Goal: Task Accomplishment & Management: Manage account settings

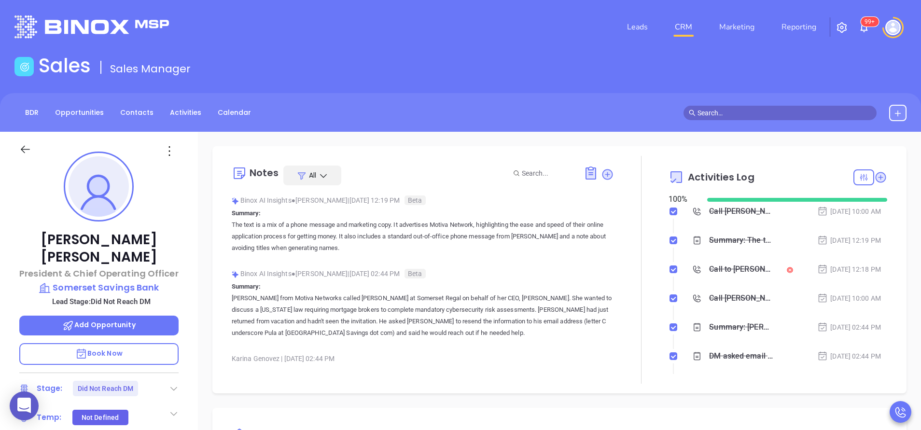
scroll to position [281, 0]
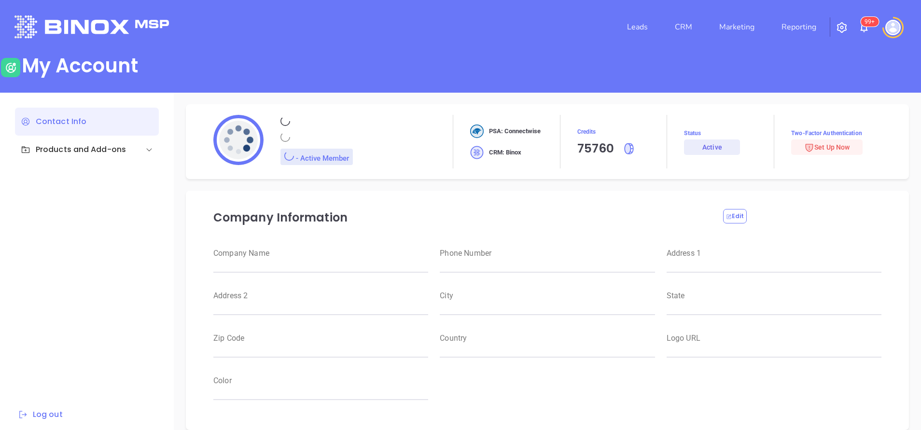
type input "Motiva Networks"
type input "[PHONE_NUMBER]"
type input "[STREET_ADDRESS]"
type input "[GEOGRAPHIC_DATA]"
type input "[US_STATE]"
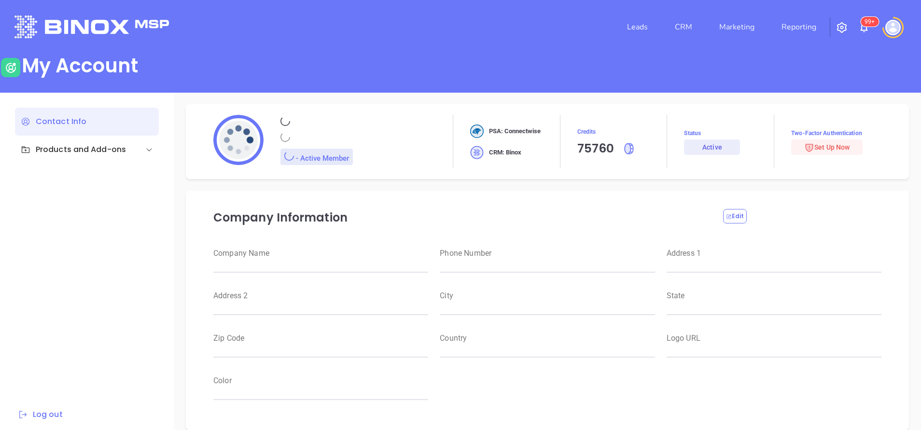
type input "11530"
type input "[GEOGRAPHIC_DATA]"
type input "[URL][DOMAIN_NAME]"
type input "#007aff"
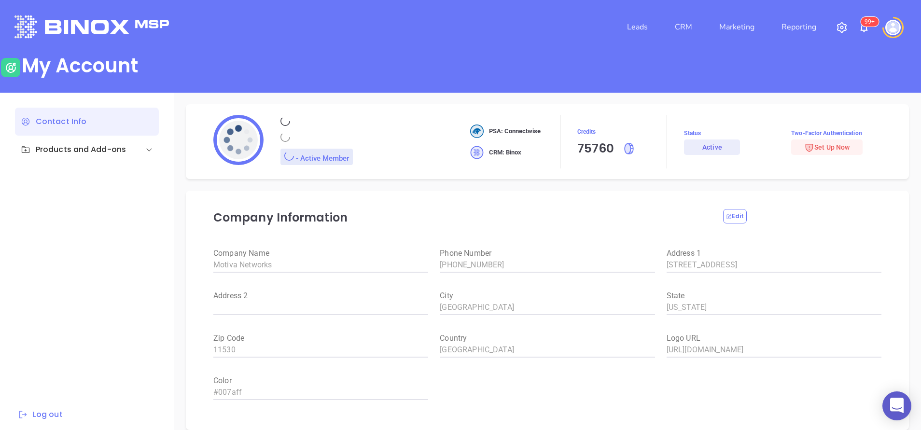
type input "[PERSON_NAME]"
type input "[PERSON_NAME][EMAIL_ADDRESS][DOMAIN_NAME]"
type input "Motiva Networks"
type input "Marketing"
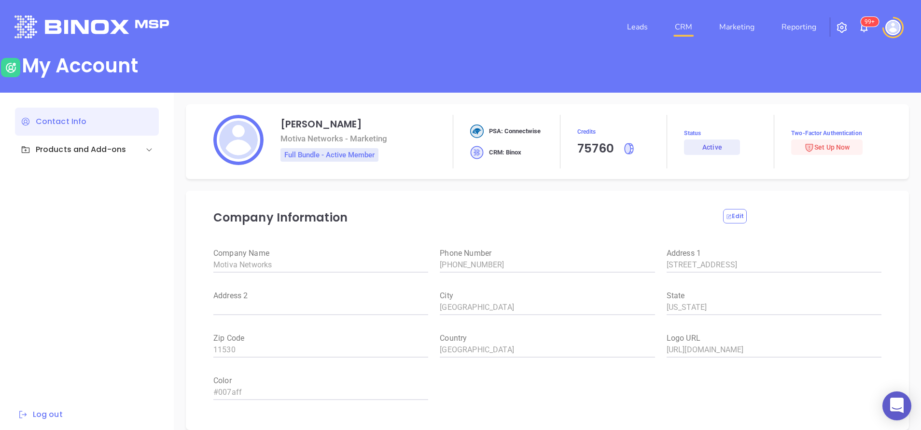
click at [682, 28] on link "CRM" at bounding box center [683, 26] width 25 height 19
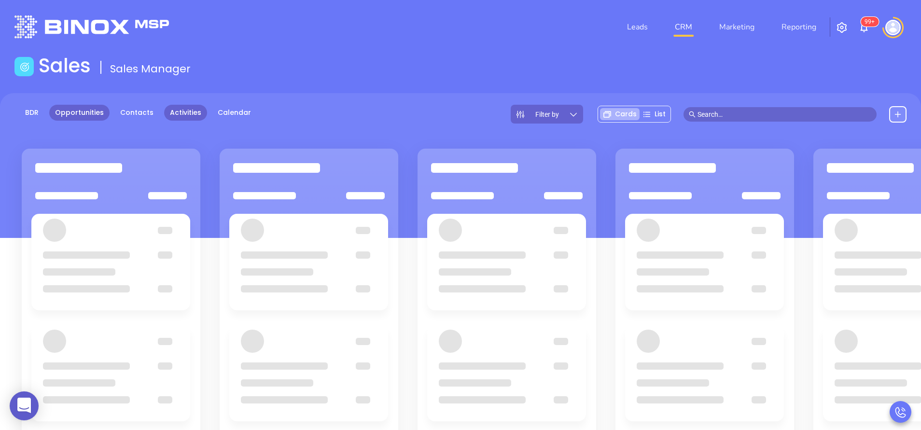
click at [188, 111] on link "Activities" at bounding box center [185, 113] width 43 height 16
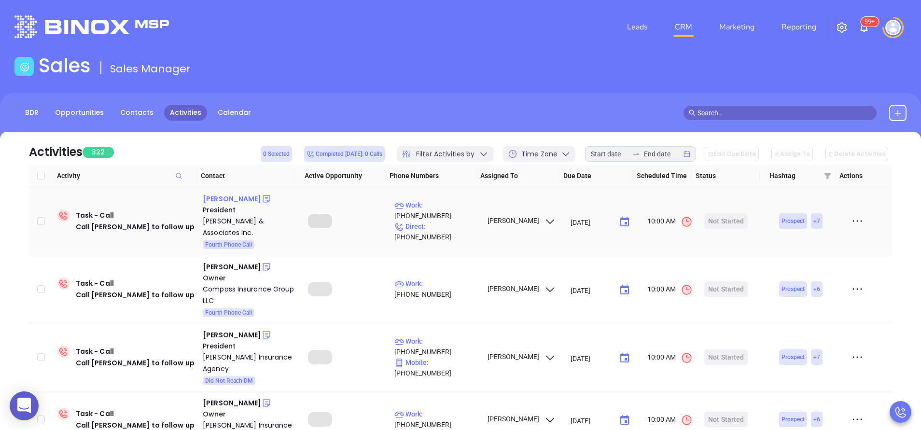
click at [217, 201] on div "Kenneth Rhodes" at bounding box center [232, 199] width 58 height 12
click at [232, 268] on div "James Nittel" at bounding box center [232, 267] width 58 height 12
click at [232, 337] on div "Brandon Price" at bounding box center [232, 335] width 58 height 12
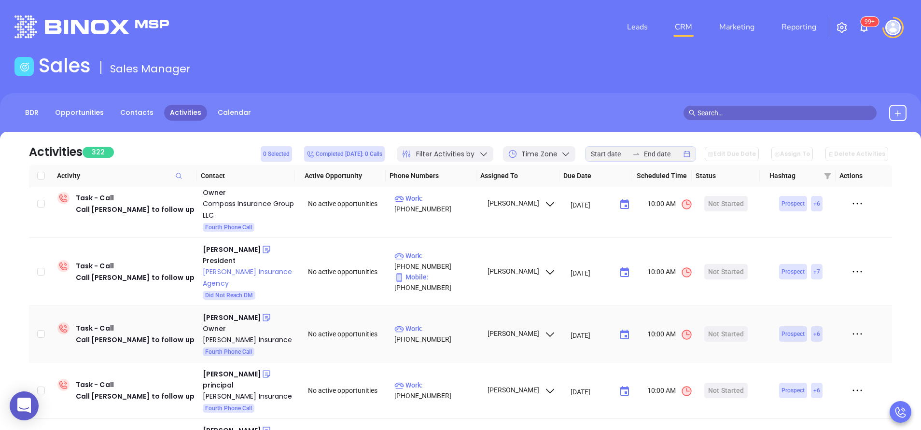
scroll to position [87, 0]
click at [218, 312] on div "Mike Anderson" at bounding box center [232, 316] width 58 height 12
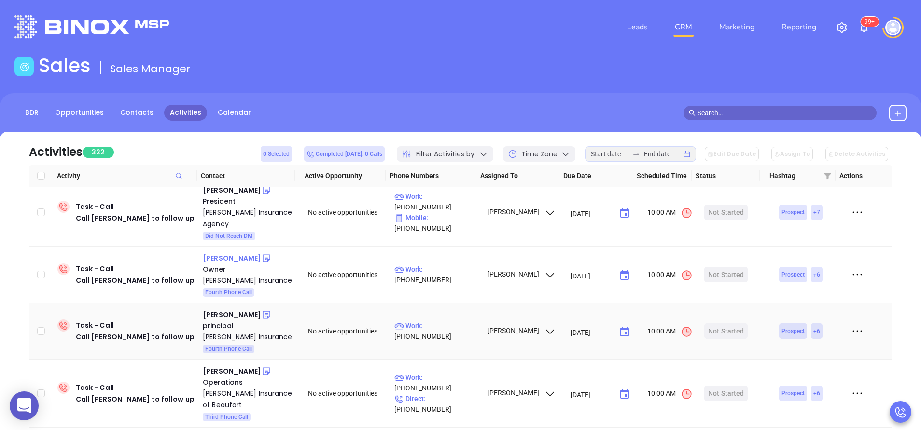
click at [218, 312] on div "Hilary Haines" at bounding box center [232, 315] width 58 height 12
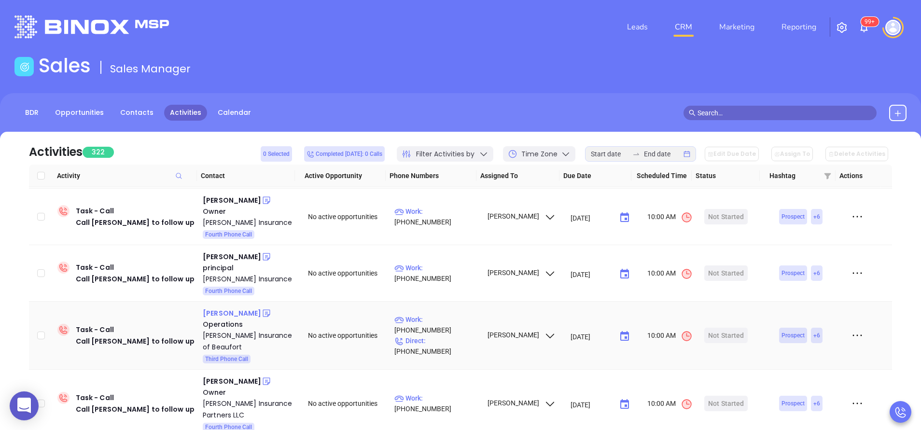
click at [232, 310] on div "Sarah Clemens" at bounding box center [232, 314] width 58 height 12
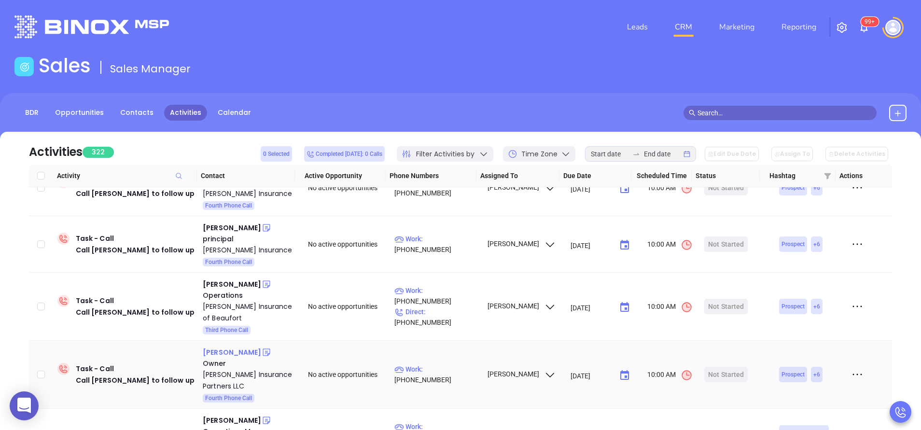
click at [232, 352] on div "Josh DeWees" at bounding box center [232, 353] width 58 height 12
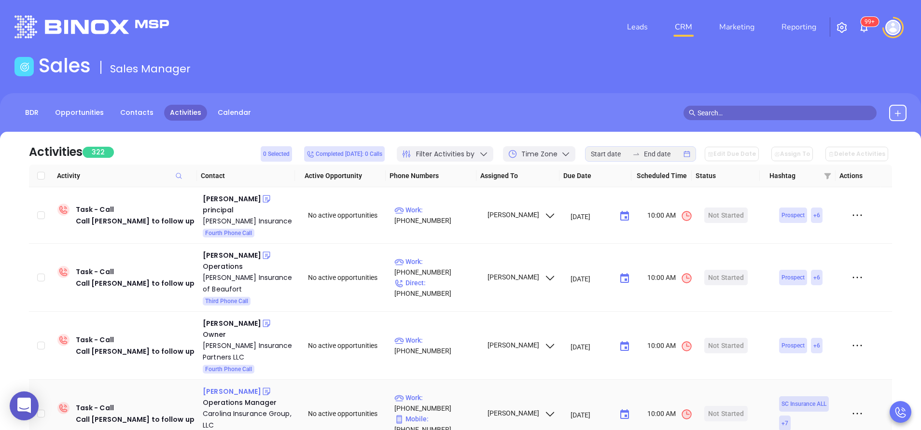
click at [231, 387] on div "Becky Watts" at bounding box center [232, 392] width 58 height 12
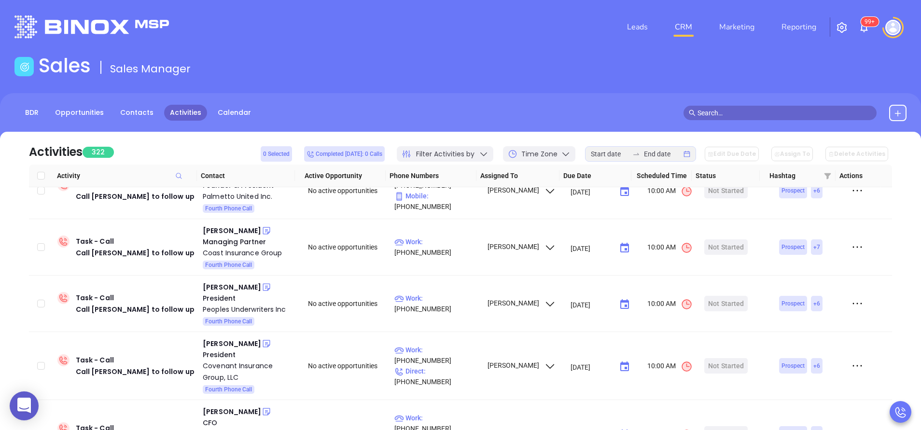
scroll to position [499, 0]
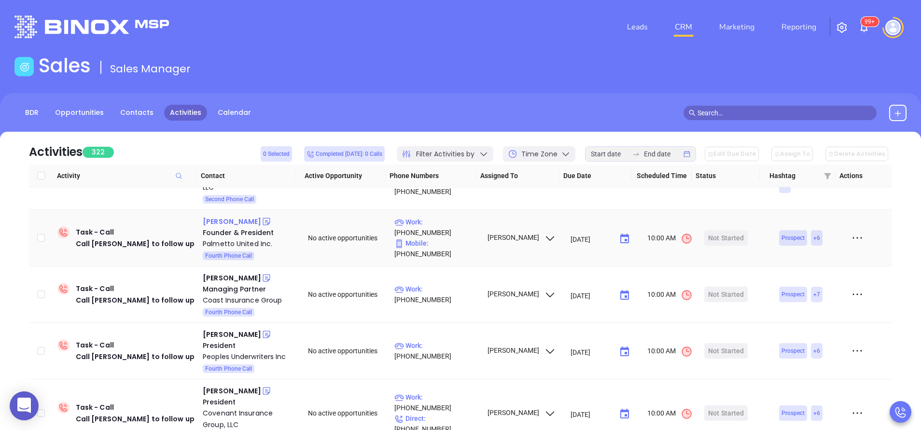
click at [220, 218] on div "Randy Wolfe" at bounding box center [232, 222] width 58 height 12
click at [224, 281] on div "Will Hanna" at bounding box center [232, 278] width 58 height 12
click at [235, 335] on div "Matt Wiseman" at bounding box center [232, 335] width 58 height 12
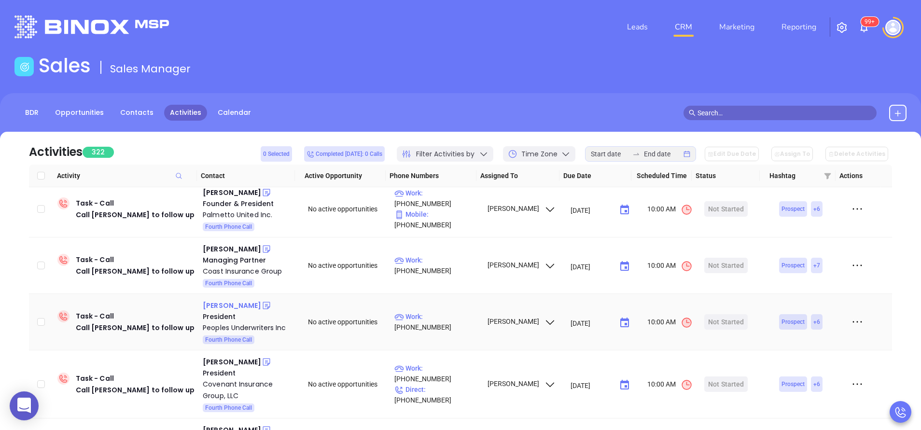
scroll to position [557, 0]
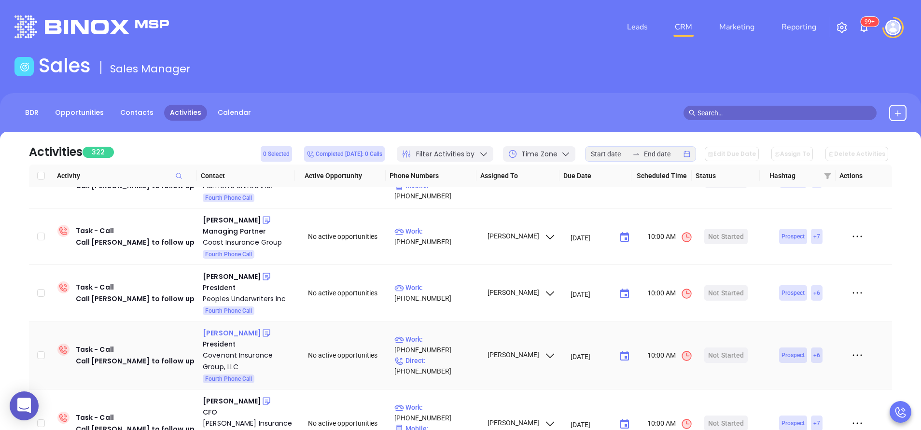
click at [216, 338] on div "Bill Spraul" at bounding box center [232, 333] width 58 height 12
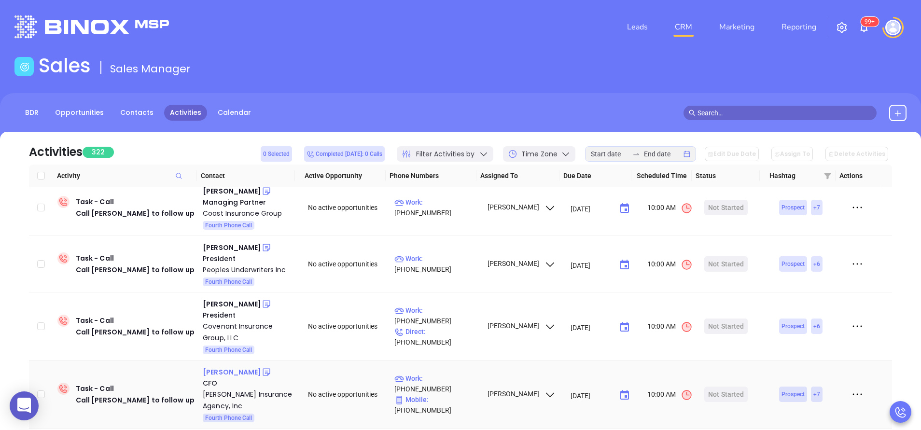
scroll to position [615, 0]
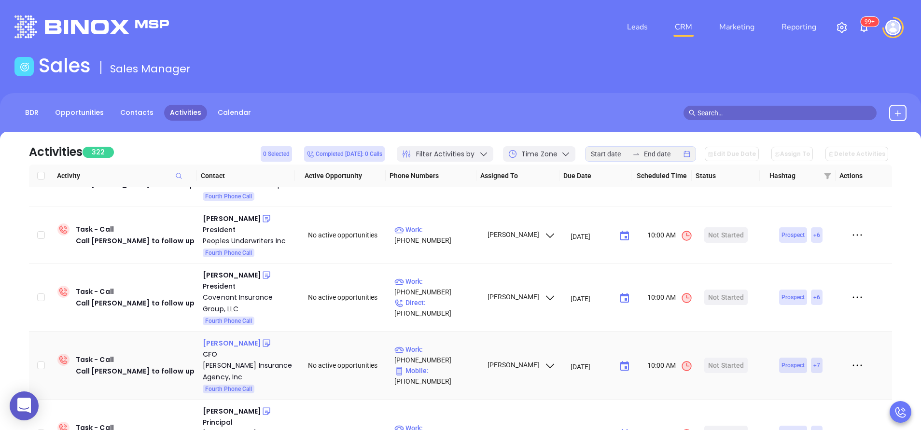
click at [218, 338] on div "Karen Mccray" at bounding box center [232, 344] width 58 height 12
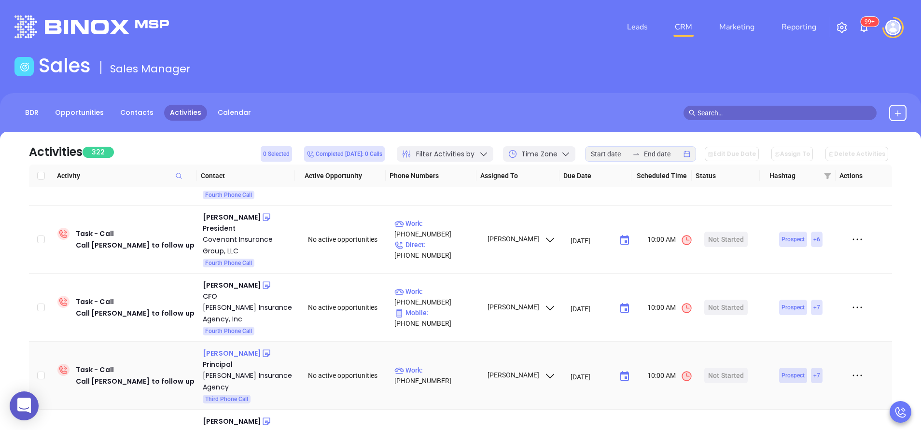
click at [222, 352] on div "Michael Smith" at bounding box center [232, 354] width 58 height 12
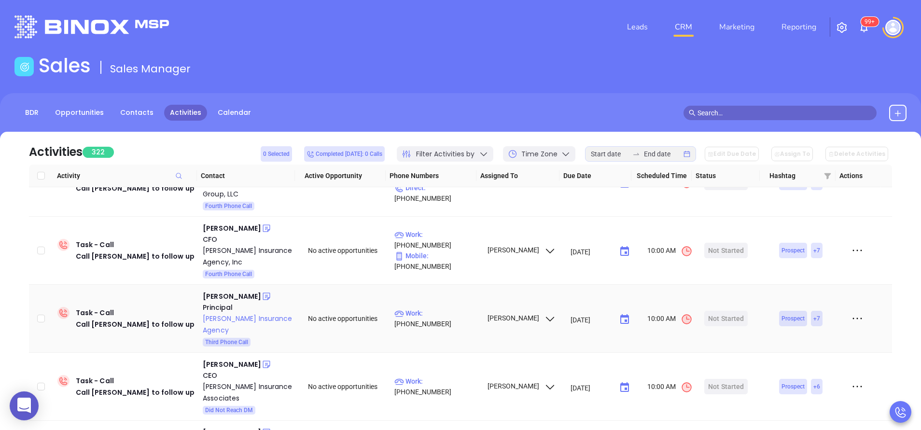
scroll to position [731, 0]
click at [226, 362] on div "Julius Anderson" at bounding box center [232, 364] width 58 height 12
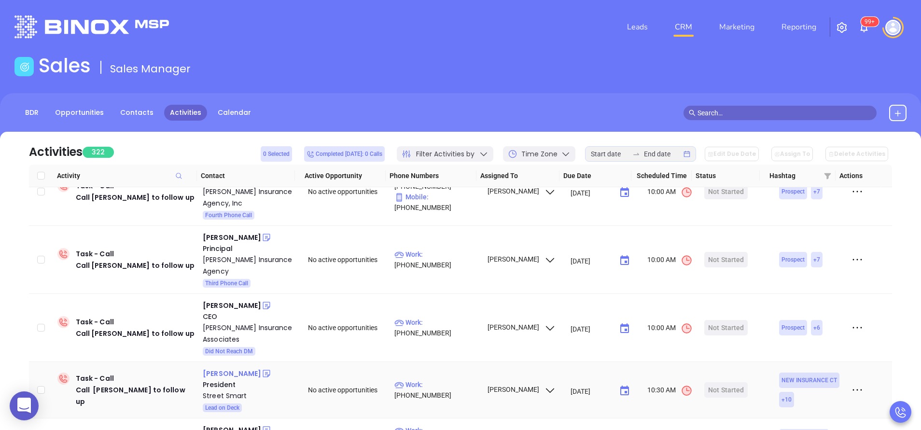
click at [227, 372] on div "Anthony Zammataro" at bounding box center [232, 374] width 58 height 12
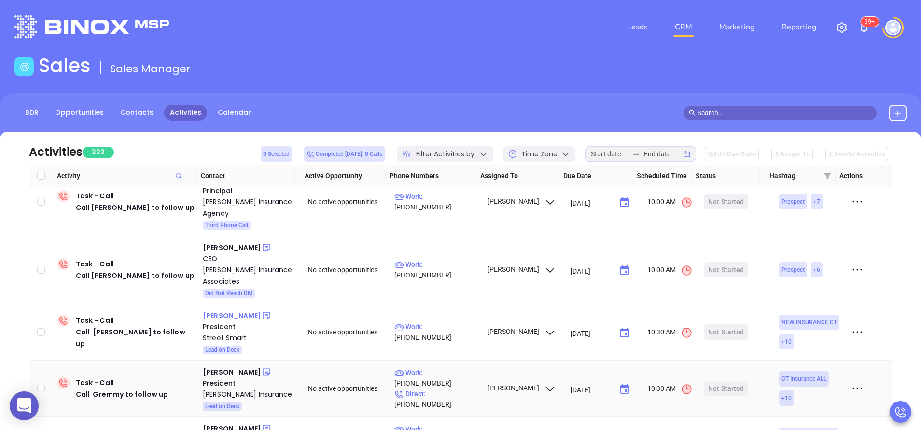
click at [227, 372] on div "Gremmy Smith" at bounding box center [232, 372] width 58 height 12
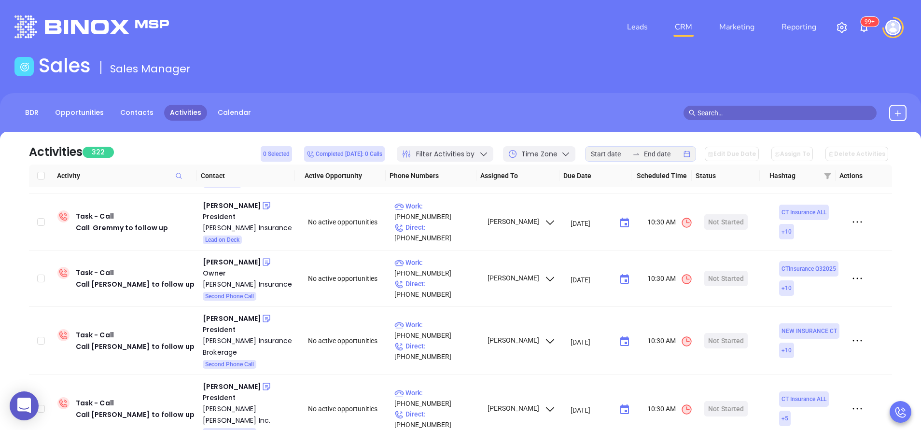
scroll to position [1031, 0]
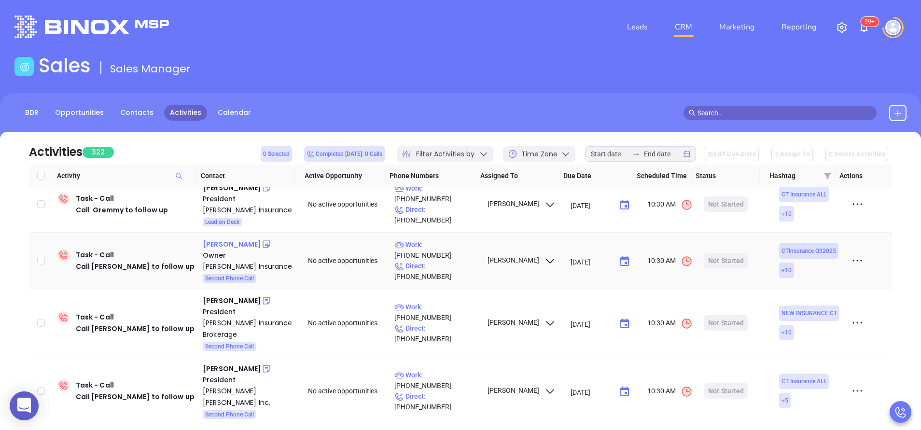
click at [253, 249] on div "Francis Harrigan" at bounding box center [232, 245] width 58 height 12
click at [224, 300] on div "Ray Manzi" at bounding box center [232, 301] width 58 height 12
click at [223, 368] on div "Ned Wentworth" at bounding box center [232, 369] width 58 height 12
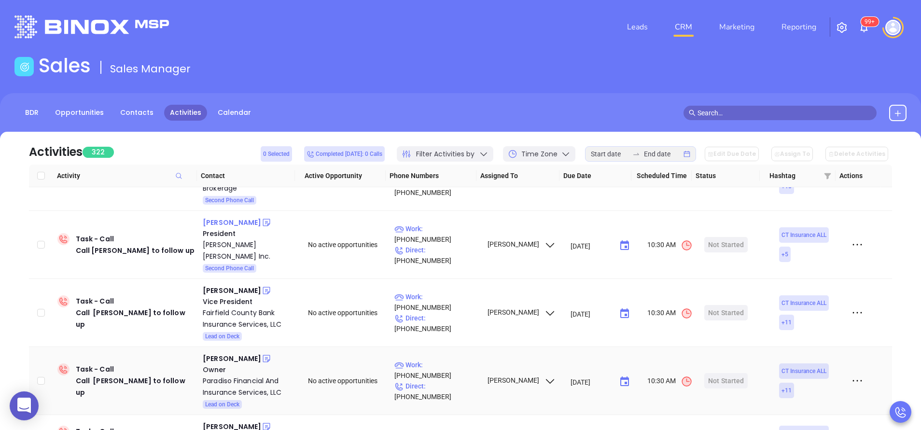
scroll to position [1205, 0]
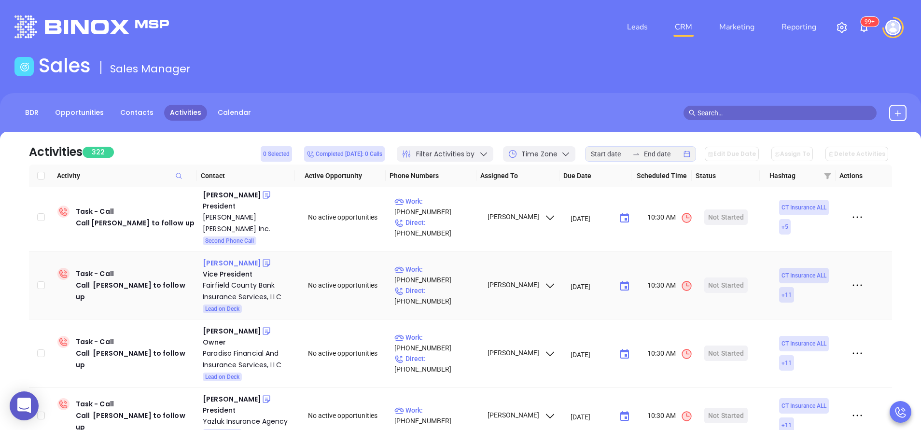
click at [222, 257] on div "Allen Vetrosky" at bounding box center [232, 263] width 58 height 12
click at [237, 325] on div "Christopher Paradiso" at bounding box center [232, 331] width 58 height 12
click at [223, 394] on div "Gregory Maxey" at bounding box center [232, 400] width 58 height 12
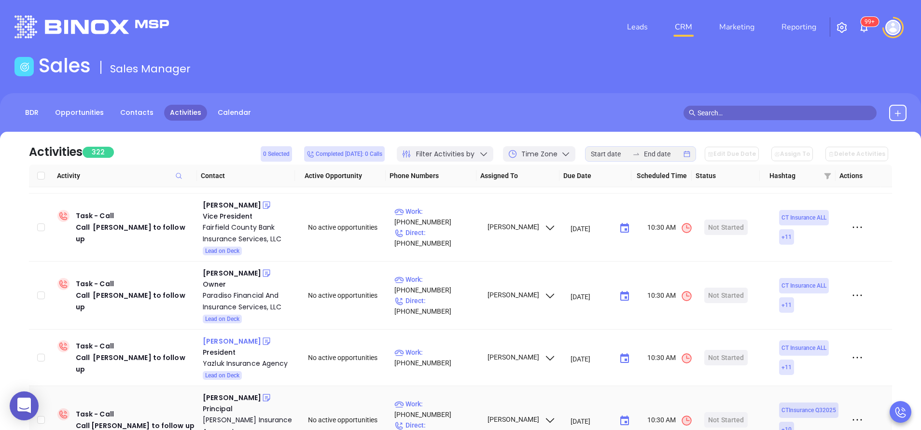
scroll to position [1292, 0]
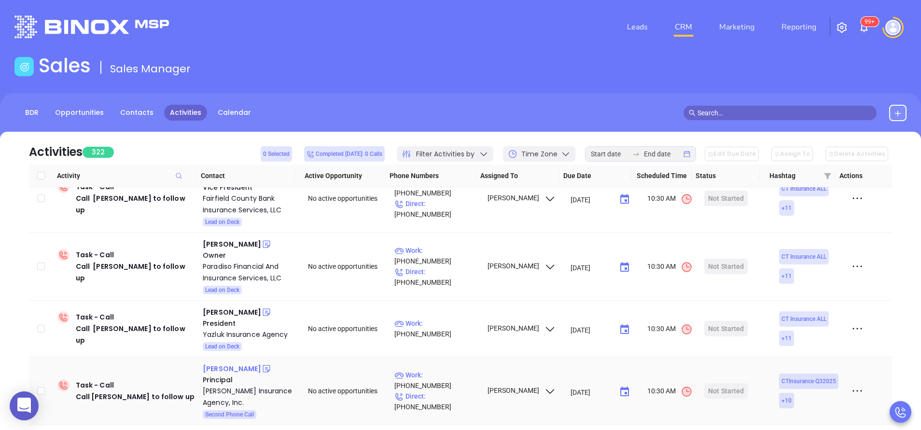
click at [236, 363] on div "Patricia Rosati" at bounding box center [232, 369] width 58 height 12
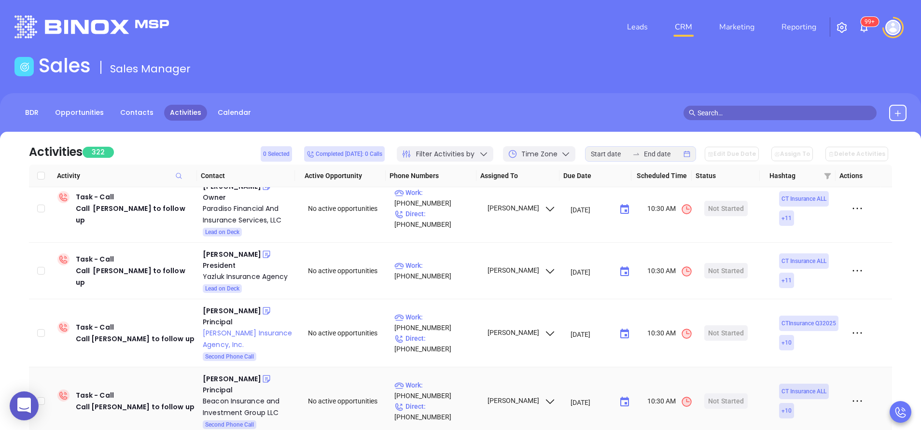
scroll to position [1379, 0]
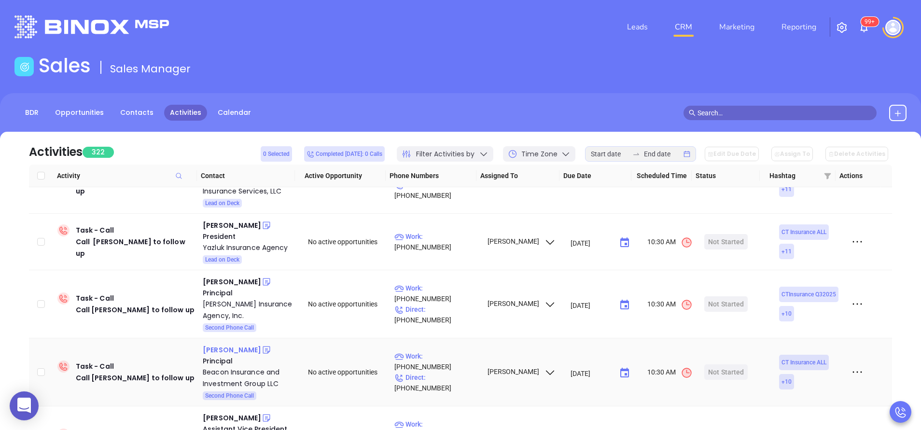
click at [230, 344] on div "Frank Trentini" at bounding box center [232, 350] width 58 height 12
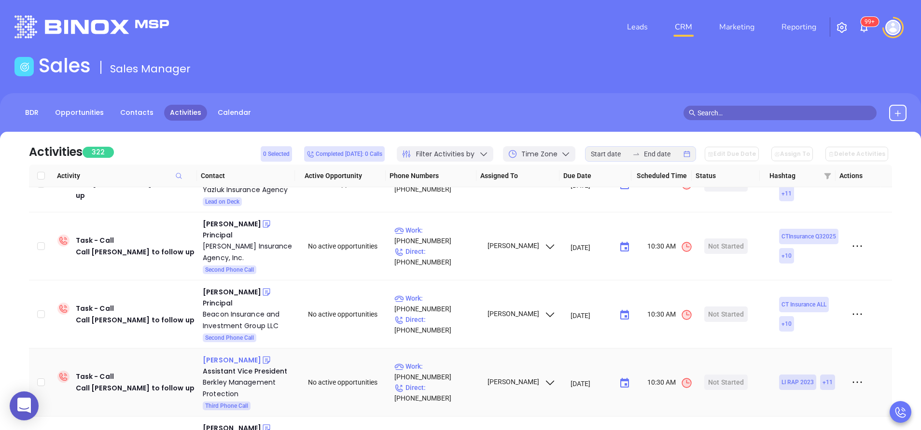
click at [225, 354] on div "Mike Dwyer" at bounding box center [232, 360] width 58 height 12
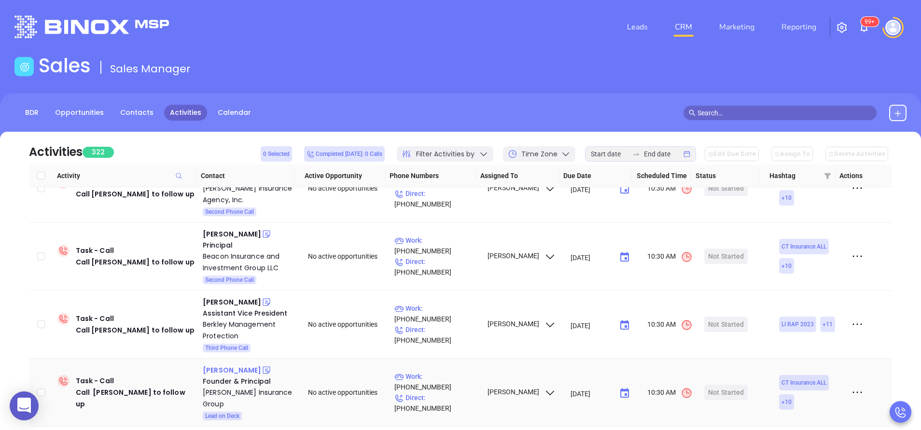
click at [229, 365] on div "Steven Shepard" at bounding box center [232, 371] width 58 height 12
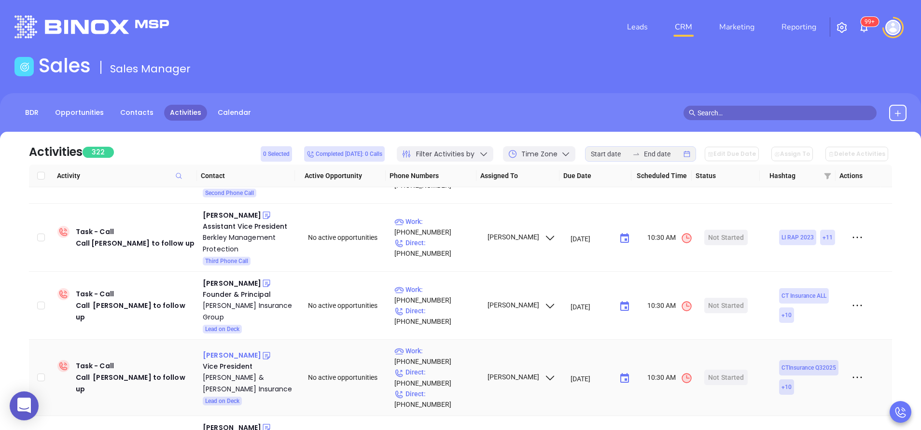
click at [220, 350] on div "Kirk Thornton" at bounding box center [232, 356] width 58 height 12
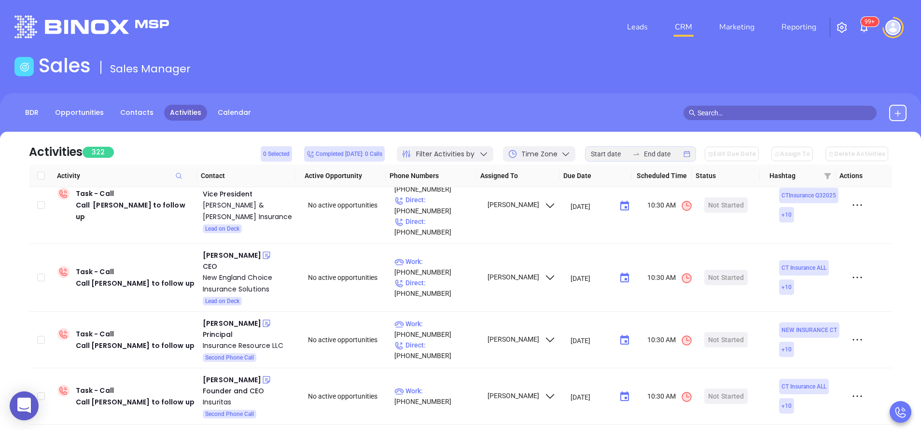
scroll to position [1766, 0]
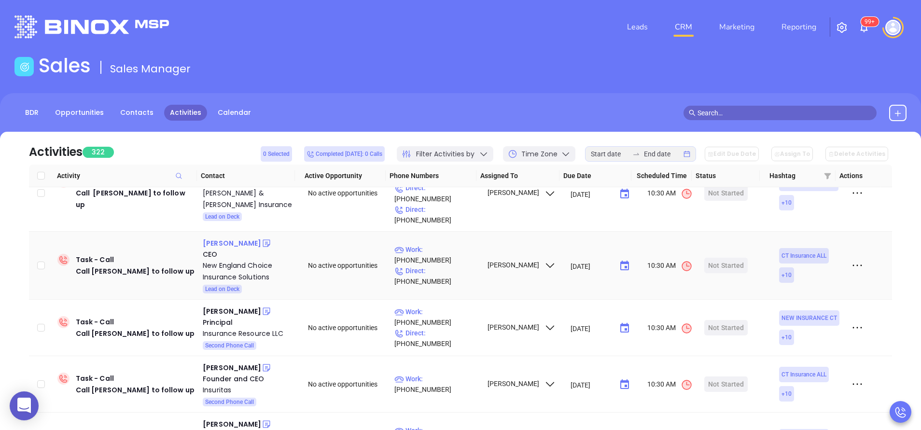
click at [224, 238] on div "Jeff Melhorn" at bounding box center [232, 244] width 58 height 12
click at [229, 306] on div "Leslie Fonseca" at bounding box center [232, 312] width 58 height 12
click at [226, 362] on div "Jeff Chesky" at bounding box center [232, 368] width 58 height 12
click at [232, 419] on div "Larry Rabinovitz" at bounding box center [232, 425] width 58 height 12
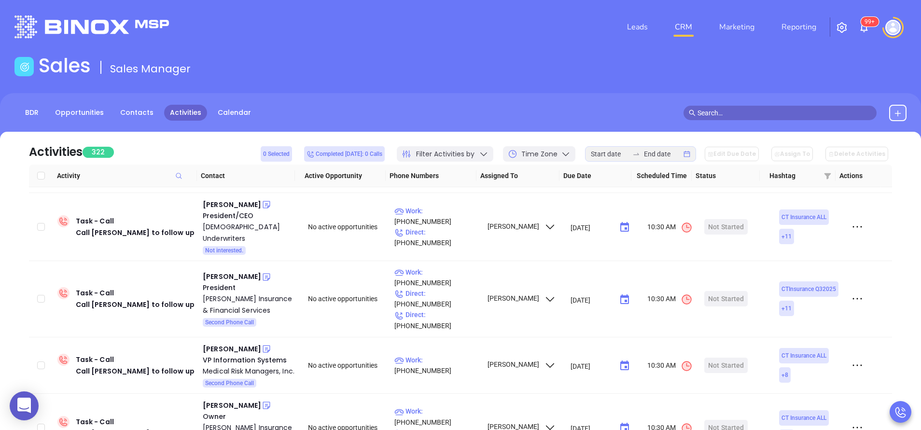
scroll to position [1992, 0]
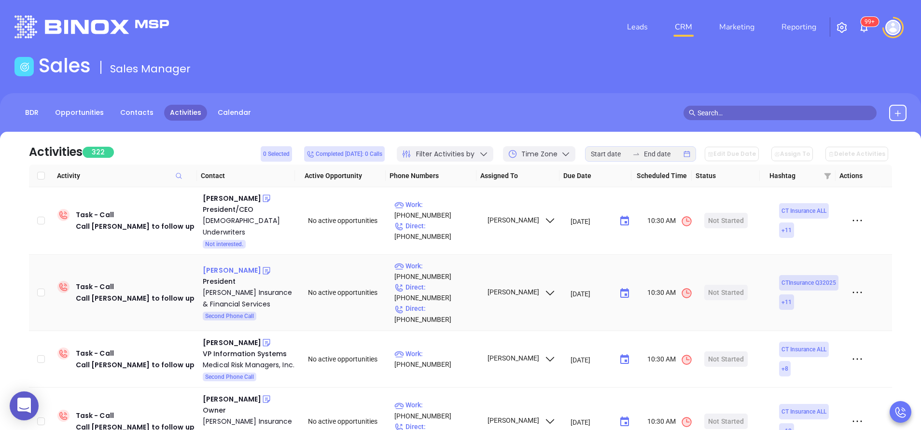
click at [237, 265] on div "Douglas Harrigan" at bounding box center [232, 271] width 58 height 12
click at [231, 337] on div "Mike Hartnett" at bounding box center [232, 343] width 58 height 12
click at [221, 394] on div "Marlon Moran" at bounding box center [232, 400] width 58 height 12
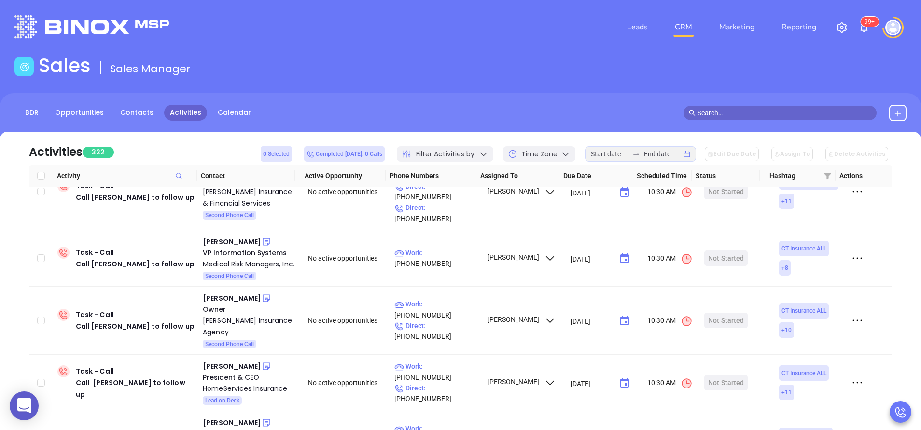
scroll to position [2105, 0]
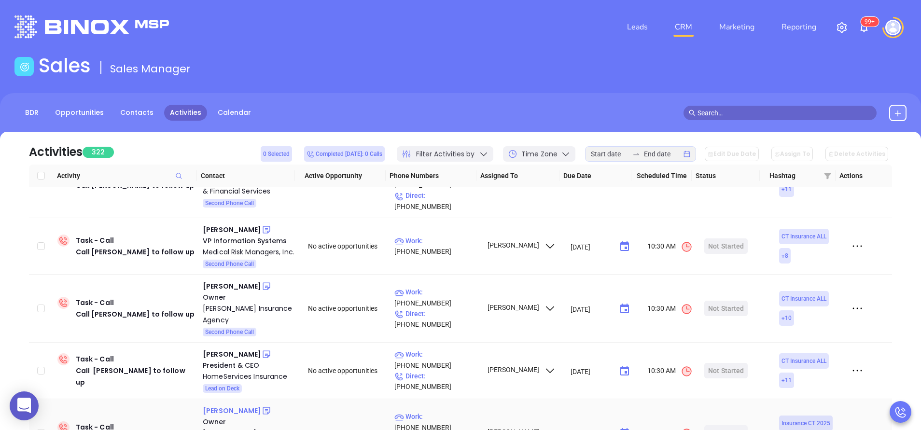
click at [223, 405] on div "Al Maringola" at bounding box center [232, 411] width 58 height 12
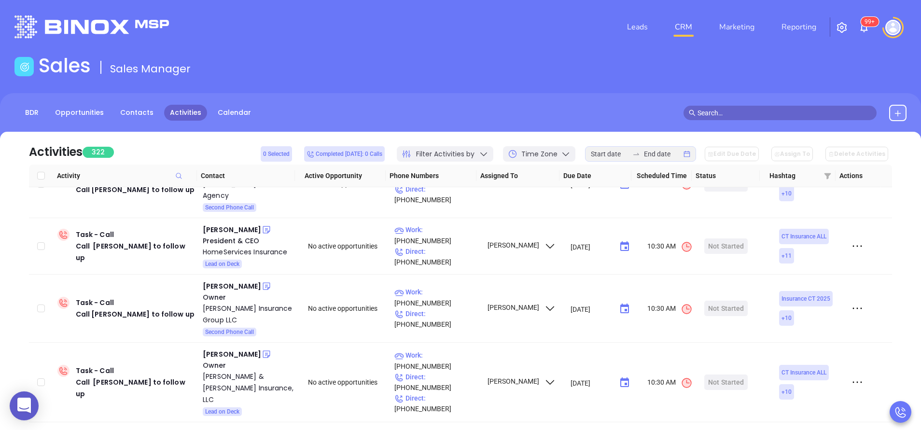
scroll to position [2265, 0]
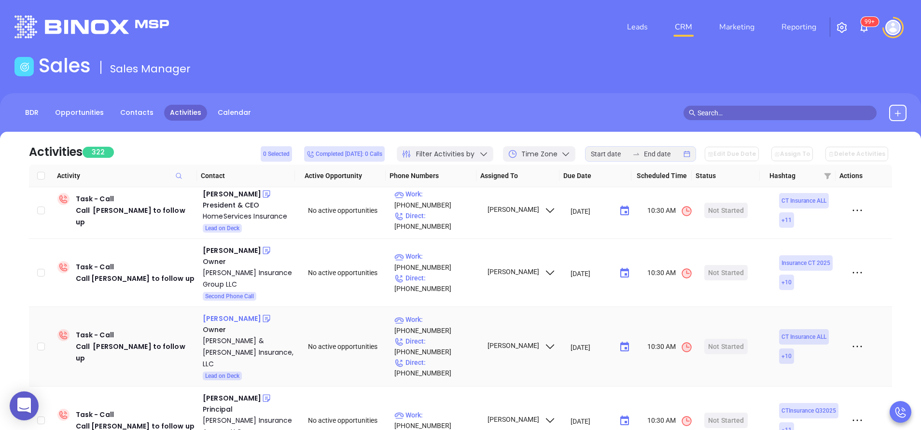
click at [231, 313] on div "Lori Meagher" at bounding box center [232, 319] width 58 height 12
click at [231, 393] on div "John R Sparano" at bounding box center [232, 399] width 58 height 12
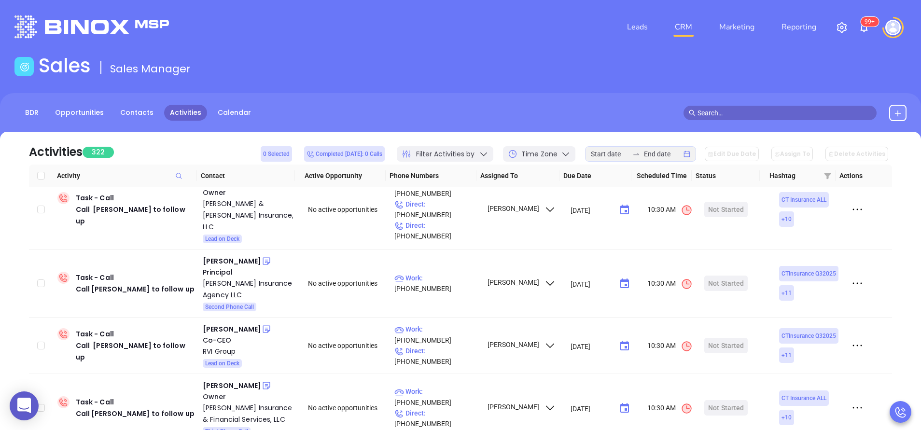
scroll to position [2438, 0]
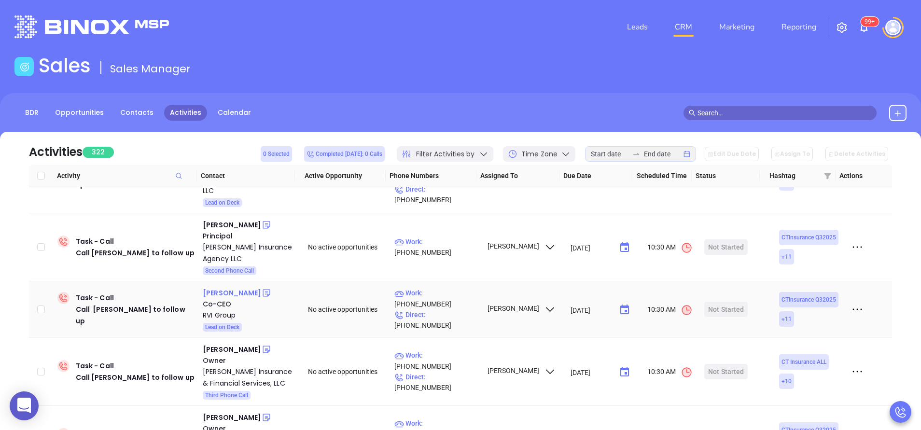
click at [217, 287] on div "Dan Egan" at bounding box center [232, 293] width 58 height 12
click at [218, 344] on div "Jason Halpert" at bounding box center [232, 350] width 58 height 12
click at [228, 412] on div "David Mazzone" at bounding box center [232, 418] width 58 height 12
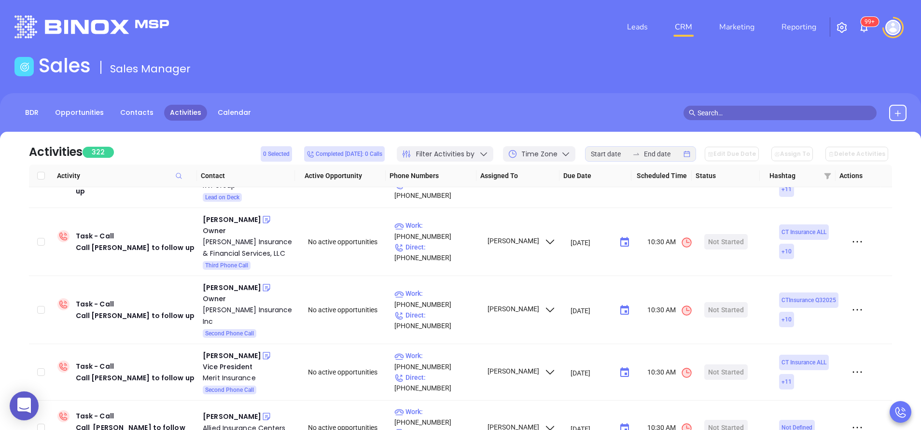
scroll to position [2670, 0]
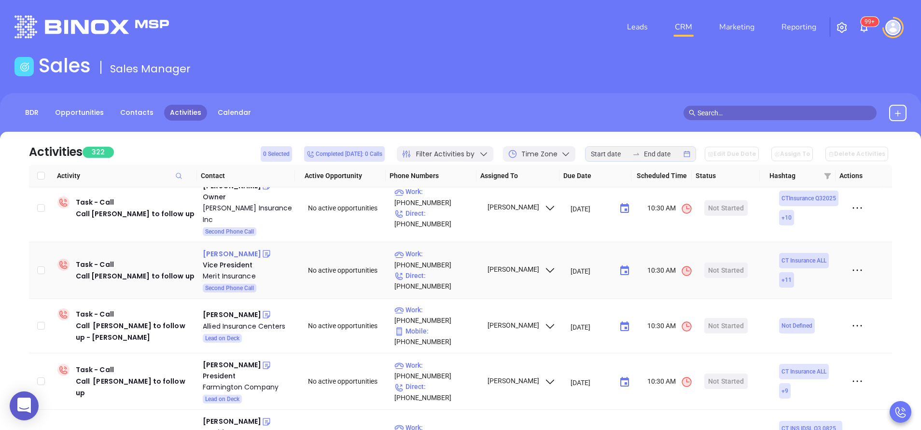
click at [232, 248] on div "Addison Rosenbluth" at bounding box center [232, 254] width 58 height 12
click at [245, 309] on div "Dennis Marcoux" at bounding box center [232, 315] width 58 height 12
click at [222, 359] on div "Doug Mantz" at bounding box center [232, 365] width 58 height 12
click at [225, 416] on div "Guy Hatfield" at bounding box center [232, 422] width 58 height 12
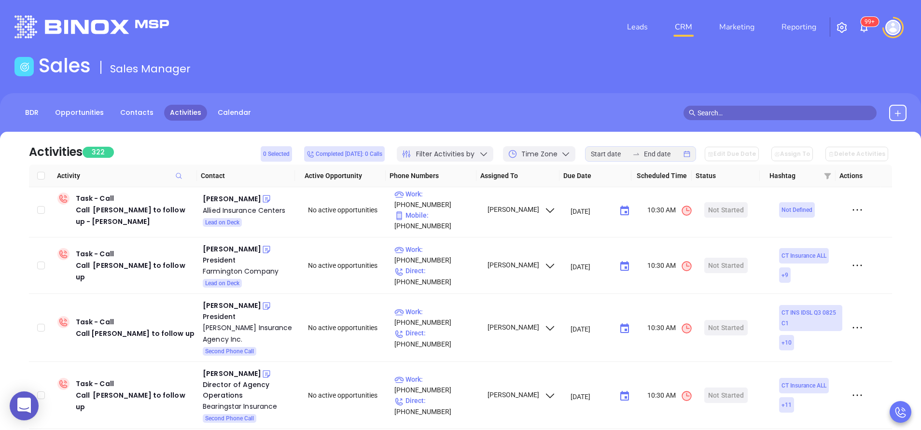
scroll to position [2860, 0]
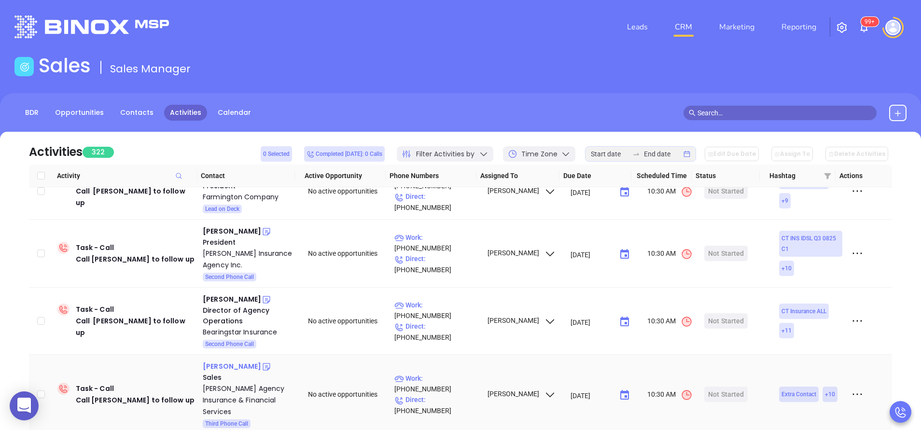
click at [243, 361] on div "Suzanne Zaleski" at bounding box center [232, 367] width 58 height 12
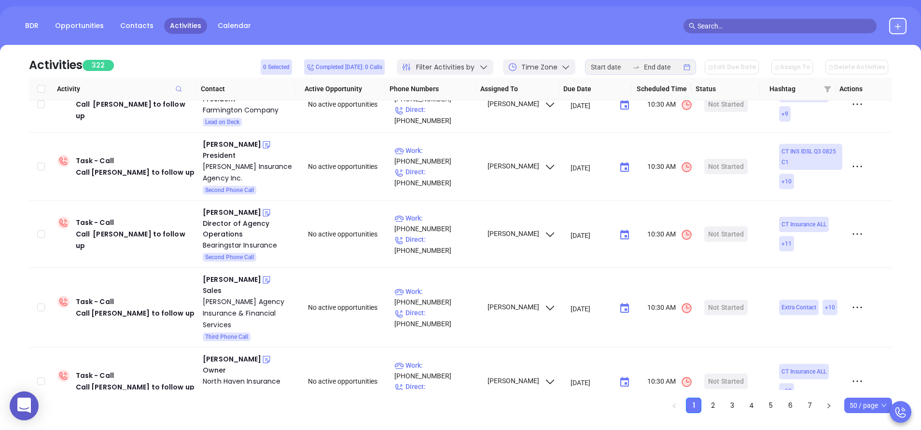
click at [236, 422] on div "Ken Woodfield" at bounding box center [232, 428] width 58 height 12
click at [714, 406] on link "2" at bounding box center [713, 405] width 14 height 14
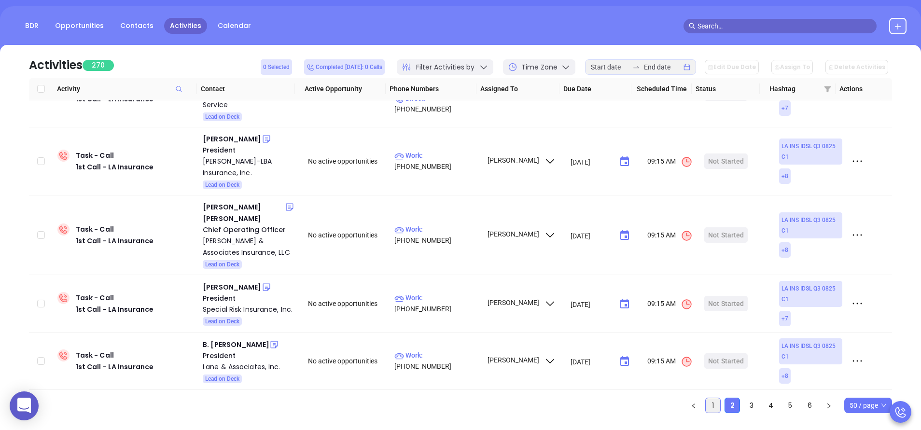
click at [715, 409] on link "1" at bounding box center [713, 405] width 14 height 14
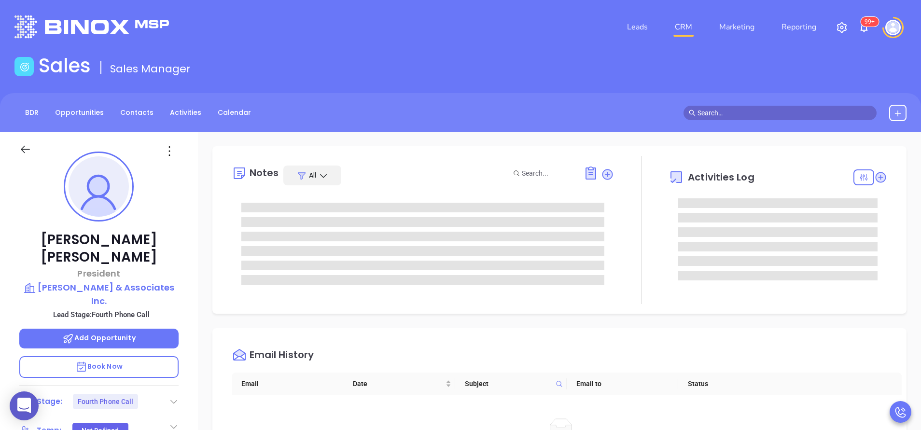
type input "[PERSON_NAME]"
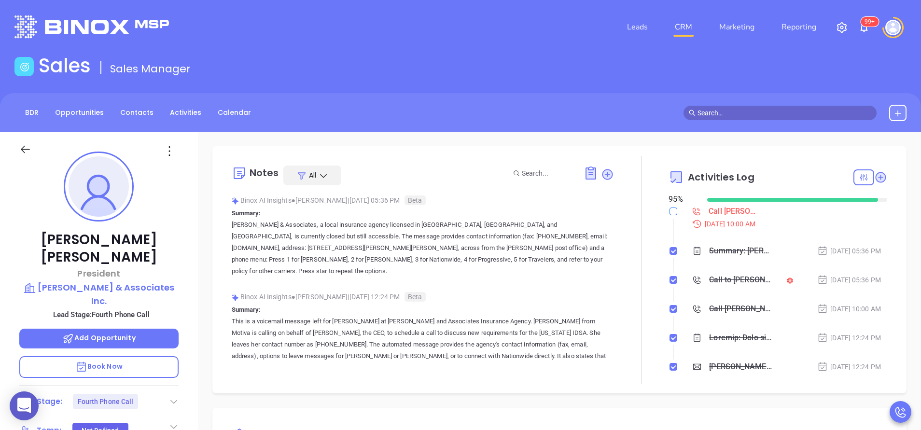
click at [670, 211] on input "checkbox" at bounding box center [674, 212] width 8 height 8
checkbox input "true"
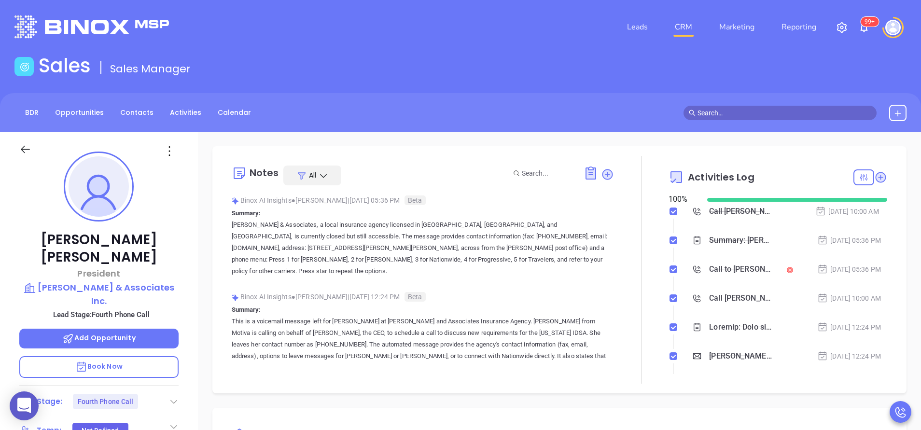
click at [171, 397] on icon at bounding box center [174, 402] width 10 height 10
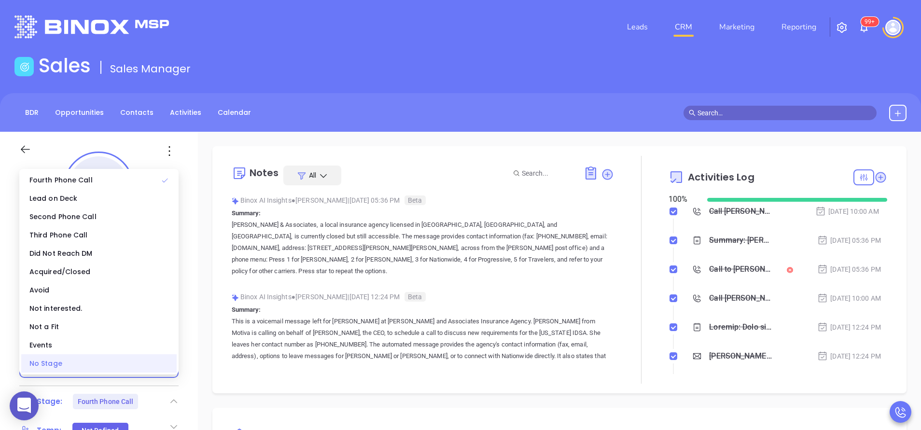
click at [149, 368] on div "No Stage" at bounding box center [98, 363] width 155 height 18
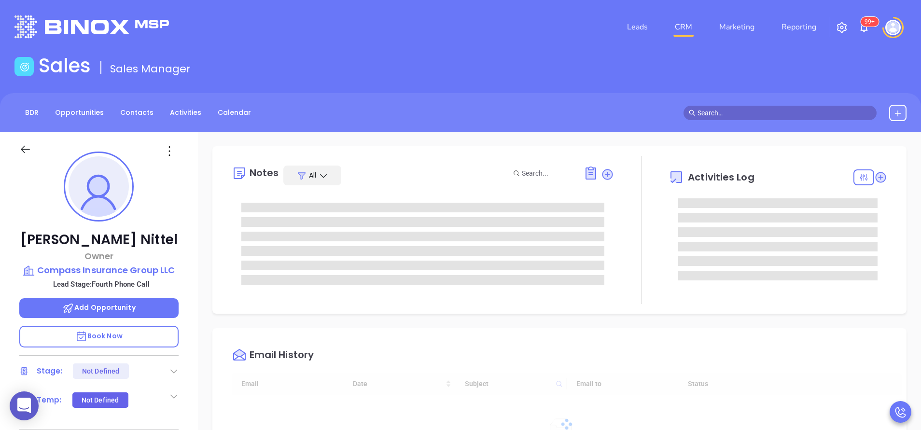
scroll to position [169, 0]
type input "[PERSON_NAME]"
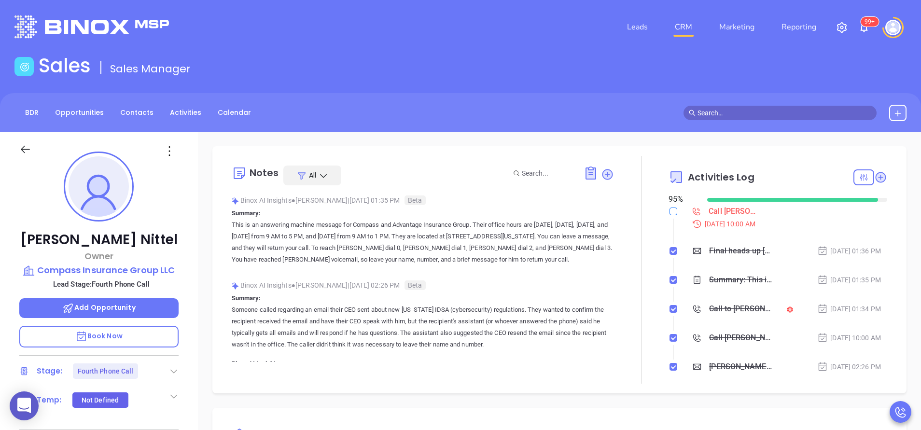
click at [670, 211] on input "checkbox" at bounding box center [674, 212] width 8 height 8
checkbox input "true"
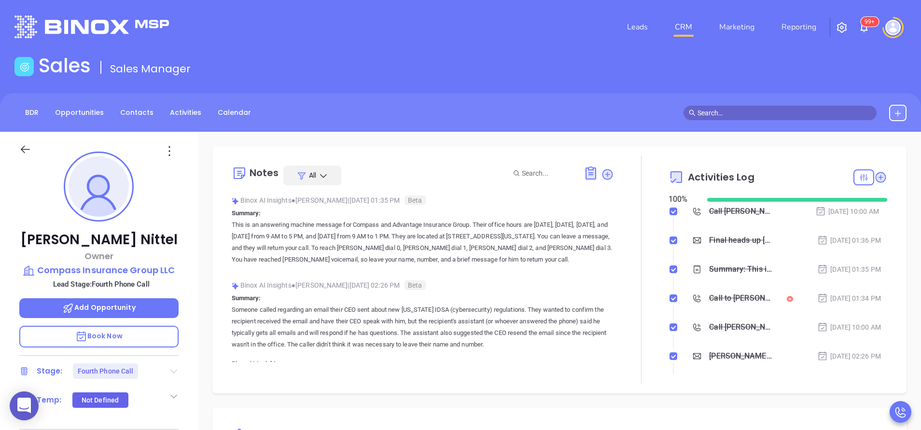
click at [175, 372] on icon at bounding box center [173, 372] width 7 height 4
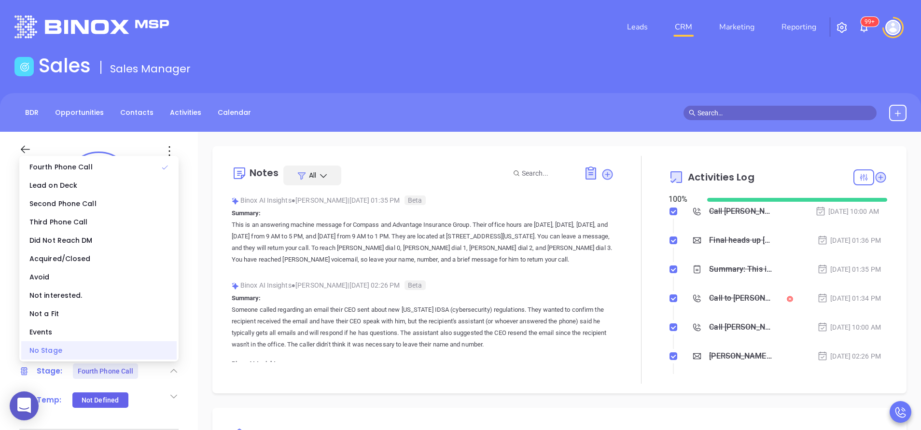
click at [140, 353] on div "No Stage" at bounding box center [98, 350] width 155 height 18
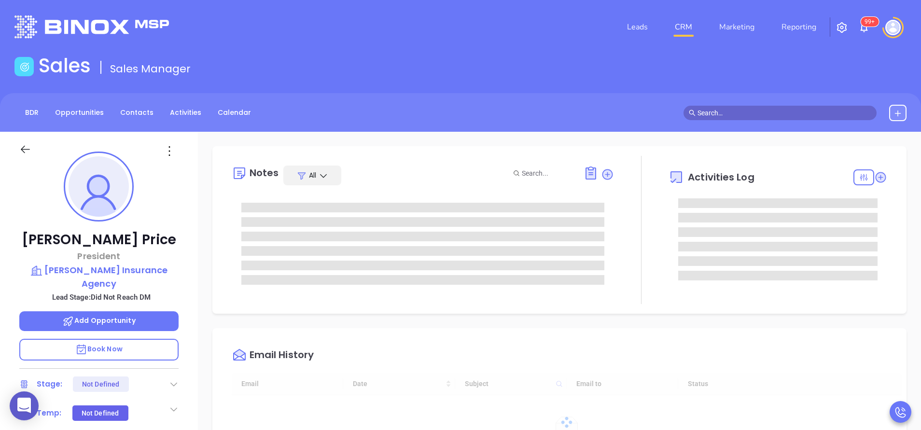
type input "10:00 am"
type input "[DATE]"
type input "[PERSON_NAME]"
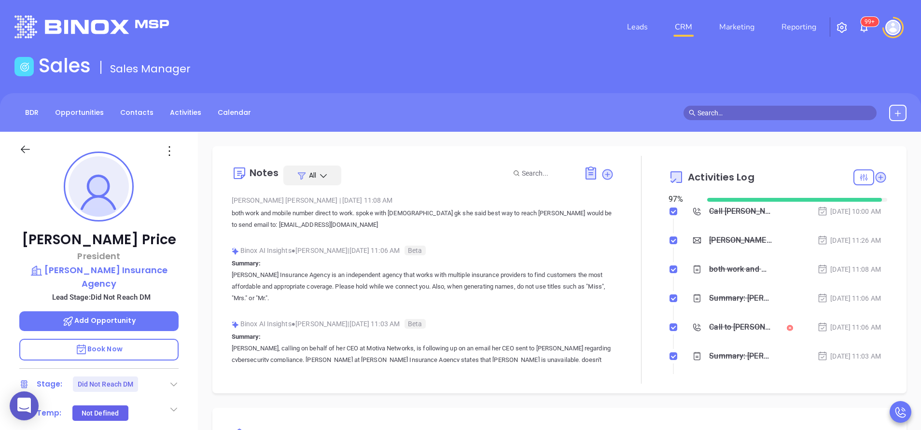
click at [549, 82] on main "Sales Sales Manager BDR Opportunities Contacts Activities Calendar Call Now Cal…" at bounding box center [460, 362] width 921 height 616
click at [876, 178] on icon at bounding box center [881, 177] width 10 height 10
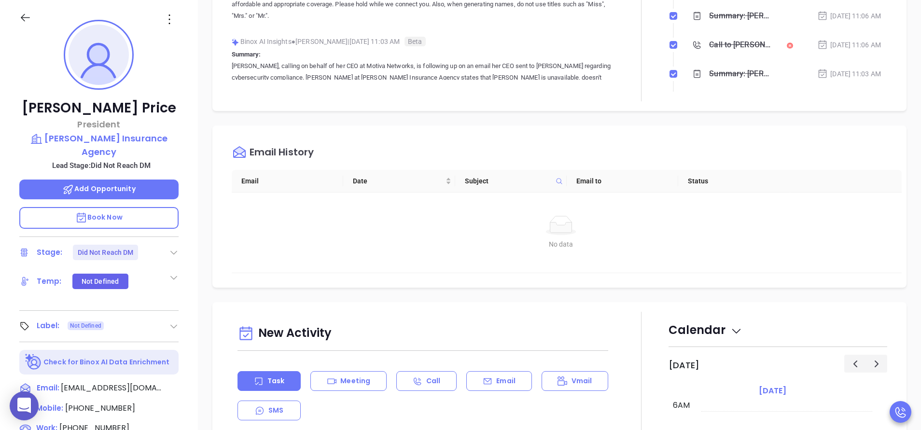
scroll to position [0, 0]
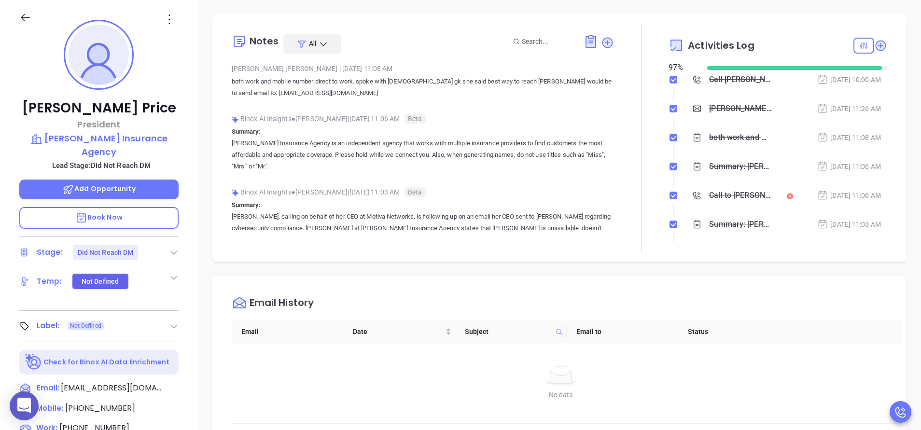
click at [859, 48] on icon at bounding box center [863, 45] width 9 height 9
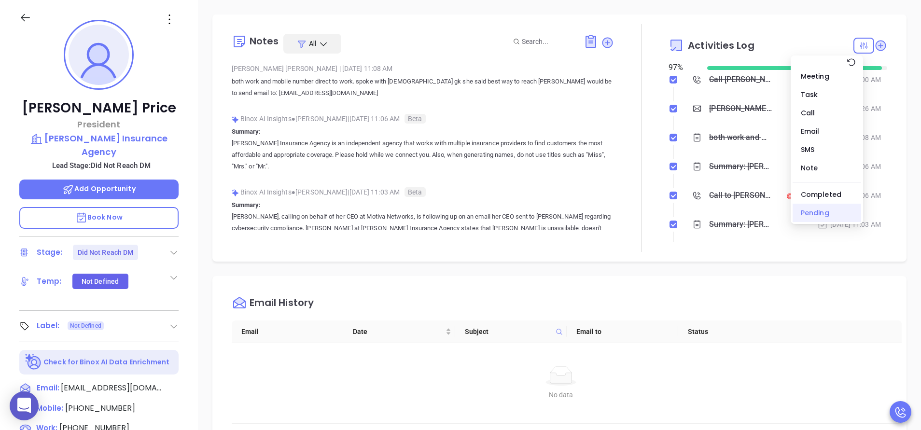
click at [823, 207] on div "Pending" at bounding box center [827, 213] width 69 height 18
checkbox input "false"
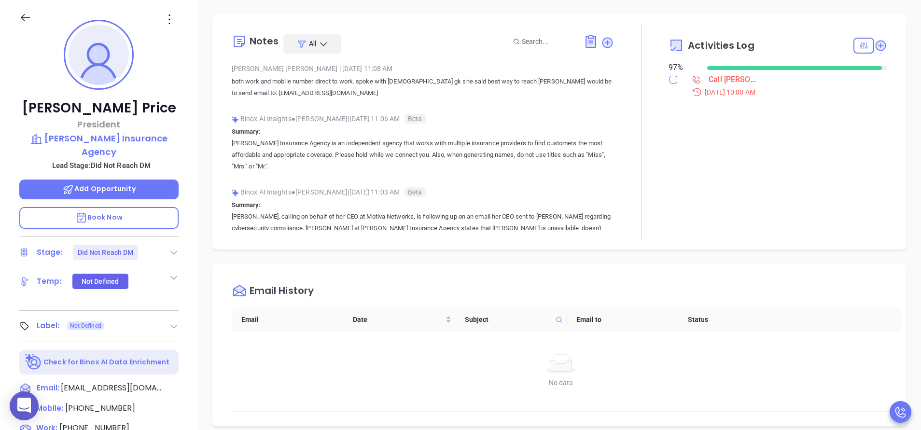
click at [670, 84] on label at bounding box center [674, 79] width 8 height 11
click at [670, 84] on input "checkbox" at bounding box center [674, 80] width 8 height 8
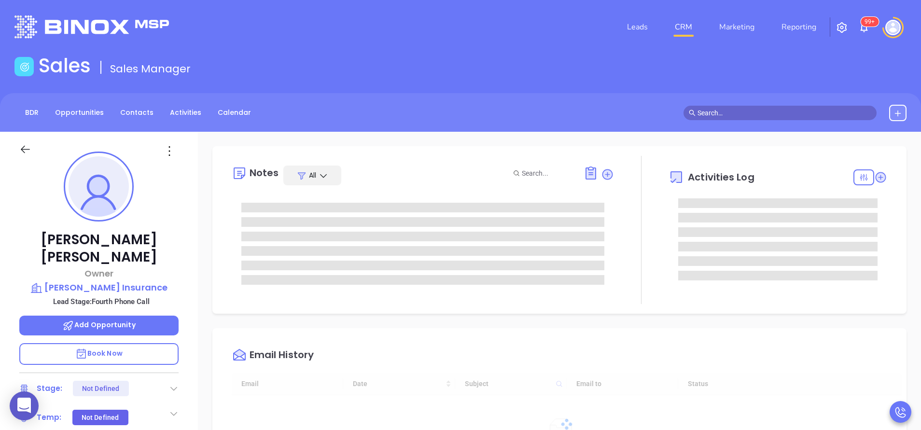
type input "[DATE]"
type input "[PERSON_NAME]"
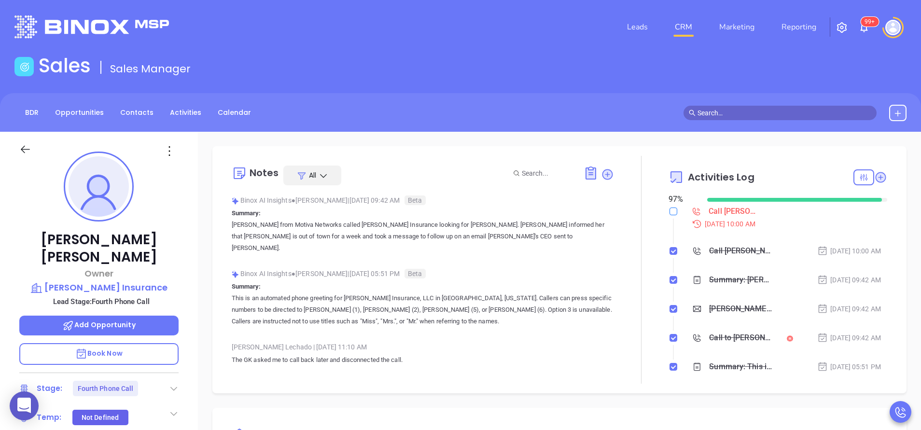
click at [670, 211] on input "checkbox" at bounding box center [674, 212] width 8 height 8
checkbox input "true"
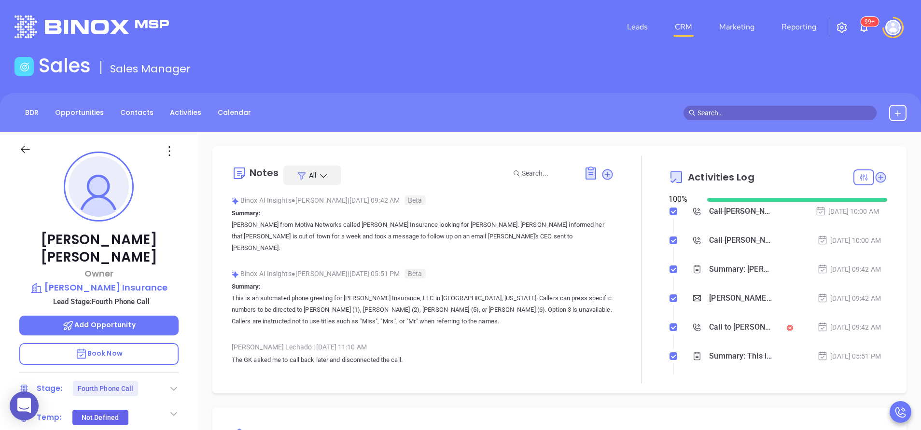
click at [166, 381] on div "Stage: Fourth Phone Call" at bounding box center [98, 388] width 159 height 15
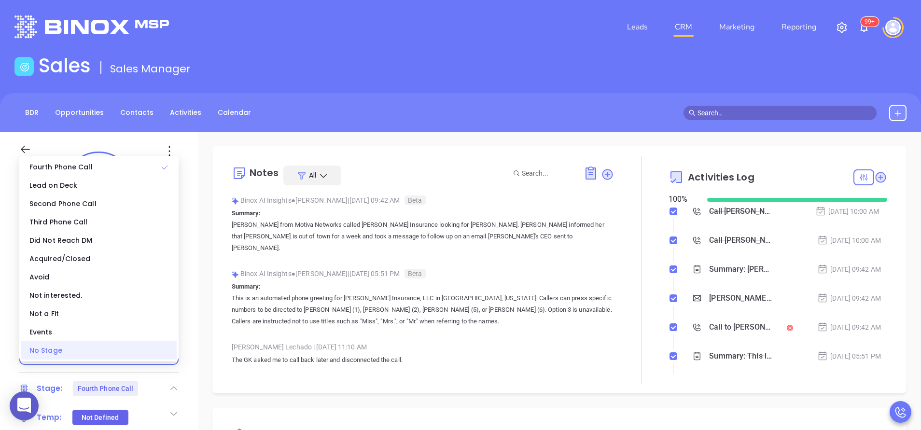
click at [155, 354] on div "No Stage" at bounding box center [98, 350] width 155 height 18
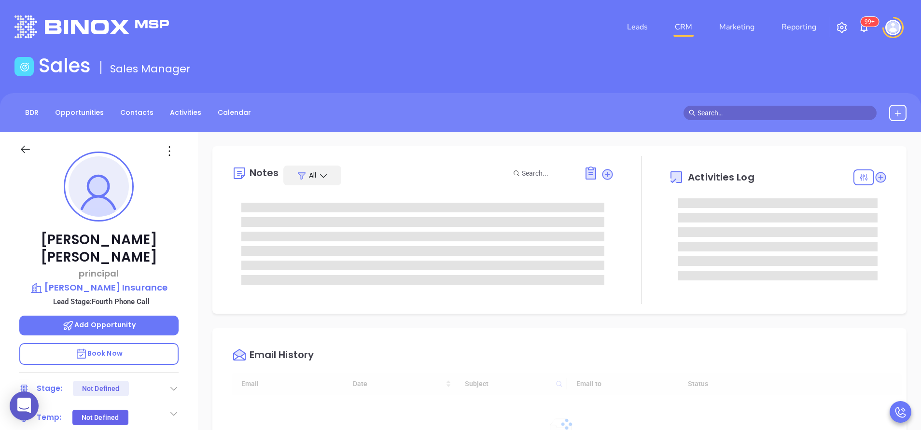
type input "10:00 am"
type input "[DATE]"
type input "[PERSON_NAME]"
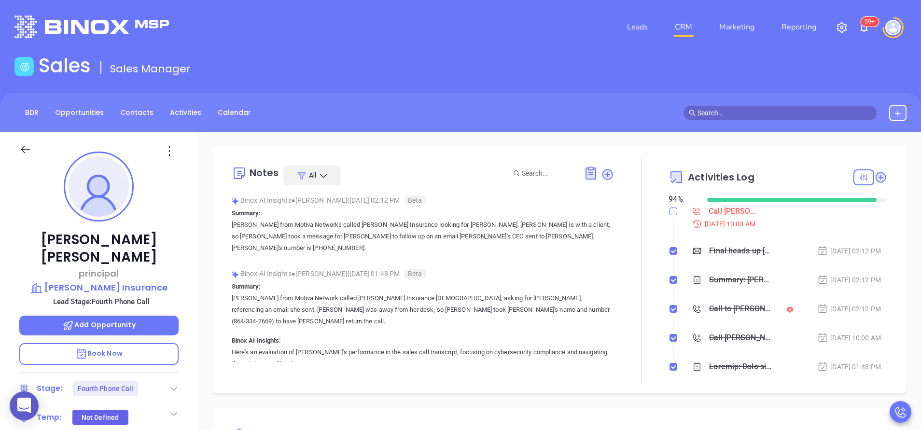
click at [670, 211] on input "checkbox" at bounding box center [674, 212] width 8 height 8
checkbox input "true"
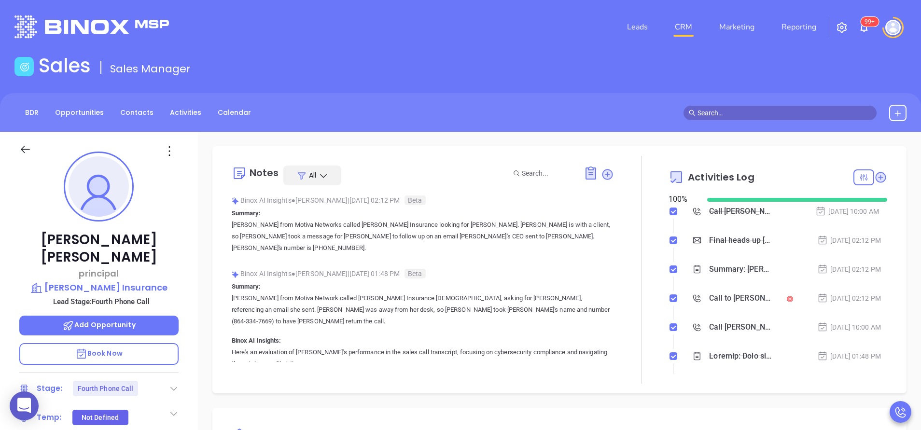
click at [177, 384] on icon at bounding box center [174, 389] width 10 height 10
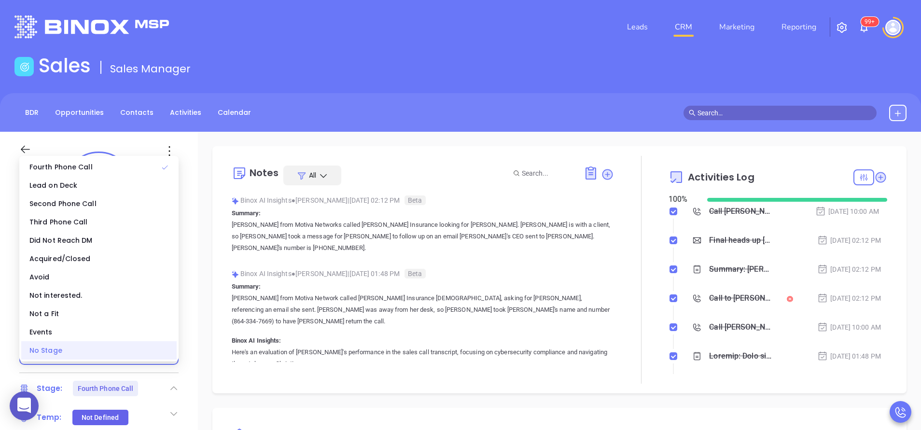
click at [148, 352] on div "No Stage" at bounding box center [98, 350] width 155 height 18
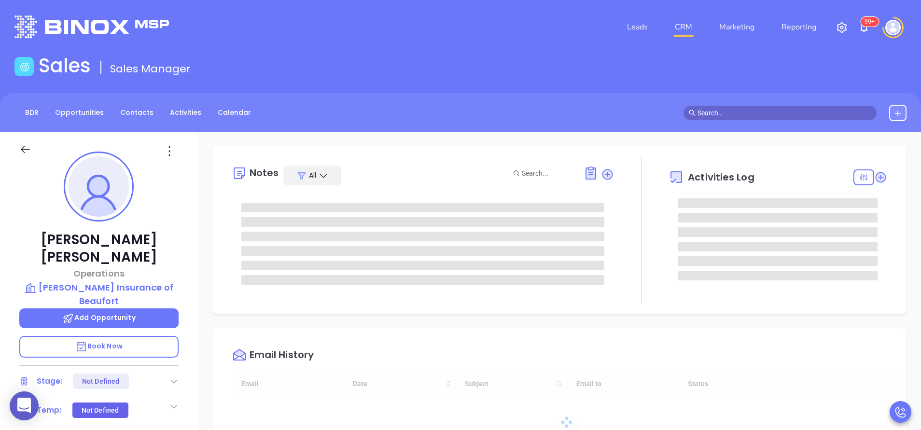
type input "10:00 am"
type input "[DATE]"
type input "[PERSON_NAME]"
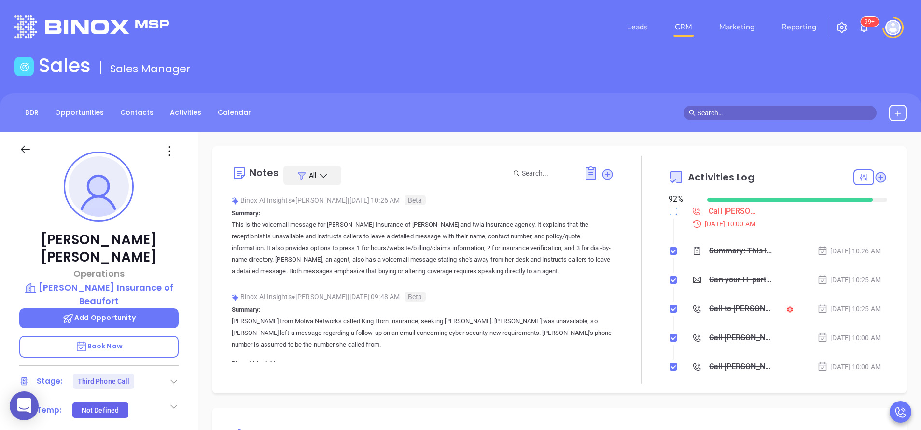
click at [670, 215] on label at bounding box center [674, 211] width 8 height 11
click at [670, 215] on input "checkbox" at bounding box center [674, 212] width 8 height 8
checkbox input "true"
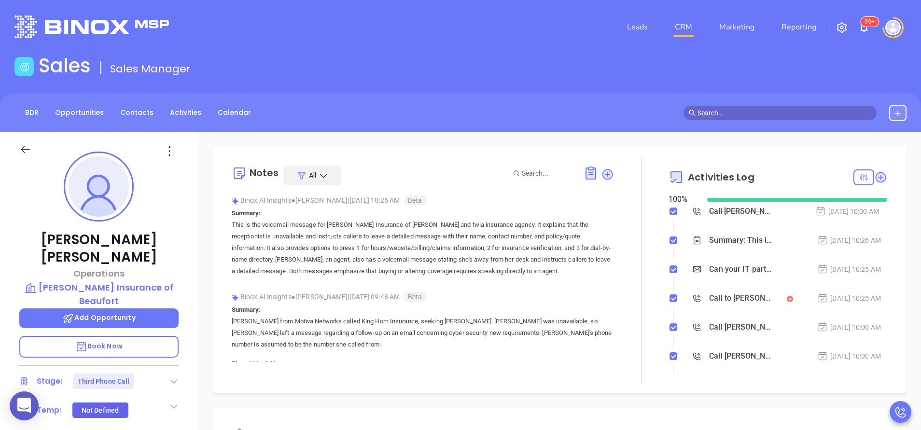
click at [176, 377] on icon at bounding box center [174, 382] width 10 height 10
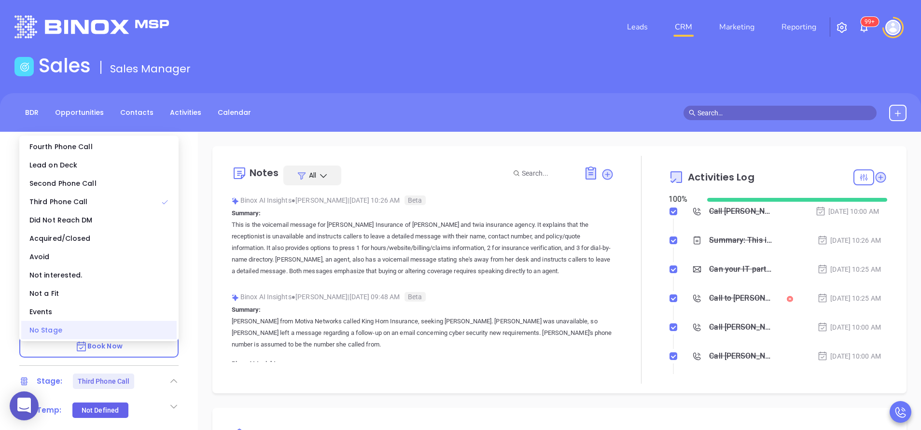
click at [147, 329] on div "No Stage" at bounding box center [98, 330] width 155 height 18
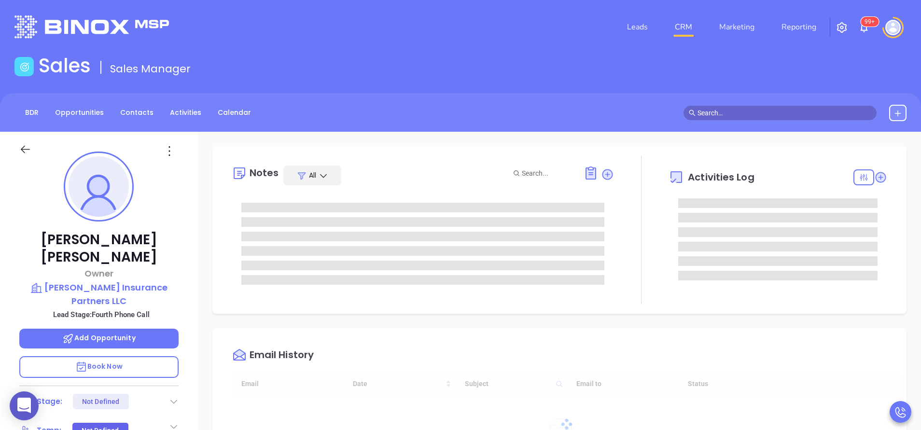
type input "[DATE]"
type input "[PERSON_NAME]"
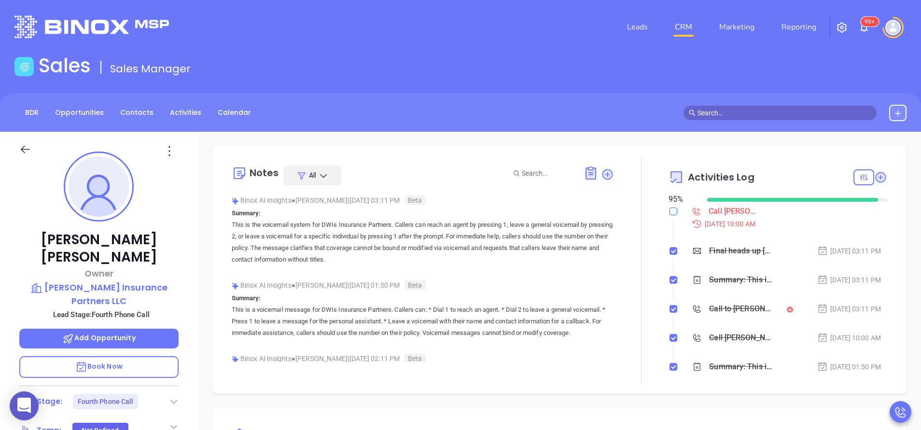
click at [670, 212] on input "checkbox" at bounding box center [674, 212] width 8 height 8
checkbox input "true"
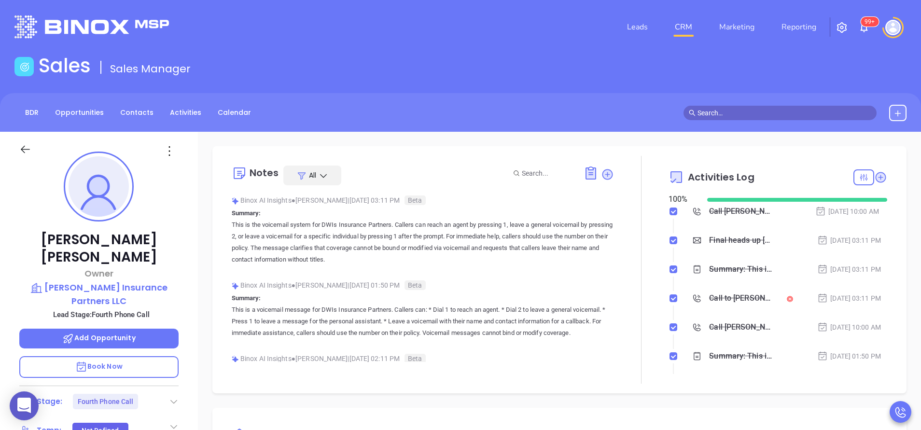
click at [169, 397] on icon at bounding box center [174, 402] width 10 height 10
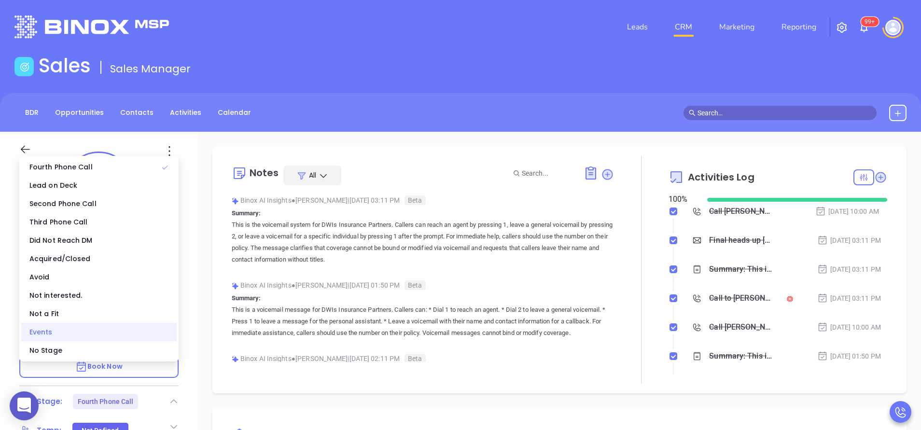
click at [134, 341] on div "Events" at bounding box center [98, 332] width 155 height 18
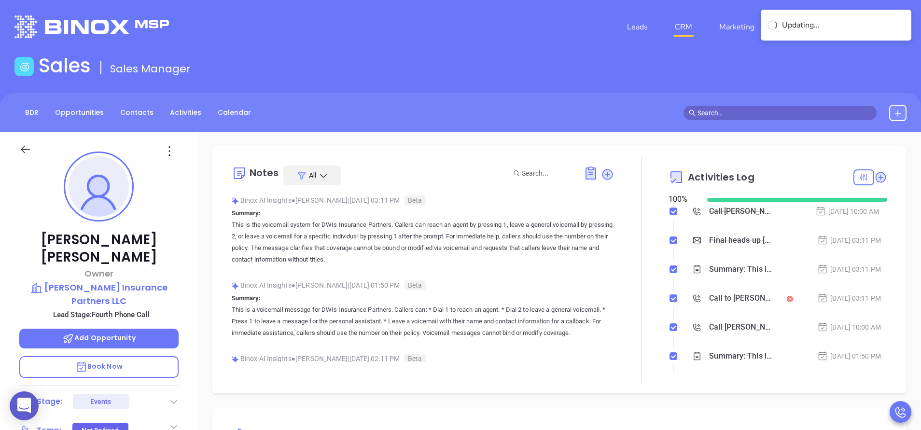
click at [175, 396] on div at bounding box center [174, 402] width 10 height 12
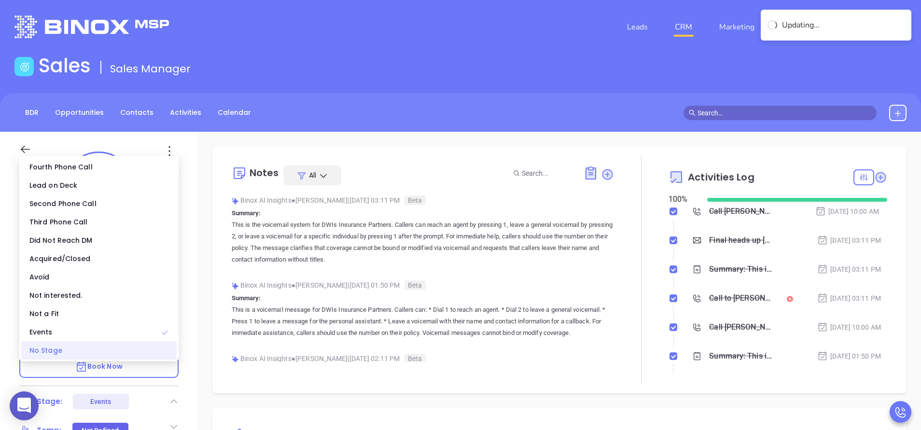
click at [156, 358] on div "No Stage" at bounding box center [98, 350] width 155 height 18
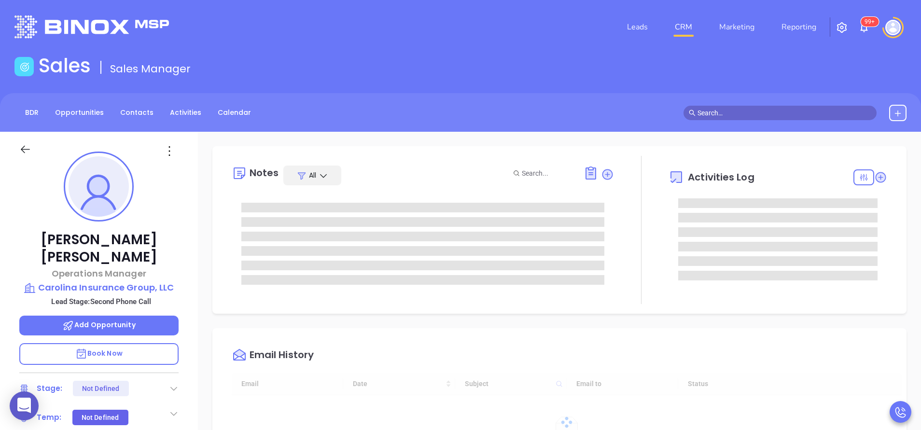
type input "[DATE]"
type input "[PERSON_NAME]"
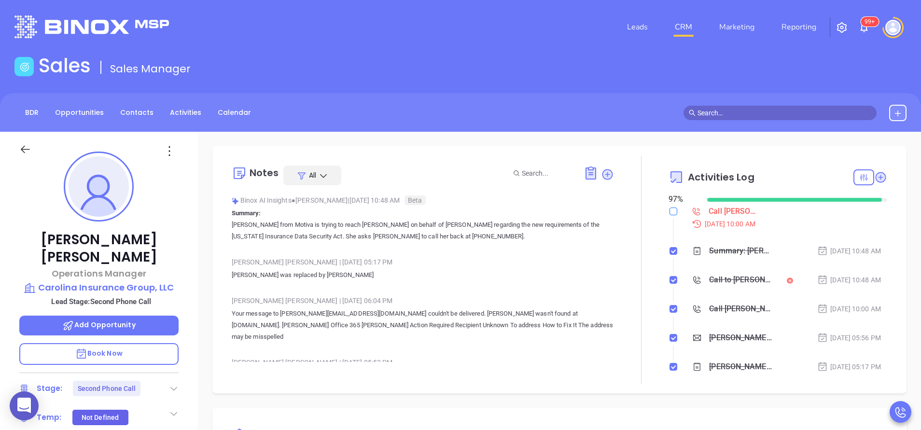
click at [670, 212] on input "checkbox" at bounding box center [674, 212] width 8 height 8
checkbox input "true"
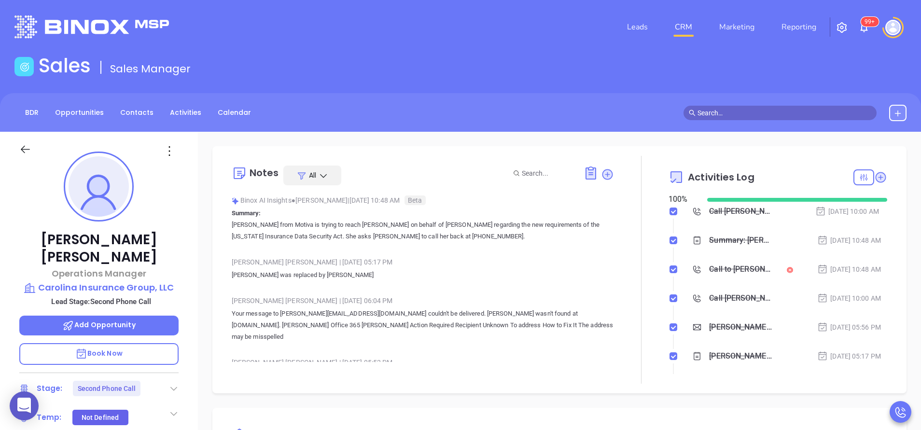
click at [170, 381] on div "Stage: Second Phone Call" at bounding box center [98, 388] width 159 height 15
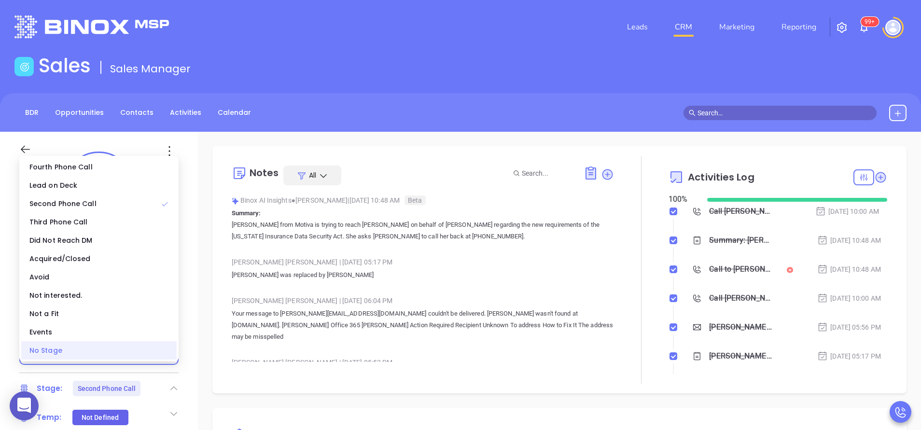
click at [148, 353] on div "No Stage" at bounding box center [98, 350] width 155 height 18
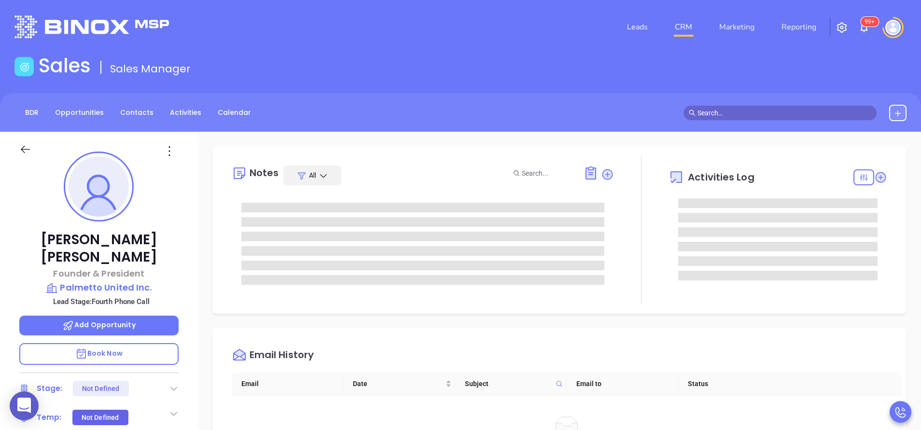
type input "[PERSON_NAME]"
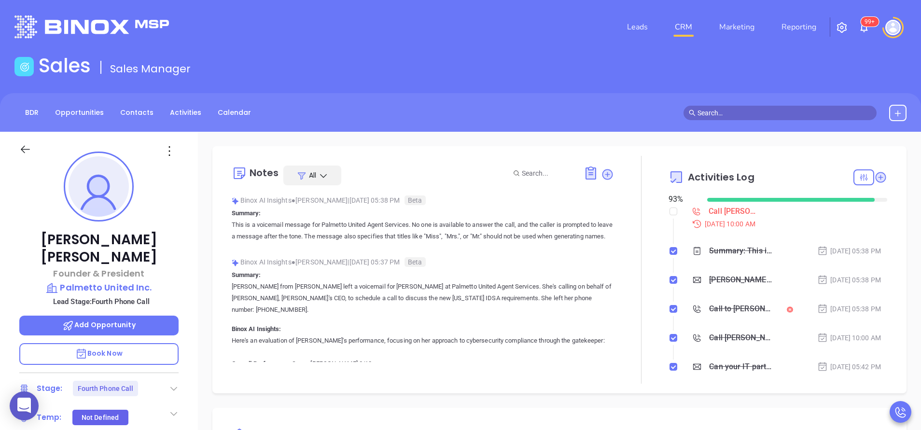
scroll to position [197, 0]
click at [670, 211] on input "checkbox" at bounding box center [674, 212] width 8 height 8
checkbox input "true"
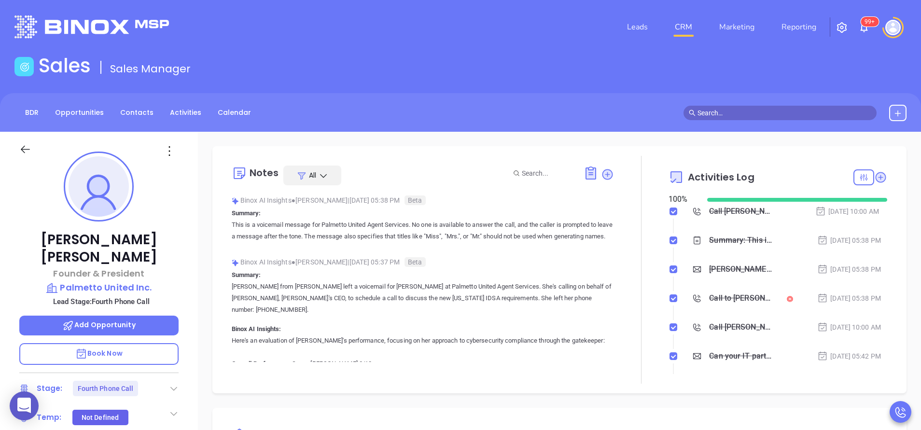
click at [178, 383] on div at bounding box center [174, 389] width 10 height 12
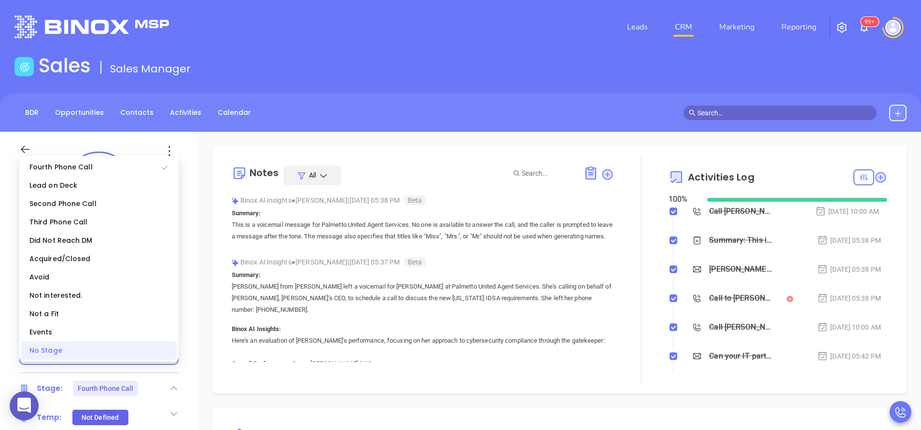
click at [141, 354] on div "No Stage" at bounding box center [98, 350] width 155 height 18
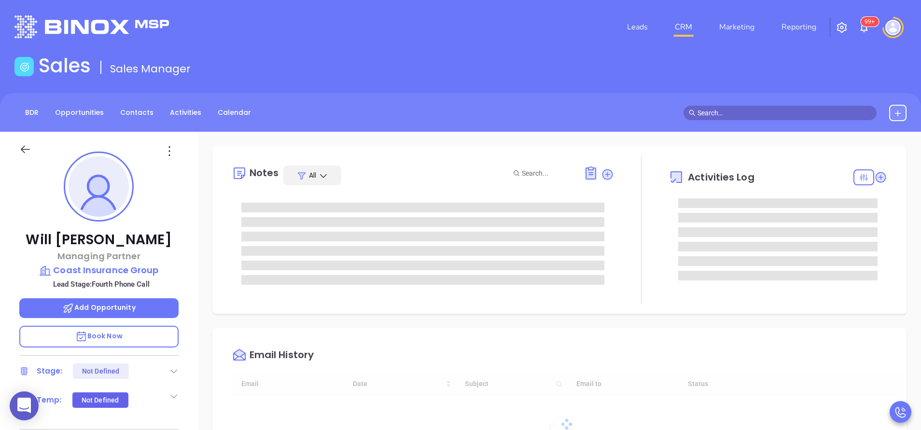
type input "[DATE]"
type input "[PERSON_NAME]"
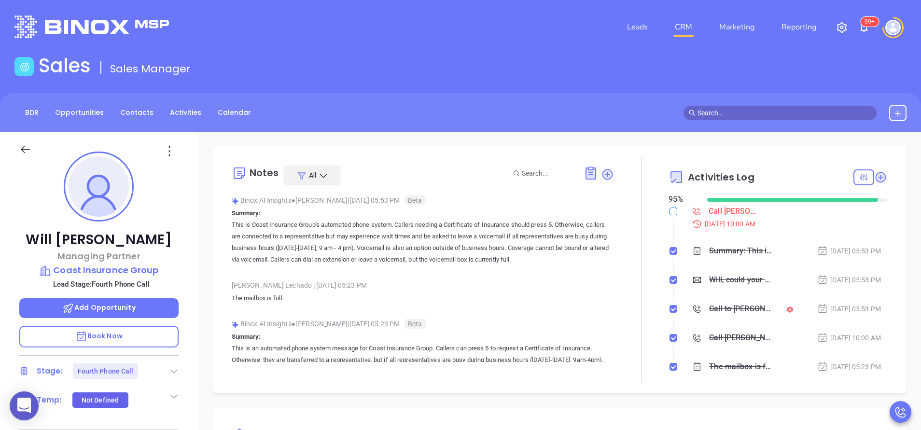
click at [670, 208] on input "checkbox" at bounding box center [674, 212] width 8 height 8
checkbox input "true"
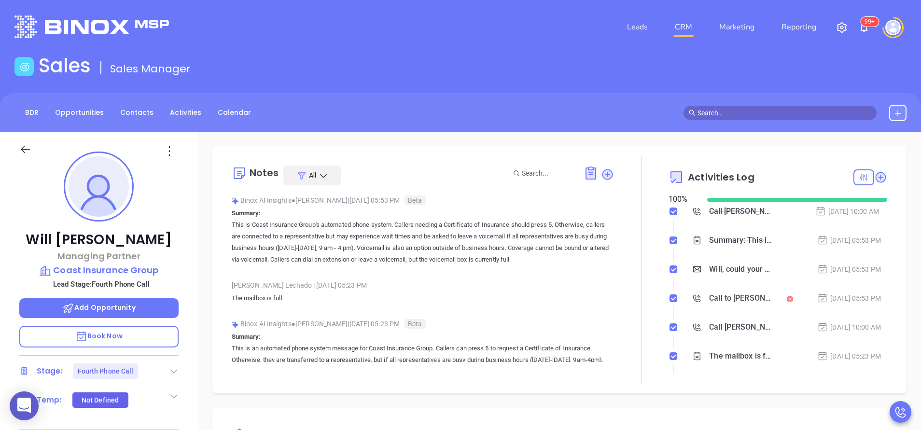
click at [172, 371] on icon at bounding box center [174, 371] width 10 height 10
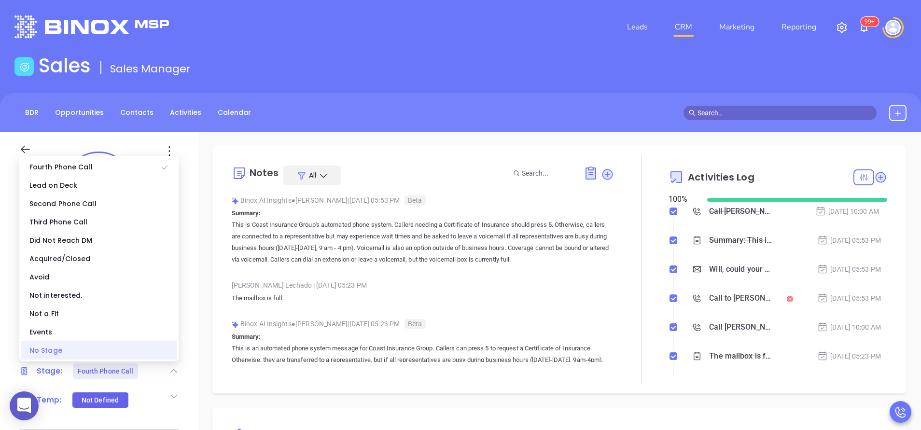
click at [145, 355] on div "No Stage" at bounding box center [98, 350] width 155 height 18
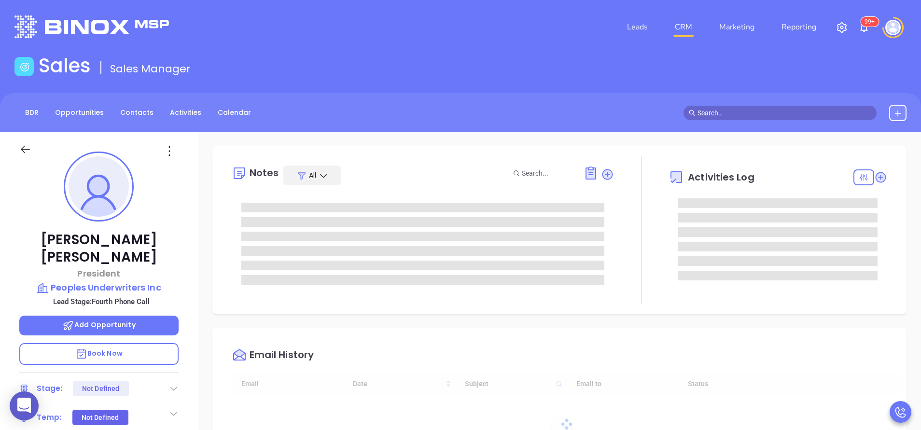
type input "[DATE]"
type input "[PERSON_NAME]"
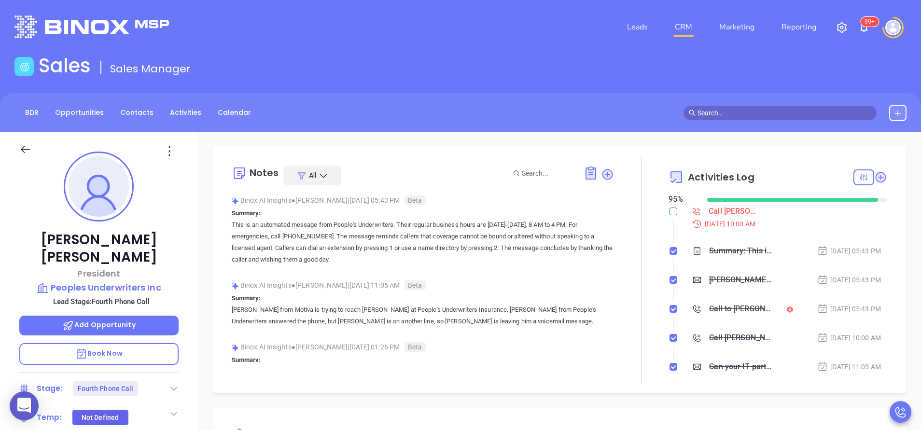
click at [670, 208] on input "checkbox" at bounding box center [674, 212] width 8 height 8
checkbox input "true"
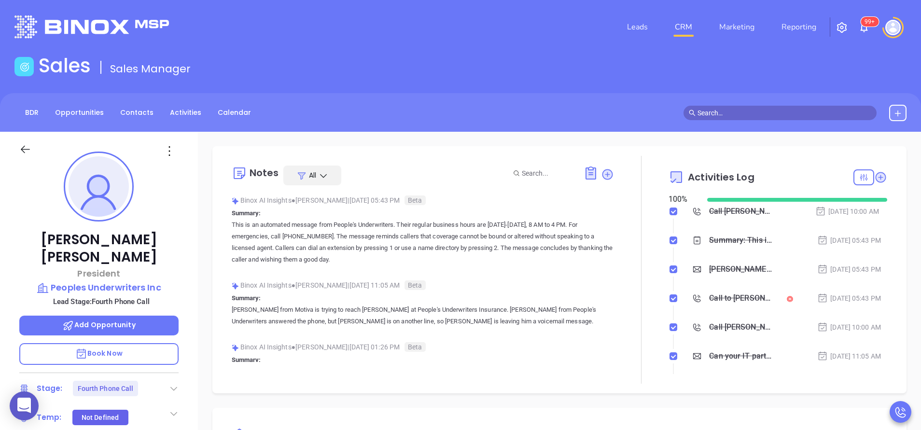
click at [175, 384] on icon at bounding box center [174, 389] width 10 height 10
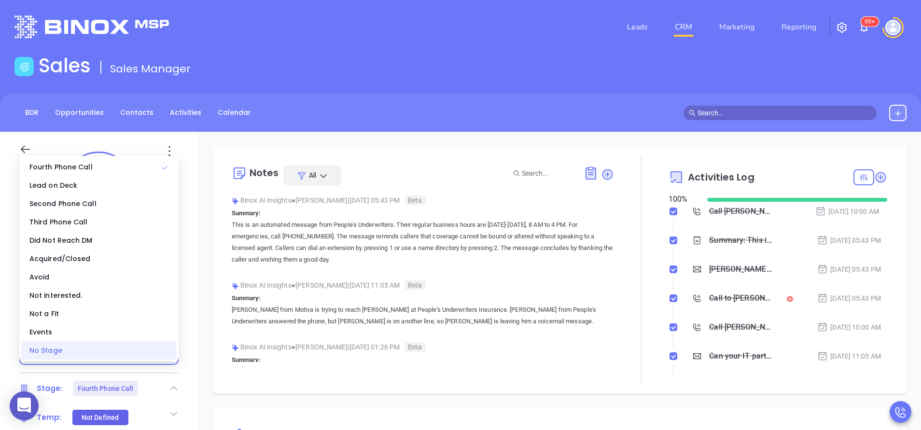
click at [143, 350] on div "No Stage" at bounding box center [98, 350] width 155 height 18
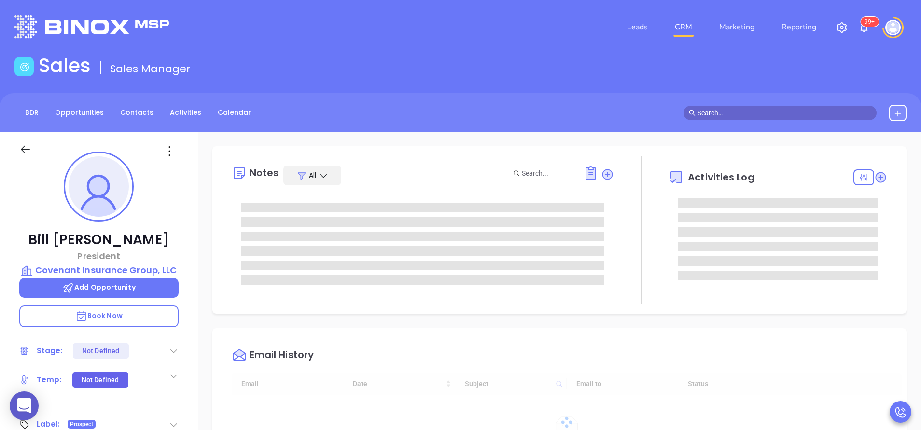
type input "[DATE]"
type input "[PERSON_NAME]"
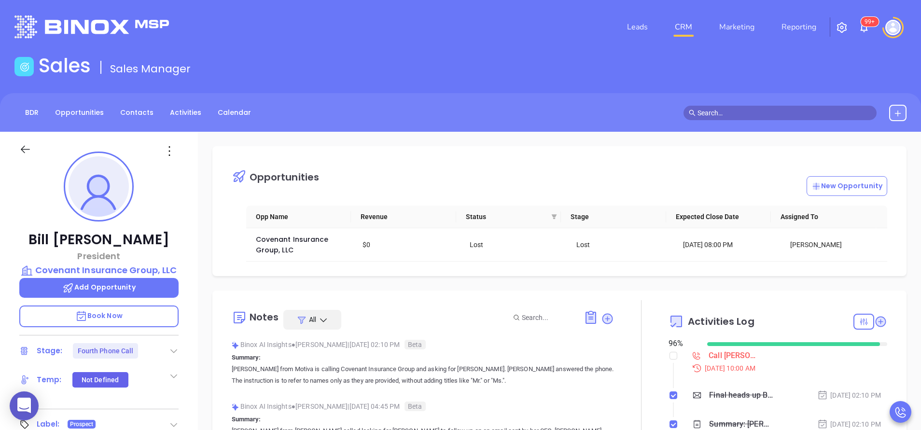
scroll to position [197, 0]
click at [671, 356] on li "Call [PERSON_NAME] to follow up [DATE] 10:00 AM" at bounding box center [779, 370] width 216 height 37
click at [670, 357] on input "checkbox" at bounding box center [674, 356] width 8 height 8
checkbox input "true"
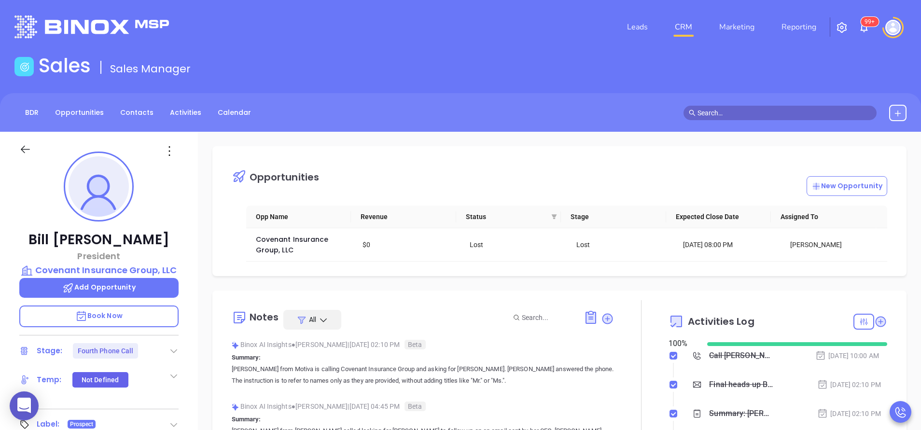
click at [175, 351] on icon at bounding box center [174, 351] width 10 height 10
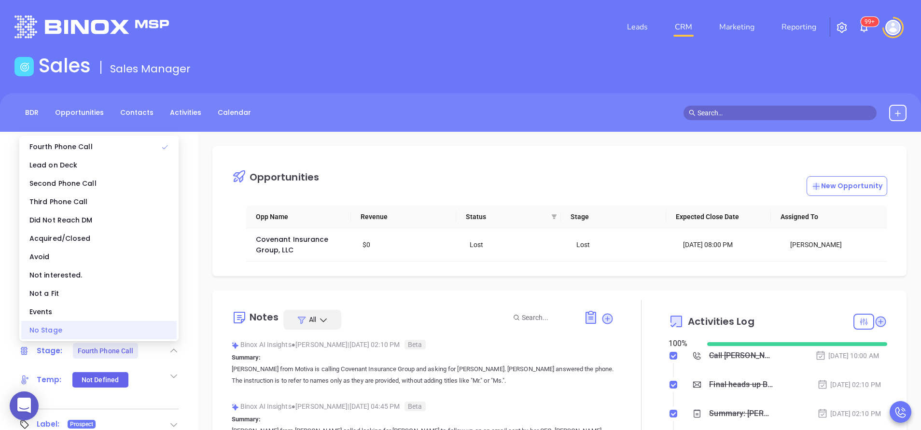
click at [144, 335] on div "No Stage" at bounding box center [98, 330] width 155 height 18
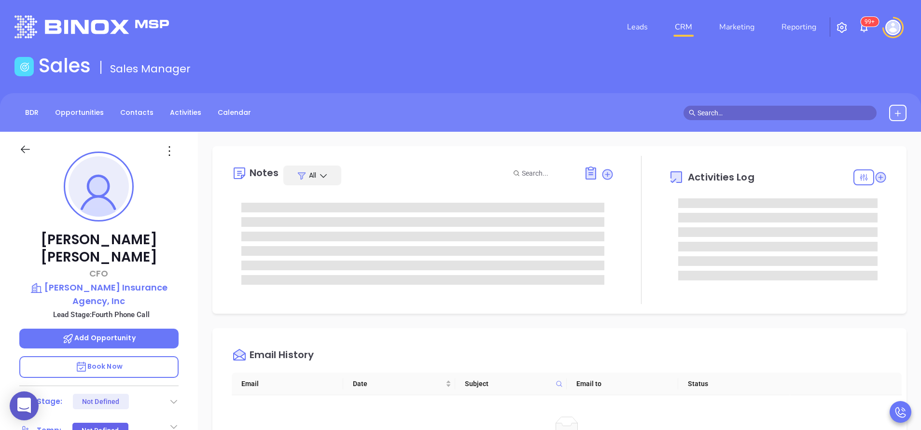
type input "[PERSON_NAME]"
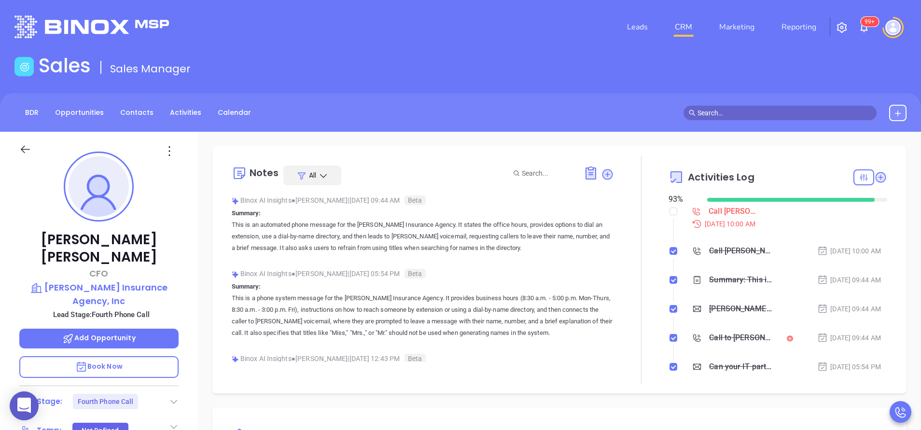
scroll to position [197, 0]
click at [670, 209] on input "checkbox" at bounding box center [674, 212] width 8 height 8
checkbox input "true"
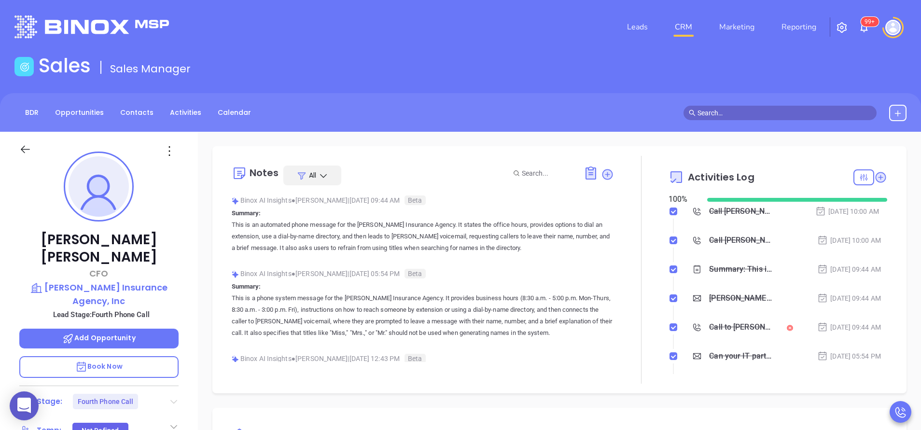
click at [171, 400] on icon at bounding box center [173, 402] width 7 height 4
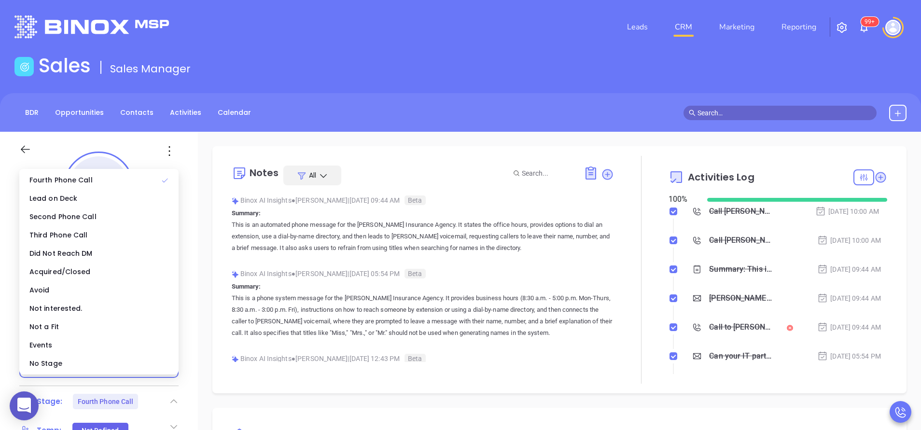
click at [148, 374] on ul "Fourth Phone Call Lead on Deck Second Phone Call Third Phone Call Did Not Reach…" at bounding box center [98, 272] width 159 height 206
click at [141, 367] on div "No Stage" at bounding box center [98, 363] width 155 height 18
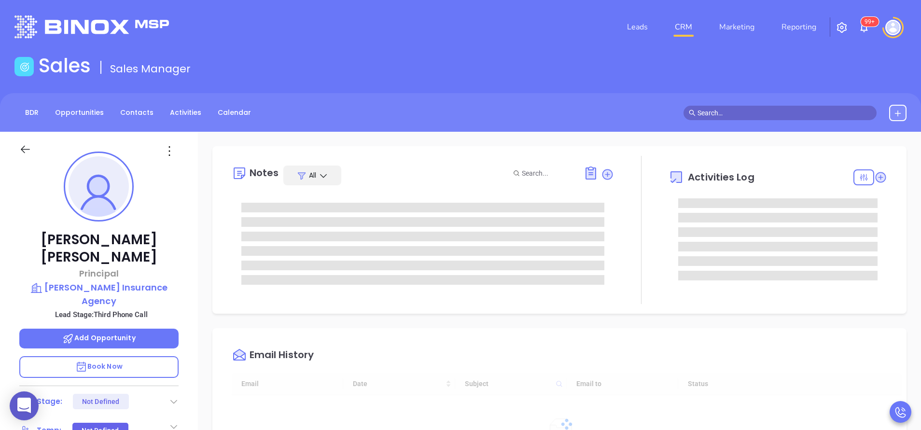
type input "[DATE]"
type input "[PERSON_NAME]"
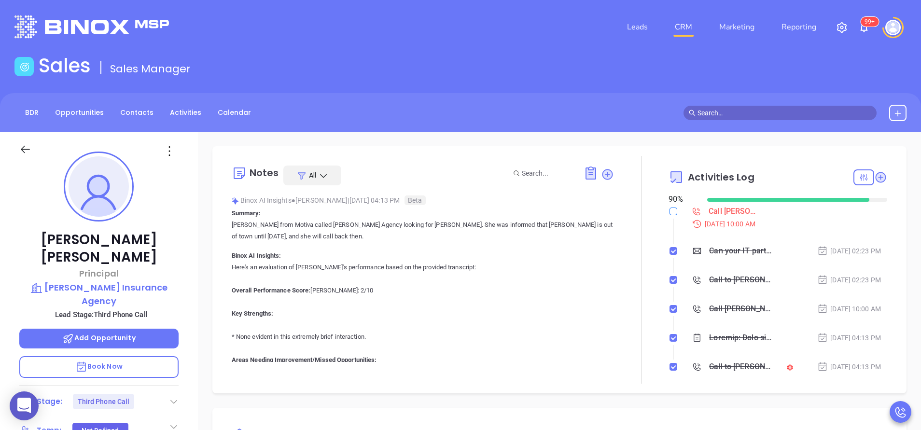
click at [670, 211] on input "checkbox" at bounding box center [674, 212] width 8 height 8
checkbox input "true"
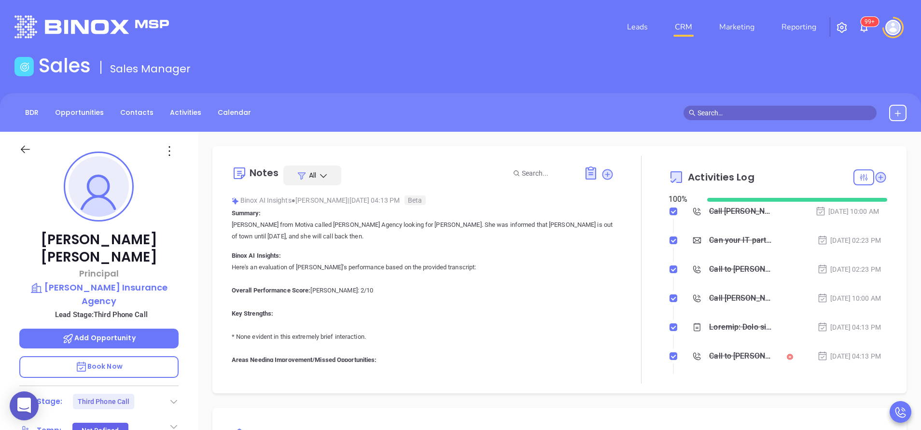
click at [169, 397] on icon at bounding box center [174, 402] width 10 height 10
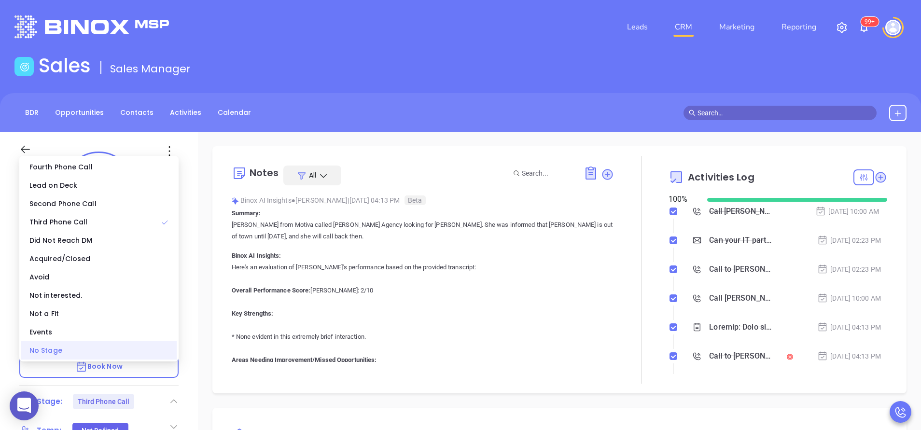
click at [148, 344] on div "No Stage" at bounding box center [98, 350] width 155 height 18
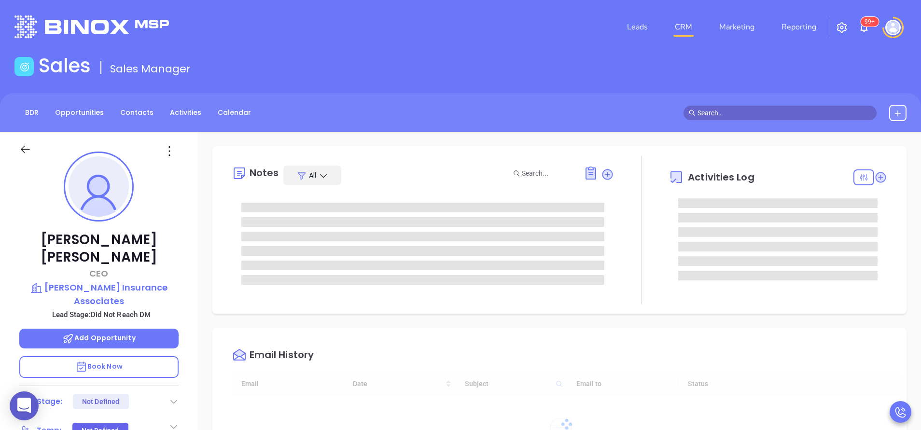
type input "[DATE]"
type input "[PERSON_NAME]"
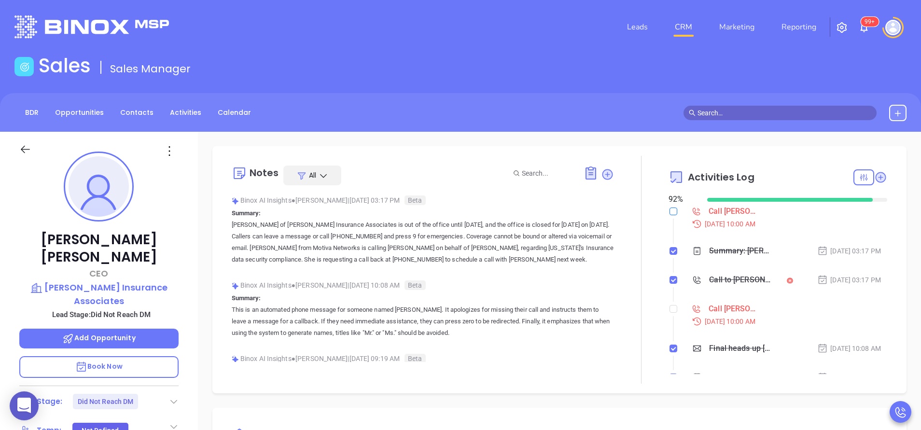
click at [670, 212] on input "checkbox" at bounding box center [674, 212] width 8 height 8
checkbox input "true"
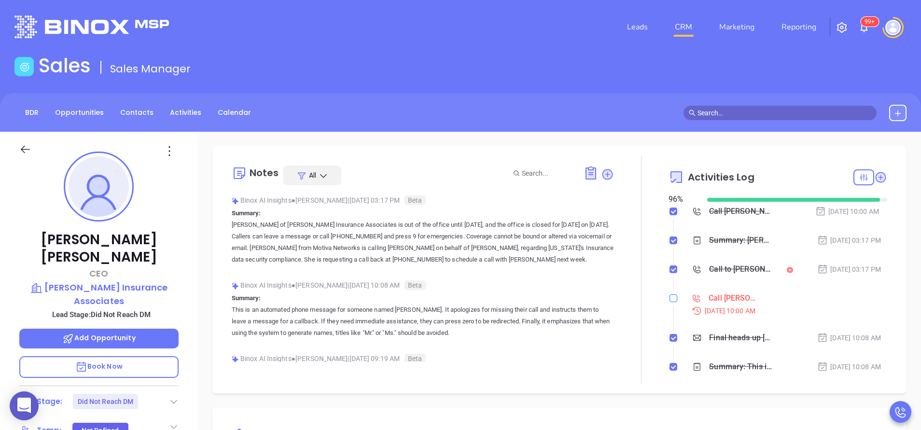
click at [670, 296] on input "checkbox" at bounding box center [674, 299] width 8 height 8
checkbox input "true"
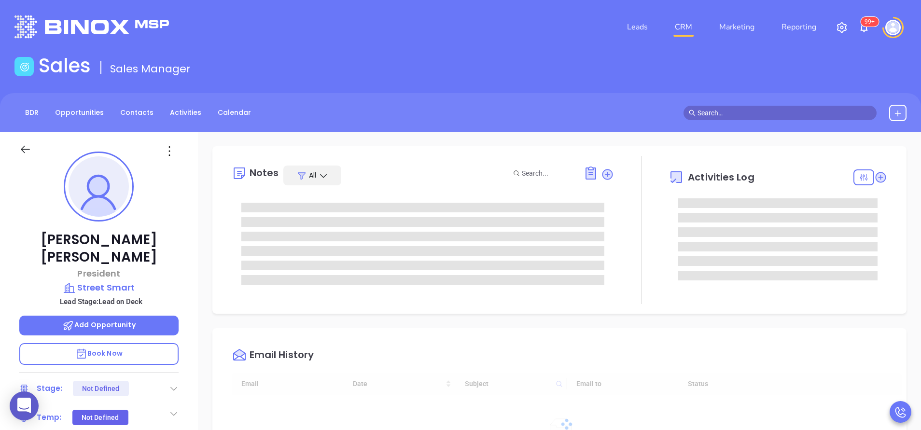
scroll to position [197, 0]
type input "[PERSON_NAME]"
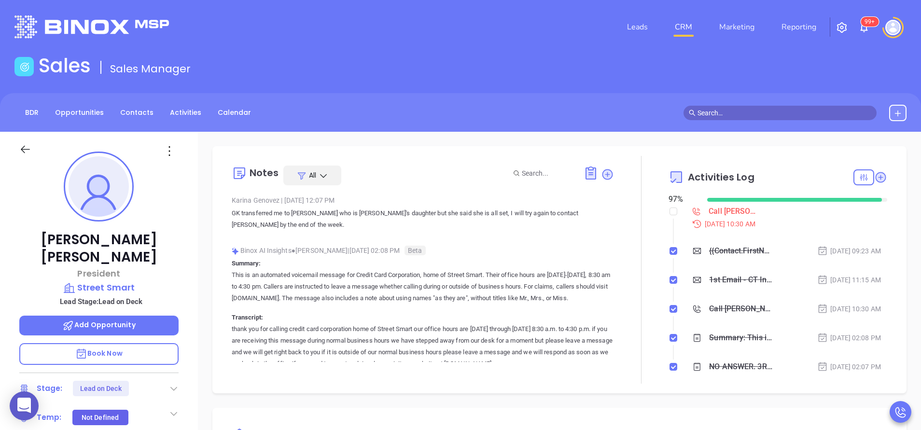
click at [670, 205] on div at bounding box center [674, 211] width 8 height 14
click at [670, 208] on input "checkbox" at bounding box center [674, 212] width 8 height 8
checkbox input "true"
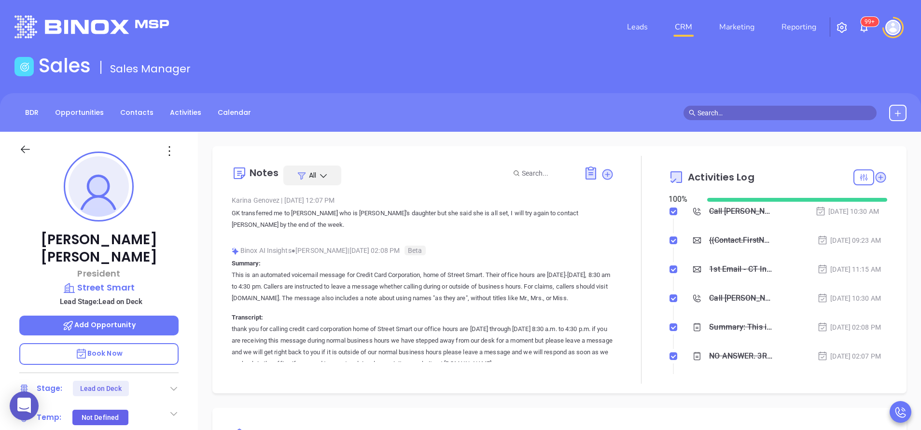
click at [169, 384] on icon at bounding box center [174, 389] width 10 height 10
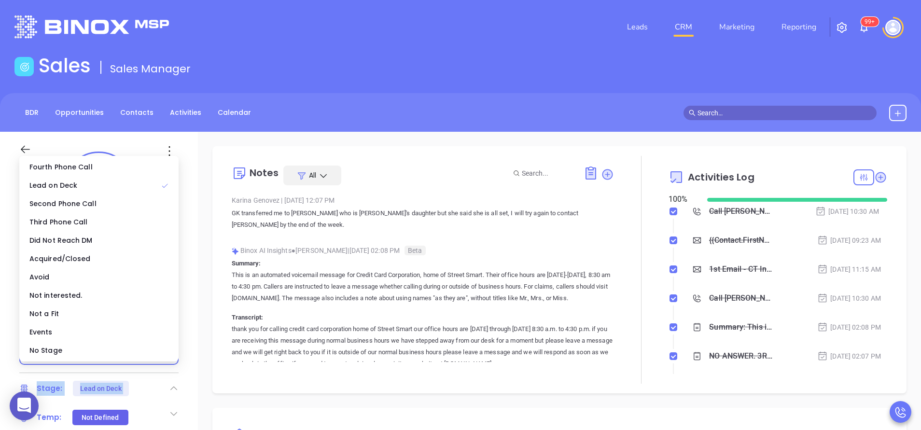
click at [169, 384] on icon at bounding box center [174, 389] width 10 height 10
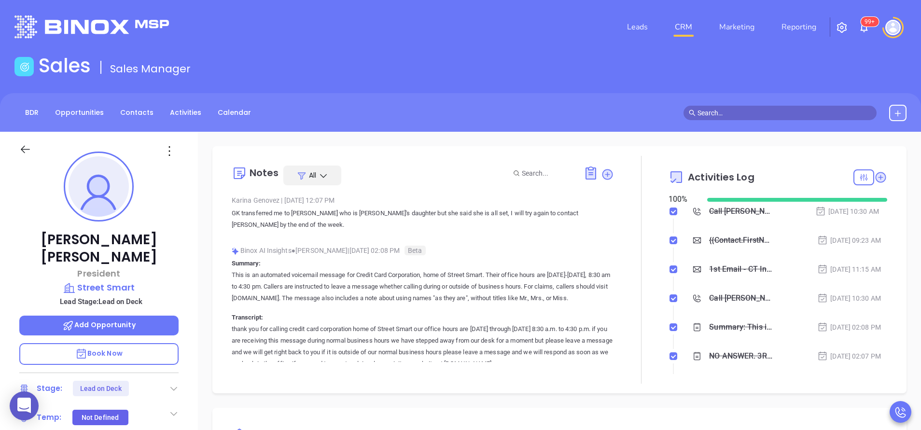
click at [177, 384] on icon at bounding box center [174, 389] width 10 height 10
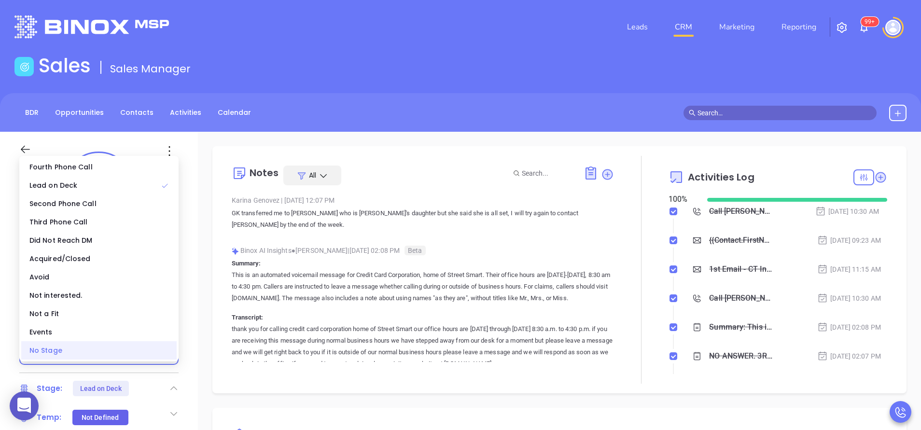
click at [158, 357] on div "No Stage" at bounding box center [98, 350] width 155 height 18
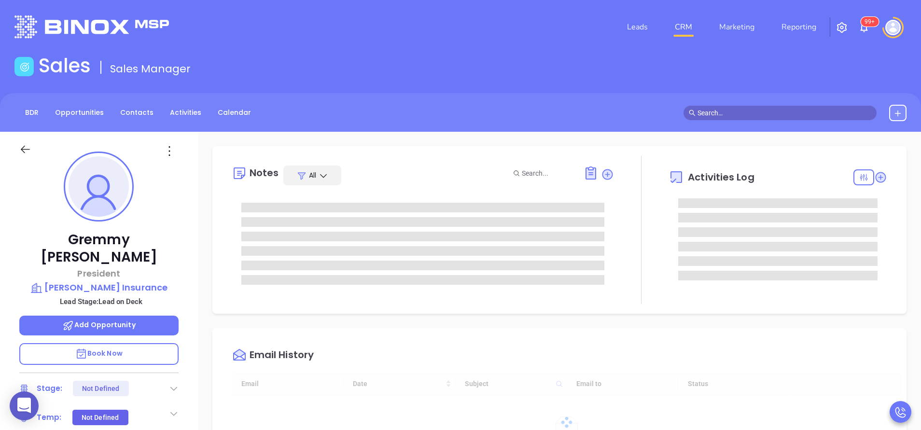
type input "[DATE]"
type input "[PERSON_NAME]"
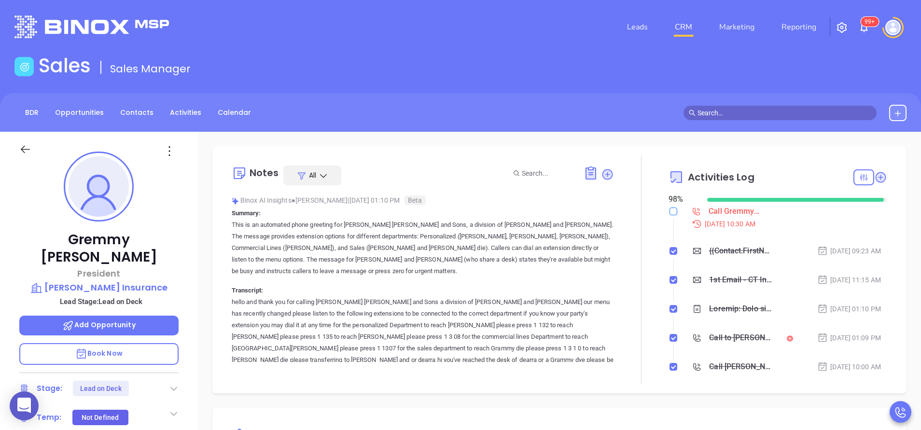
click at [670, 212] on input "checkbox" at bounding box center [674, 212] width 8 height 8
checkbox input "true"
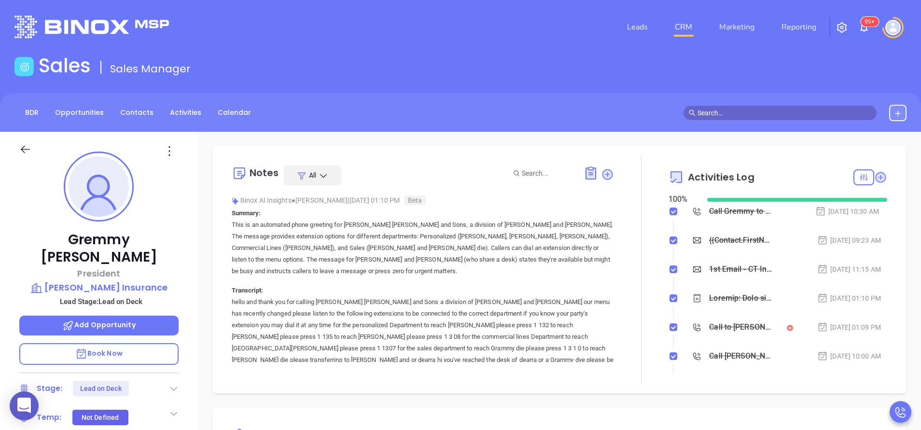
click at [171, 384] on icon at bounding box center [174, 389] width 10 height 10
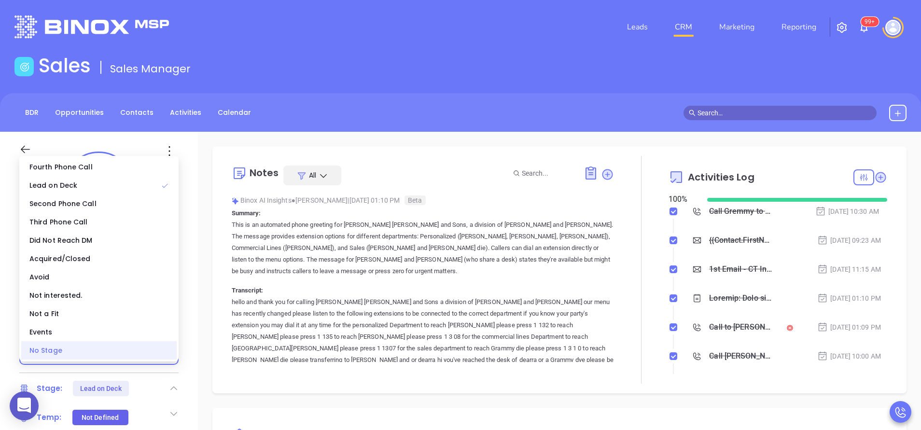
click at [144, 355] on div "No Stage" at bounding box center [98, 350] width 155 height 18
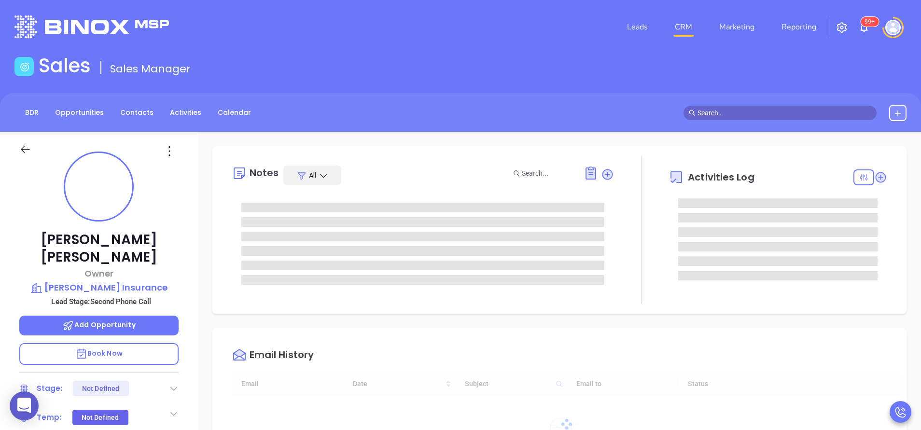
type input "[DATE]"
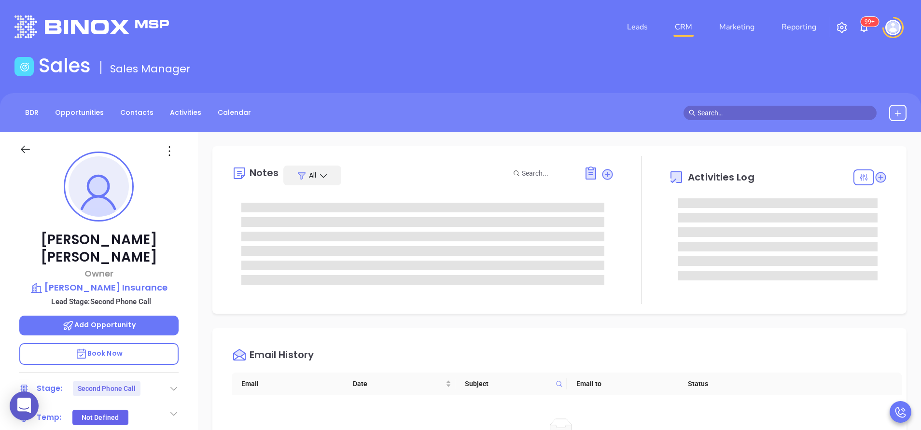
type input "[PERSON_NAME]"
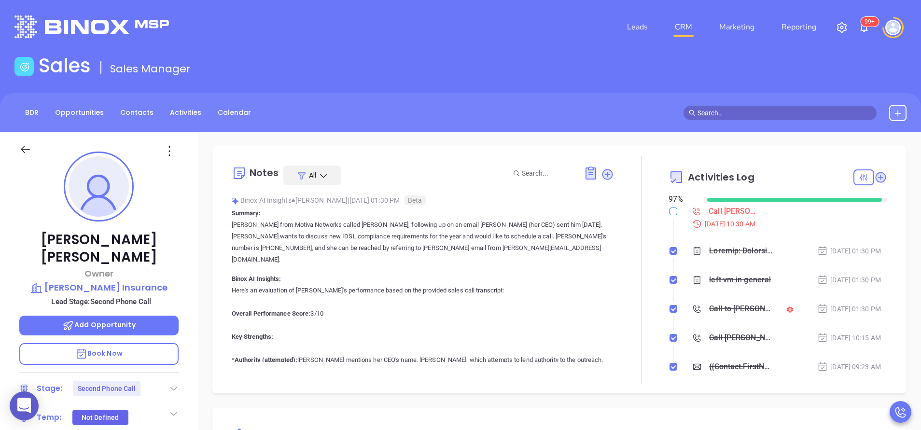
click at [670, 214] on input "checkbox" at bounding box center [674, 212] width 8 height 8
checkbox input "true"
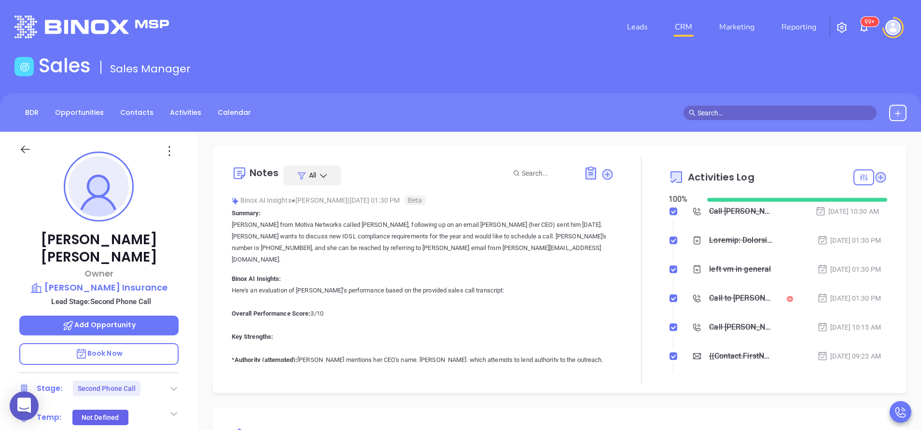
click at [173, 384] on icon at bounding box center [174, 389] width 10 height 10
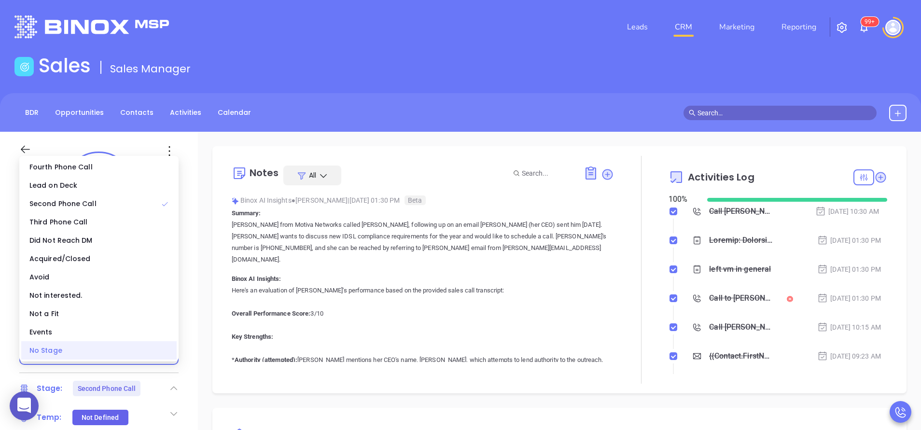
click at [141, 355] on div "No Stage" at bounding box center [98, 350] width 155 height 18
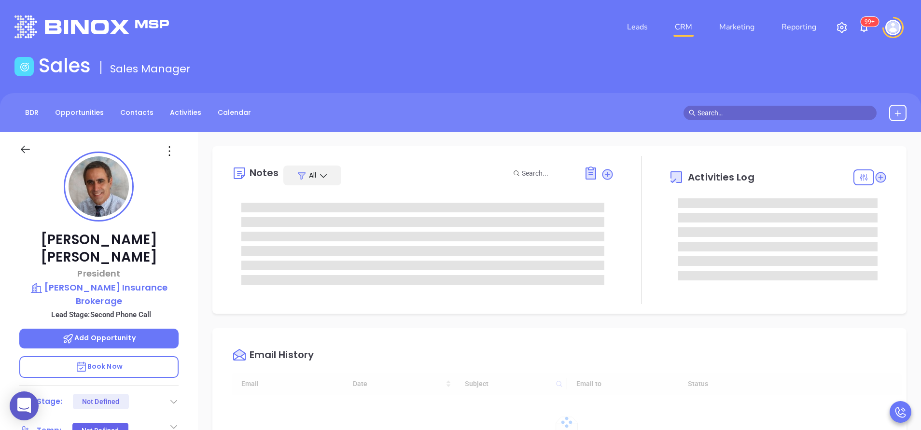
type input "[DATE]"
type input "[PERSON_NAME]"
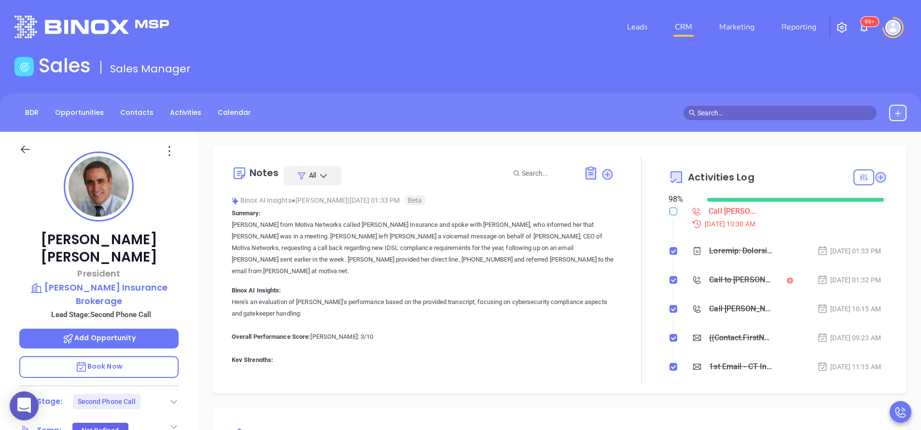
click at [670, 213] on input "checkbox" at bounding box center [674, 212] width 8 height 8
checkbox input "true"
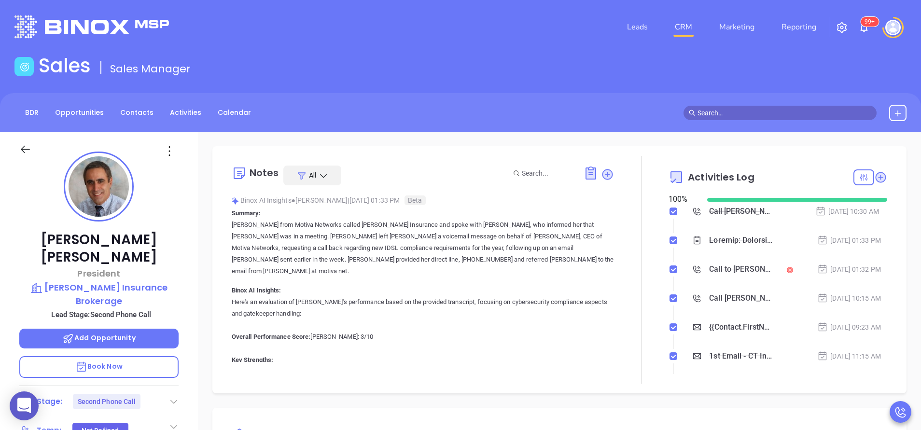
click at [173, 397] on icon at bounding box center [174, 402] width 10 height 10
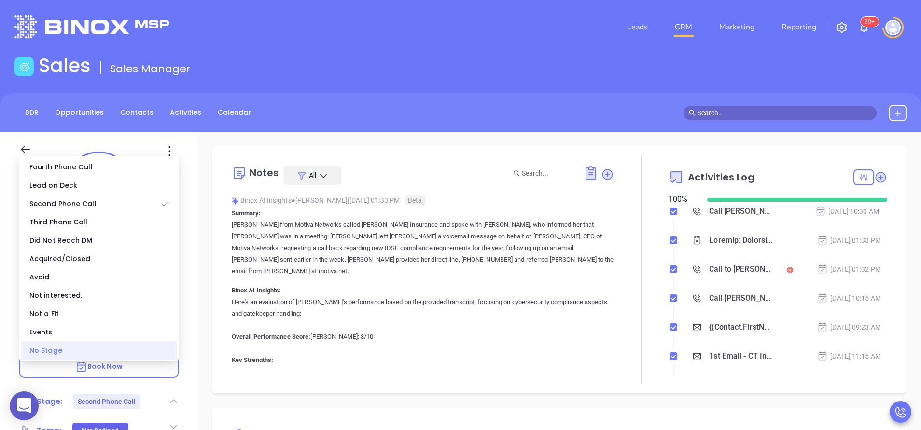
click at [132, 349] on div "No Stage" at bounding box center [98, 350] width 155 height 18
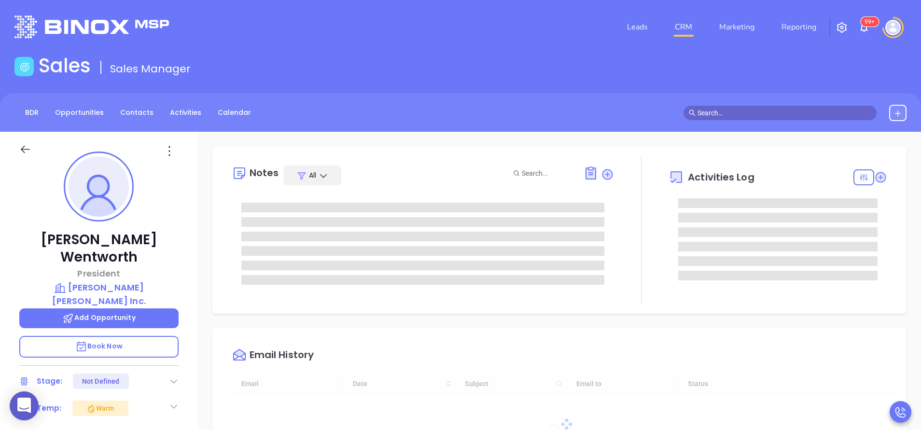
type input "[DATE]"
type input "[PERSON_NAME]"
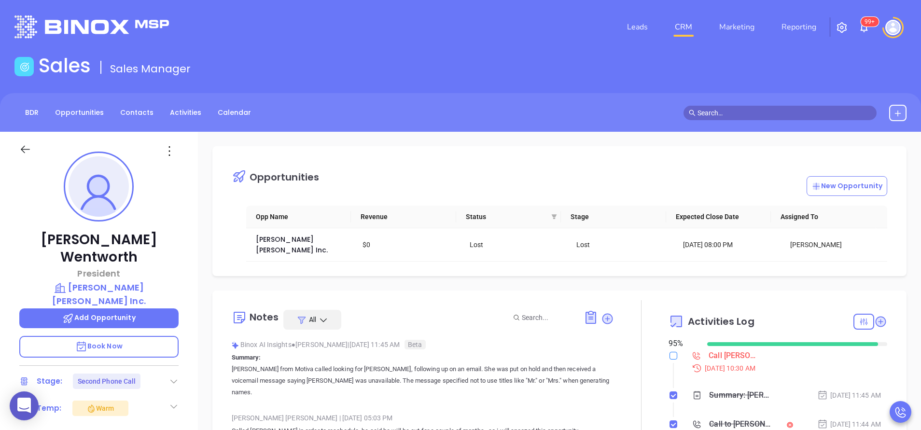
click at [670, 352] on input "checkbox" at bounding box center [674, 356] width 8 height 8
checkbox input "true"
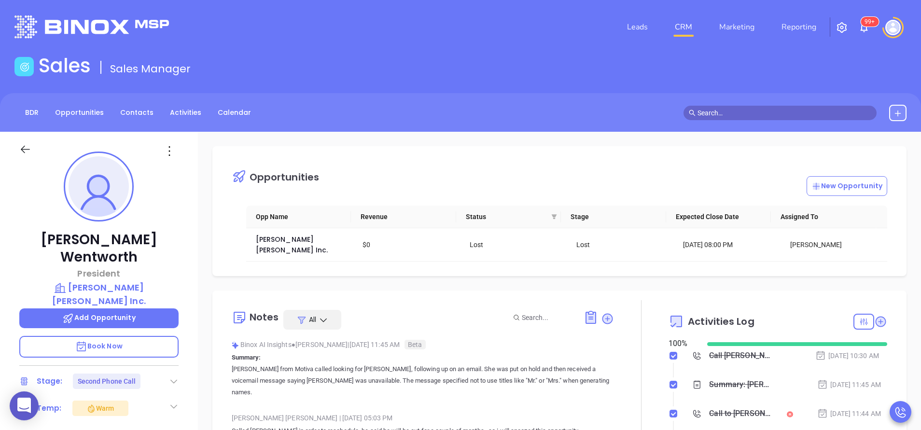
click at [189, 402] on div "[PERSON_NAME] President [PERSON_NAME] [PERSON_NAME] Inc. Add Opportunity Book N…" at bounding box center [99, 401] width 198 height 538
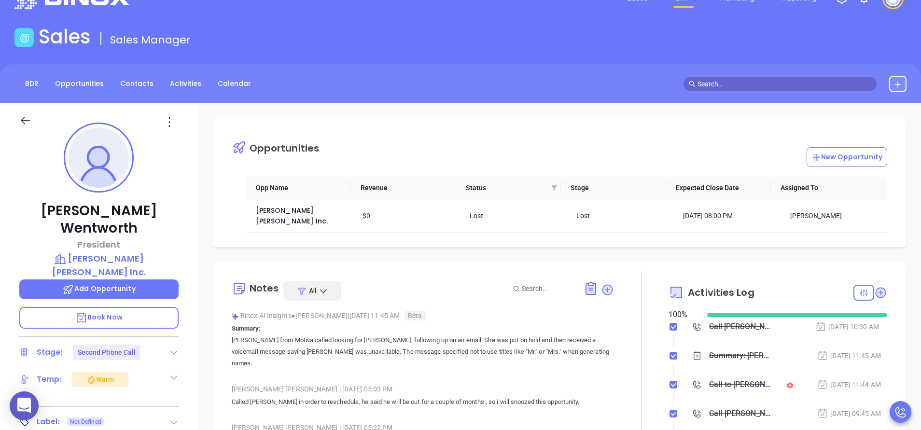
scroll to position [87, 0]
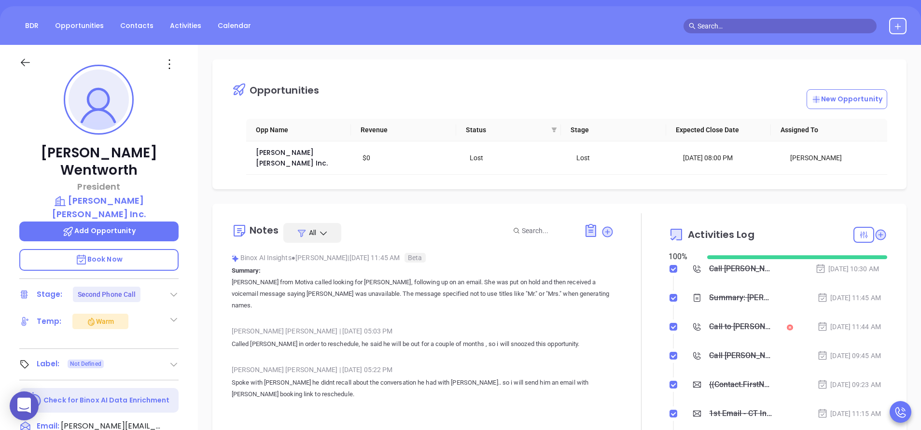
click at [174, 290] on icon at bounding box center [174, 295] width 10 height 10
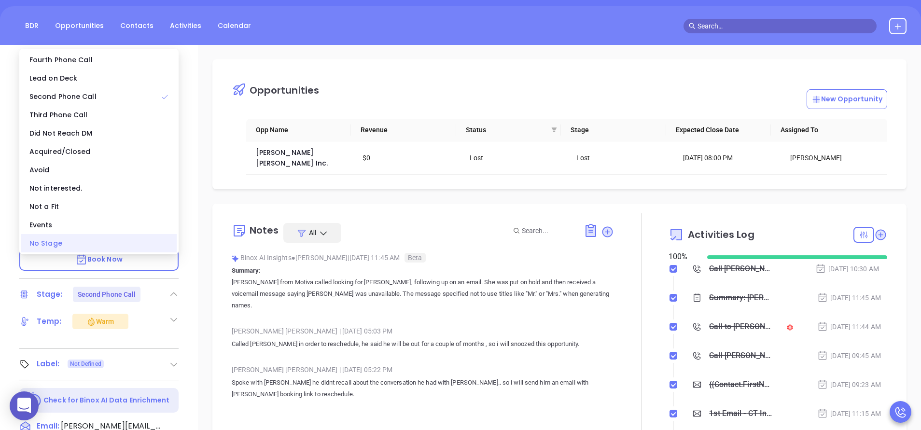
click at [147, 247] on div "No Stage" at bounding box center [98, 243] width 155 height 18
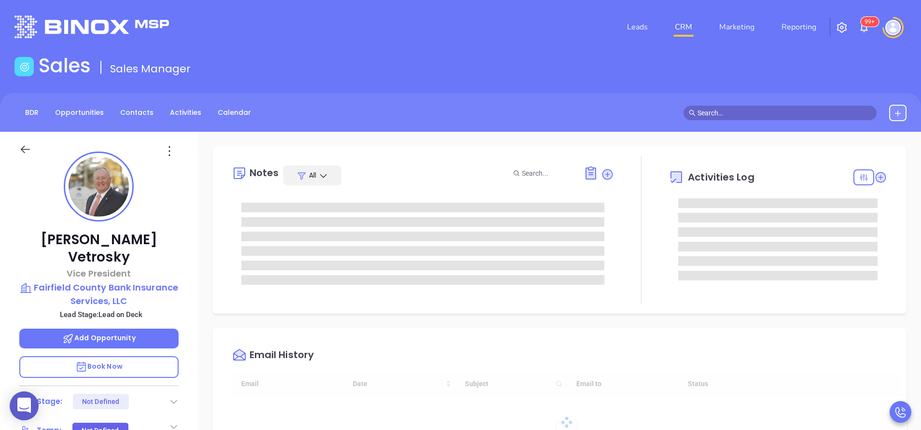
type input "10:00 am"
type input "[DATE]"
type input "[PERSON_NAME]"
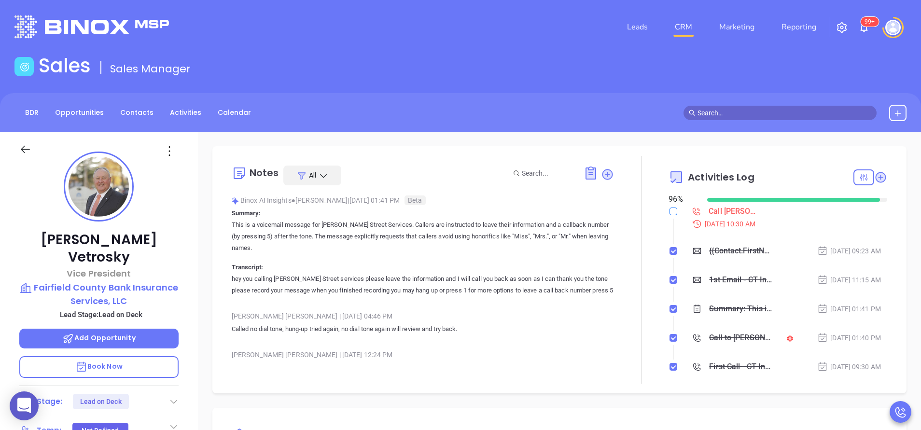
click at [670, 213] on input "checkbox" at bounding box center [674, 212] width 8 height 8
checkbox input "true"
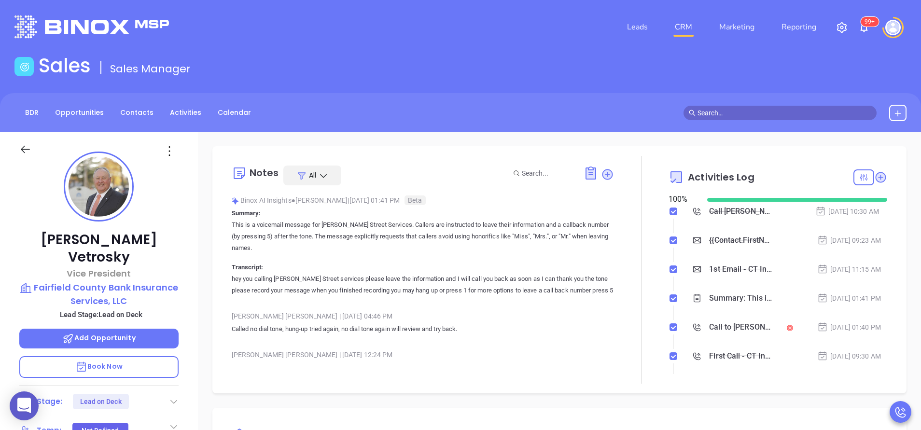
click at [176, 397] on icon at bounding box center [174, 402] width 10 height 10
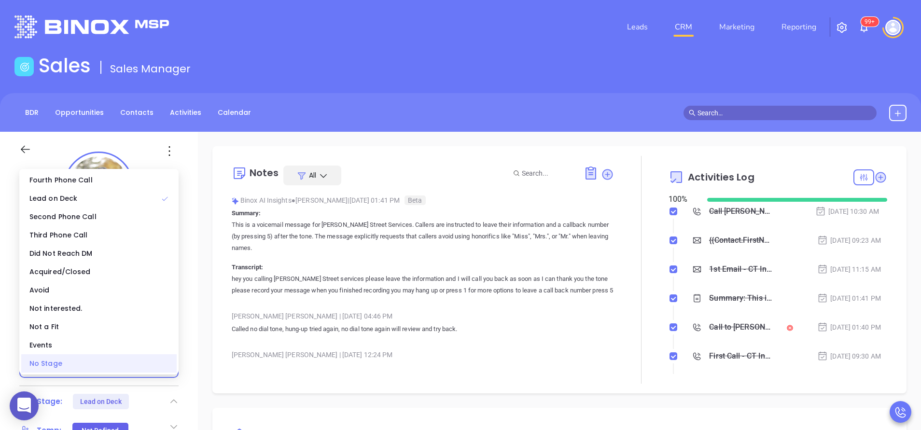
click at [154, 369] on div "No Stage" at bounding box center [98, 363] width 155 height 18
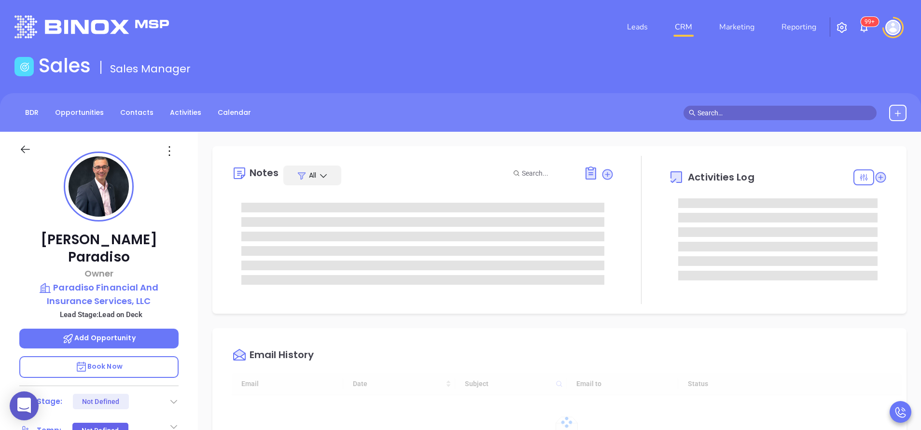
type input "10:00 am"
type input "[DATE]"
type input "[PERSON_NAME]"
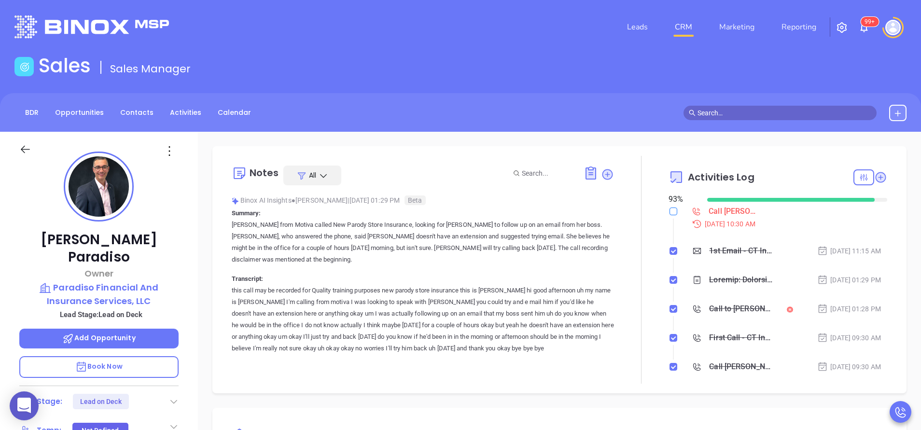
click at [670, 211] on input "checkbox" at bounding box center [674, 212] width 8 height 8
checkbox input "true"
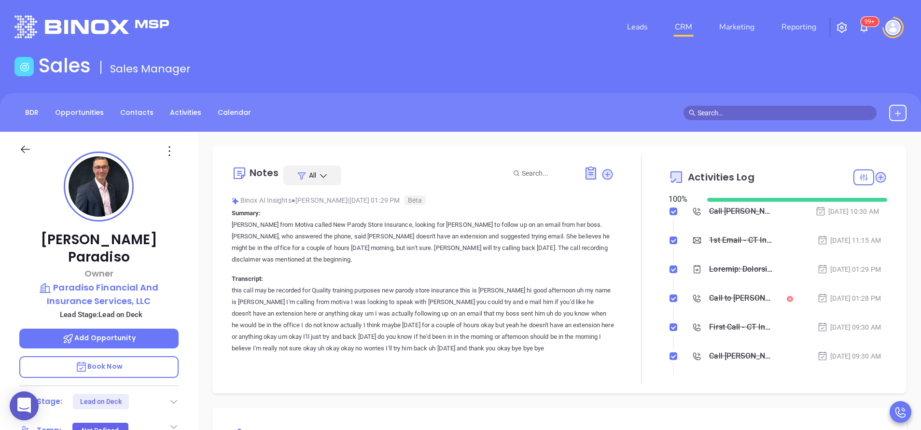
click at [174, 397] on icon at bounding box center [174, 402] width 10 height 10
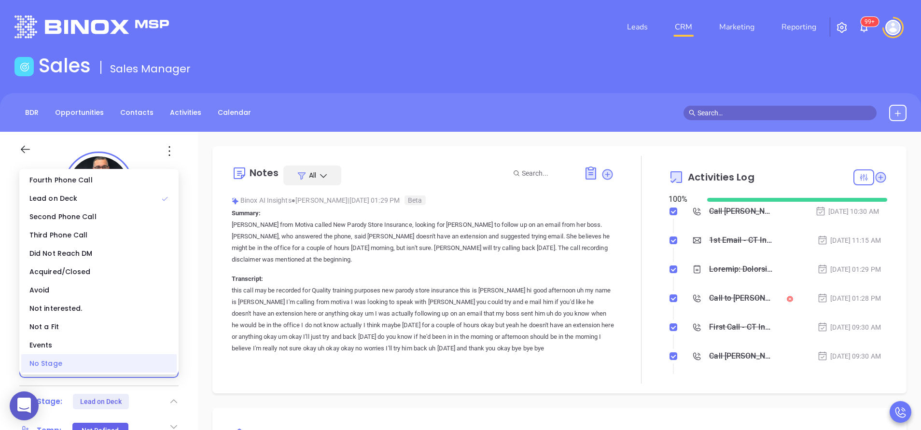
click at [154, 363] on div "No Stage" at bounding box center [98, 363] width 155 height 18
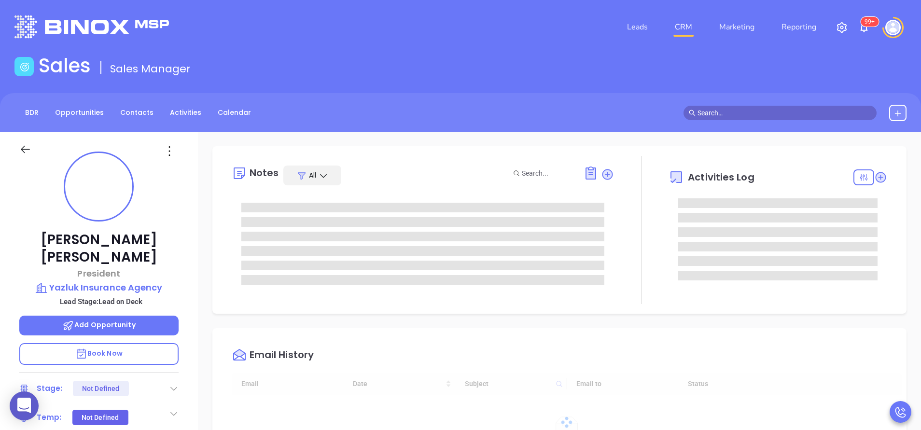
type input "10:00 am"
type input "[DATE]"
type input "[PERSON_NAME]"
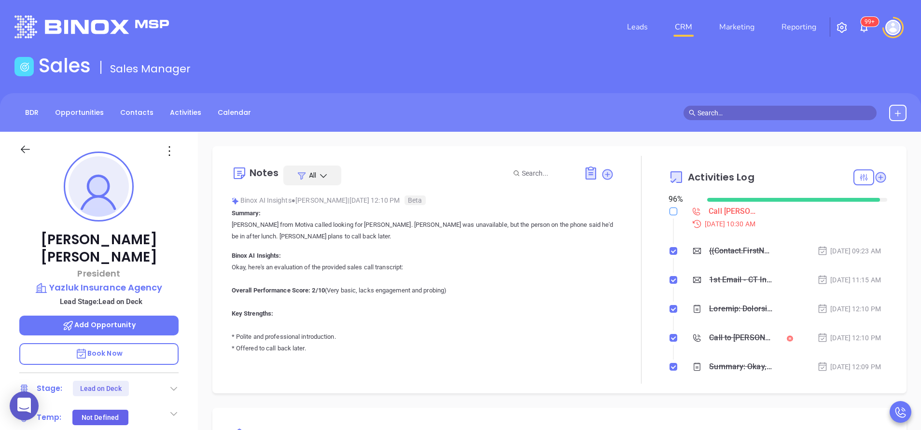
click at [670, 211] on input "checkbox" at bounding box center [674, 212] width 8 height 8
checkbox input "true"
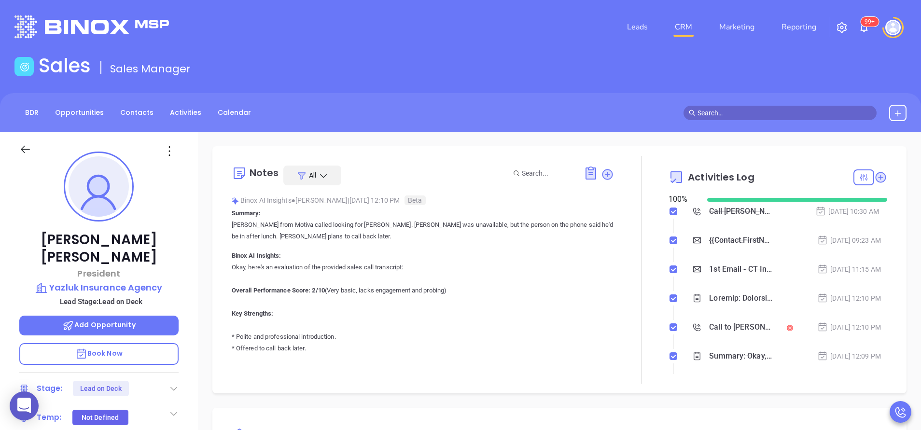
click at [174, 384] on icon at bounding box center [174, 389] width 10 height 10
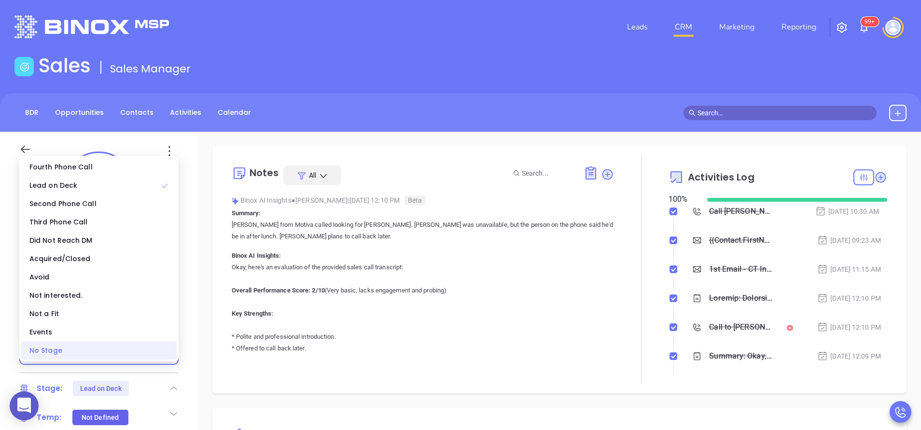
click at [162, 357] on div "No Stage" at bounding box center [98, 350] width 155 height 18
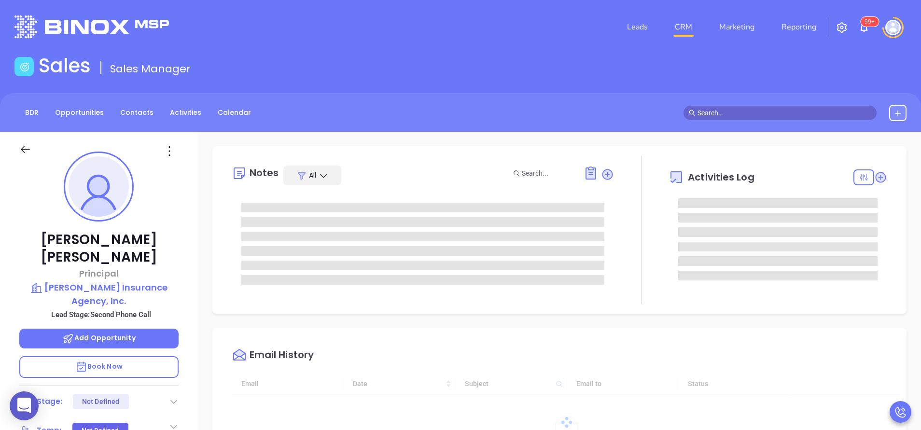
type input "[DATE]"
type input "[PERSON_NAME]"
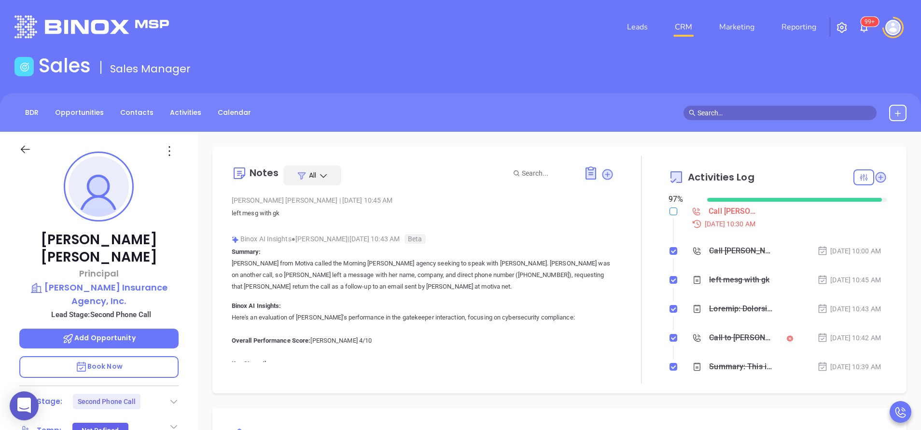
click at [670, 209] on input "checkbox" at bounding box center [674, 212] width 8 height 8
checkbox input "true"
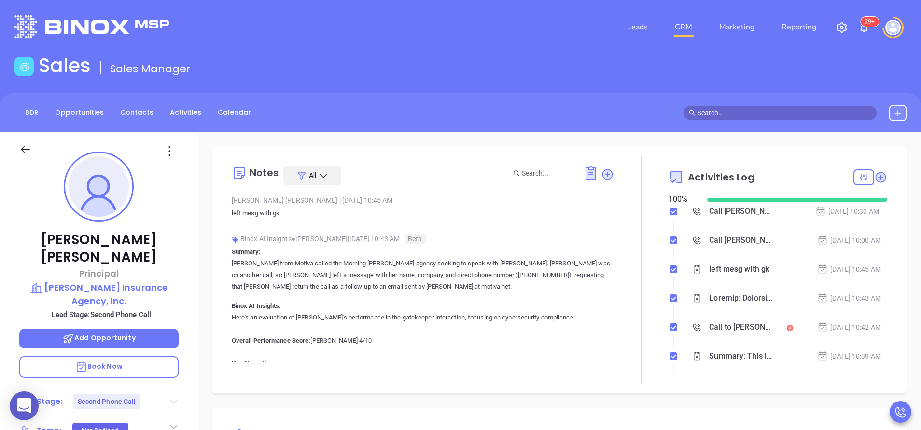
click at [175, 397] on icon at bounding box center [174, 402] width 10 height 10
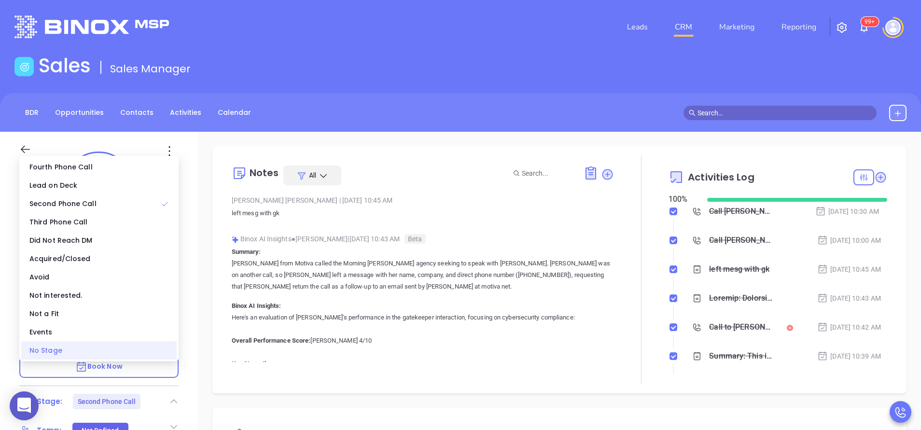
click at [151, 352] on div "No Stage" at bounding box center [98, 350] width 155 height 18
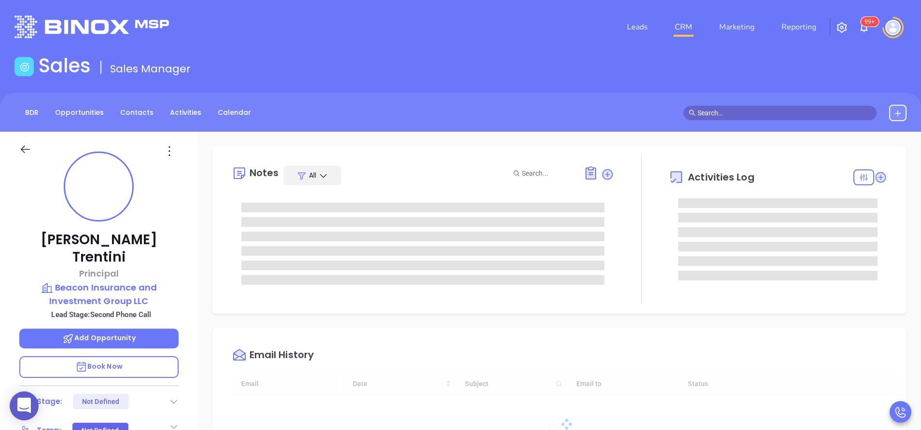
type input "[DATE]"
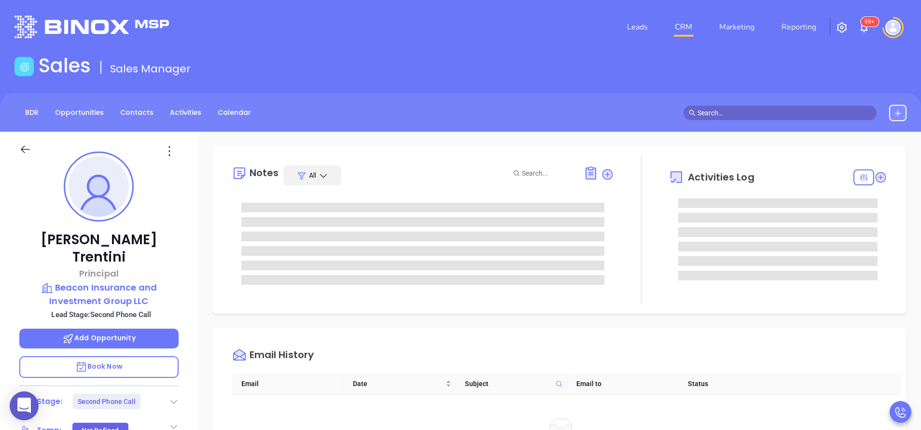
type input "[PERSON_NAME]"
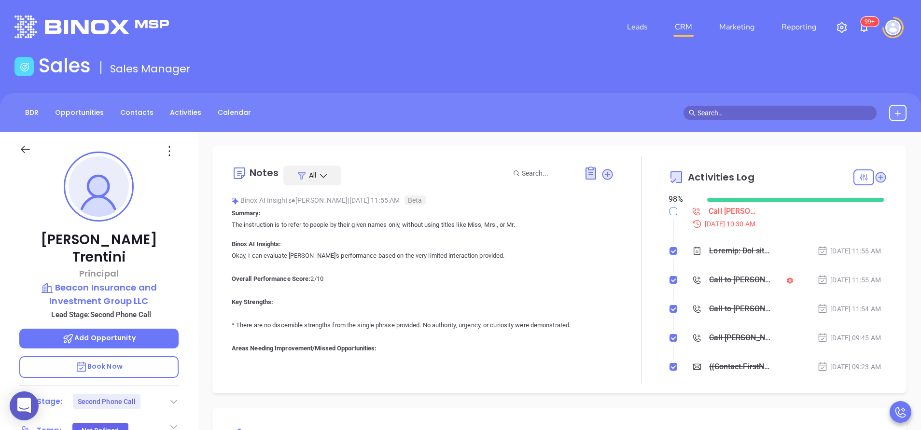
click at [670, 211] on input "checkbox" at bounding box center [674, 212] width 8 height 8
checkbox input "true"
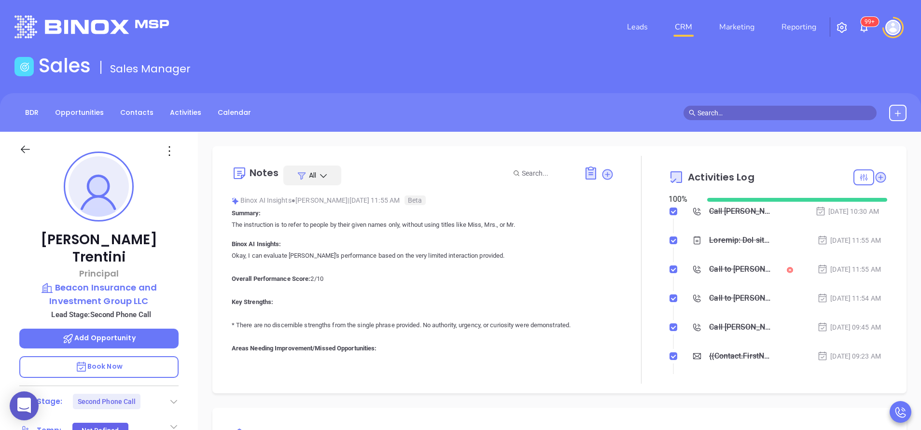
click at [171, 397] on icon at bounding box center [174, 402] width 10 height 10
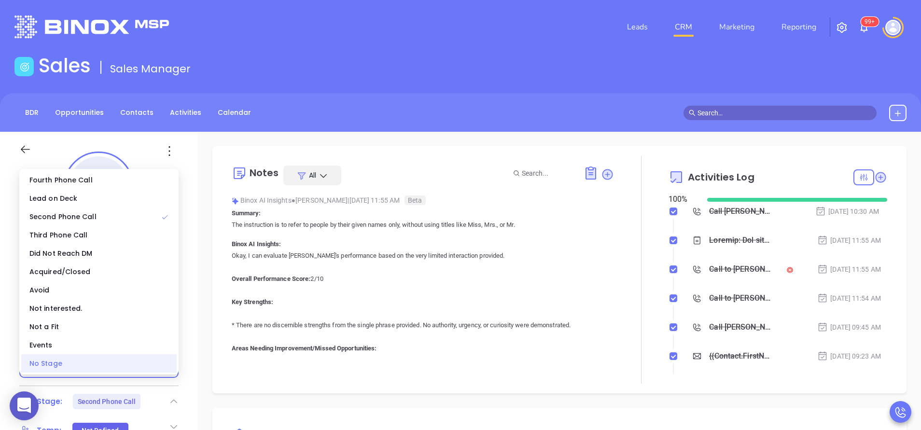
click at [144, 366] on div "No Stage" at bounding box center [98, 363] width 155 height 18
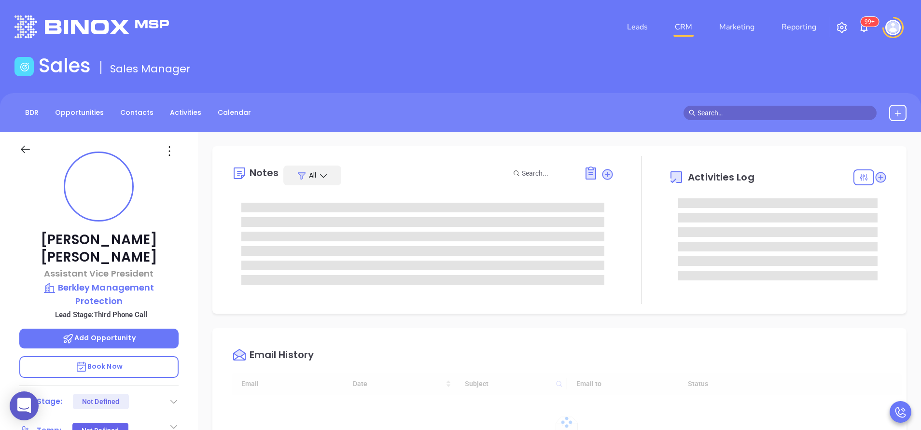
type input "10:00 am"
type input "[DATE]"
type input "[PERSON_NAME]"
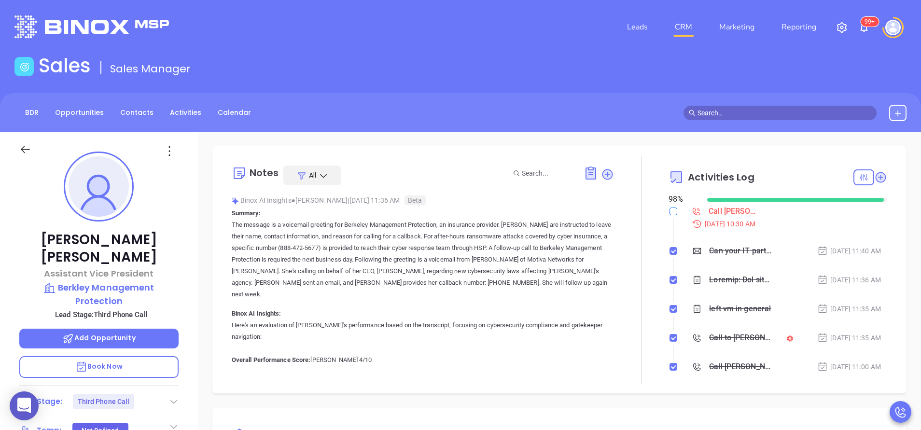
click at [670, 213] on input "checkbox" at bounding box center [674, 212] width 8 height 8
checkbox input "true"
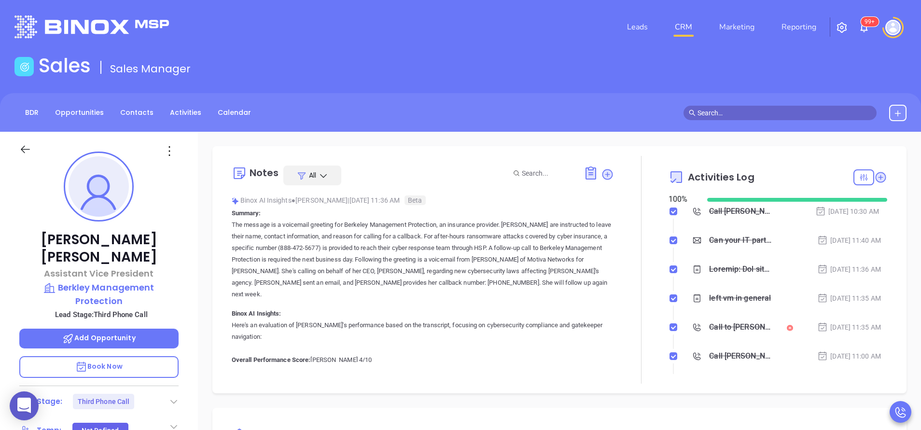
click at [173, 397] on icon at bounding box center [174, 402] width 10 height 10
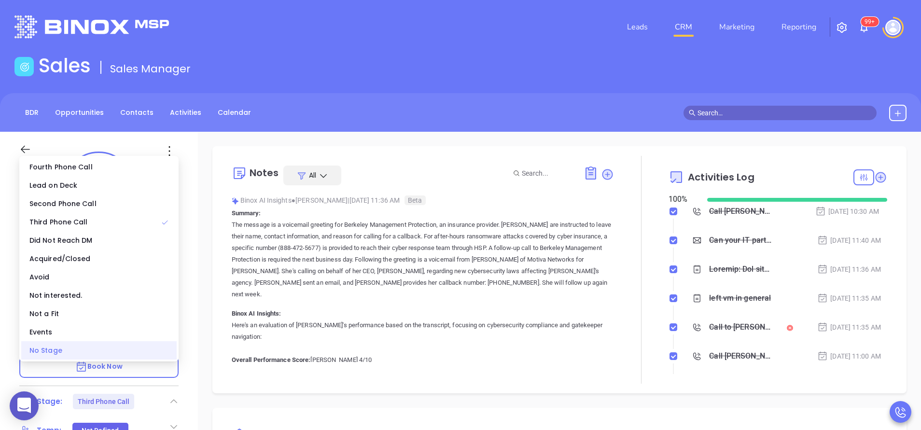
click at [152, 347] on div "No Stage" at bounding box center [98, 350] width 155 height 18
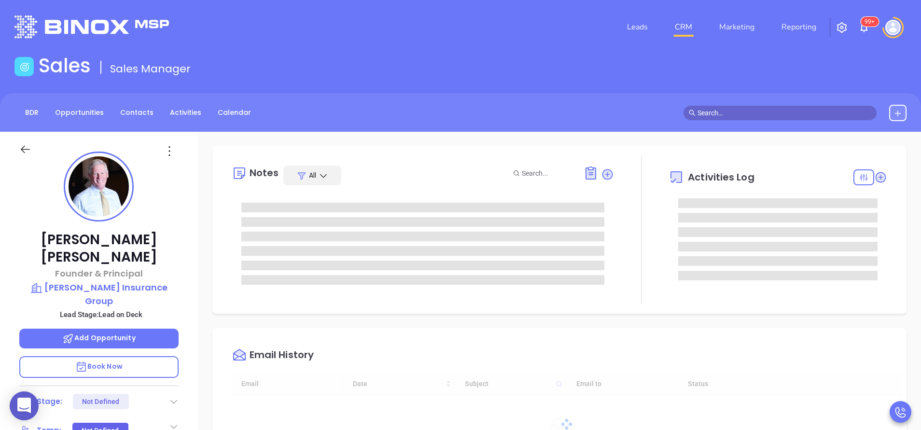
type input "[DATE]"
type input "[PERSON_NAME]"
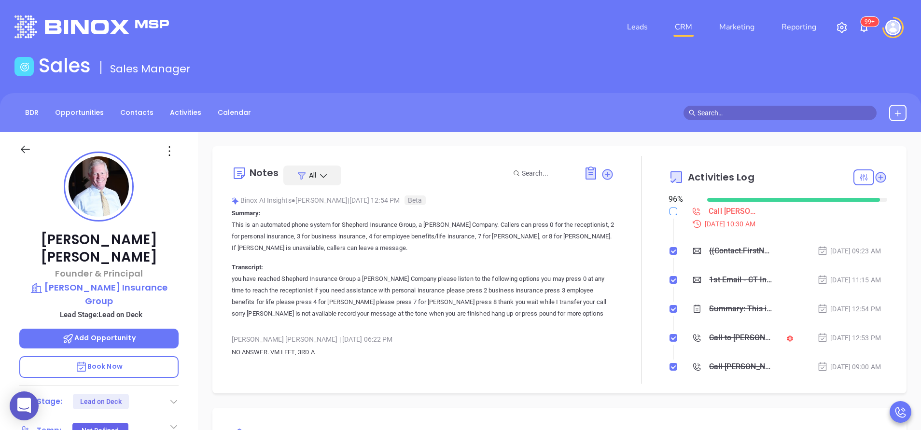
click at [670, 215] on label at bounding box center [674, 211] width 8 height 11
click at [670, 215] on input "checkbox" at bounding box center [674, 212] width 8 height 8
checkbox input "true"
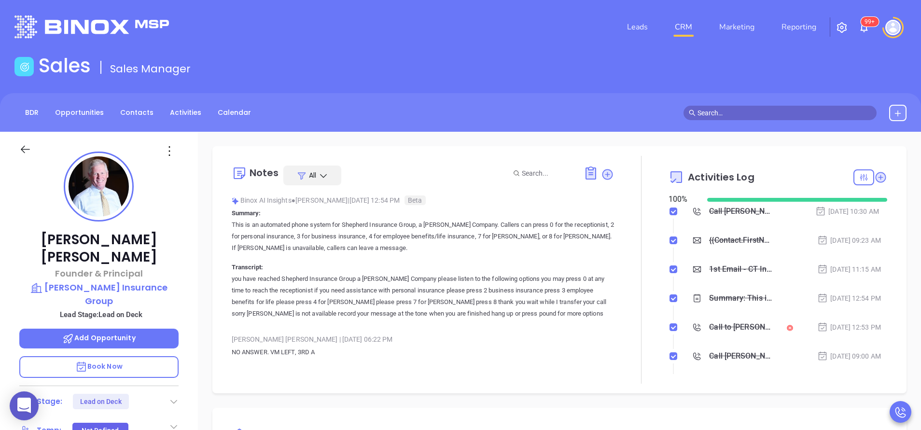
click at [170, 397] on icon at bounding box center [174, 402] width 10 height 10
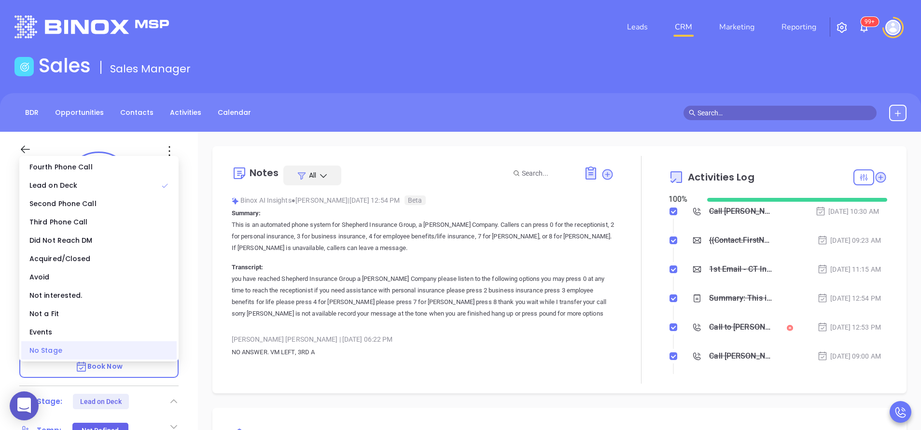
click at [151, 354] on div "No Stage" at bounding box center [98, 350] width 155 height 18
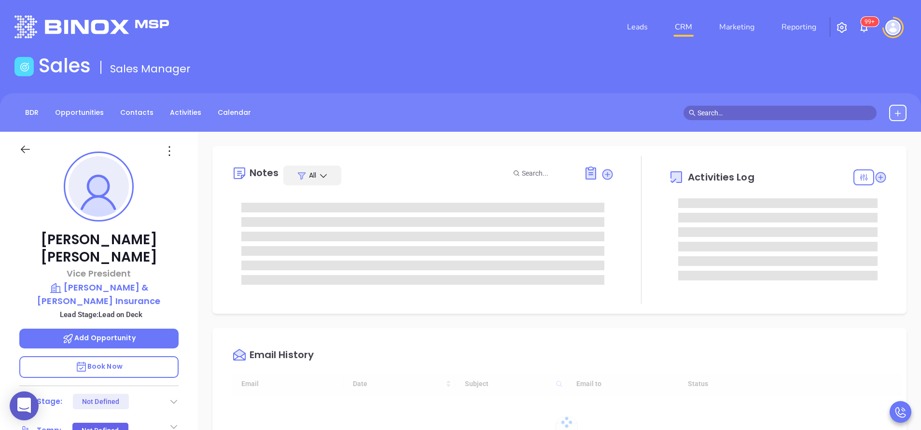
type input "[DATE]"
type input "[PERSON_NAME]"
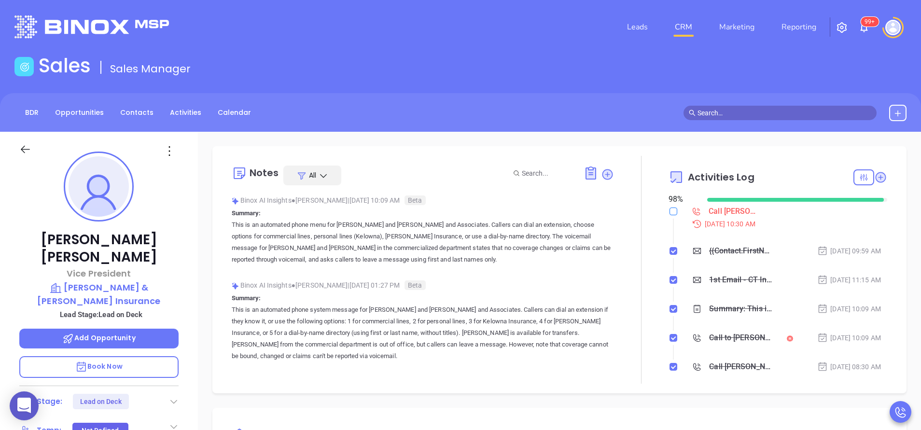
click at [670, 211] on input "checkbox" at bounding box center [674, 212] width 8 height 8
checkbox input "true"
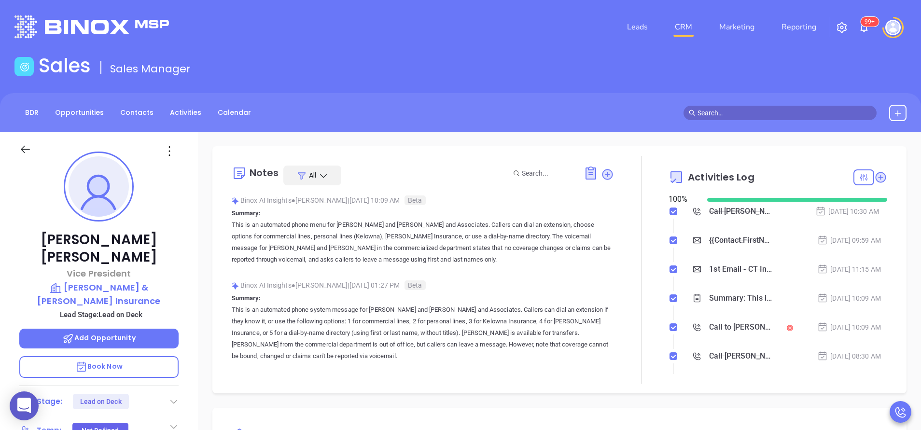
click at [172, 397] on icon at bounding box center [174, 402] width 10 height 10
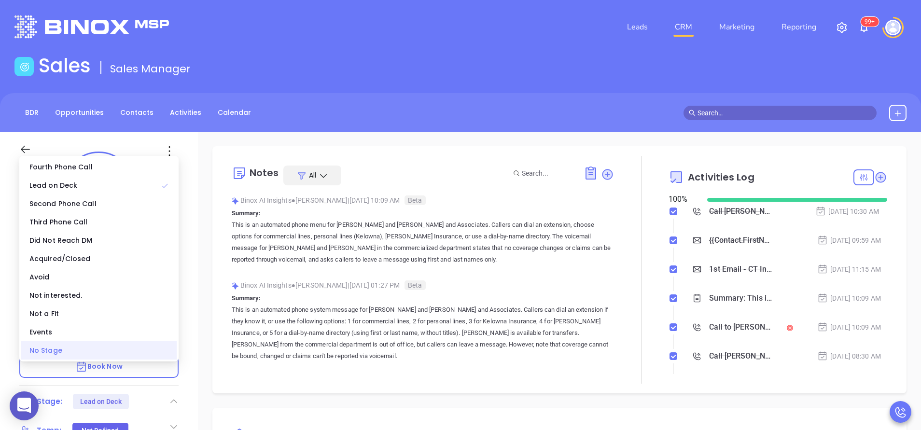
click at [127, 352] on div "No Stage" at bounding box center [98, 350] width 155 height 18
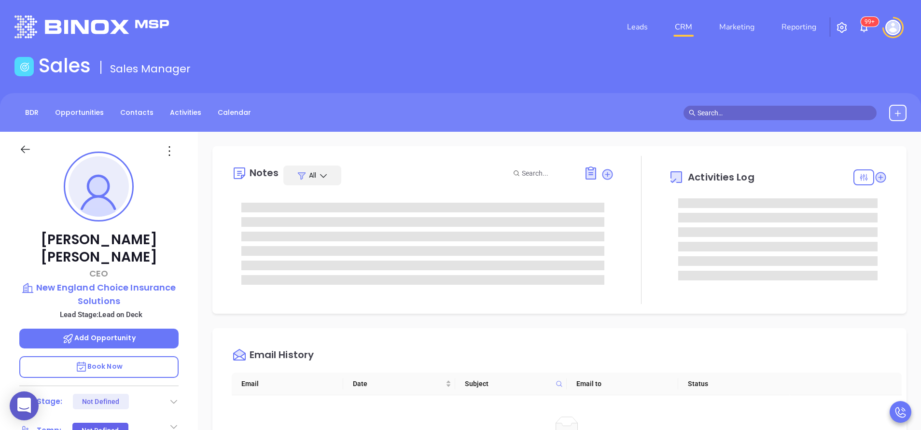
type input "[PERSON_NAME]"
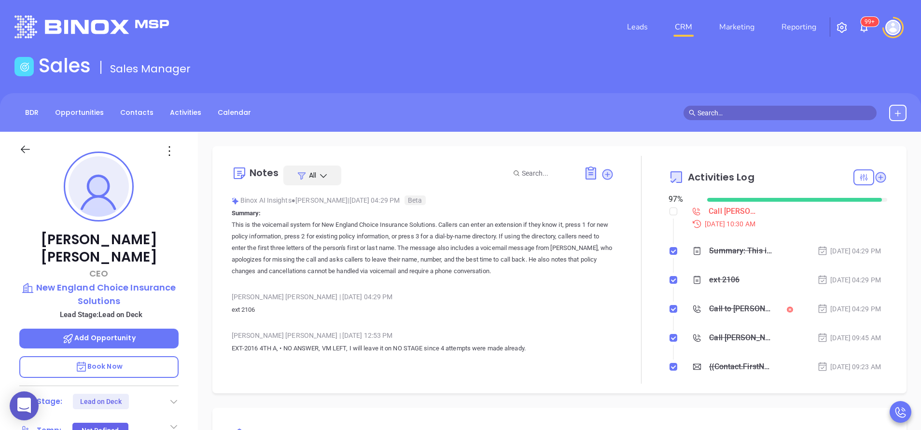
scroll to position [197, 0]
click at [670, 211] on input "checkbox" at bounding box center [674, 212] width 8 height 8
checkbox input "true"
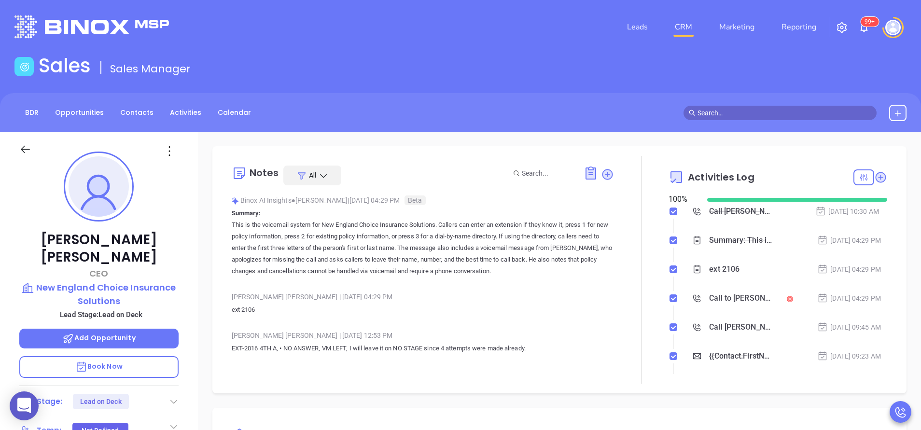
click at [174, 397] on icon at bounding box center [174, 402] width 10 height 10
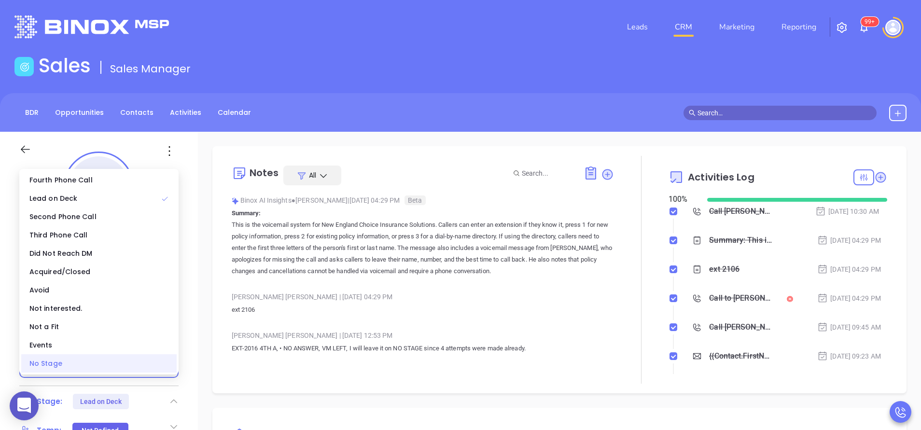
click at [152, 360] on div "No Stage" at bounding box center [98, 363] width 155 height 18
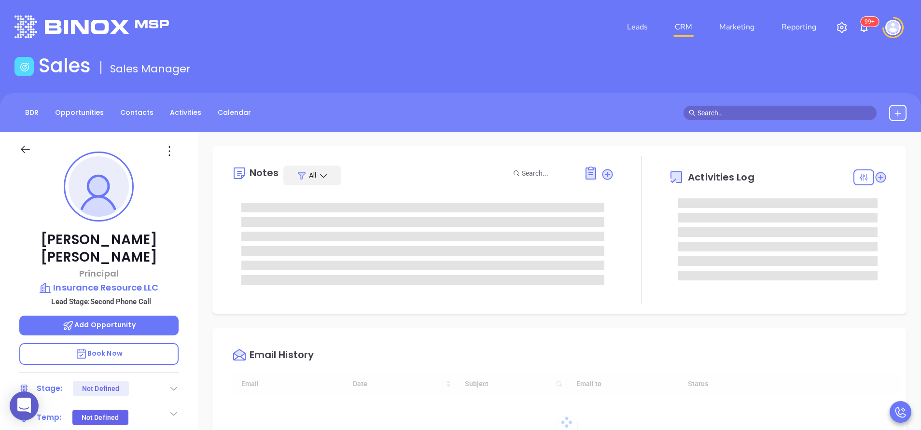
type input "[DATE]"
type input "[PERSON_NAME]"
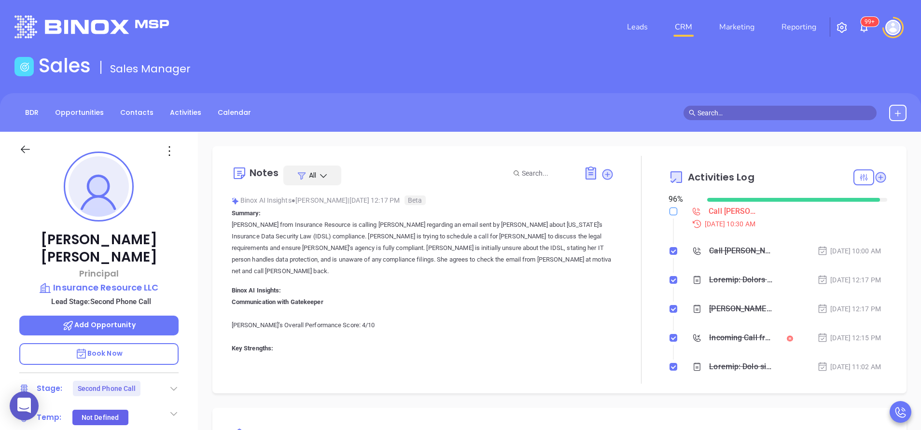
click at [670, 209] on input "checkbox" at bounding box center [674, 212] width 8 height 8
checkbox input "true"
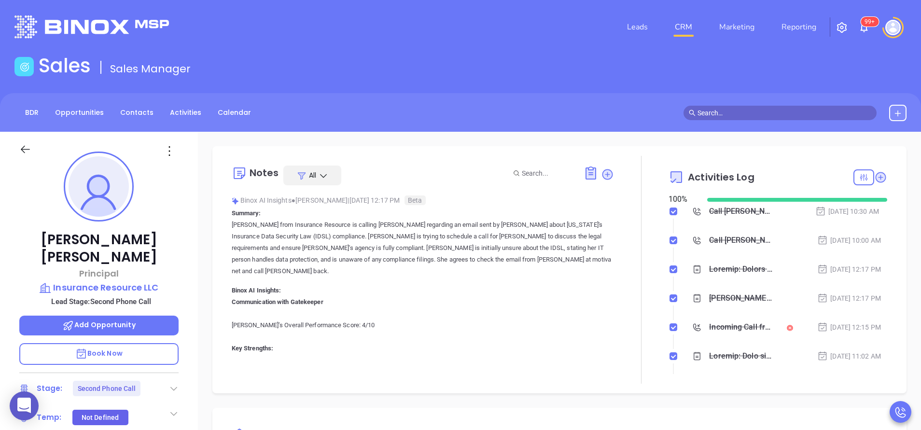
click at [172, 384] on icon at bounding box center [174, 389] width 10 height 10
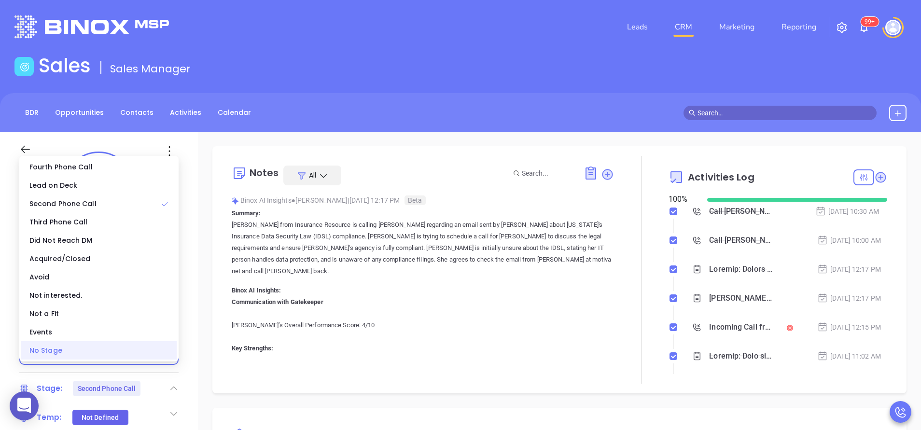
click at [152, 356] on div "No Stage" at bounding box center [98, 350] width 155 height 18
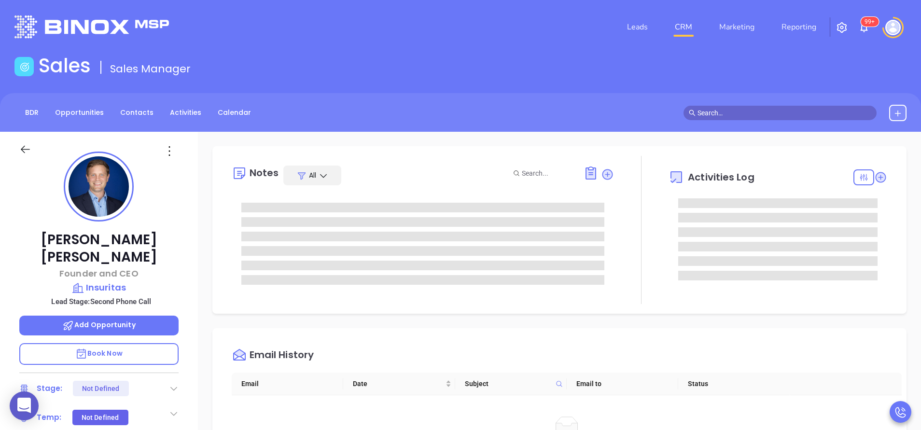
type input "[PERSON_NAME]"
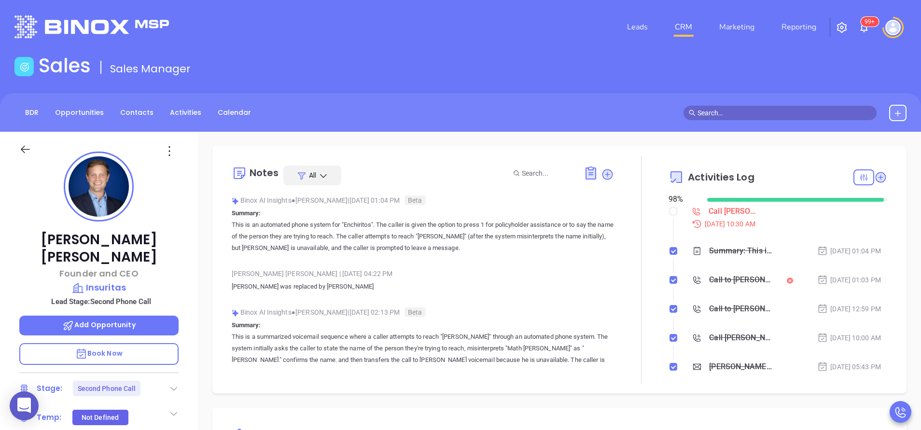
scroll to position [197, 0]
click at [670, 212] on input "checkbox" at bounding box center [674, 212] width 8 height 8
checkbox input "true"
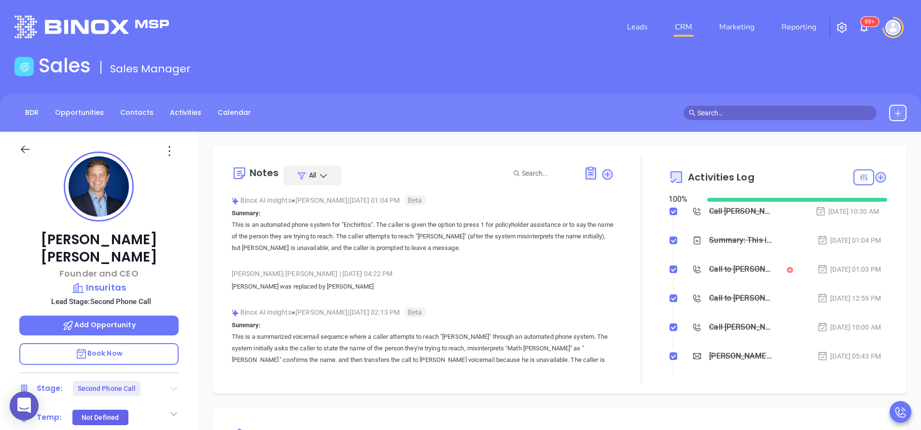
click at [172, 387] on icon at bounding box center [173, 389] width 7 height 4
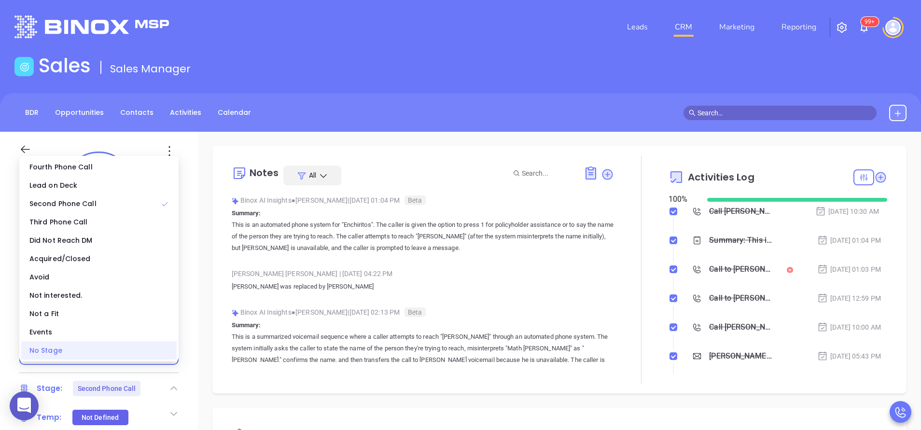
click at [148, 355] on div "No Stage" at bounding box center [98, 350] width 155 height 18
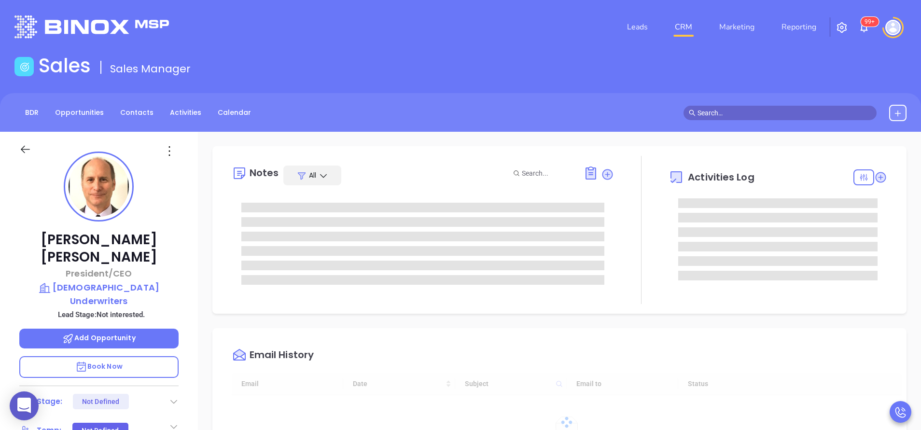
type input "[DATE]"
type input "[PERSON_NAME]"
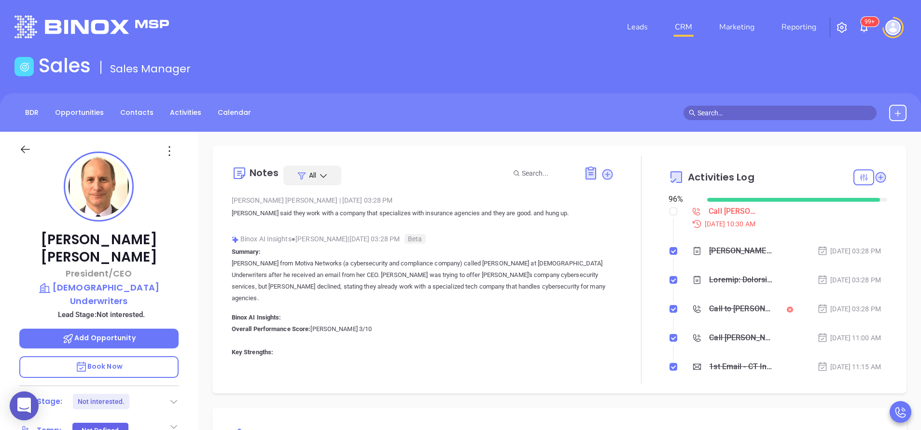
scroll to position [197, 0]
click input "checkbox"
checkbox input "true"
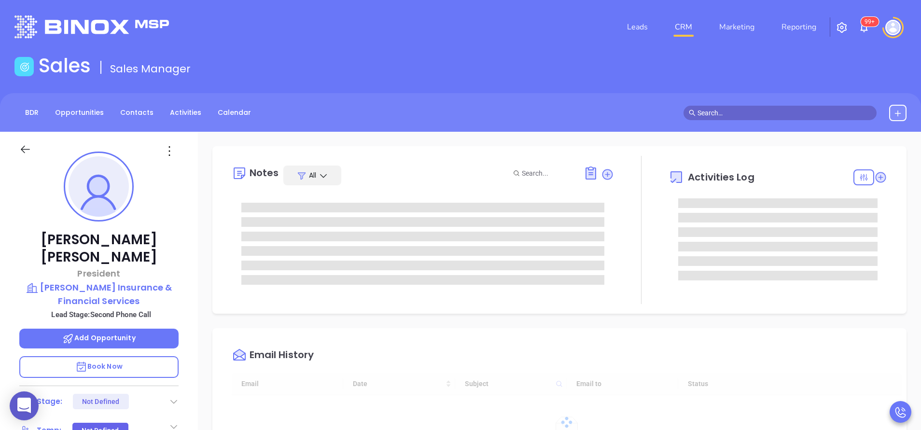
type input "[DATE]"
type input "[PERSON_NAME]"
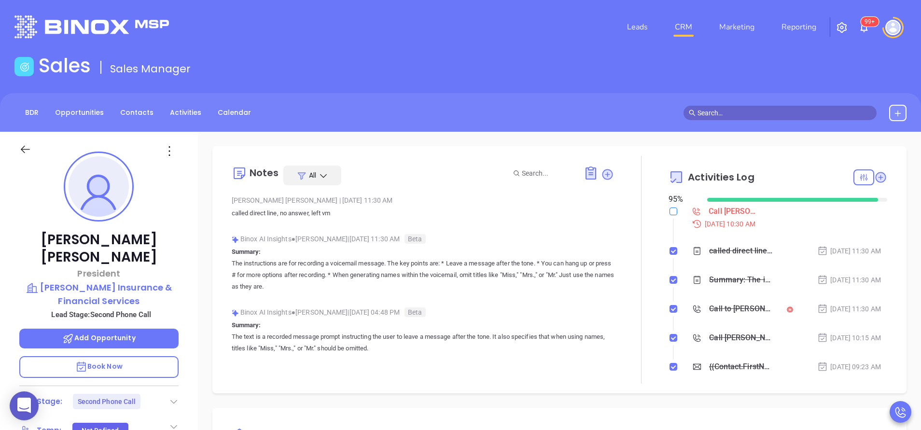
click at [670, 213] on input "checkbox" at bounding box center [674, 212] width 8 height 8
checkbox input "true"
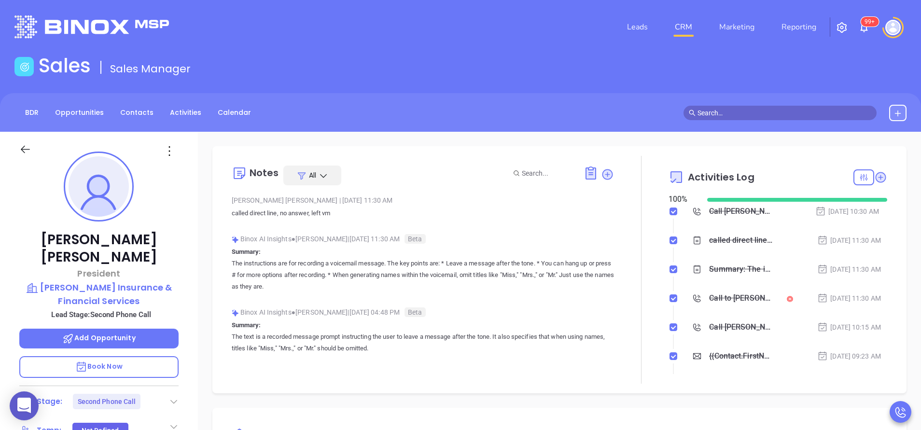
click at [174, 397] on icon at bounding box center [174, 402] width 10 height 10
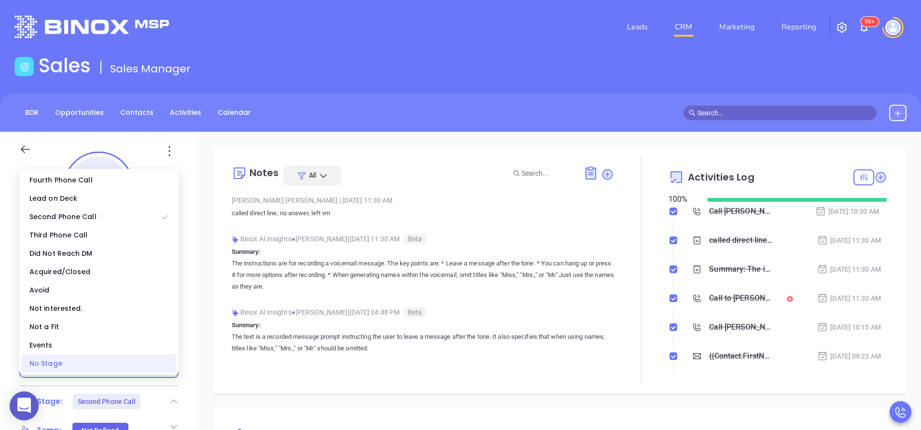
click at [160, 370] on div "No Stage" at bounding box center [98, 363] width 155 height 18
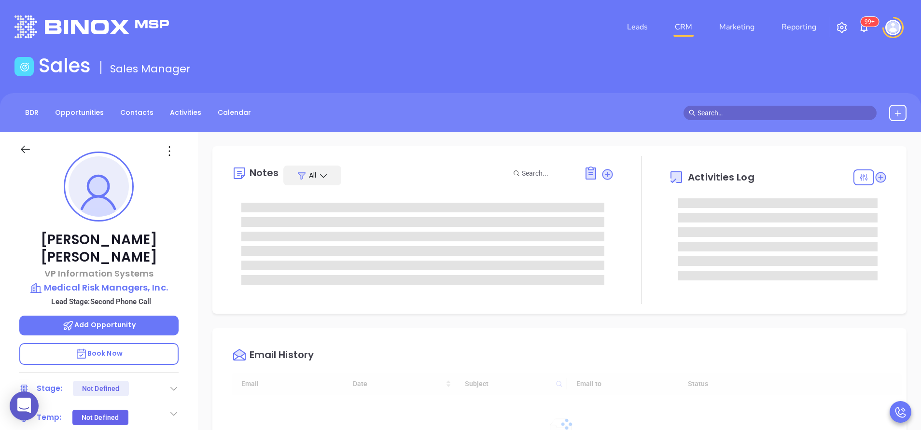
type input "[DATE]"
type input "[PERSON_NAME]"
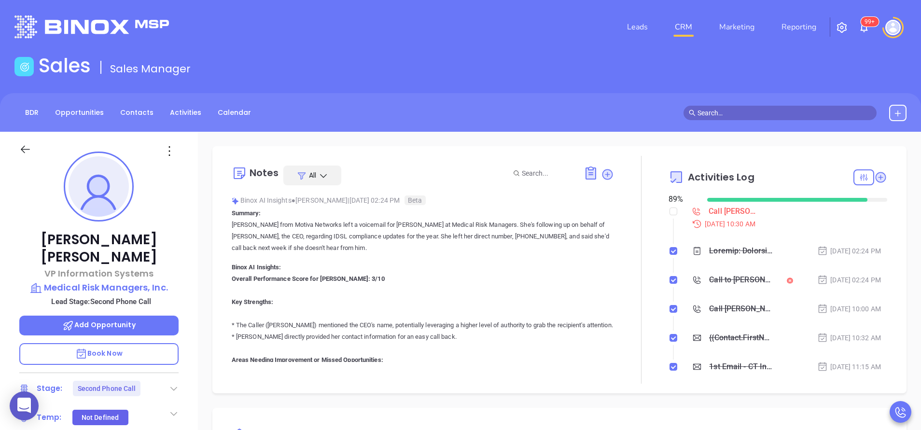
click at [671, 212] on li "Call Mike Hartnett to follow up Sep 2, 2025 | 10:30 AM" at bounding box center [779, 226] width 216 height 37
click at [671, 213] on li "Call Mike Hartnett to follow up Sep 2, 2025 | 10:30 AM" at bounding box center [779, 226] width 216 height 37
click at [670, 213] on input "checkbox" at bounding box center [674, 212] width 8 height 8
checkbox input "true"
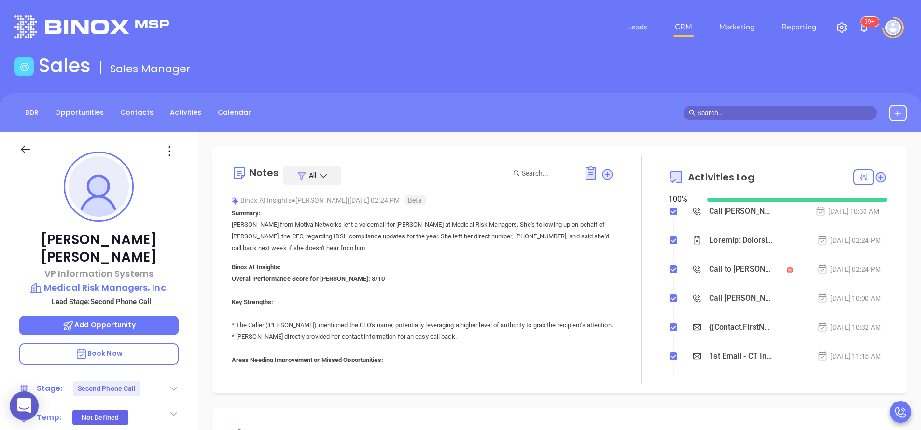
click at [170, 384] on icon at bounding box center [174, 389] width 10 height 10
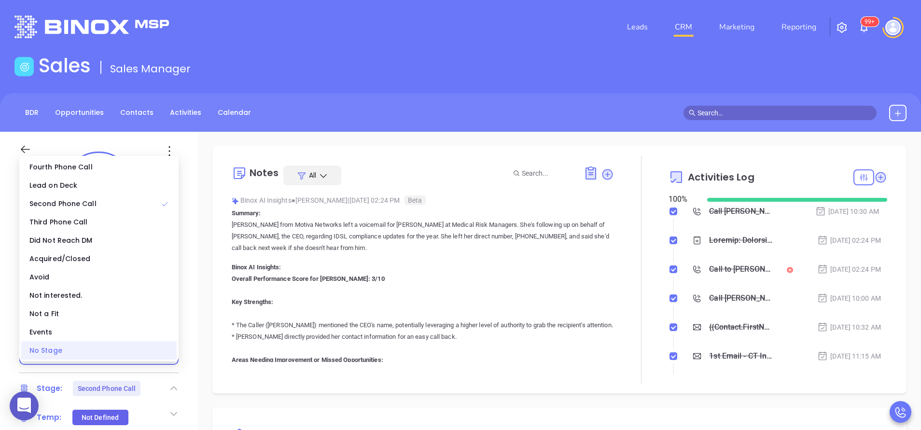
click at [139, 353] on div "No Stage" at bounding box center [98, 350] width 155 height 18
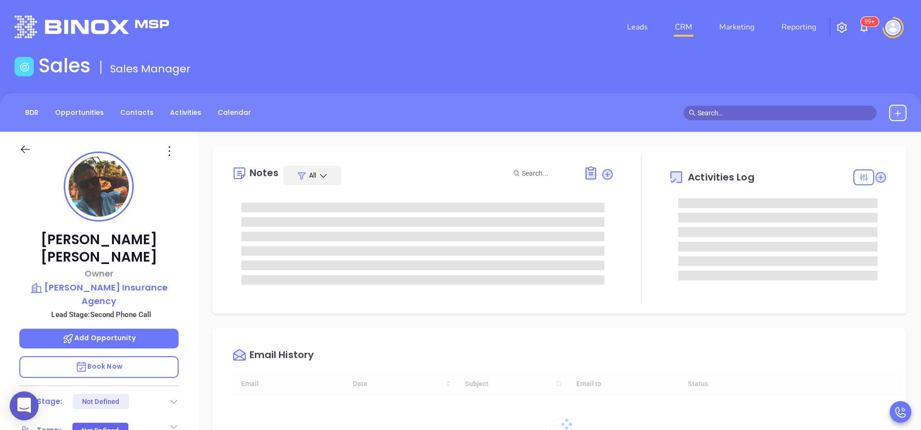
type input "[DATE]"
type input "[PERSON_NAME]"
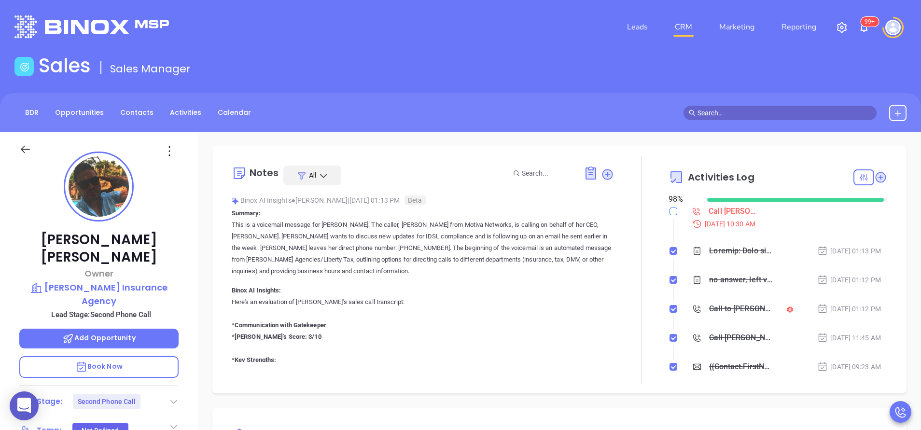
click at [670, 211] on input "checkbox" at bounding box center [674, 212] width 8 height 8
checkbox input "true"
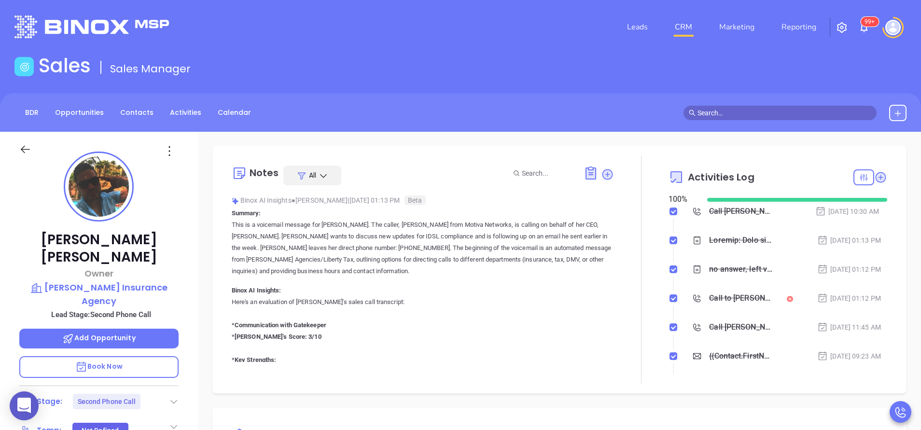
click at [172, 397] on icon at bounding box center [174, 402] width 10 height 10
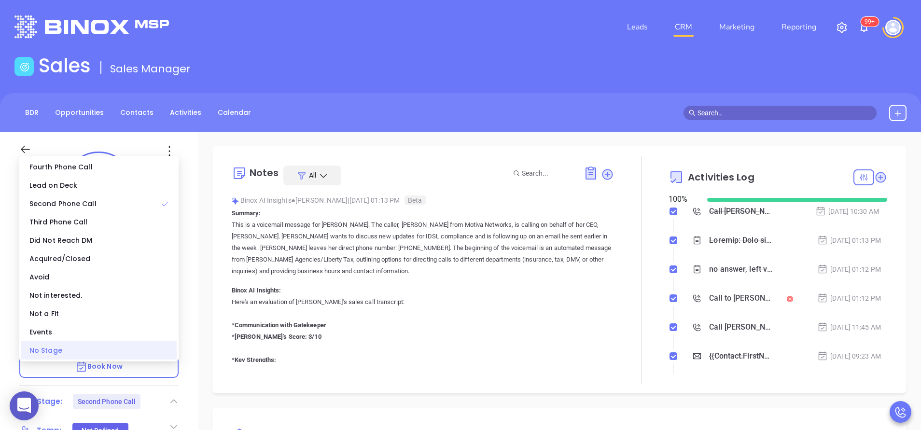
click at [149, 350] on div "No Stage" at bounding box center [98, 350] width 155 height 18
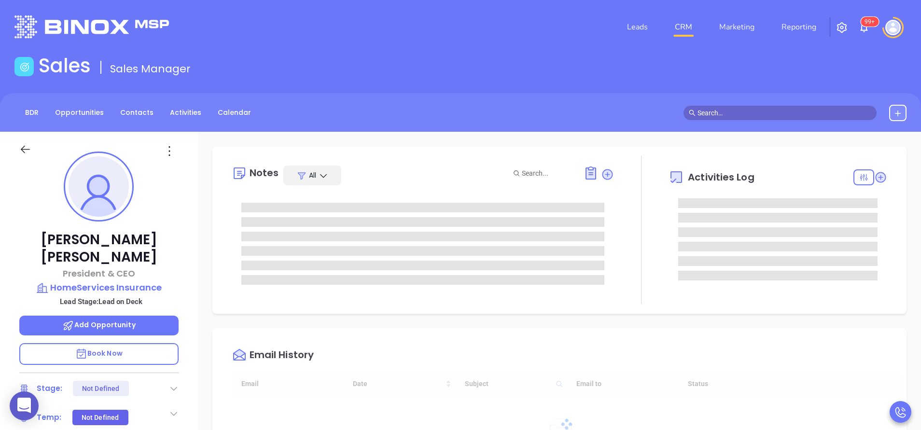
type input "[DATE]"
type input "[PERSON_NAME]"
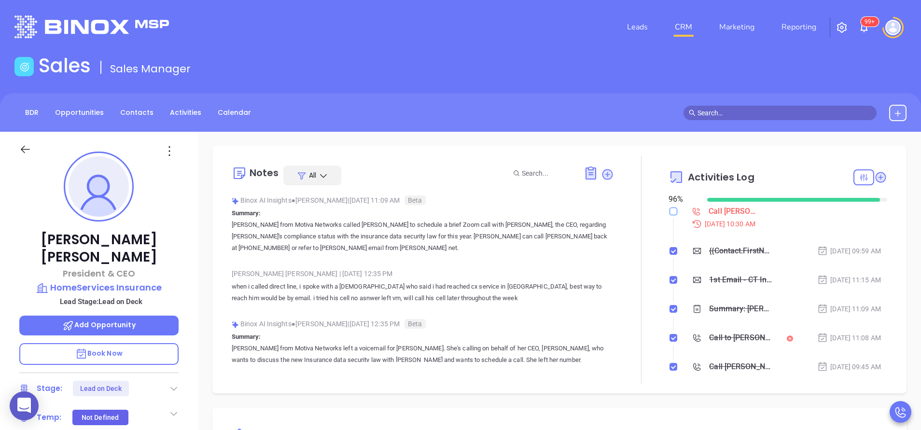
click at [670, 210] on input "checkbox" at bounding box center [674, 212] width 8 height 8
checkbox input "true"
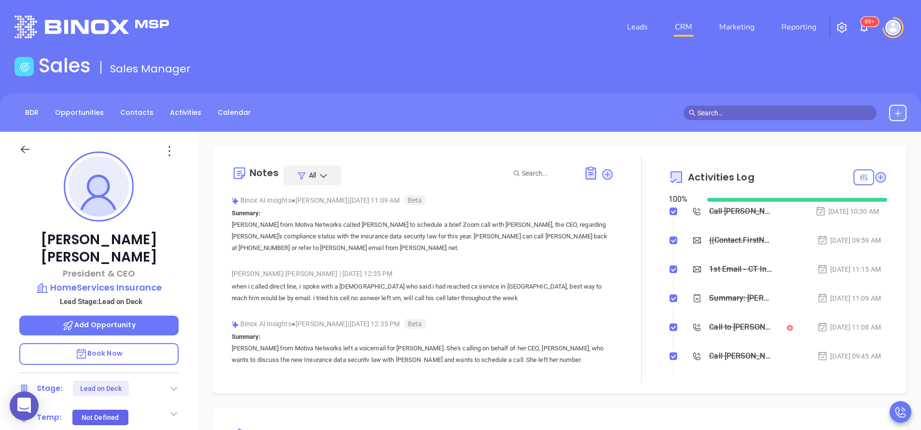
click at [175, 384] on icon at bounding box center [174, 389] width 10 height 10
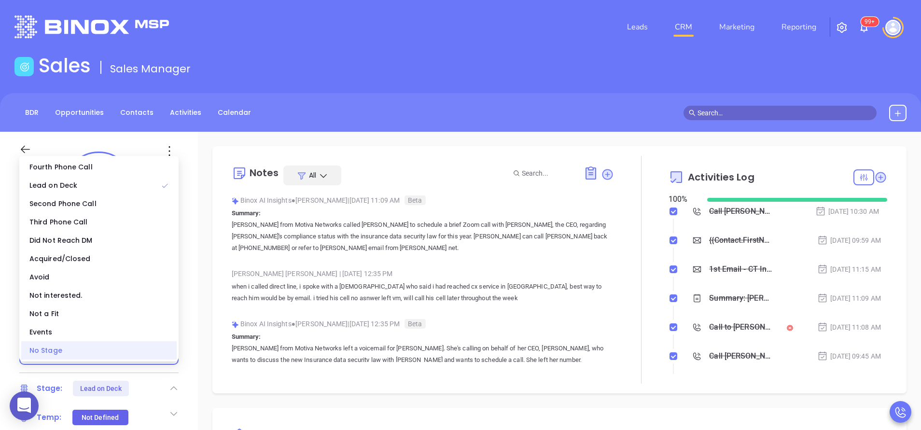
click at [155, 353] on div "No Stage" at bounding box center [98, 350] width 155 height 18
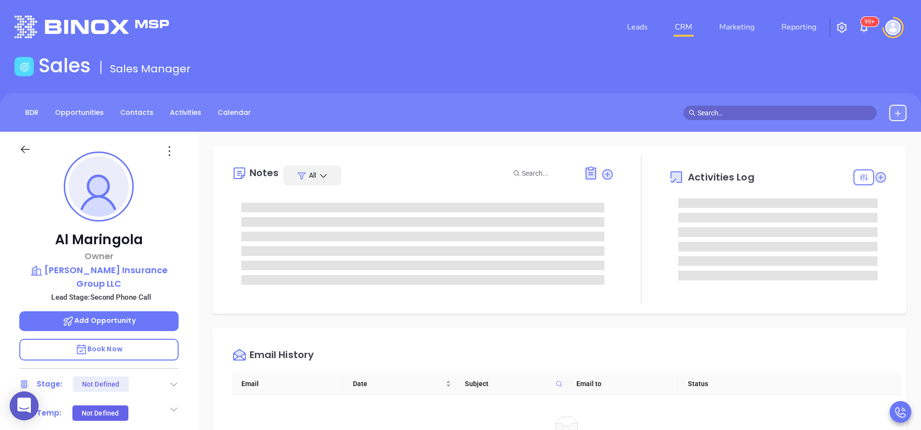
type input "[PERSON_NAME]"
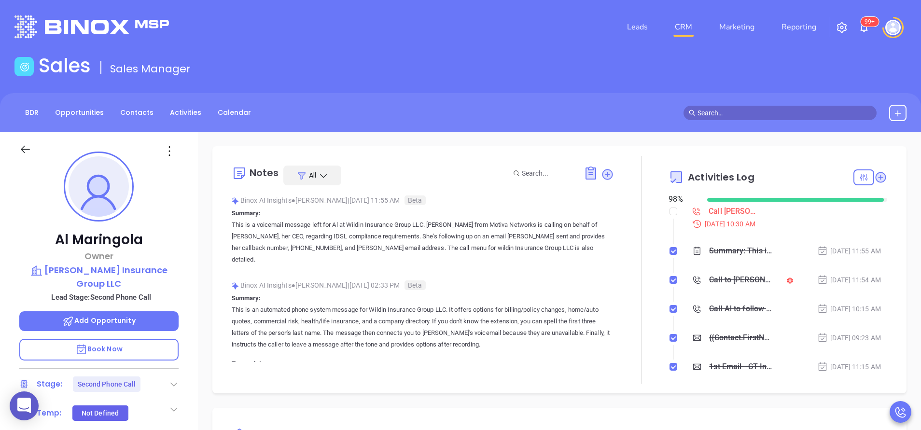
scroll to position [197, 0]
click at [670, 214] on input "checkbox" at bounding box center [674, 212] width 8 height 8
checkbox input "true"
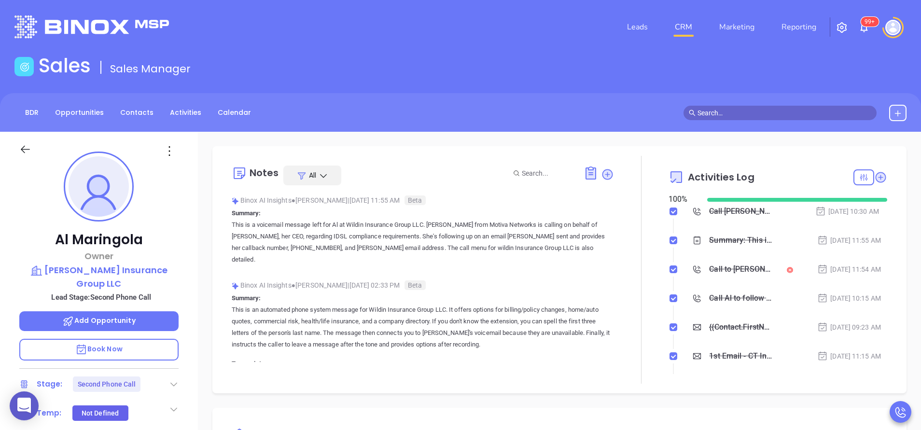
click at [172, 380] on icon at bounding box center [174, 385] width 10 height 10
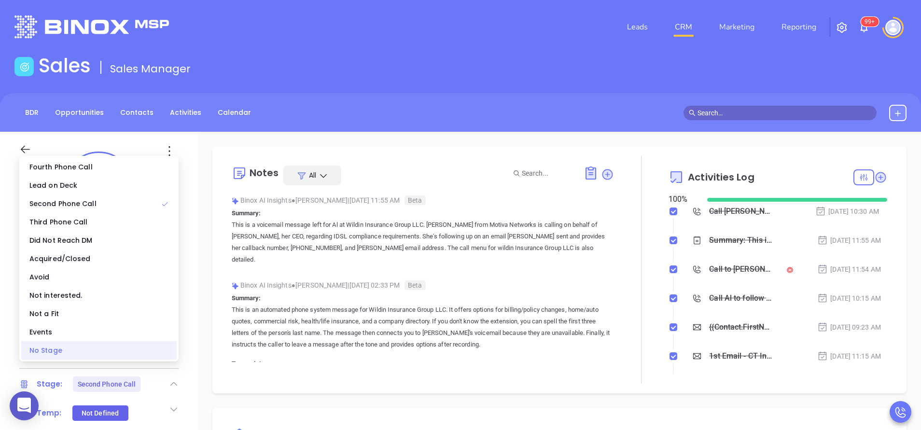
click at [155, 350] on div "No Stage" at bounding box center [98, 350] width 155 height 18
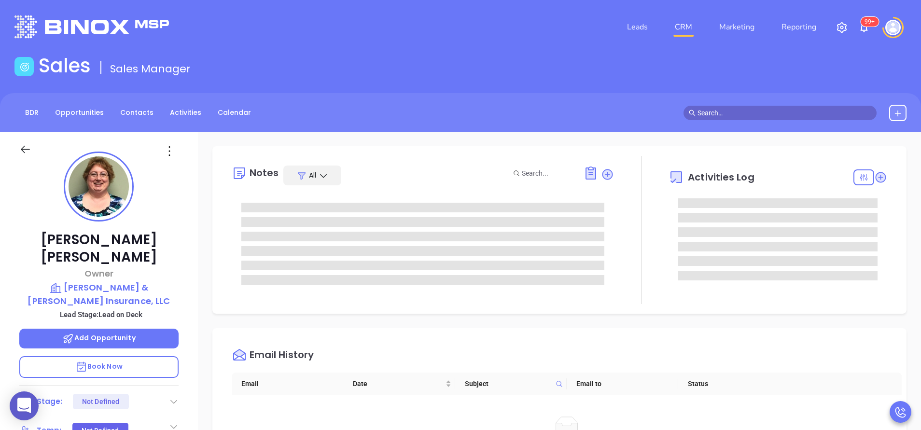
type input "[PERSON_NAME]"
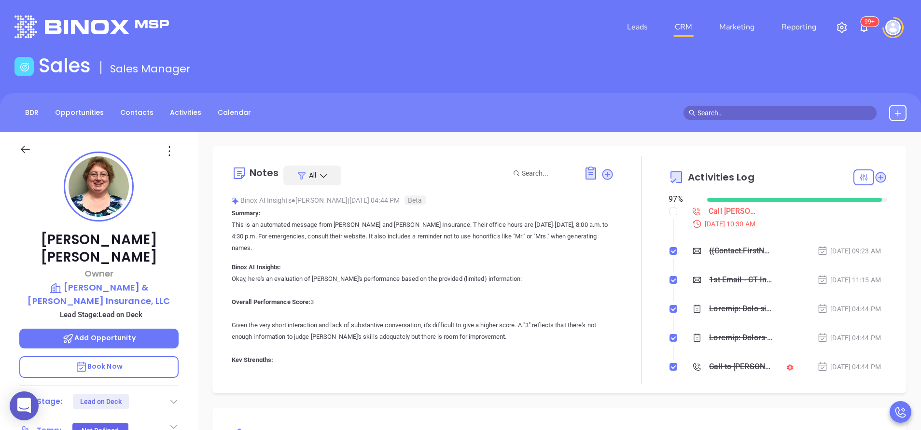
scroll to position [197, 0]
click at [670, 211] on input "checkbox" at bounding box center [674, 212] width 8 height 8
checkbox input "true"
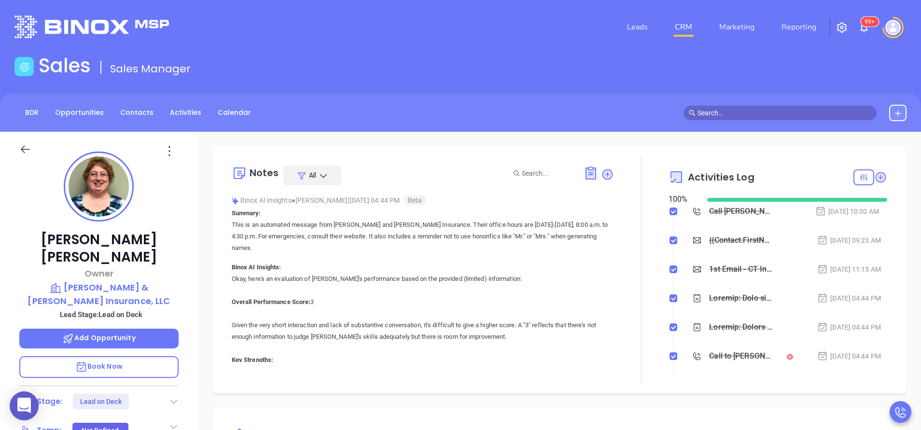
click at [175, 397] on icon at bounding box center [174, 402] width 10 height 10
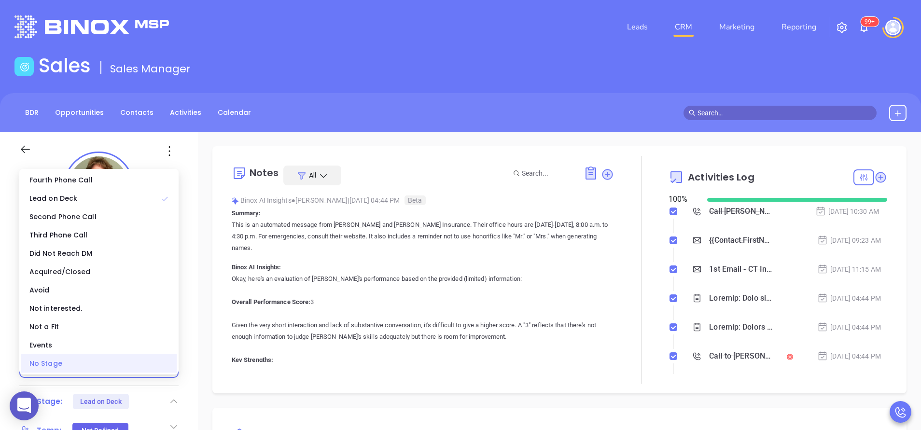
click at [158, 365] on div "No Stage" at bounding box center [98, 363] width 155 height 18
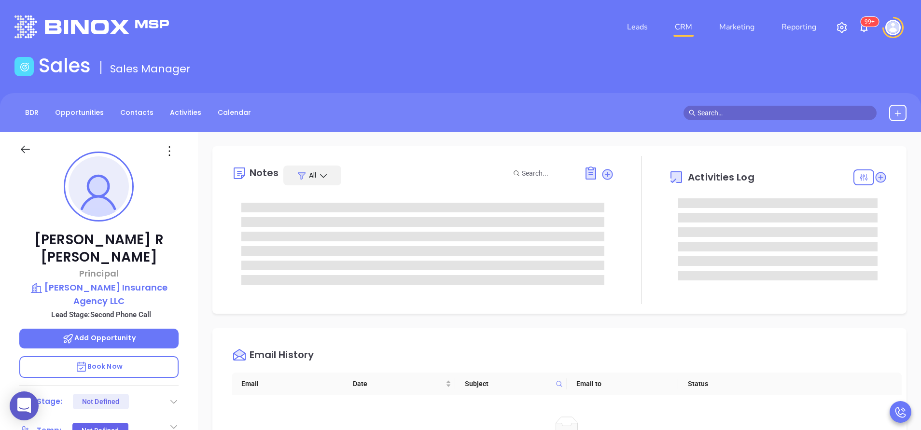
type input "[PERSON_NAME]"
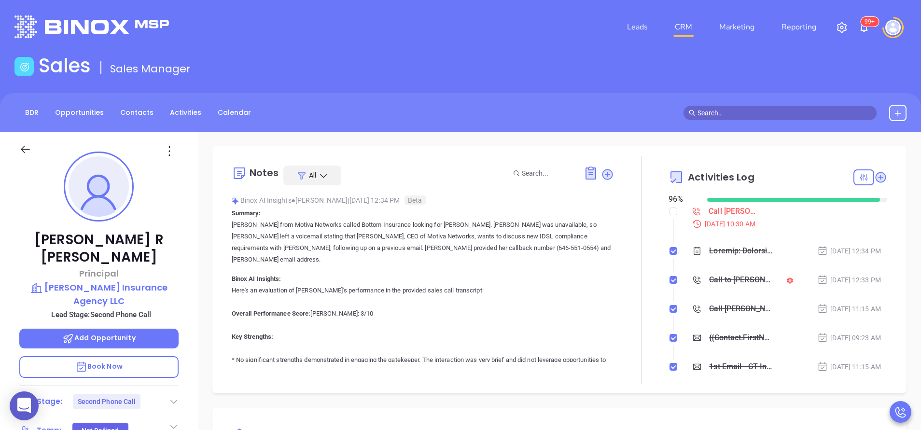
scroll to position [197, 0]
click at [670, 211] on input "checkbox" at bounding box center [674, 212] width 8 height 8
checkbox input "true"
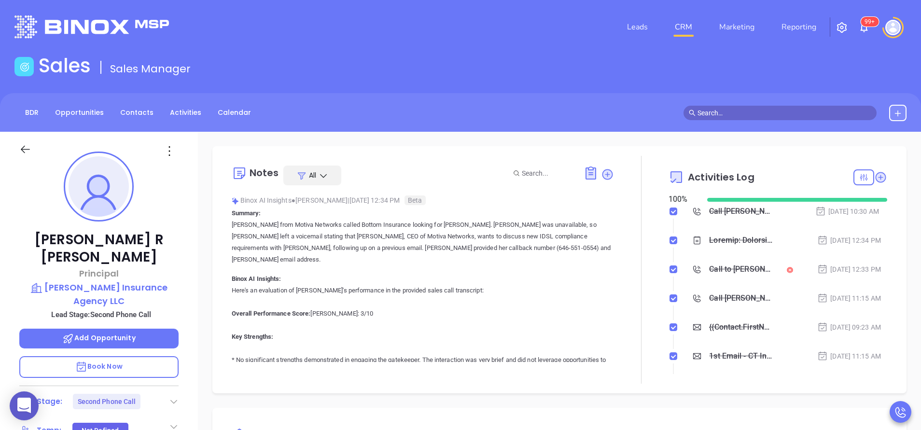
click at [171, 397] on icon at bounding box center [174, 402] width 10 height 10
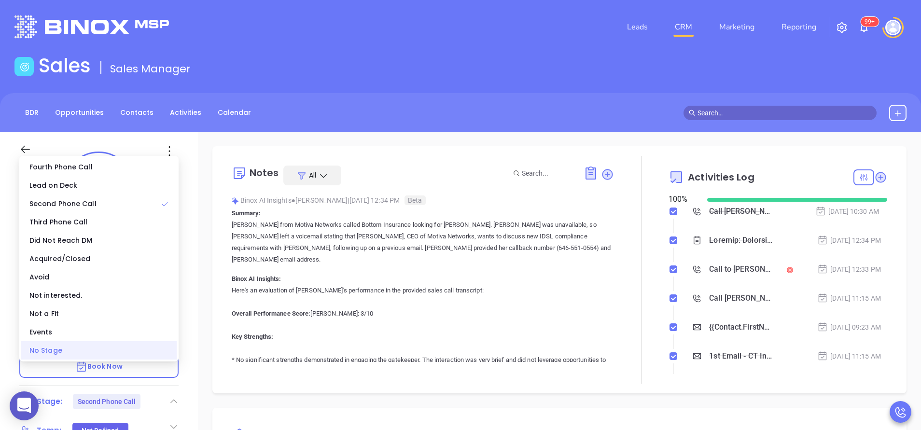
click at [144, 357] on div "No Stage" at bounding box center [98, 350] width 155 height 18
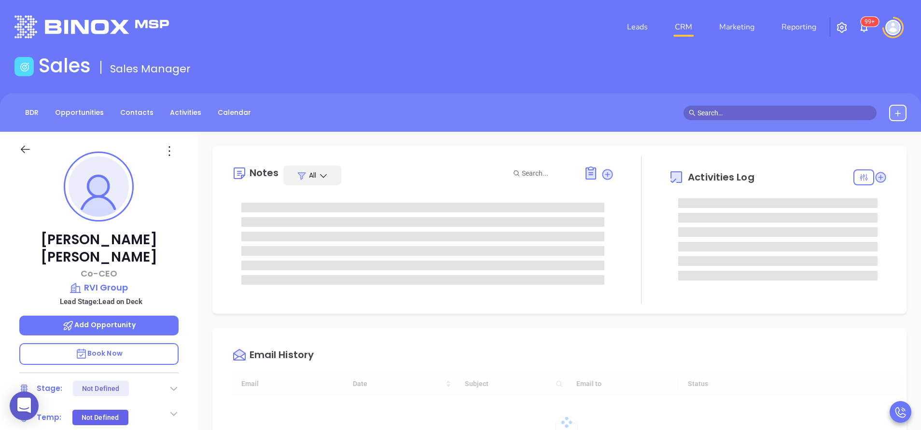
type input "10:00 am"
type input "[DATE]"
type input "[PERSON_NAME]"
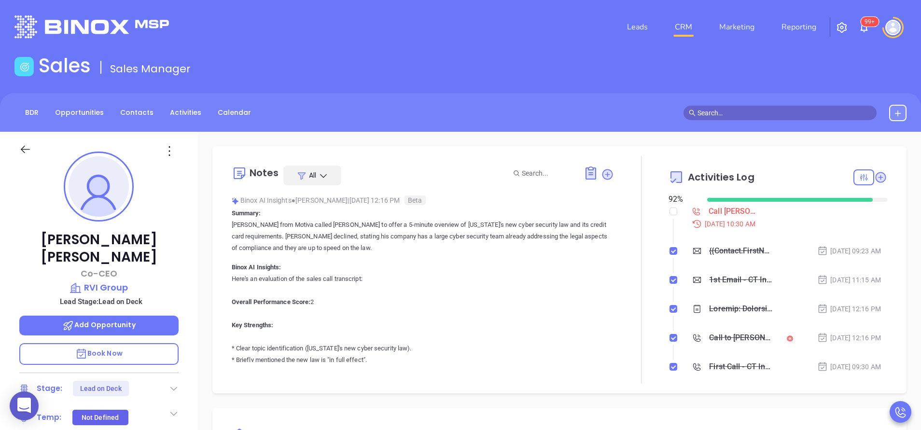
scroll to position [197, 0]
click at [670, 211] on input "checkbox" at bounding box center [674, 212] width 8 height 8
checkbox input "true"
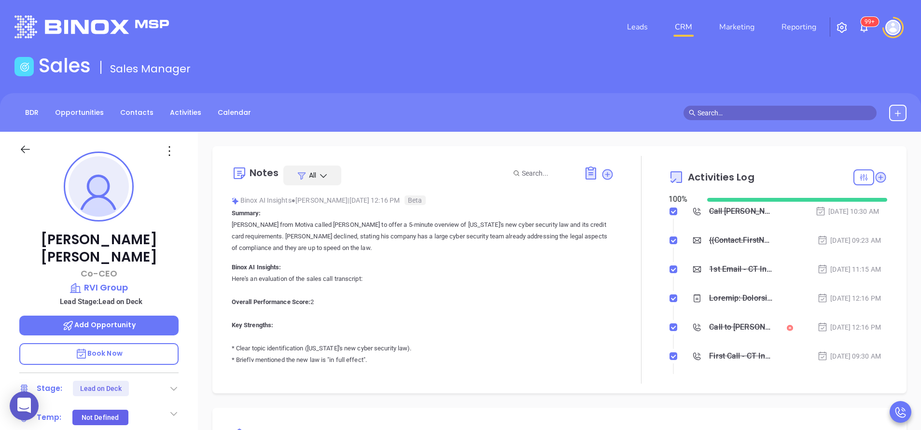
click at [172, 384] on icon at bounding box center [174, 389] width 10 height 10
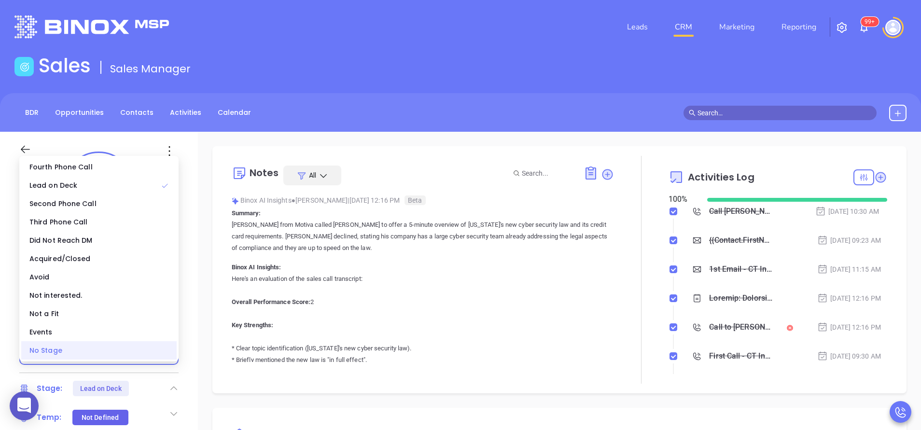
click at [156, 359] on div "No Stage" at bounding box center [98, 350] width 155 height 18
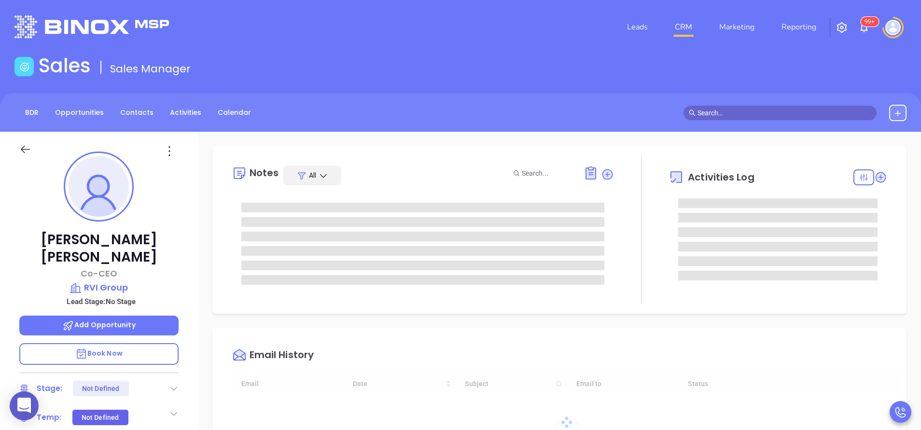
type input "10:00 am"
type input "[DATE]"
type input "[PERSON_NAME]"
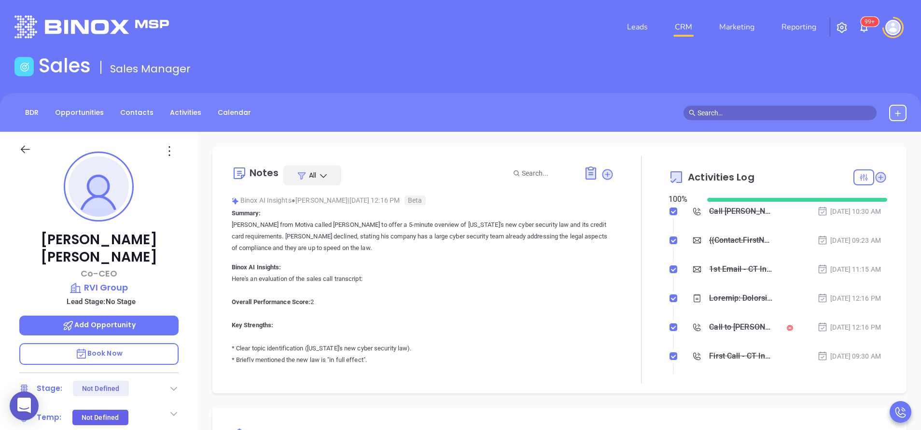
click at [191, 303] on div "Dan Egan Co-CEO RVI Group Lead Stage: No Stage Add Opportunity Book Now Stage: …" at bounding box center [99, 401] width 198 height 538
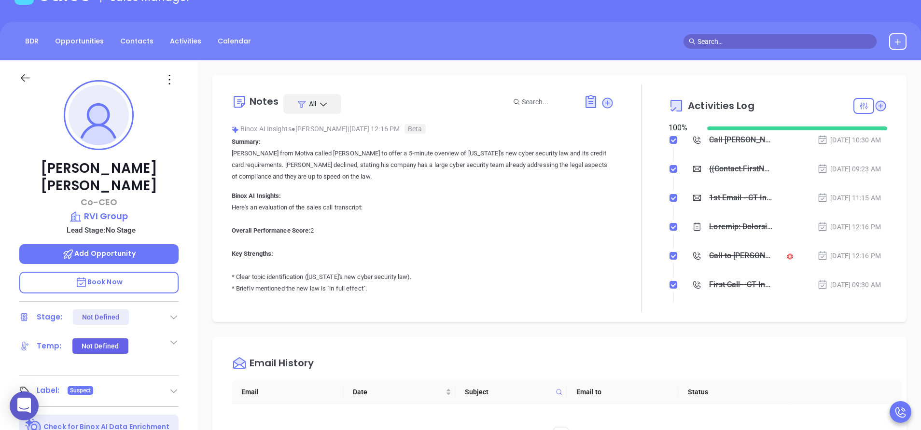
scroll to position [58, 0]
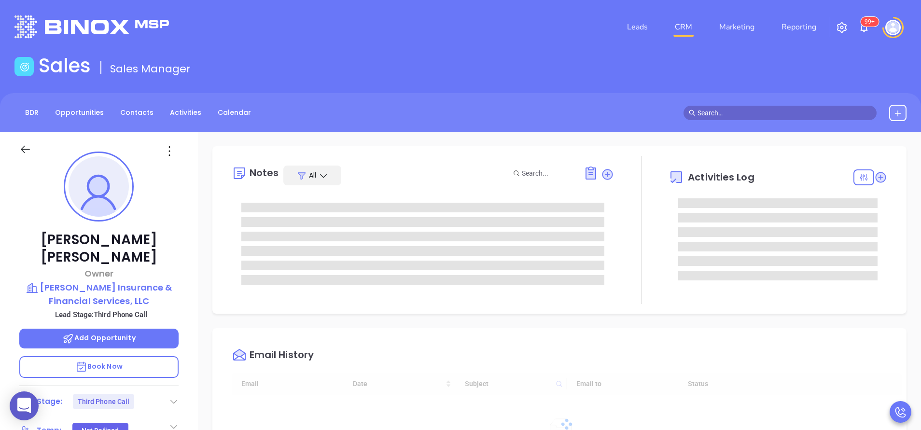
scroll to position [197, 0]
type input "[PERSON_NAME]"
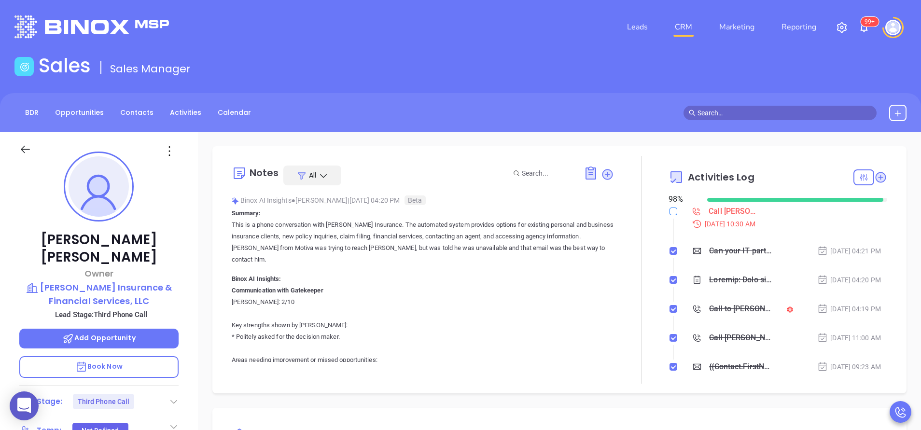
click at [670, 212] on input "checkbox" at bounding box center [674, 212] width 8 height 8
checkbox input "true"
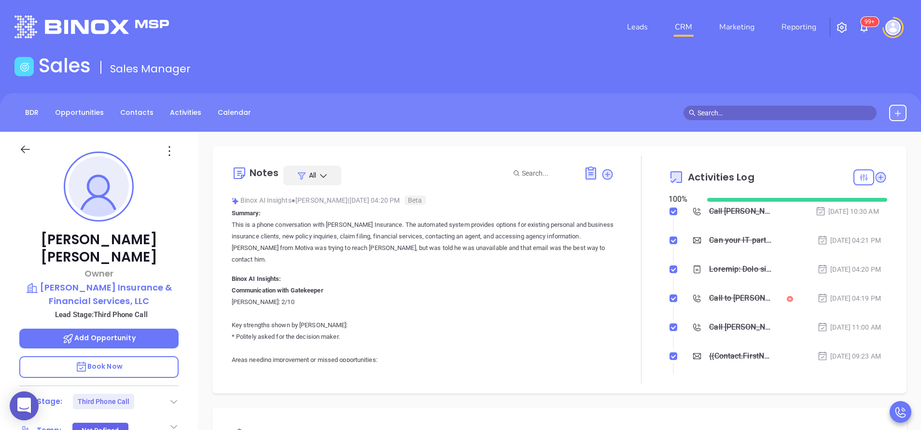
click at [174, 397] on icon at bounding box center [174, 402] width 10 height 10
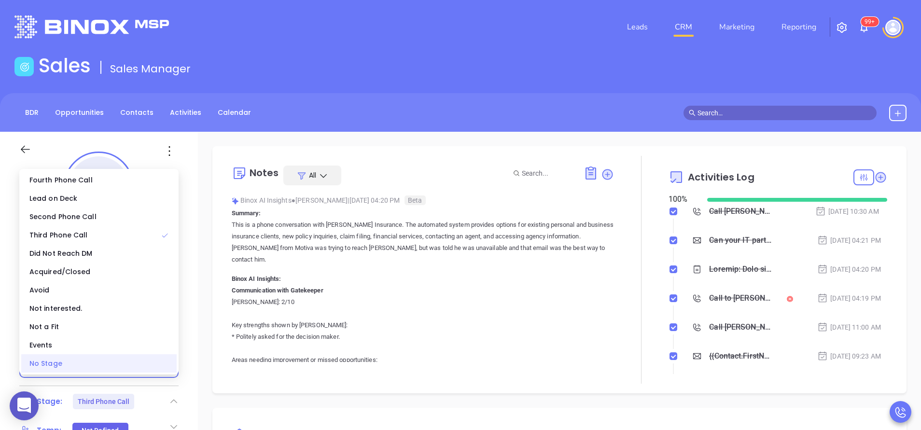
click at [136, 366] on div "No Stage" at bounding box center [98, 363] width 155 height 18
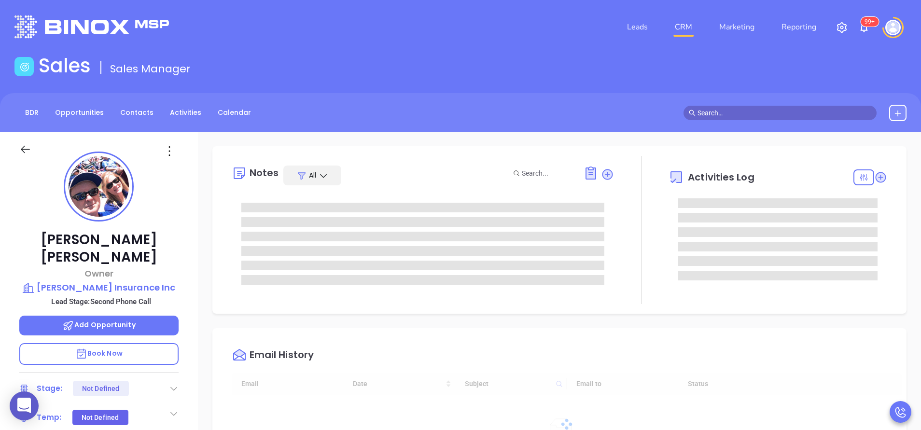
type input "[DATE]"
type input "[PERSON_NAME]"
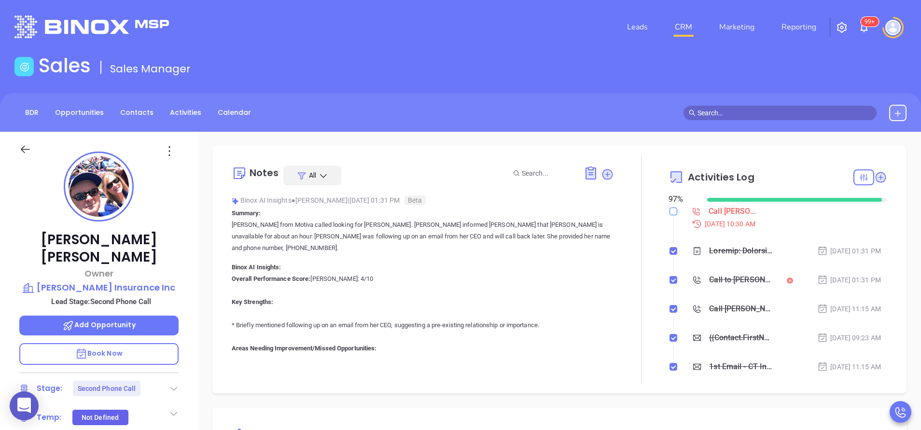
click at [670, 209] on input "checkbox" at bounding box center [674, 212] width 8 height 8
checkbox input "true"
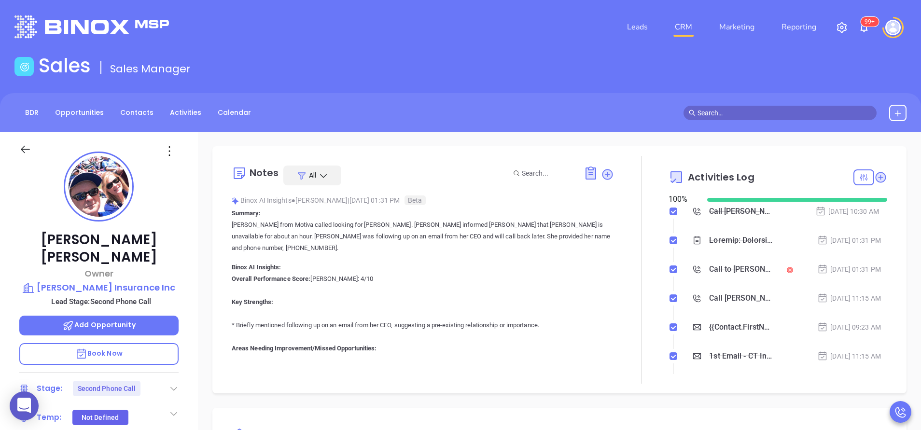
click at [171, 384] on icon at bounding box center [174, 389] width 10 height 10
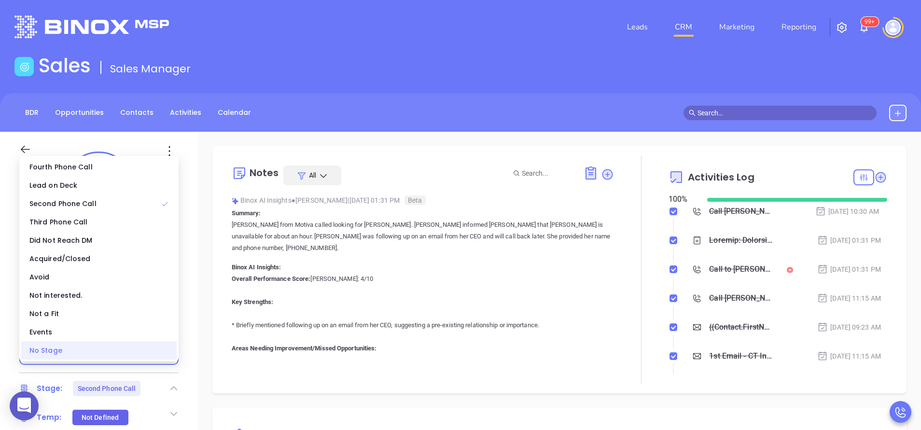
click at [133, 355] on div "No Stage" at bounding box center [98, 350] width 155 height 18
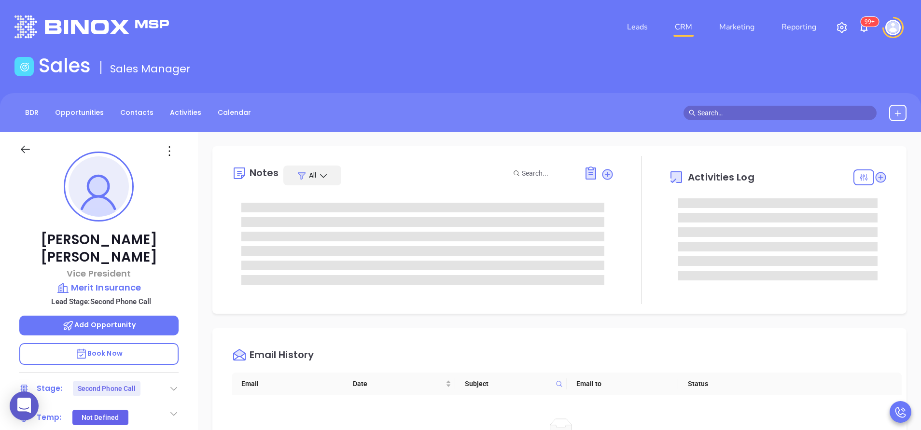
type input "[PERSON_NAME]"
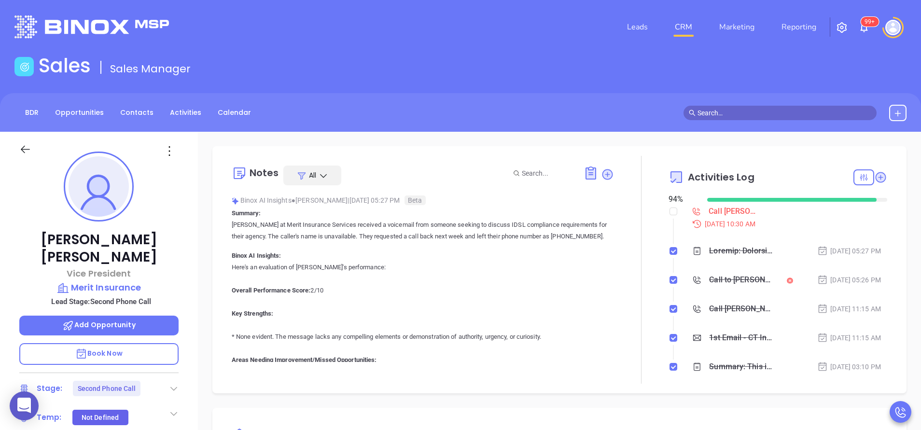
scroll to position [197, 0]
click at [670, 210] on input "checkbox" at bounding box center [674, 212] width 8 height 8
checkbox input "true"
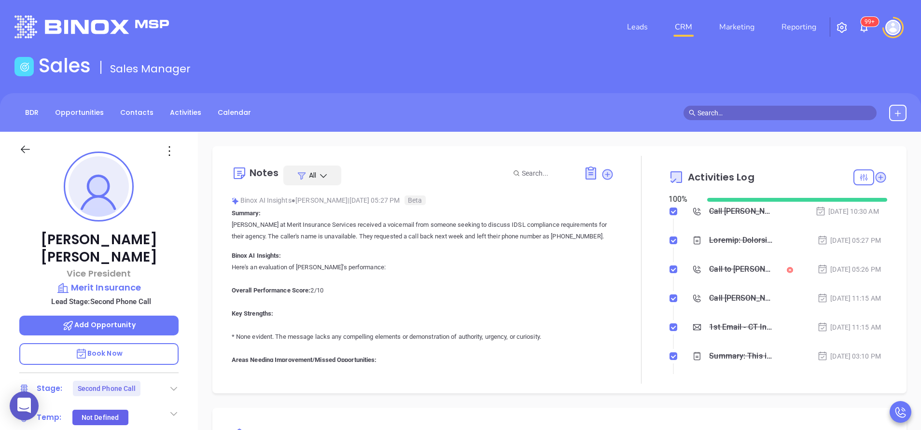
click at [173, 384] on icon at bounding box center [174, 389] width 10 height 10
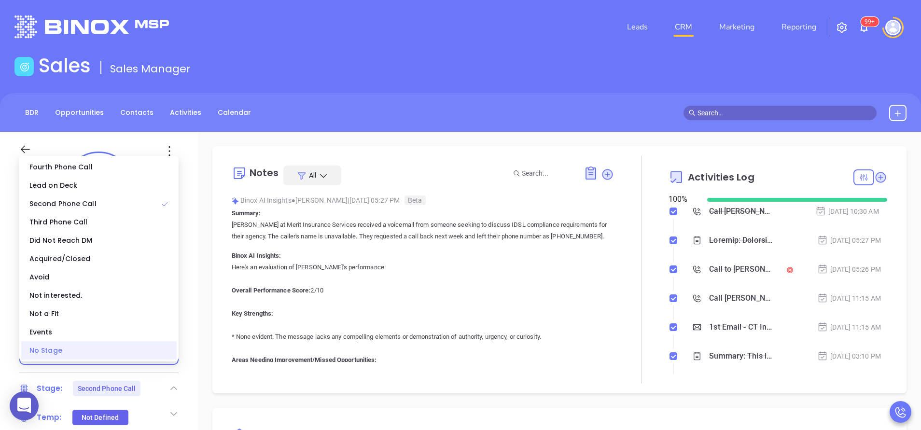
click at [142, 348] on div "No Stage" at bounding box center [98, 350] width 155 height 18
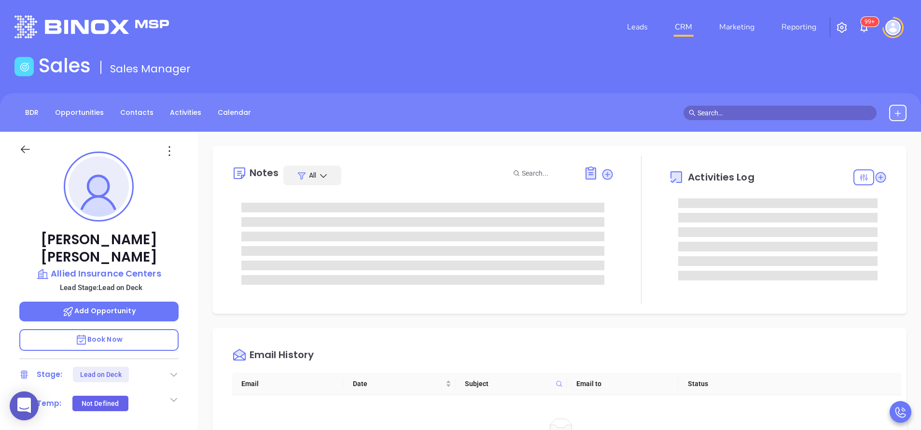
scroll to position [197, 0]
type input "[PERSON_NAME]"
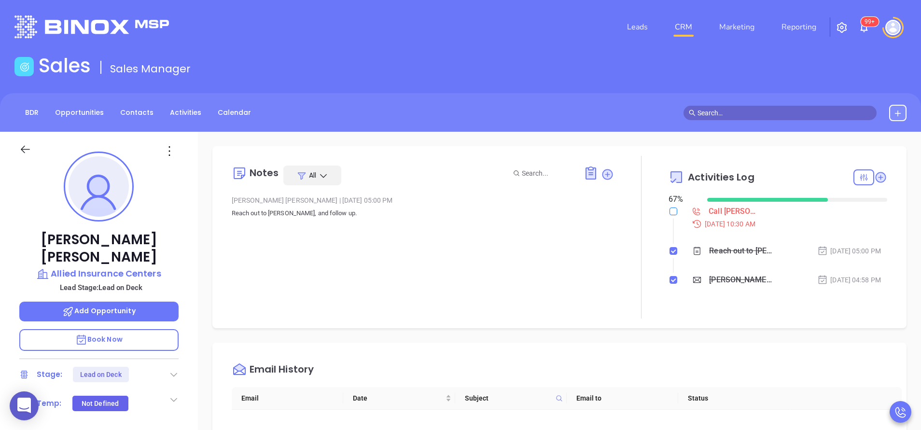
click at [670, 207] on label at bounding box center [674, 211] width 8 height 11
click at [670, 208] on input "checkbox" at bounding box center [674, 212] width 8 height 8
checkbox input "true"
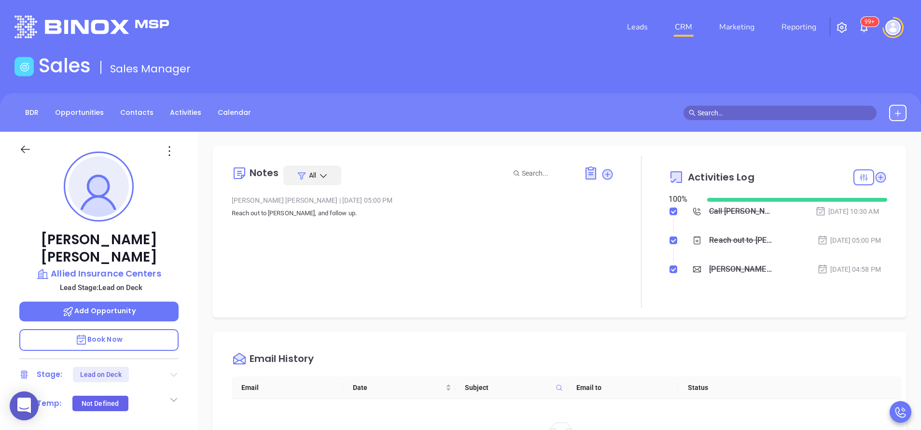
click at [171, 373] on icon at bounding box center [173, 375] width 7 height 4
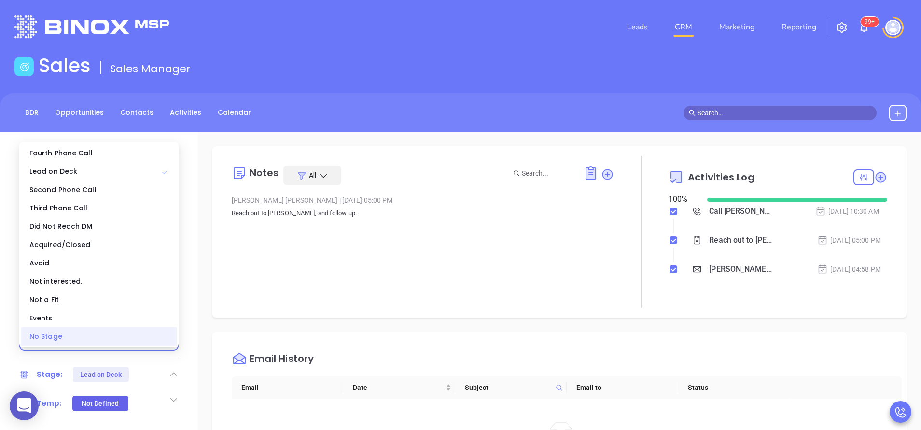
click at [147, 341] on div "No Stage" at bounding box center [98, 336] width 155 height 18
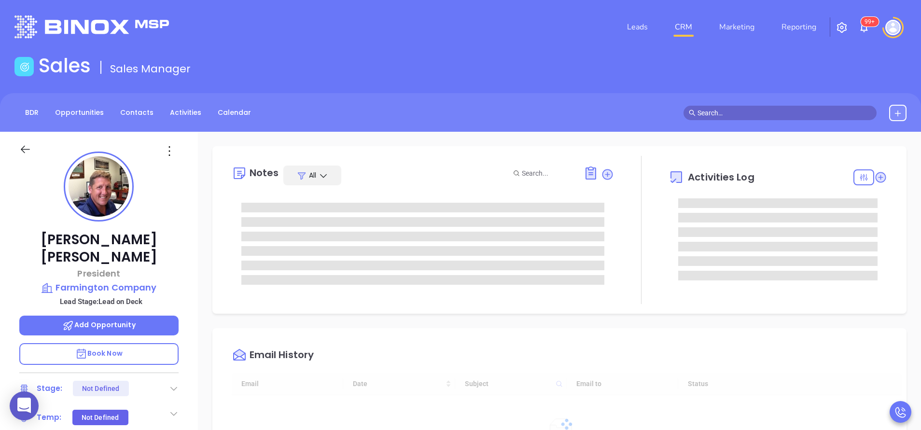
scroll to position [197, 0]
type input "[PERSON_NAME]"
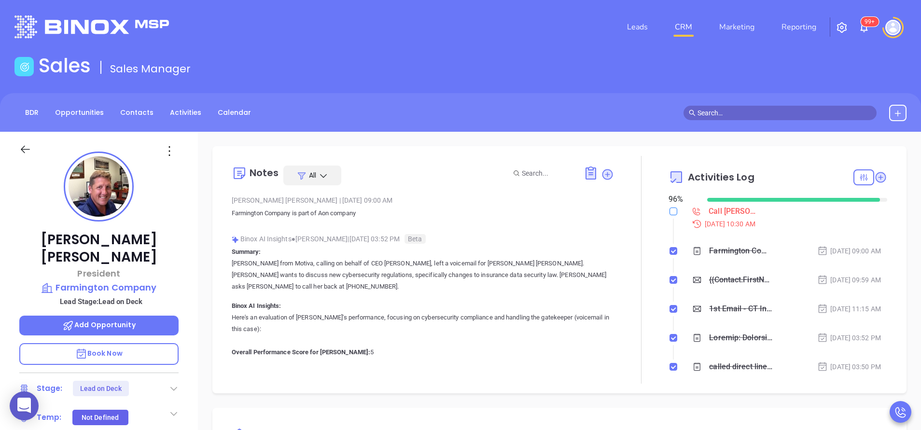
click at [670, 210] on input "checkbox" at bounding box center [674, 212] width 8 height 8
checkbox input "true"
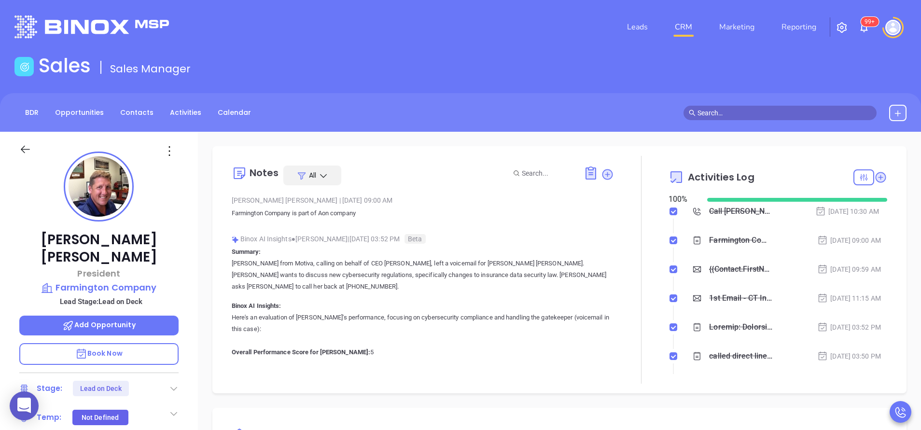
click at [178, 384] on icon at bounding box center [174, 389] width 10 height 10
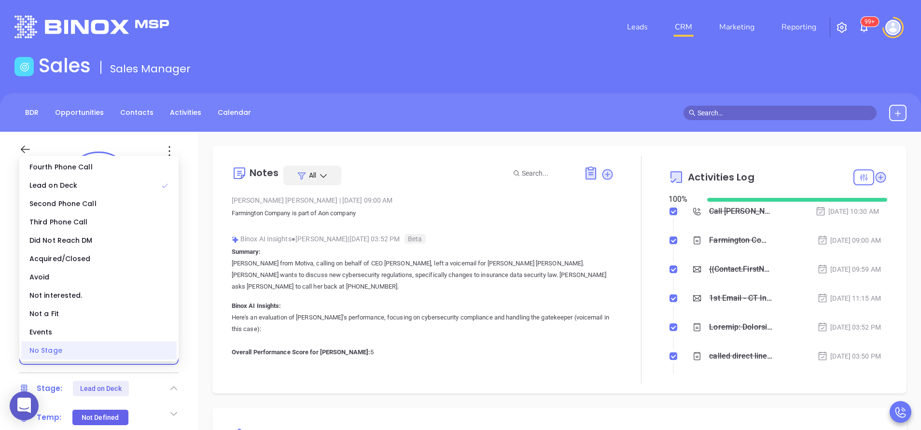
click at [149, 354] on div "No Stage" at bounding box center [98, 350] width 155 height 18
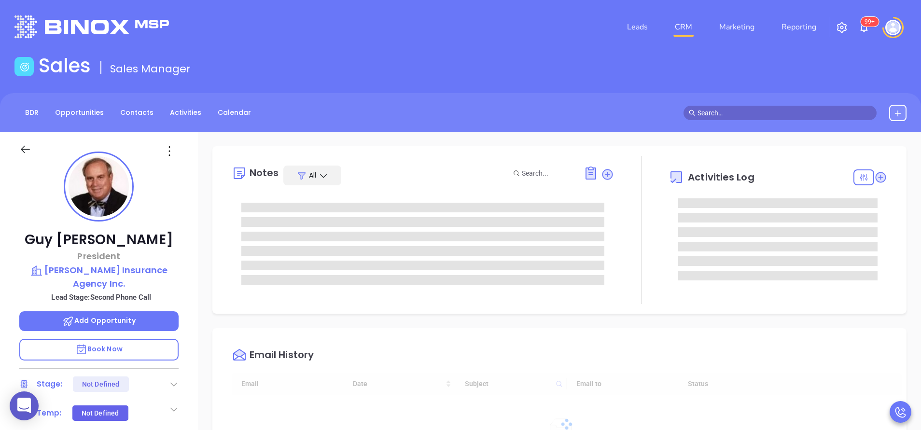
type input "[DATE]"
type input "[PERSON_NAME]"
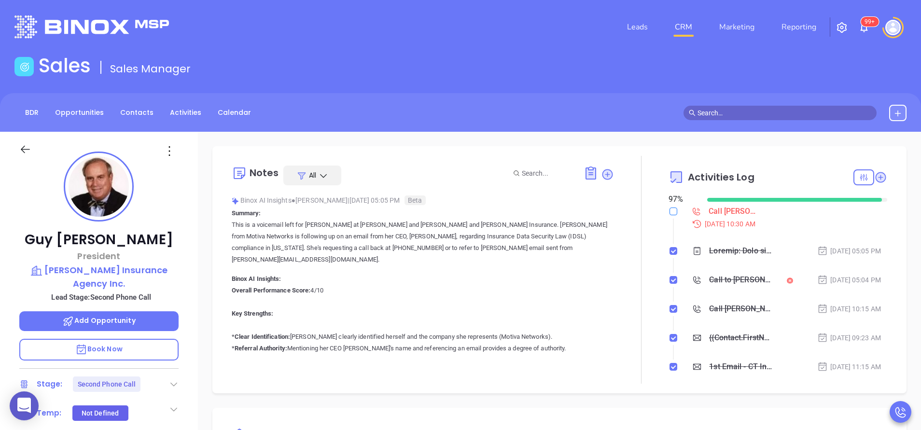
click at [670, 212] on input "checkbox" at bounding box center [674, 212] width 8 height 8
checkbox input "true"
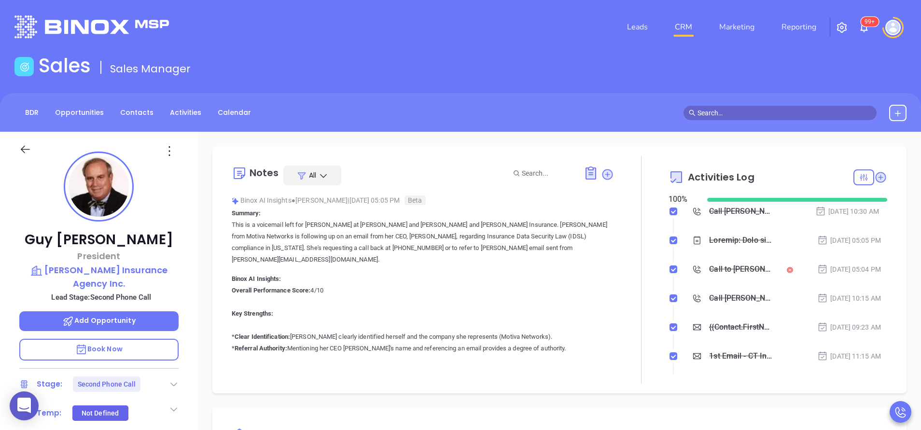
click at [172, 380] on icon at bounding box center [174, 385] width 10 height 10
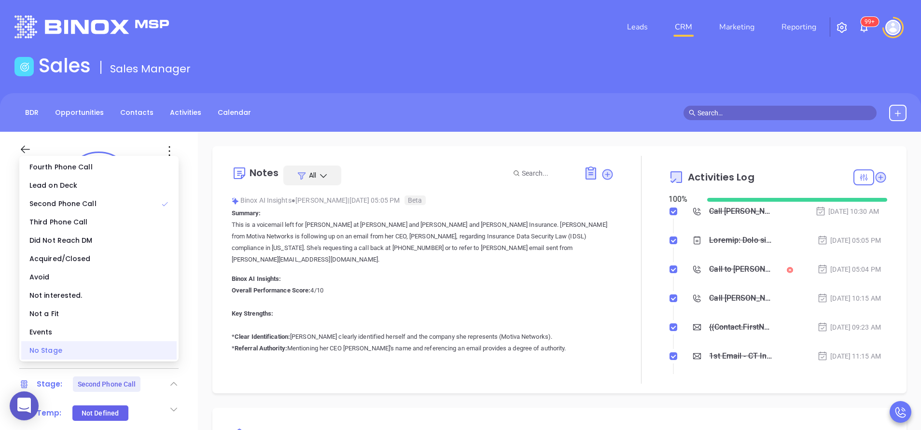
click at [139, 353] on div "No Stage" at bounding box center [98, 350] width 155 height 18
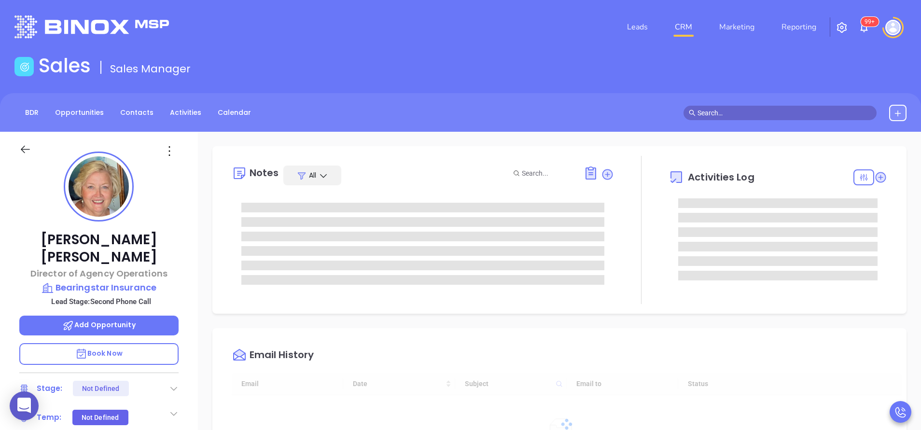
scroll to position [197, 0]
type input "[PERSON_NAME]"
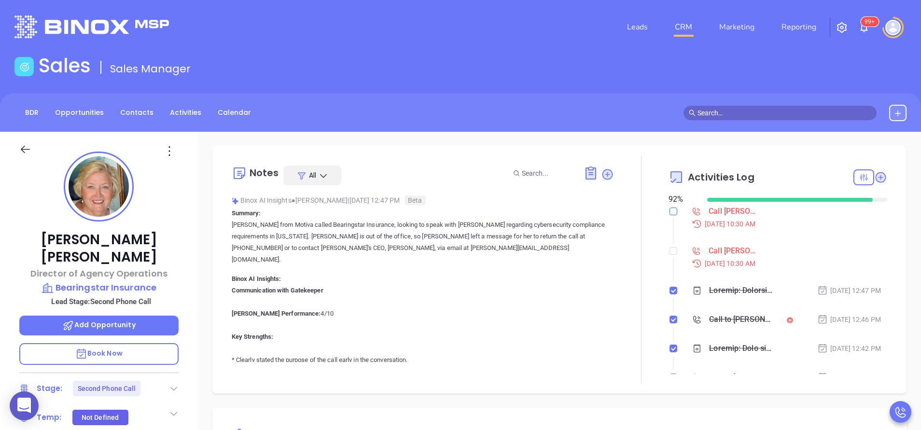
click at [670, 213] on input "checkbox" at bounding box center [674, 212] width 8 height 8
checkbox input "true"
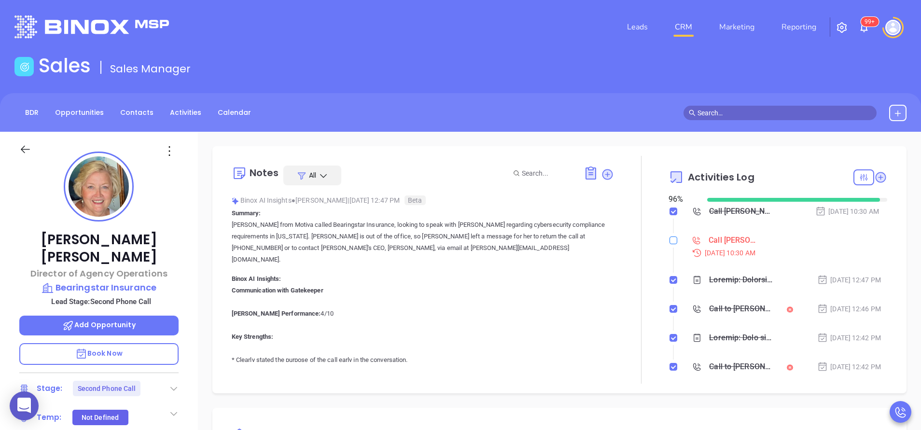
click at [670, 244] on label at bounding box center [674, 240] width 8 height 11
click at [670, 244] on input "checkbox" at bounding box center [674, 241] width 8 height 8
checkbox input "true"
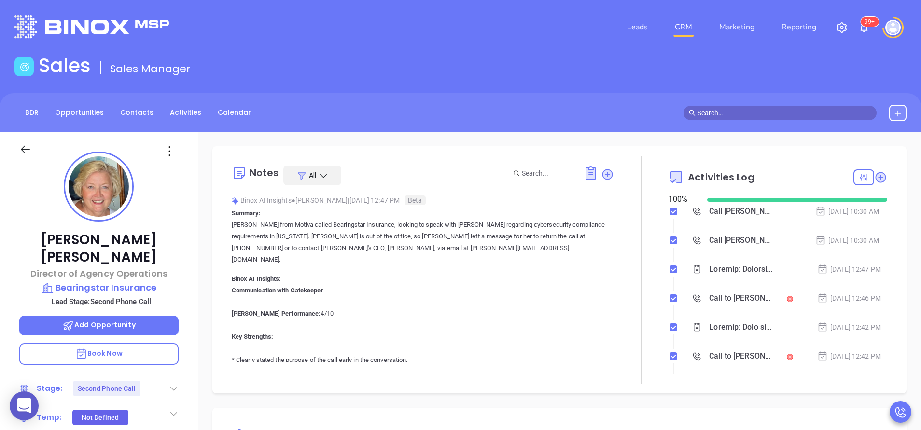
click at [169, 384] on icon at bounding box center [174, 389] width 10 height 10
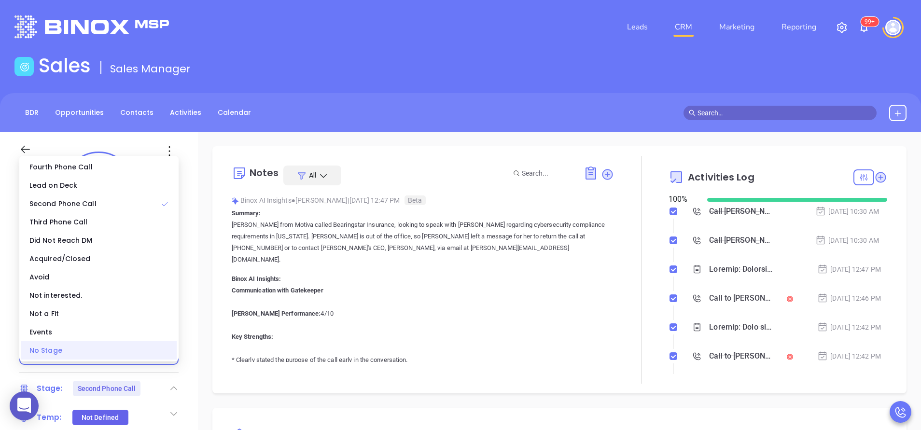
click at [150, 358] on div "No Stage" at bounding box center [98, 350] width 155 height 18
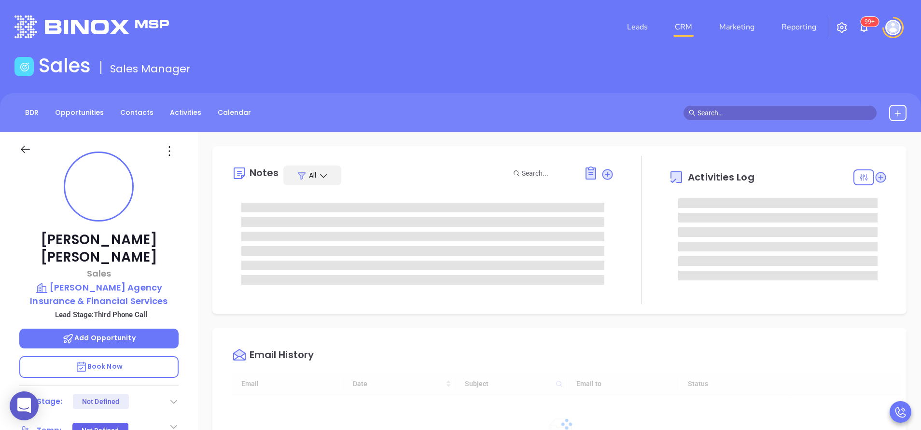
type input "[DATE]"
type input "[PERSON_NAME]"
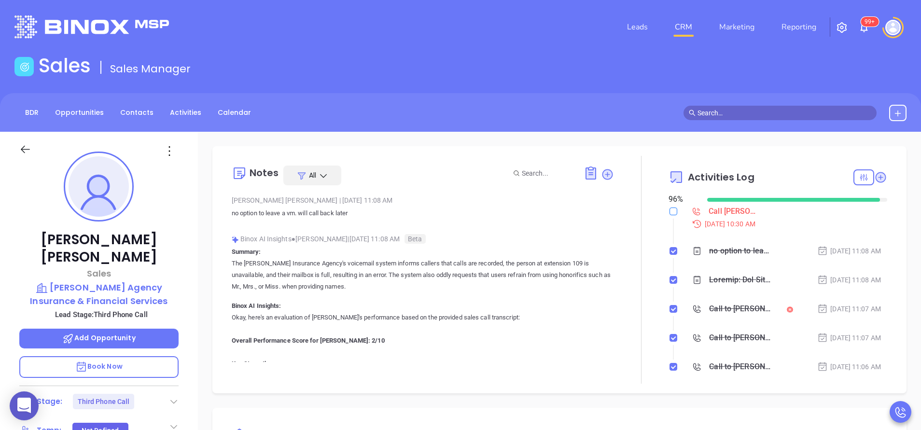
click at [670, 213] on input "checkbox" at bounding box center [674, 212] width 8 height 8
checkbox input "true"
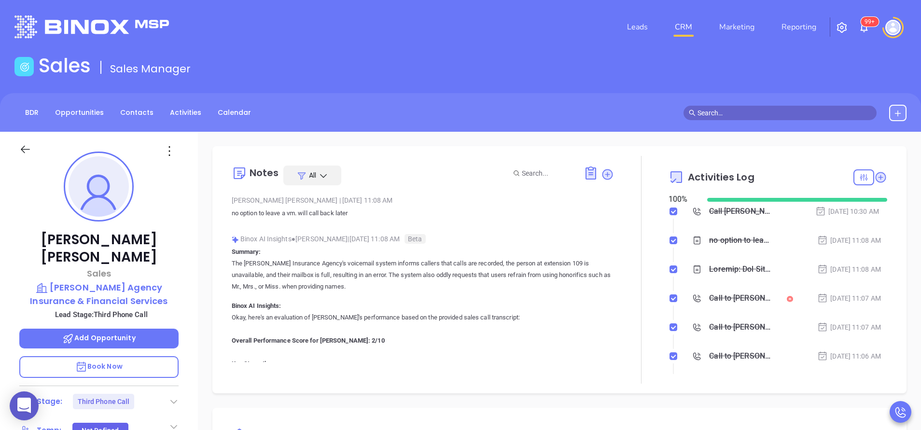
click at [174, 397] on icon at bounding box center [174, 402] width 10 height 10
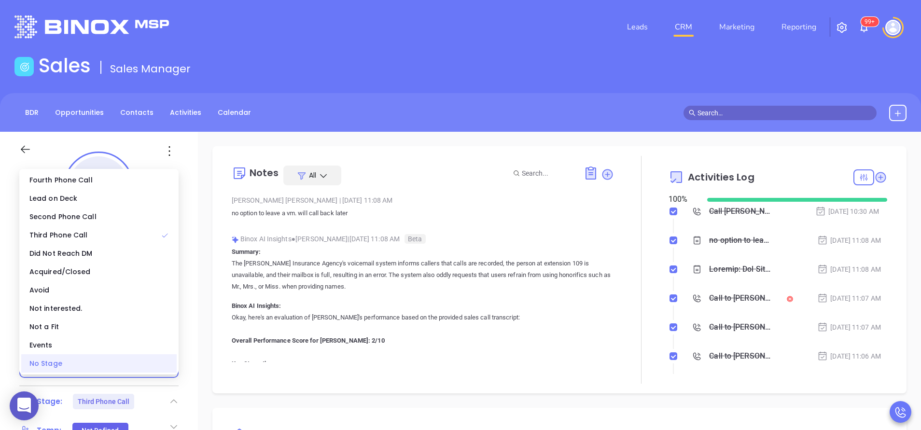
click at [142, 366] on div "No Stage" at bounding box center [98, 363] width 155 height 18
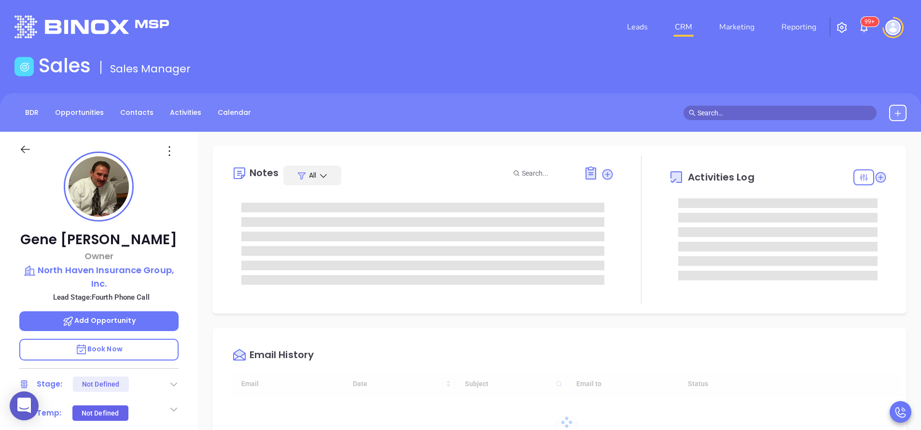
type input "10:00 am"
type input "[DATE]"
type input "[PERSON_NAME]"
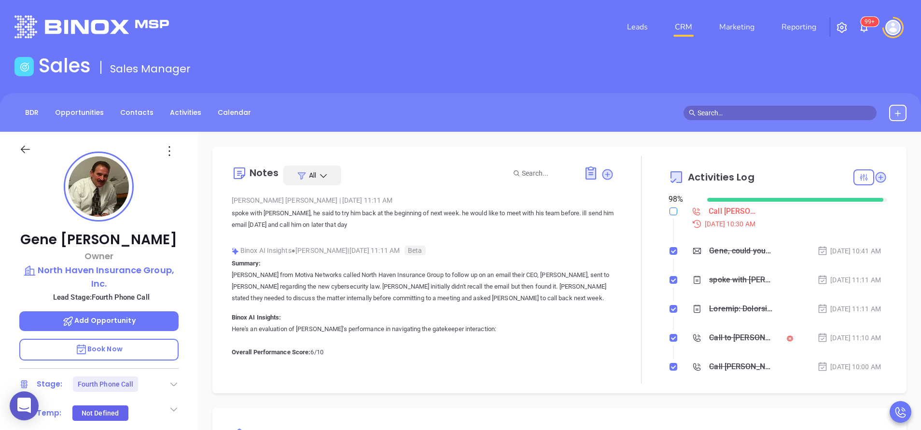
click at [670, 210] on input "checkbox" at bounding box center [674, 212] width 8 height 8
checkbox input "true"
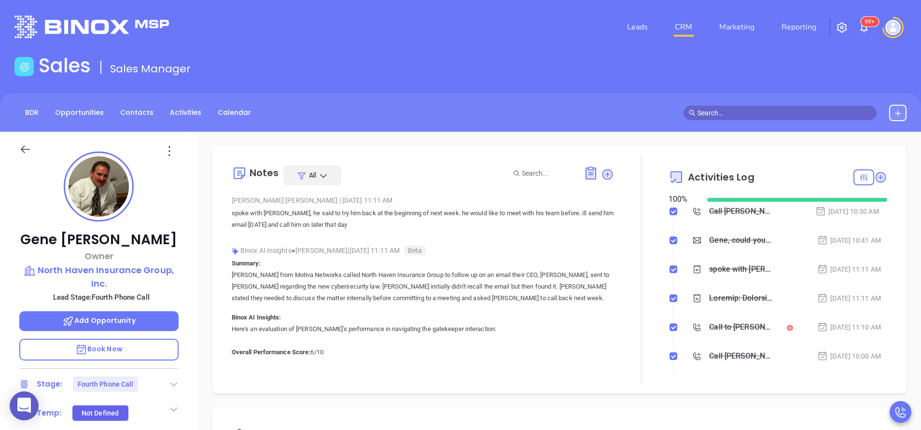
click at [174, 382] on icon at bounding box center [174, 385] width 10 height 10
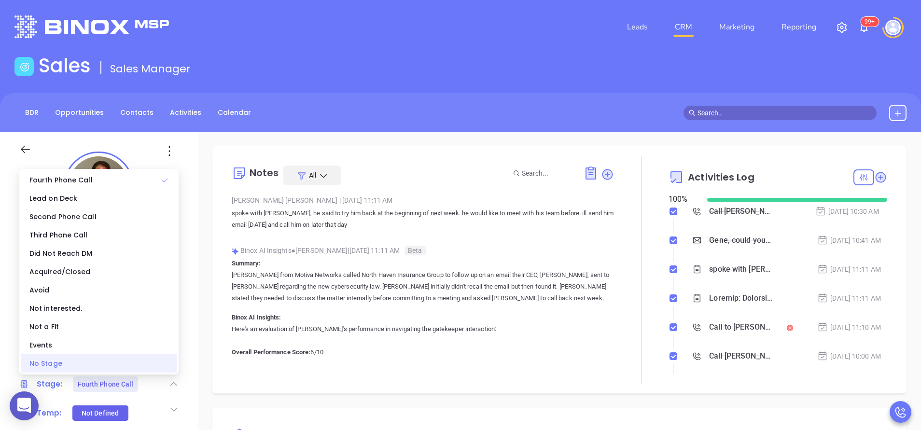
click at [150, 367] on div "No Stage" at bounding box center [98, 363] width 155 height 18
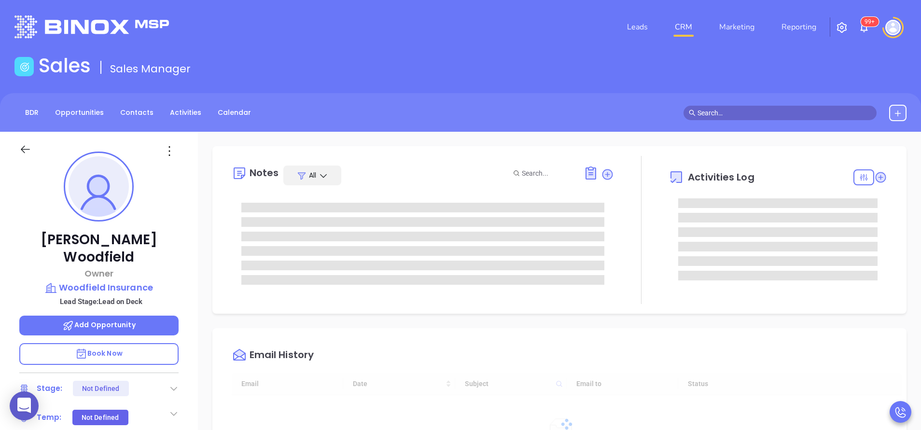
type input "09/11/2025"
type input "[PERSON_NAME]"
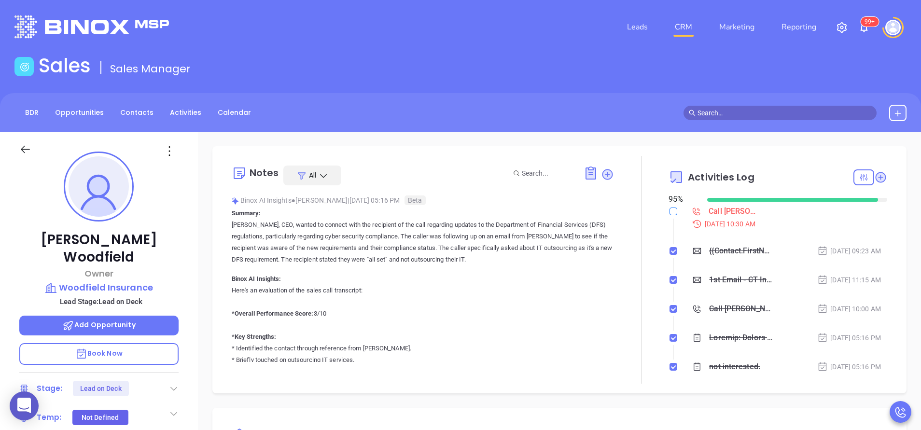
click at [670, 214] on input "checkbox" at bounding box center [674, 212] width 8 height 8
checkbox input "true"
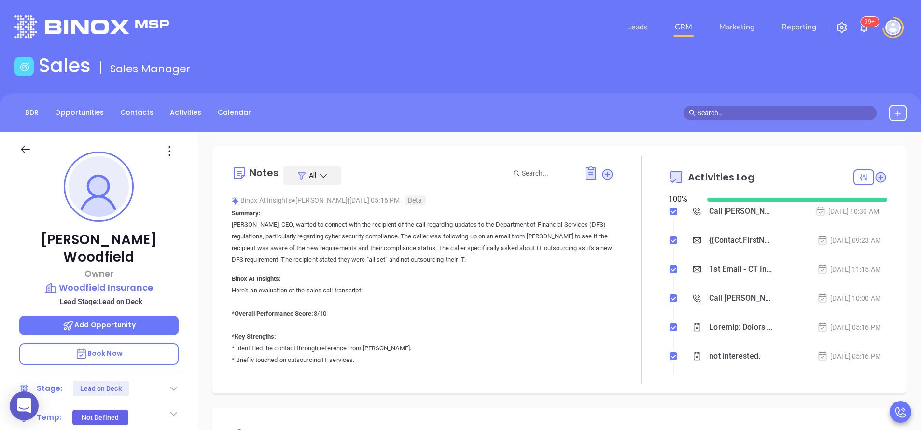
click at [175, 384] on icon at bounding box center [174, 389] width 10 height 10
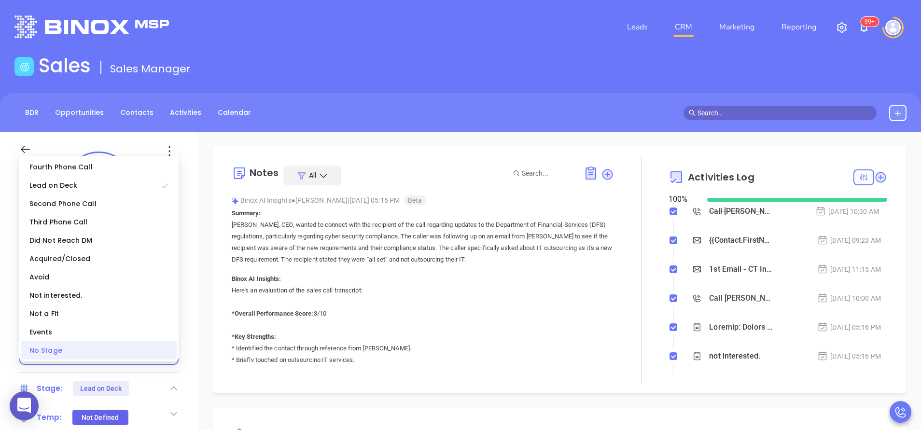
click at [156, 355] on div "No Stage" at bounding box center [98, 350] width 155 height 18
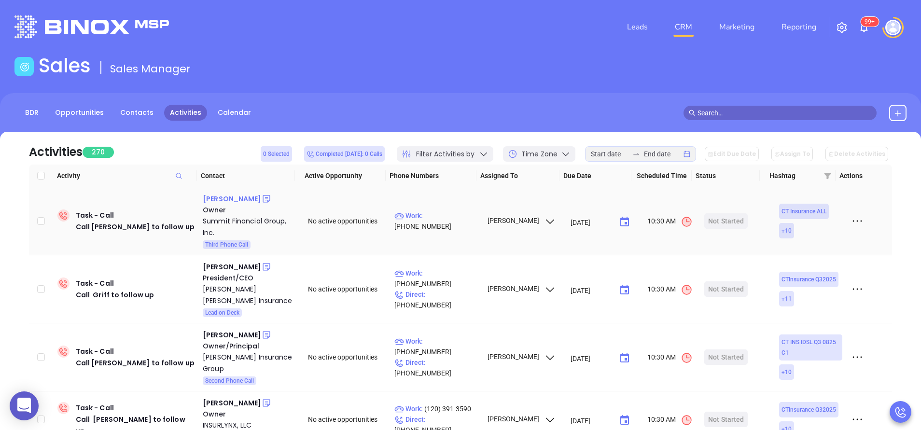
click at [223, 201] on div "[PERSON_NAME]" at bounding box center [232, 199] width 58 height 12
click at [224, 264] on div "[PERSON_NAME]" at bounding box center [232, 267] width 58 height 12
click at [242, 329] on div "[PERSON_NAME]" at bounding box center [232, 335] width 58 height 12
click at [242, 397] on div "[PERSON_NAME]" at bounding box center [232, 403] width 58 height 12
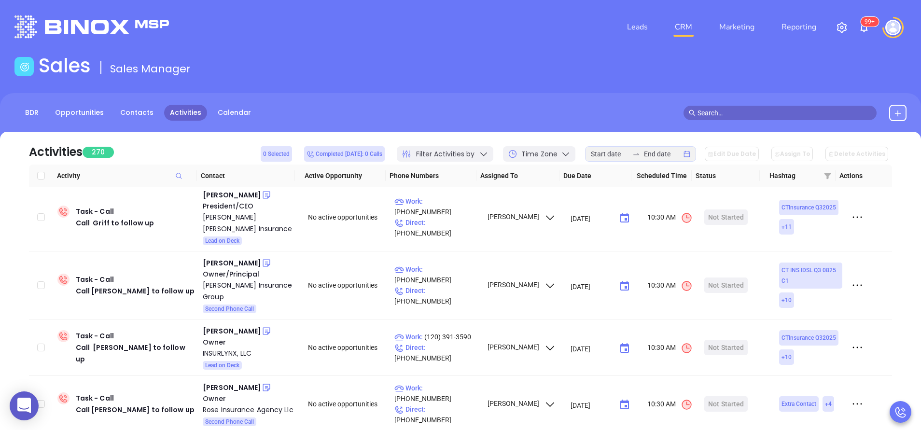
scroll to position [108, 0]
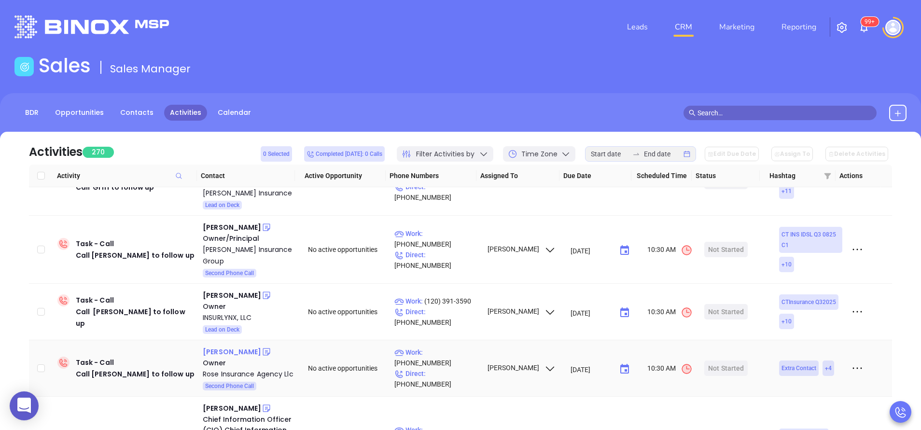
click at [224, 346] on div "[PERSON_NAME]" at bounding box center [232, 352] width 58 height 12
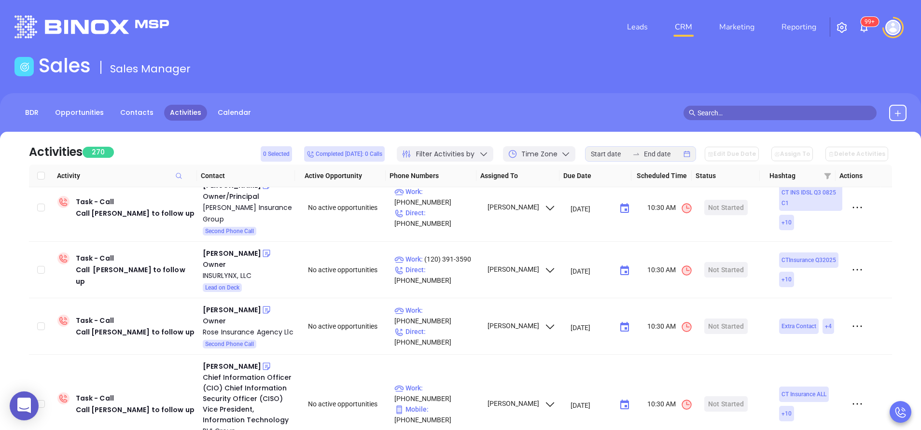
scroll to position [246, 0]
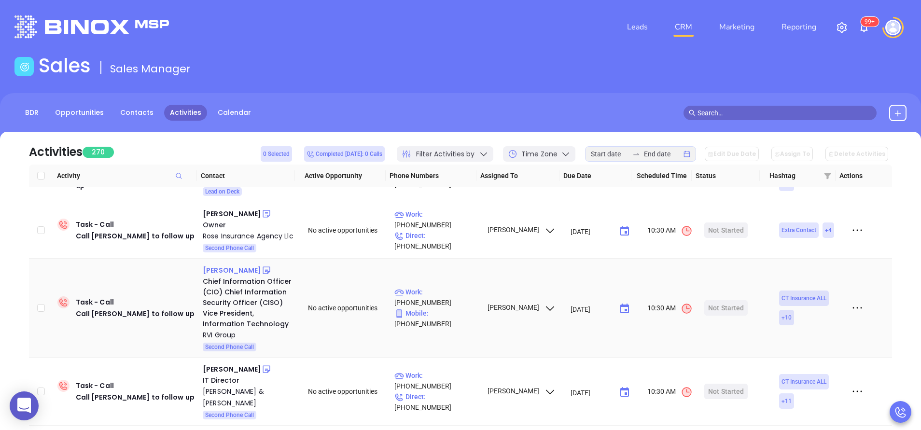
click at [238, 265] on div "Ronald Bracchi" at bounding box center [232, 271] width 58 height 12
click at [226, 364] on div "Kevin Daley" at bounding box center [232, 370] width 58 height 12
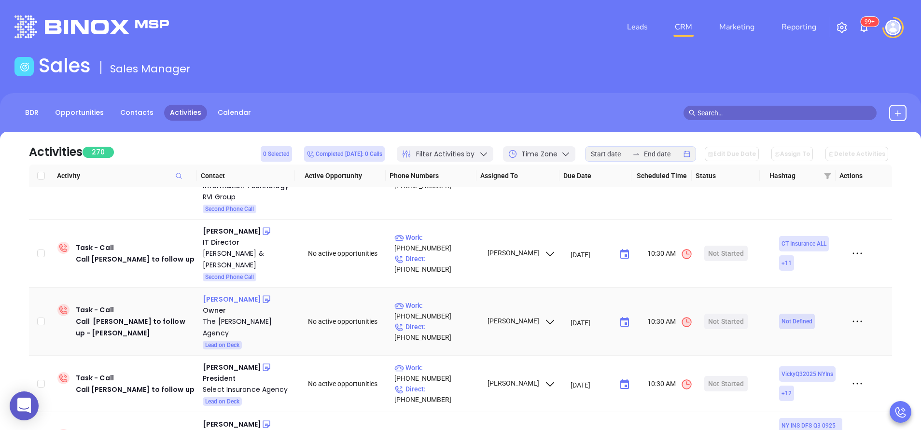
click at [208, 294] on div "Greg R" at bounding box center [232, 300] width 58 height 12
click at [215, 362] on div "Frank A. MacDonald" at bounding box center [232, 368] width 58 height 12
click at [230, 419] on div "John Cassara" at bounding box center [232, 425] width 58 height 12
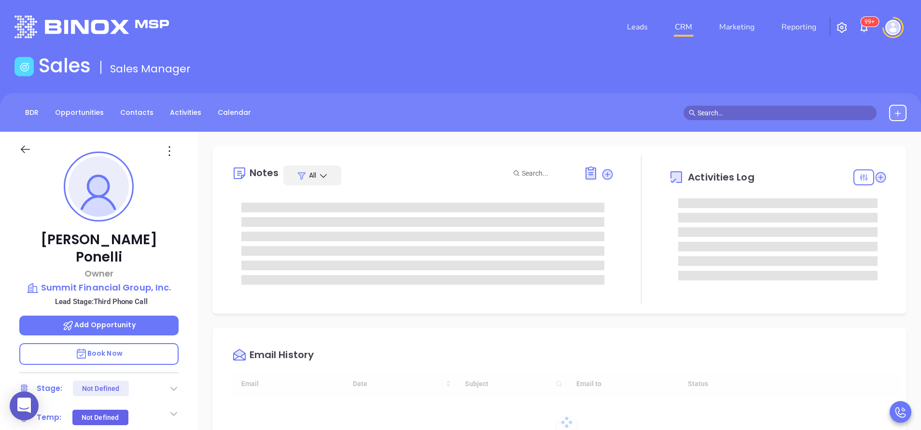
type input "10:00 am"
type input "[DATE]"
type input "[PERSON_NAME]"
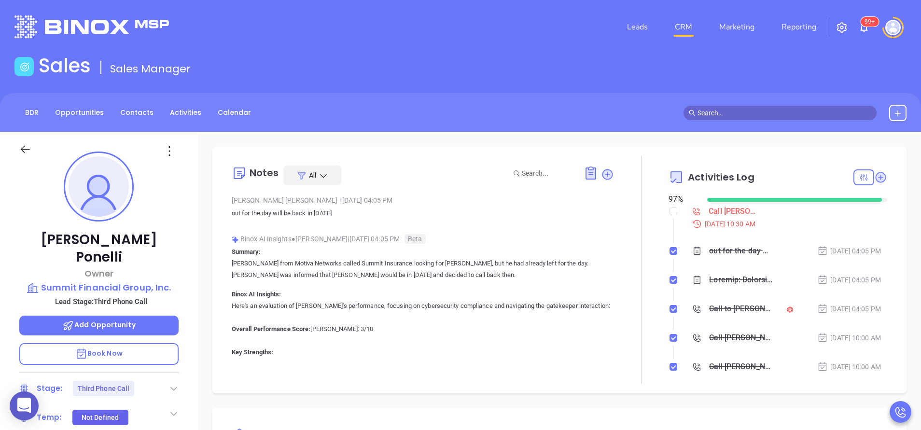
click at [670, 216] on label at bounding box center [674, 211] width 8 height 11
click at [670, 215] on input "checkbox" at bounding box center [674, 212] width 8 height 8
click at [670, 216] on label at bounding box center [674, 211] width 8 height 11
click at [670, 215] on input "checkbox" at bounding box center [674, 212] width 8 height 8
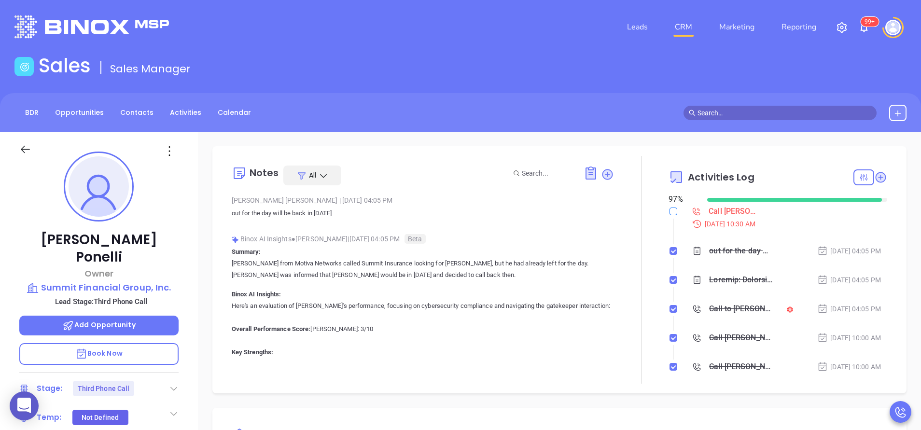
click at [670, 213] on input "checkbox" at bounding box center [674, 212] width 8 height 8
checkbox input "true"
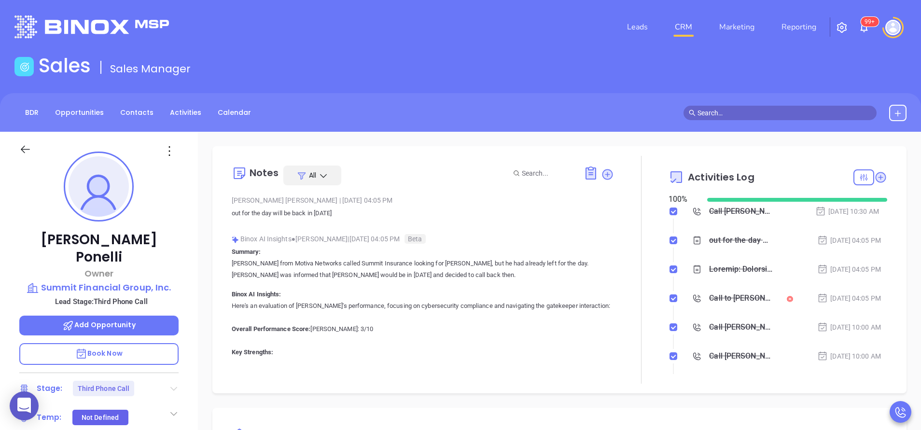
click at [171, 387] on icon at bounding box center [173, 389] width 7 height 4
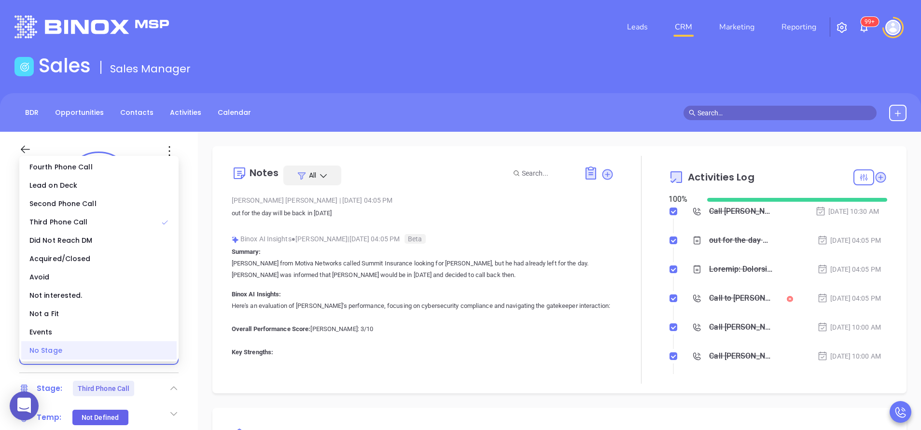
click at [96, 350] on div "No Stage" at bounding box center [98, 350] width 155 height 18
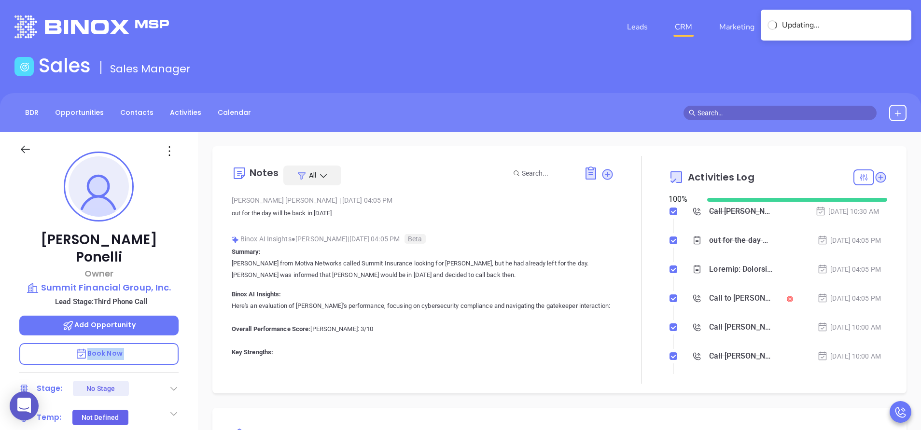
click at [96, 350] on div "Kenneth Ponelli Owner Summit Financial Group, Inc. Lead Stage: Third Phone Call…" at bounding box center [99, 401] width 198 height 538
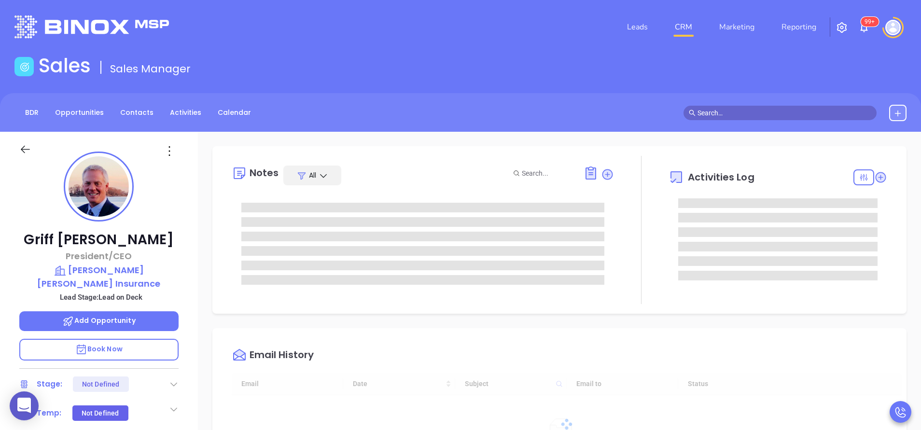
scroll to position [197, 0]
type input "[PERSON_NAME]"
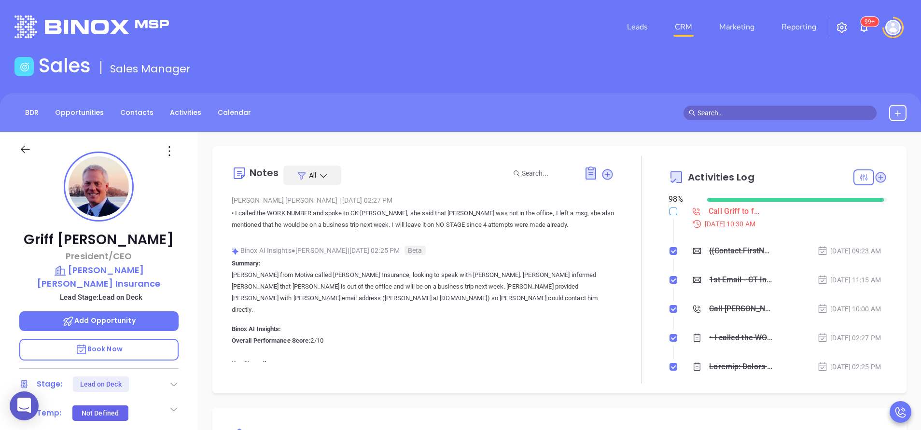
click at [670, 208] on input "checkbox" at bounding box center [674, 212] width 8 height 8
checkbox input "true"
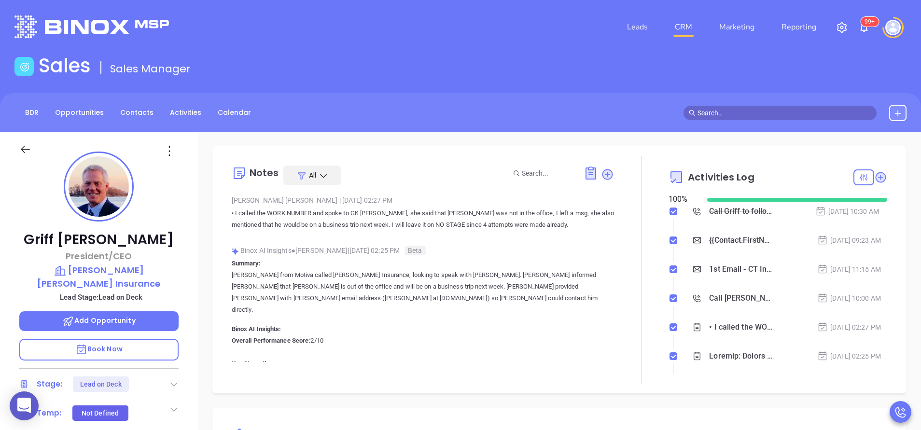
click at [175, 380] on icon at bounding box center [174, 385] width 10 height 10
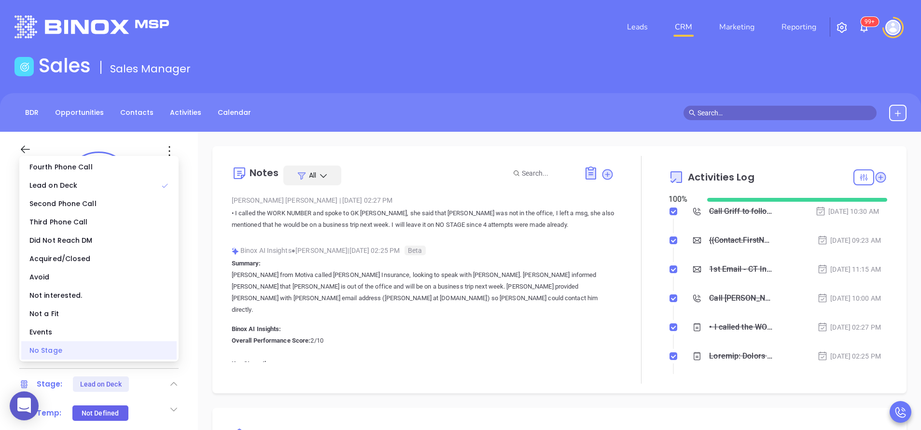
click at [135, 351] on div "No Stage" at bounding box center [98, 350] width 155 height 18
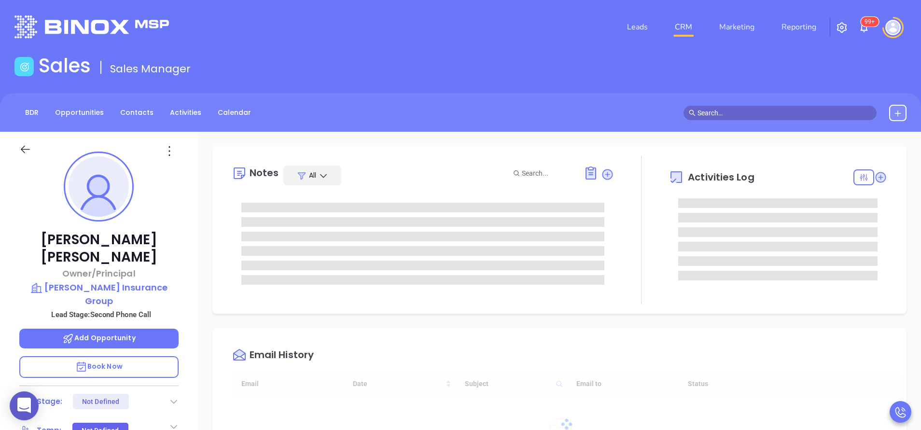
type input "[DATE]"
type input "[PERSON_NAME]"
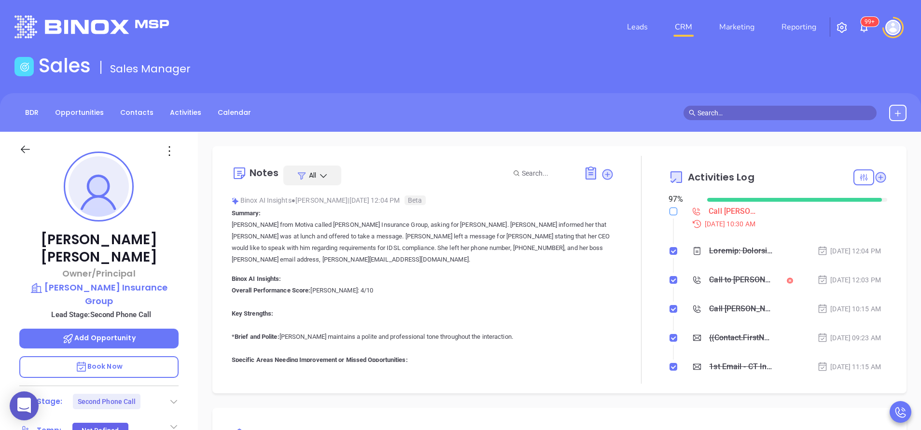
click at [670, 211] on input "checkbox" at bounding box center [674, 212] width 8 height 8
checkbox input "true"
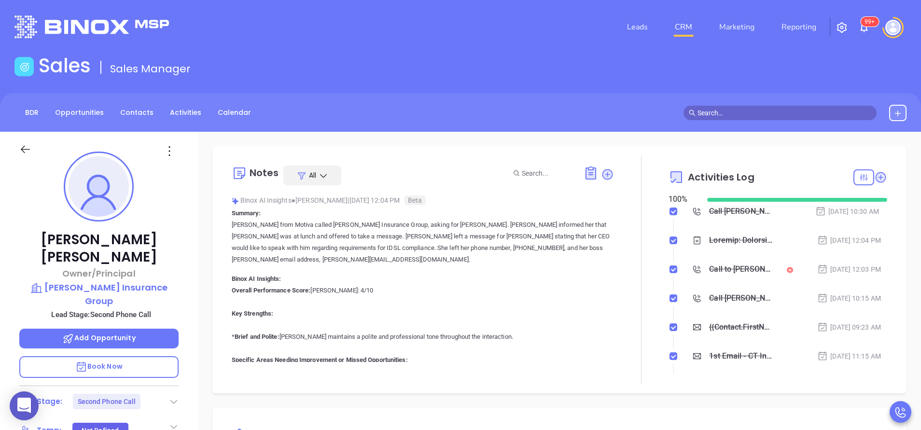
click at [178, 397] on icon at bounding box center [174, 402] width 10 height 10
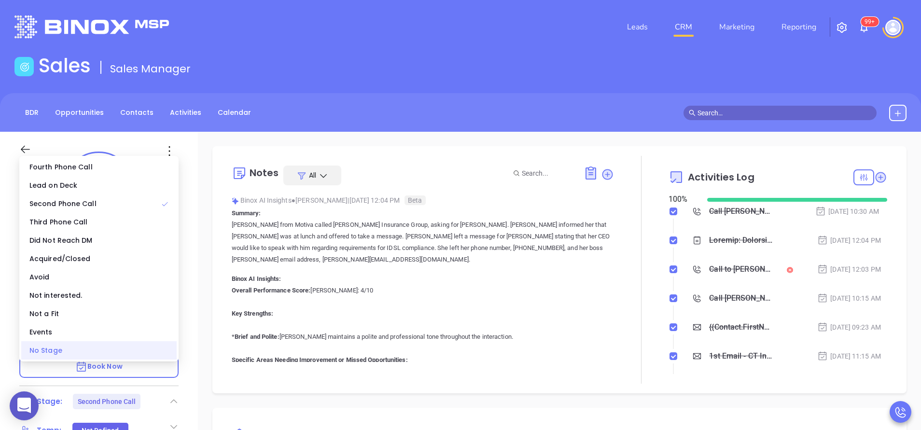
click at [149, 355] on div "No Stage" at bounding box center [98, 350] width 155 height 18
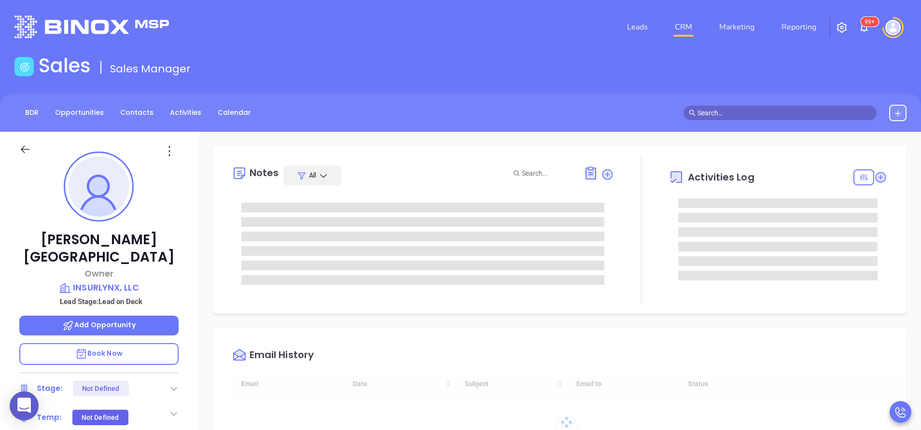
type input "[DATE]"
type input "[PERSON_NAME]"
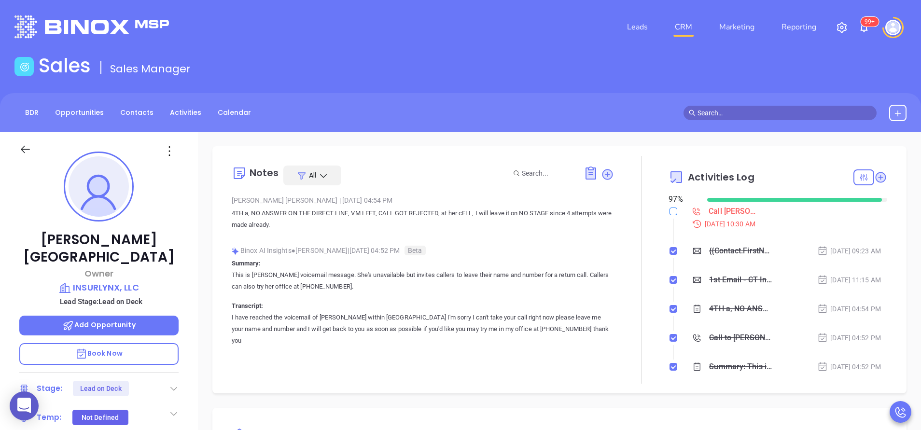
click at [670, 211] on input "checkbox" at bounding box center [674, 212] width 8 height 8
checkbox input "true"
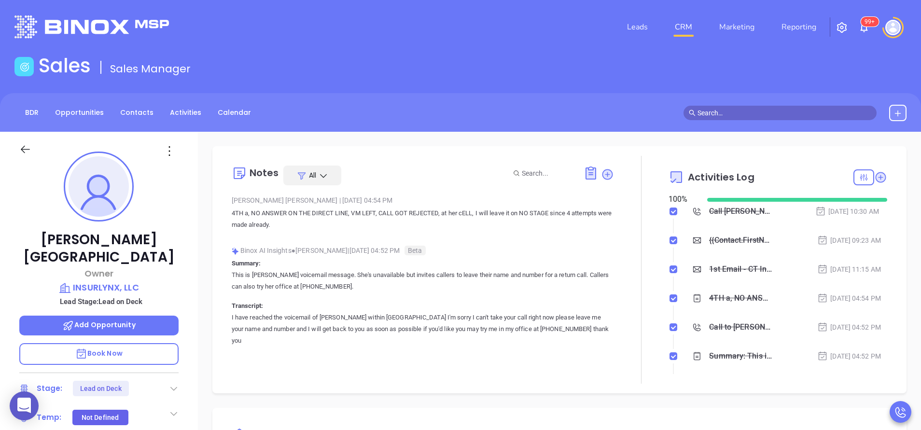
click at [171, 384] on icon at bounding box center [174, 389] width 10 height 10
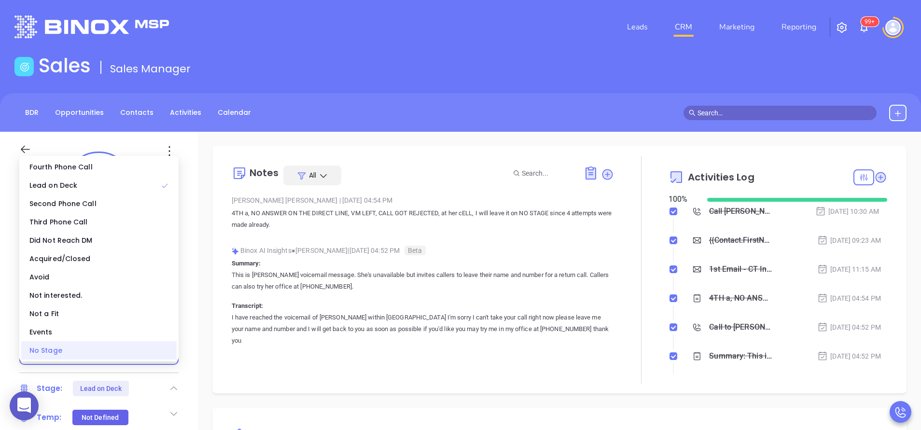
click at [151, 350] on div "No Stage" at bounding box center [98, 350] width 155 height 18
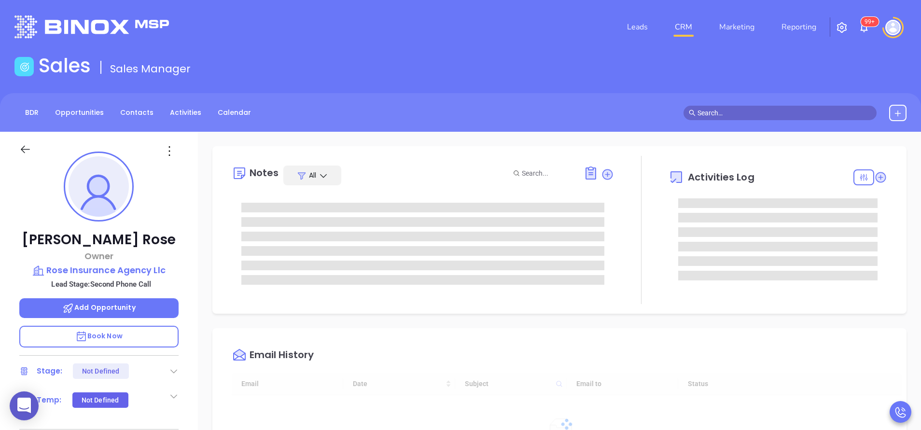
type input "[DATE]"
type input "[PERSON_NAME]"
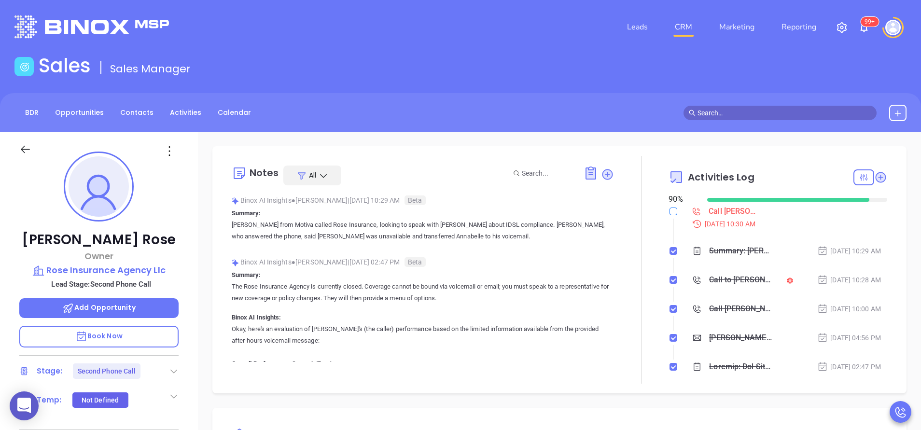
click at [670, 213] on input "checkbox" at bounding box center [674, 212] width 8 height 8
checkbox input "true"
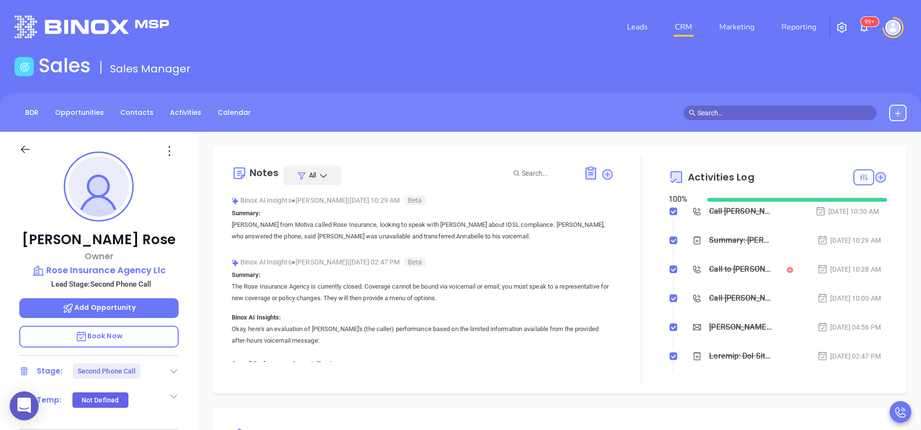
click at [172, 372] on icon at bounding box center [174, 371] width 10 height 10
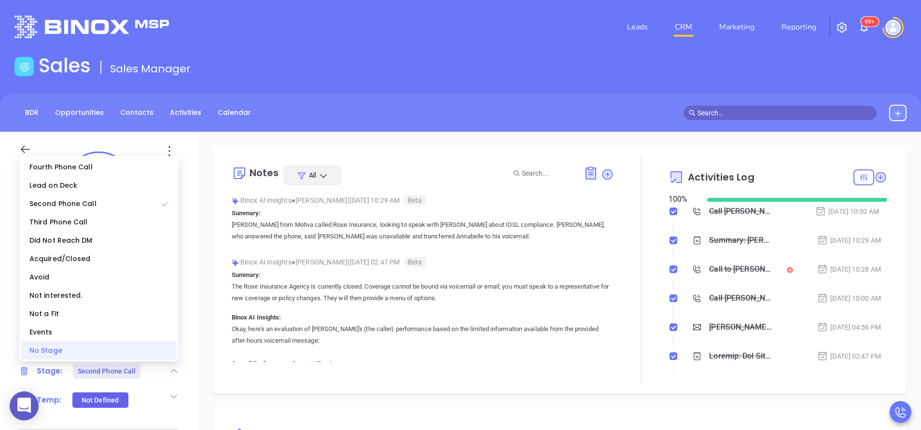
click at [158, 356] on div "No Stage" at bounding box center [98, 350] width 155 height 18
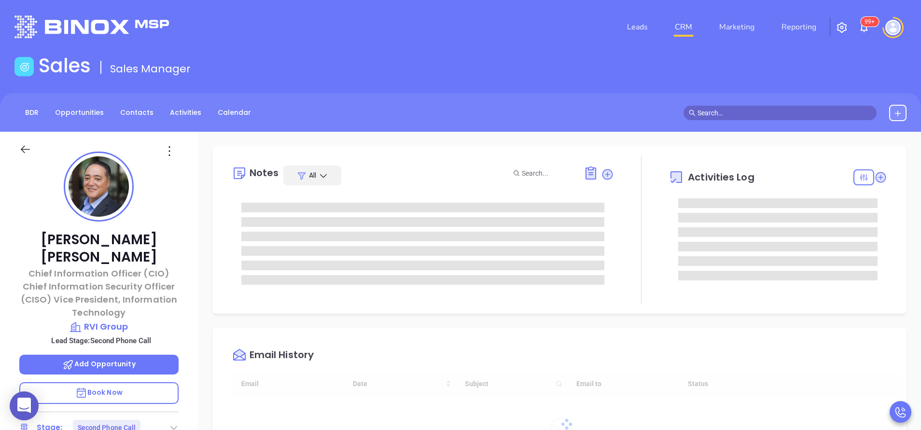
type input "[PERSON_NAME]"
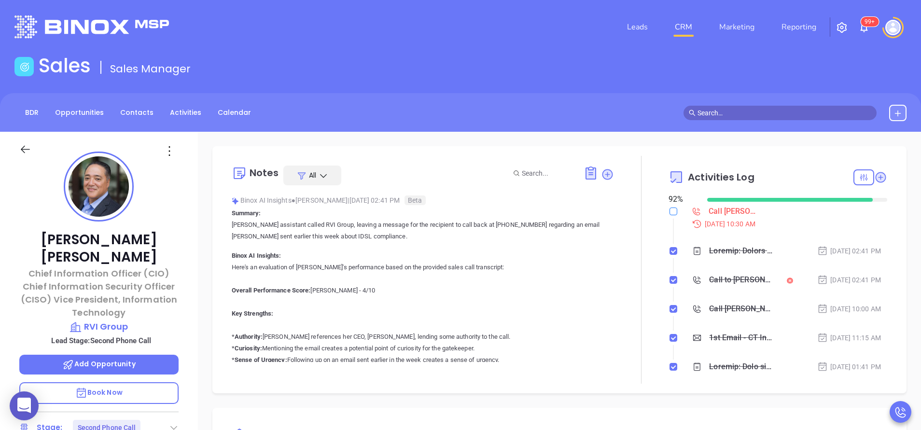
click at [670, 212] on input "checkbox" at bounding box center [674, 212] width 8 height 8
checkbox input "true"
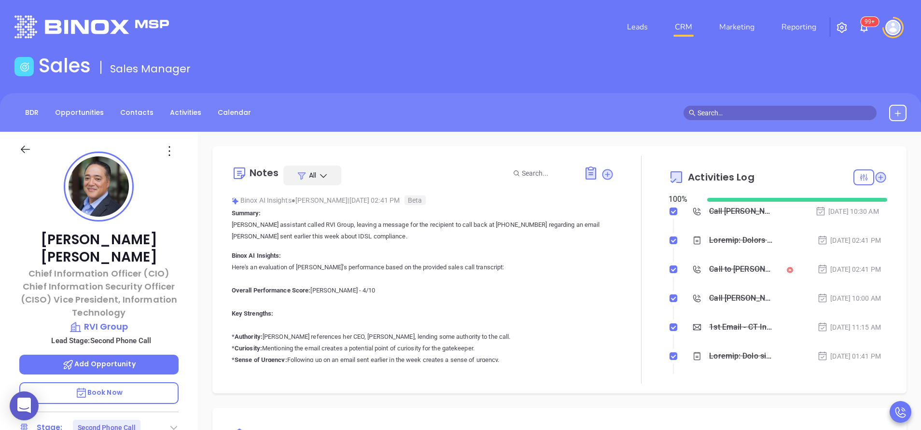
click at [173, 423] on icon at bounding box center [174, 428] width 10 height 10
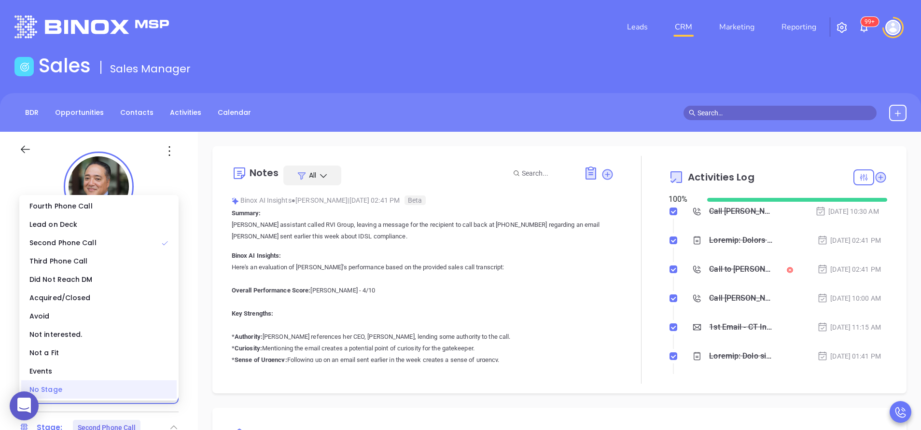
click at [146, 389] on div "No Stage" at bounding box center [98, 389] width 155 height 18
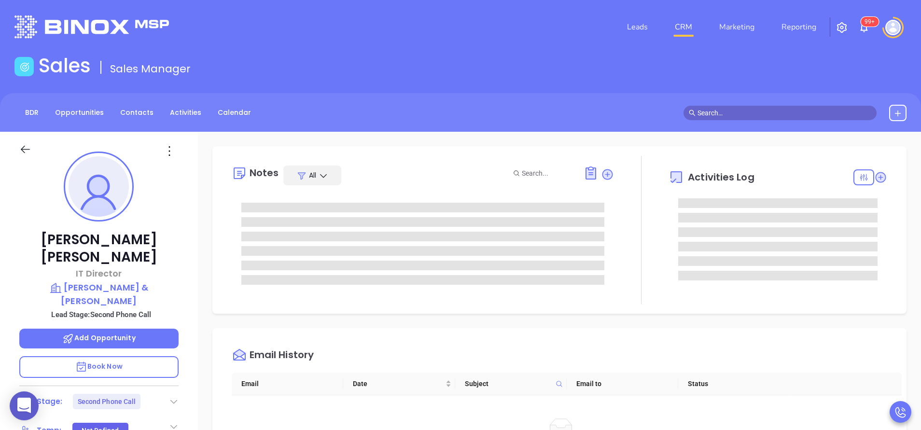
type input "[PERSON_NAME]"
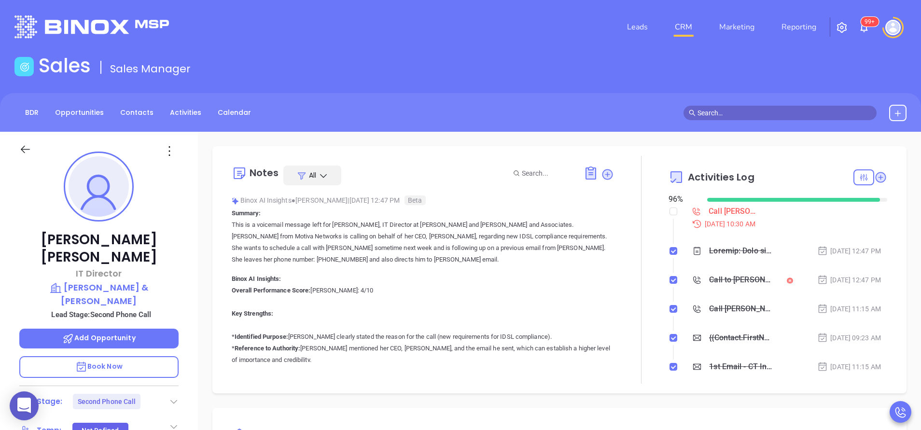
scroll to position [197, 0]
click at [670, 210] on input "checkbox" at bounding box center [674, 212] width 8 height 8
checkbox input "true"
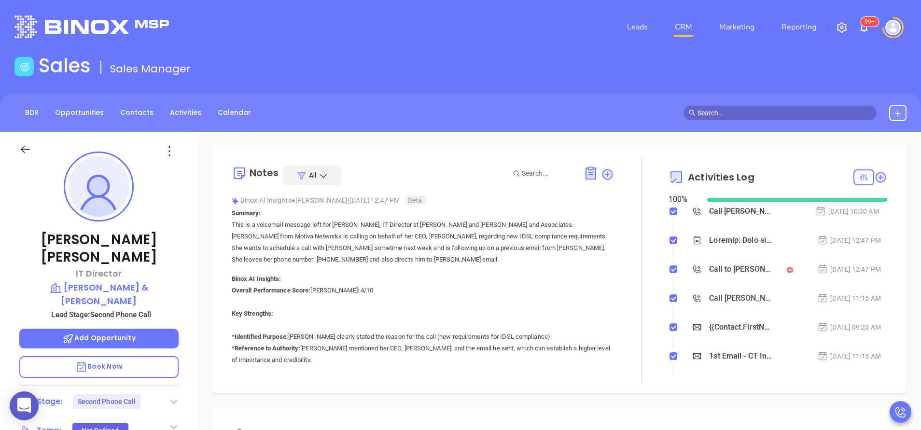
click at [174, 397] on icon at bounding box center [174, 402] width 10 height 10
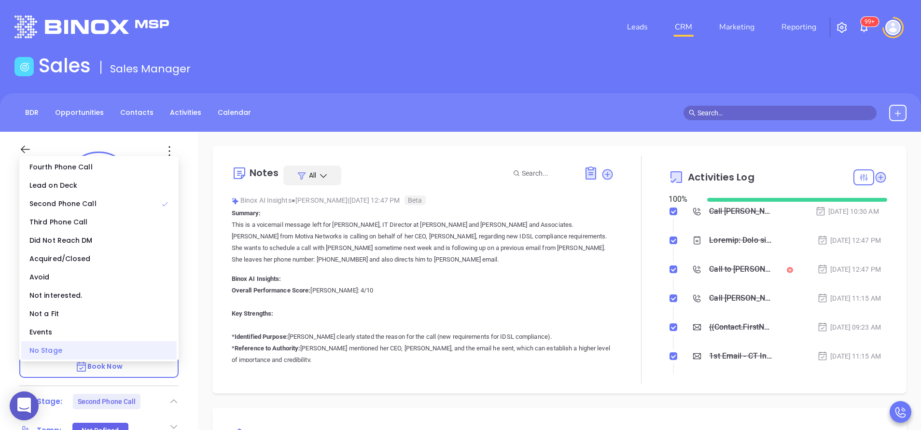
click at [150, 352] on div "No Stage" at bounding box center [98, 350] width 155 height 18
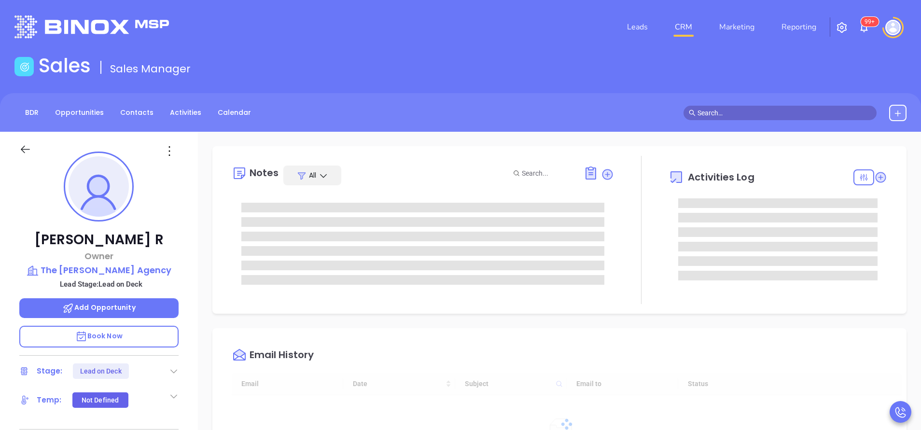
type input "[PERSON_NAME]"
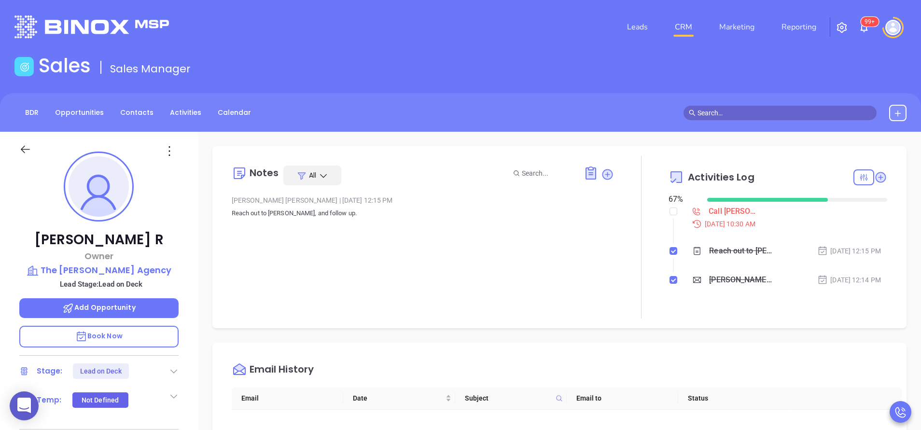
scroll to position [197, 0]
click at [670, 210] on input "checkbox" at bounding box center [674, 212] width 8 height 8
checkbox input "true"
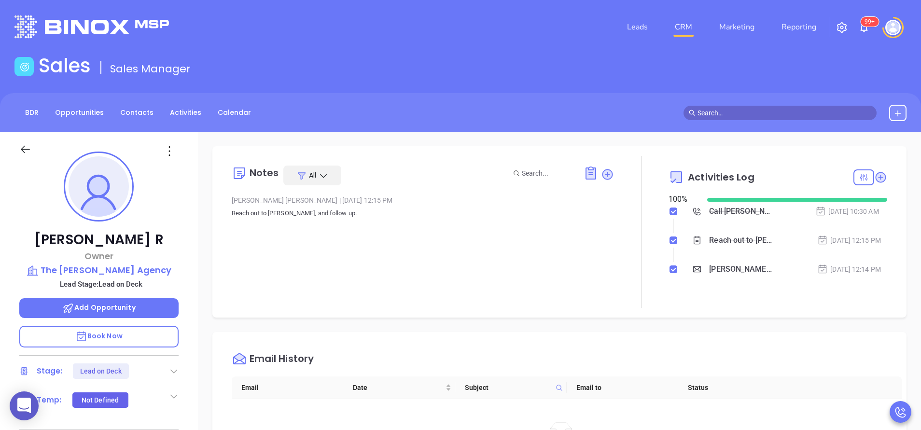
click at [171, 370] on icon at bounding box center [174, 371] width 10 height 10
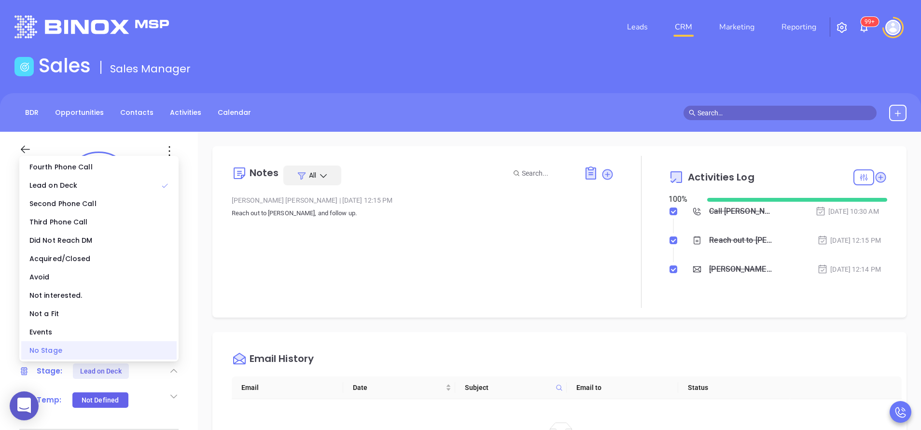
click at [150, 356] on div "No Stage" at bounding box center [98, 350] width 155 height 18
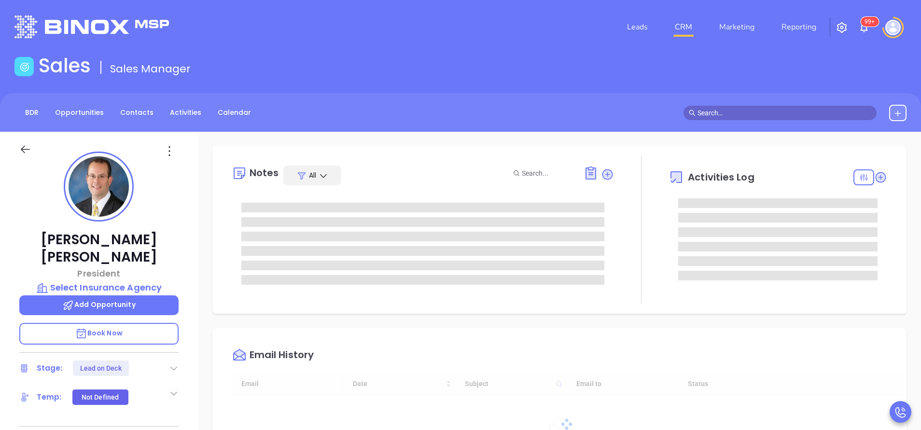
type input "[PERSON_NAME]"
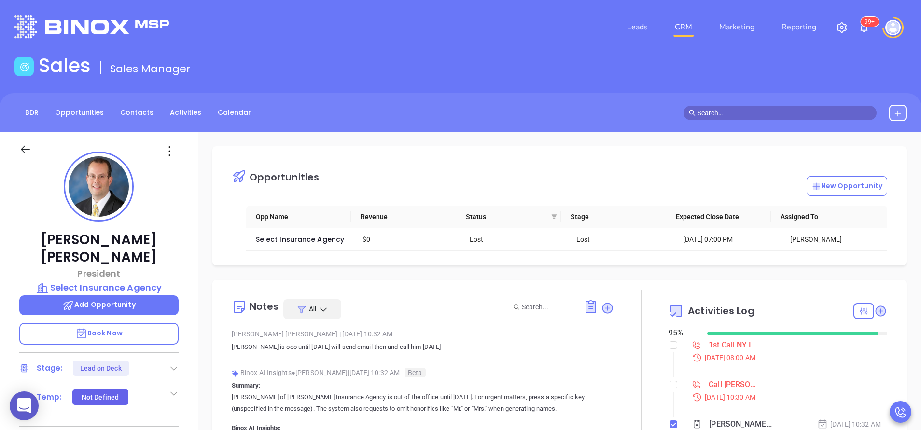
scroll to position [197, 0]
click at [670, 345] on input "checkbox" at bounding box center [674, 345] width 8 height 8
checkbox input "true"
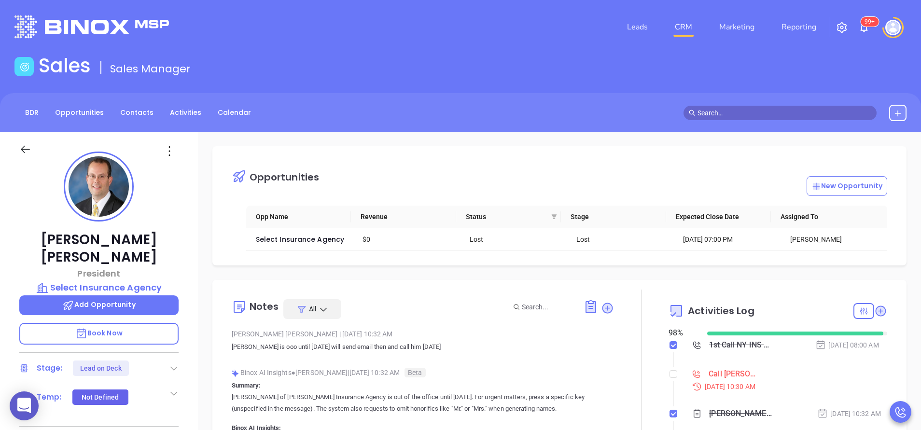
click at [670, 380] on div at bounding box center [674, 374] width 8 height 14
click at [670, 373] on input "checkbox" at bounding box center [674, 374] width 8 height 8
checkbox input "true"
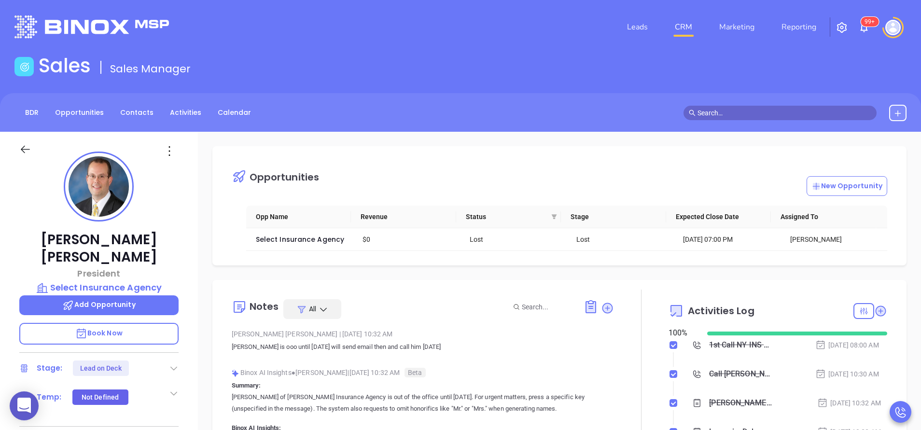
click at [175, 364] on icon at bounding box center [174, 369] width 10 height 10
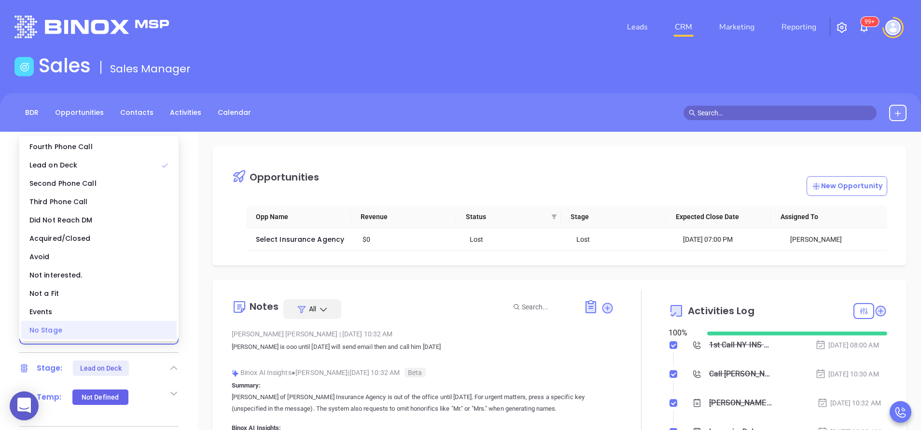
click at [152, 332] on div "No Stage" at bounding box center [98, 330] width 155 height 18
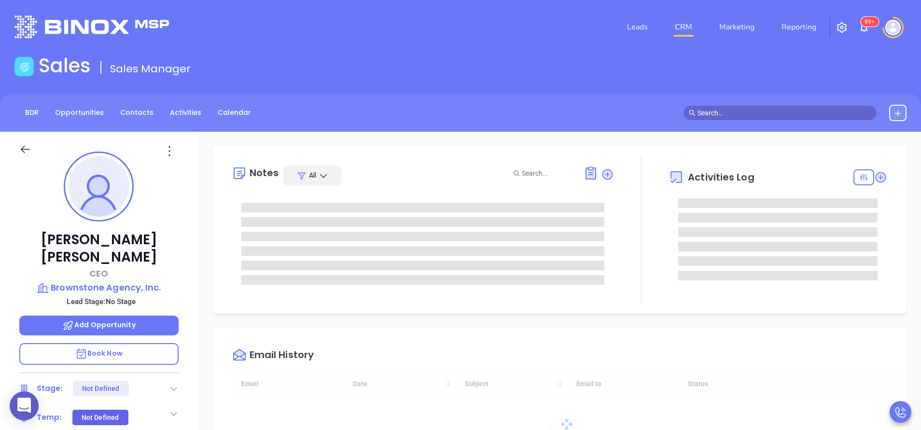
type input "[PERSON_NAME]"
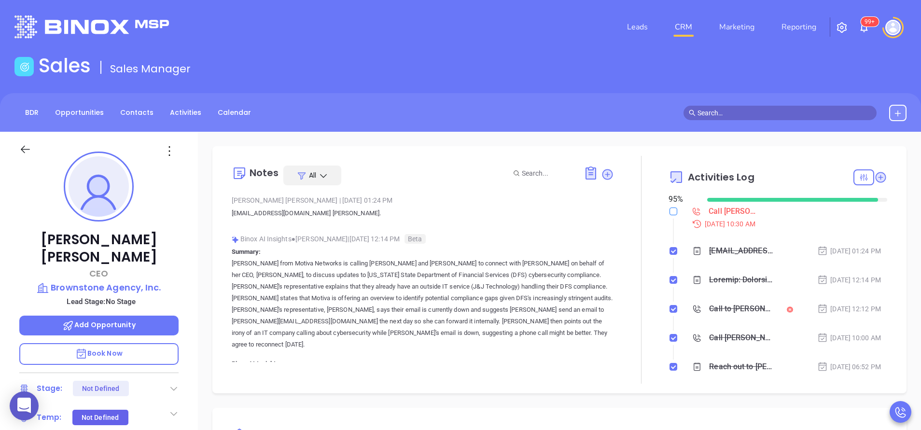
click at [670, 212] on input "checkbox" at bounding box center [674, 212] width 8 height 8
checkbox input "true"
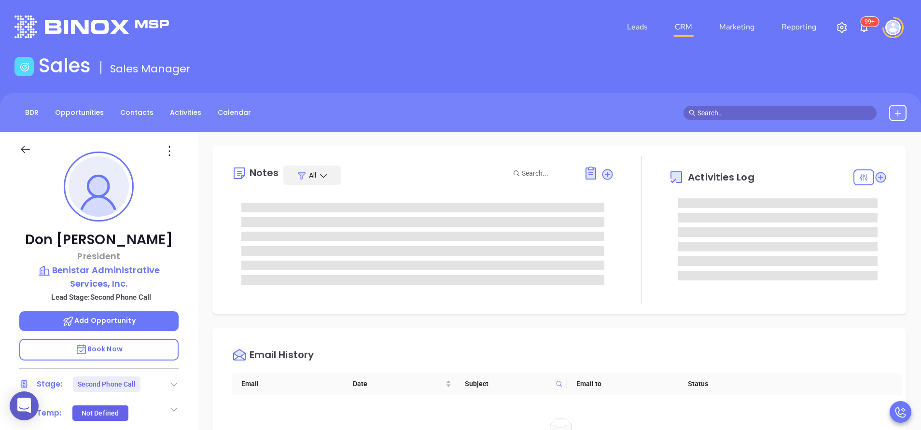
scroll to position [197, 0]
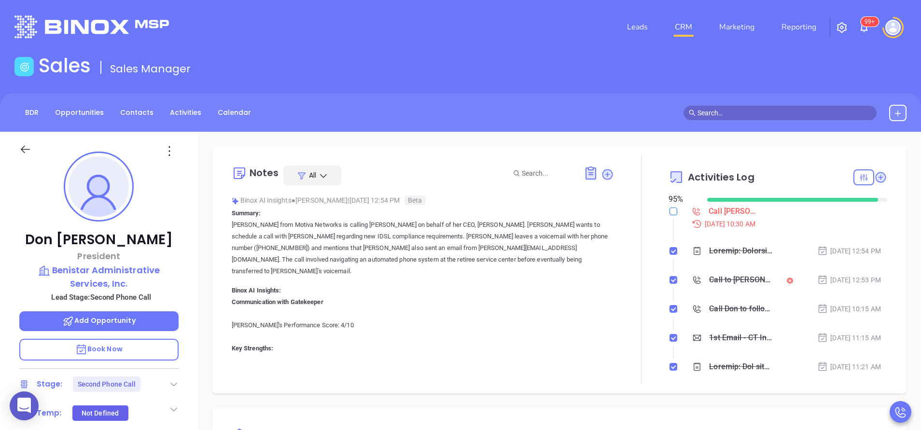
click at [670, 212] on input "checkbox" at bounding box center [674, 212] width 8 height 8
checkbox input "true"
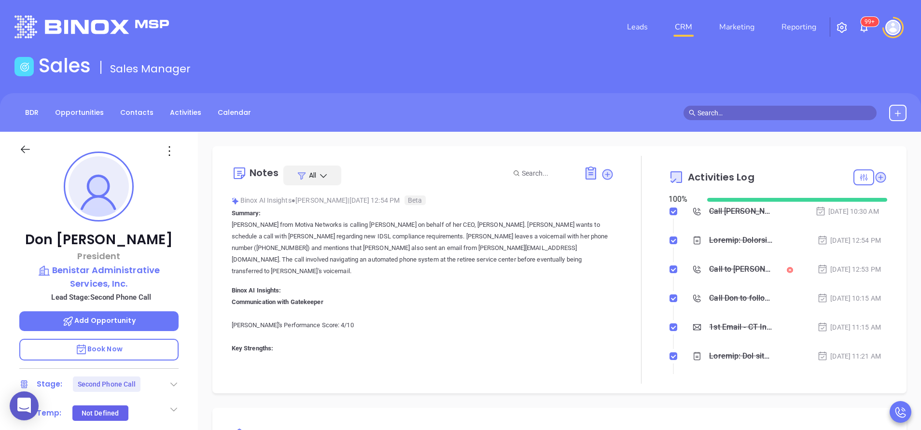
click at [172, 389] on icon at bounding box center [174, 385] width 10 height 10
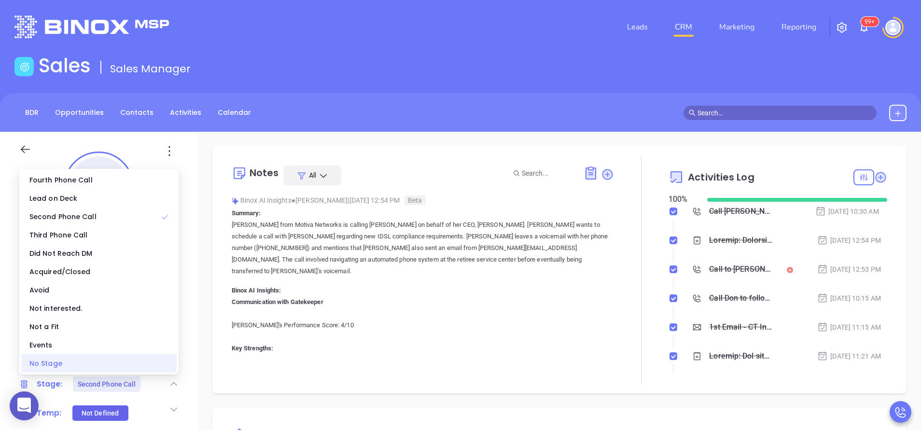
click at [149, 368] on div "No Stage" at bounding box center [98, 363] width 155 height 18
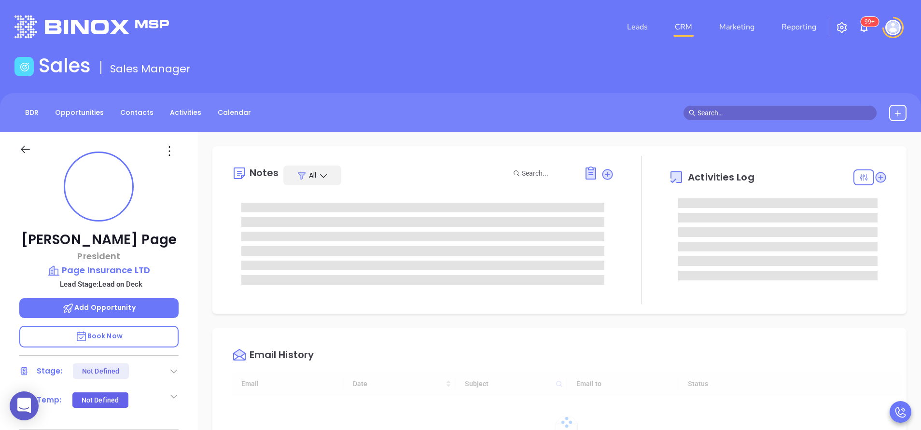
type input "10:00 am"
type input "[DATE]"
type input "[PERSON_NAME]"
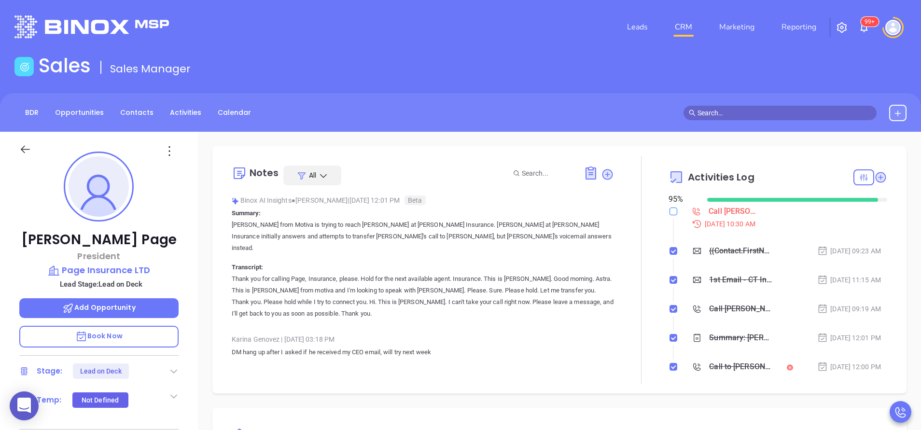
click at [670, 212] on input "checkbox" at bounding box center [674, 212] width 8 height 8
checkbox input "true"
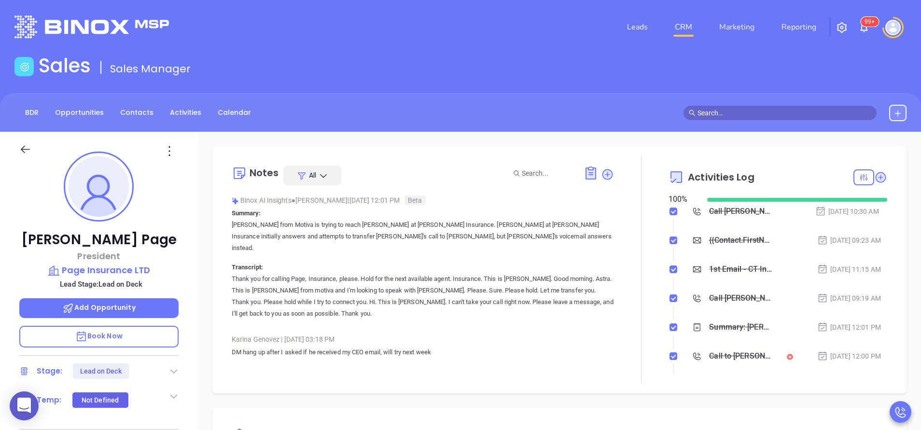
click at [169, 365] on div "Stage: Lead on Deck" at bounding box center [98, 371] width 159 height 15
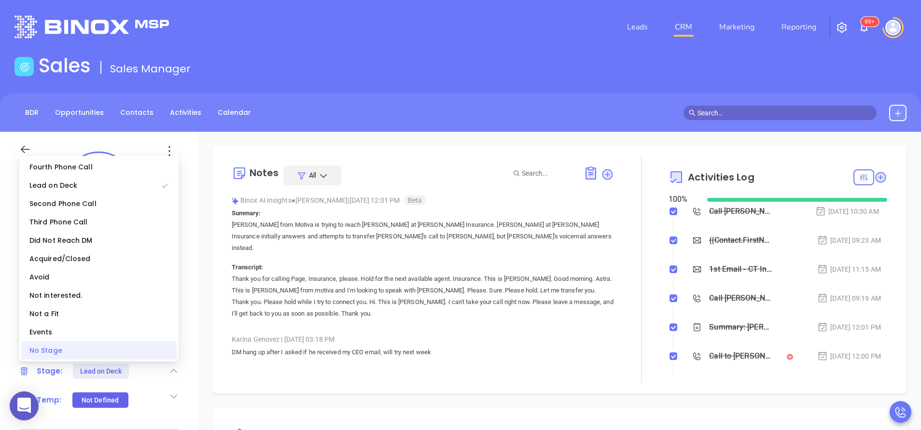
click at [152, 351] on div "No Stage" at bounding box center [98, 350] width 155 height 18
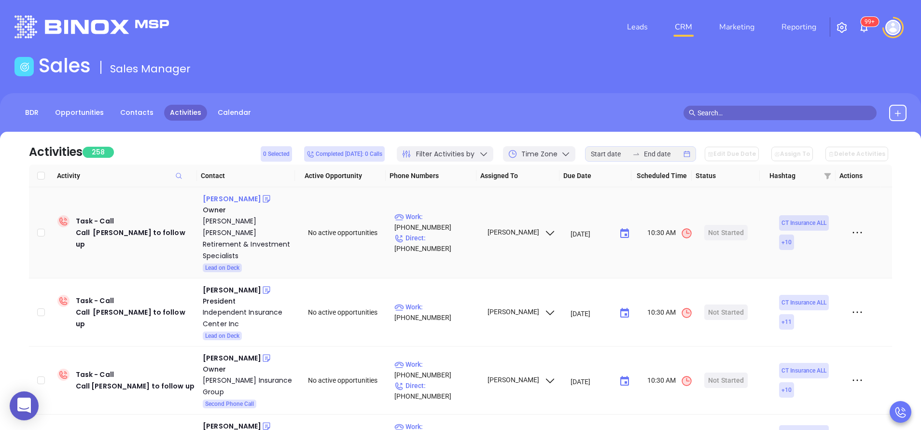
click at [230, 198] on div "Joel Johnson" at bounding box center [232, 199] width 58 height 12
click at [231, 284] on div "Kevin Hanlon" at bounding box center [232, 290] width 58 height 12
click at [230, 352] on div "Scott Tuttle" at bounding box center [232, 358] width 58 height 12
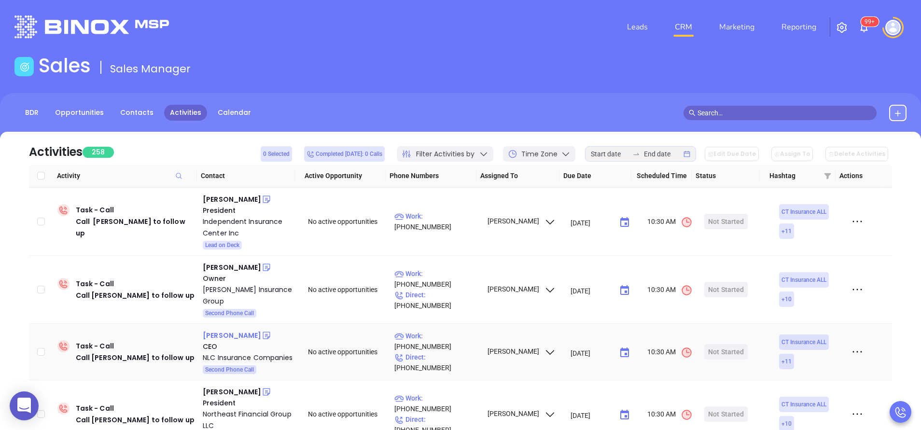
click at [243, 330] on div "Steve Chevalier" at bounding box center [232, 336] width 58 height 12
click at [231, 386] on div "Edward Rando" at bounding box center [232, 392] width 58 height 12
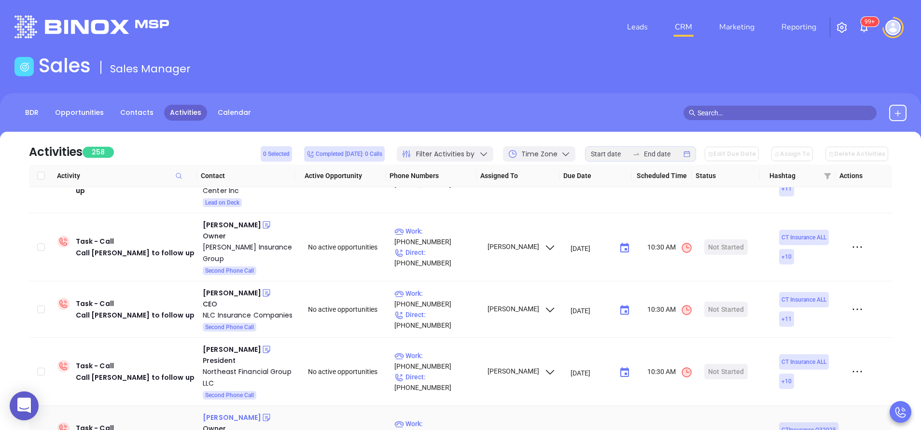
click at [232, 412] on div "Charles Cullen" at bounding box center [232, 418] width 58 height 12
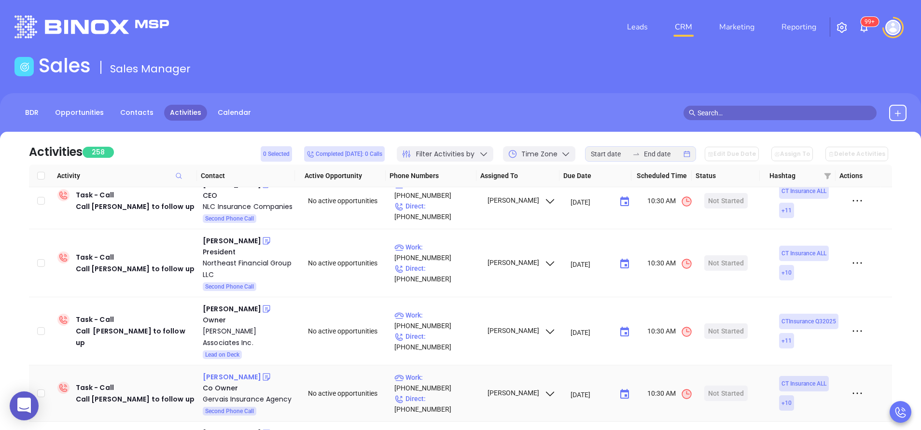
click div "Raymond Gervais"
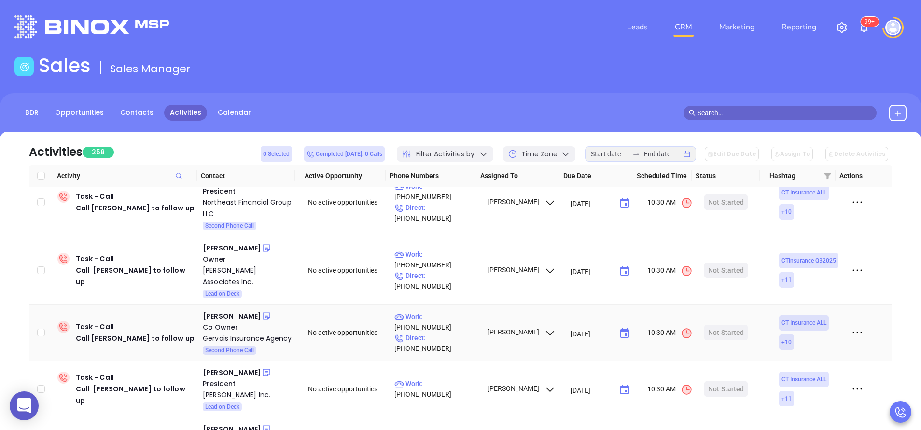
scroll to position [345, 0]
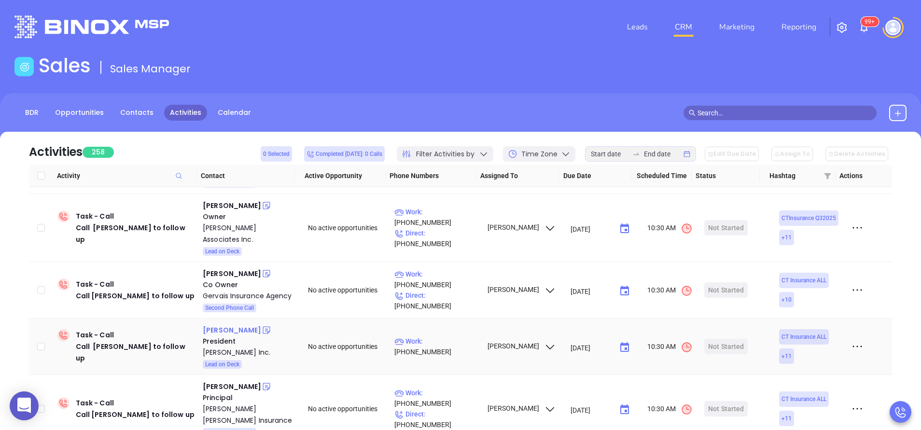
click div "Mary Griffin"
click div "Eugene Reznitsky"
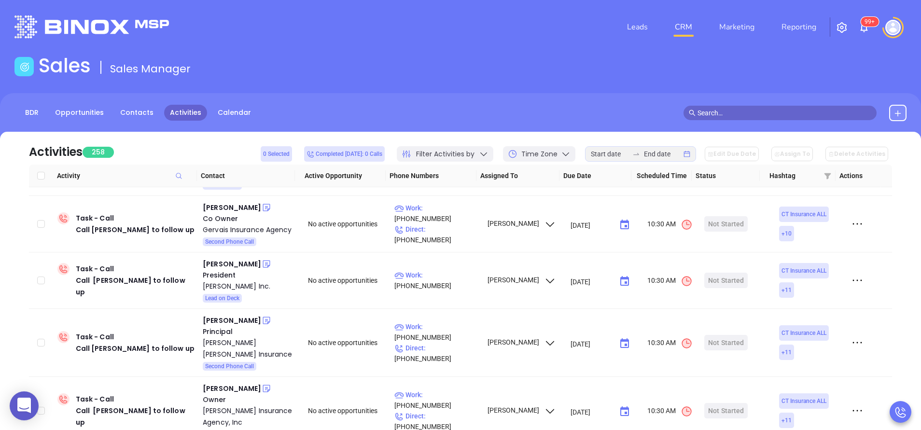
scroll to position [399, 0]
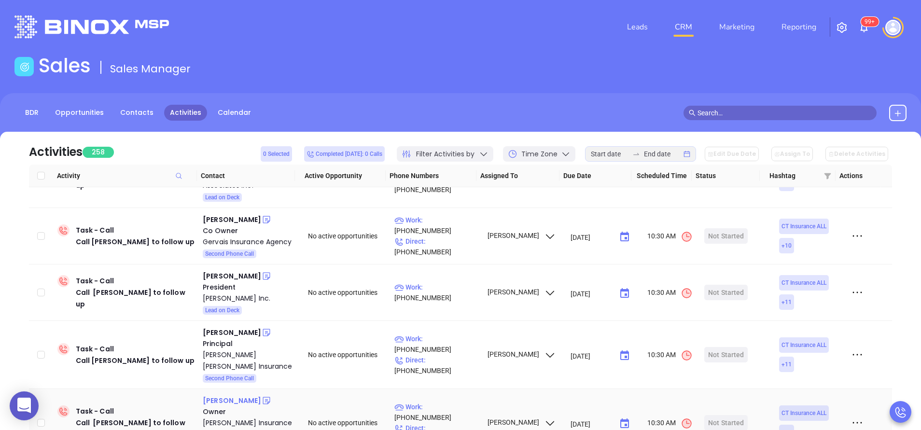
click div "Donald Anderson"
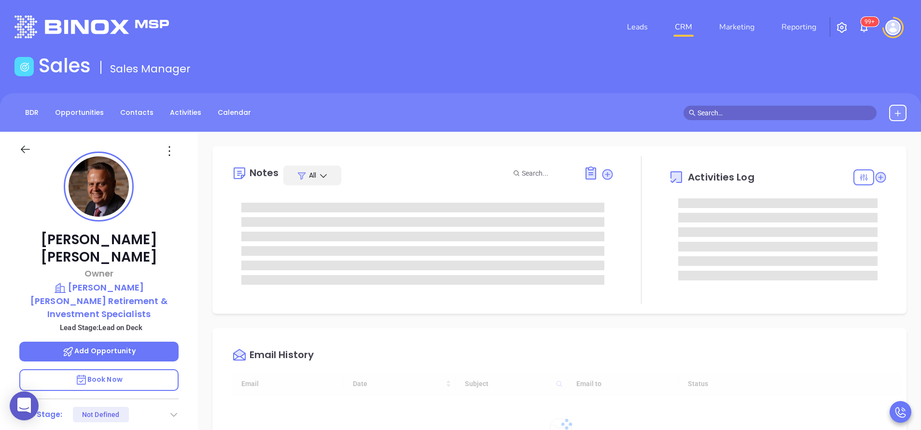
type input "[DATE]"
type input "[PERSON_NAME]"
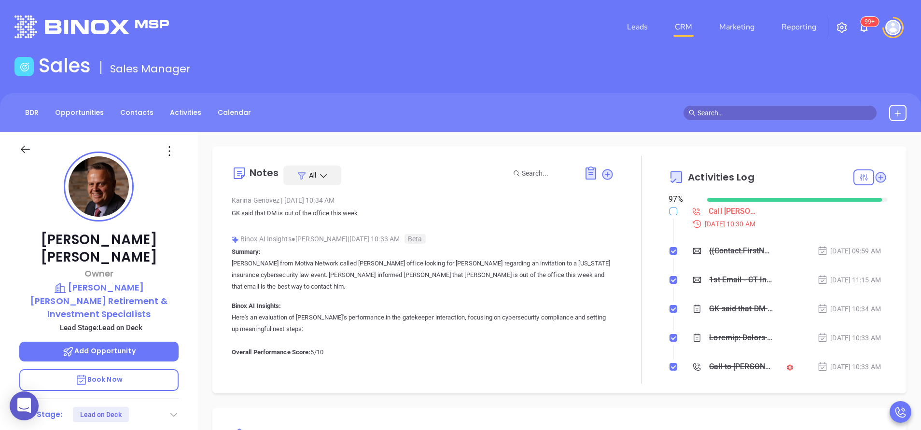
click at [670, 212] on input "checkbox" at bounding box center [674, 212] width 8 height 8
checkbox input "true"
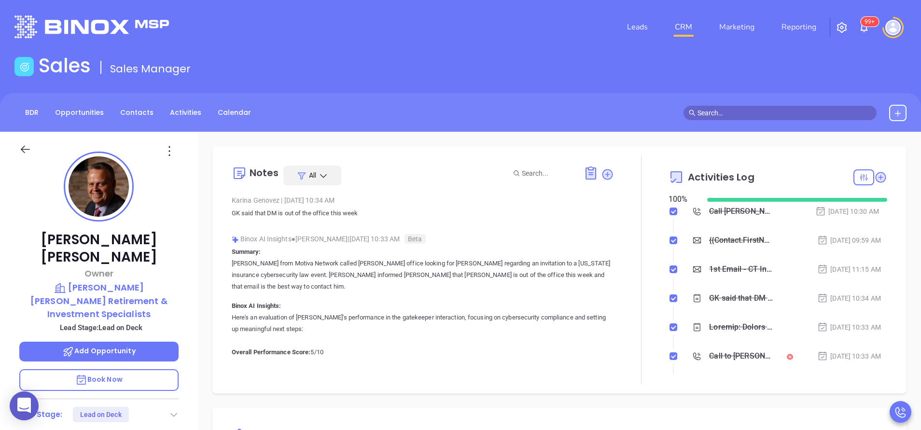
click at [175, 410] on icon at bounding box center [174, 415] width 10 height 10
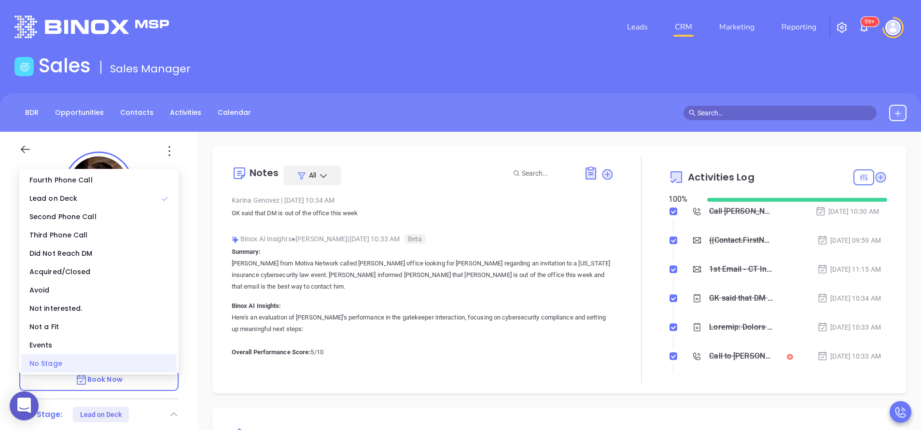
click at [132, 366] on div "No Stage" at bounding box center [98, 363] width 155 height 18
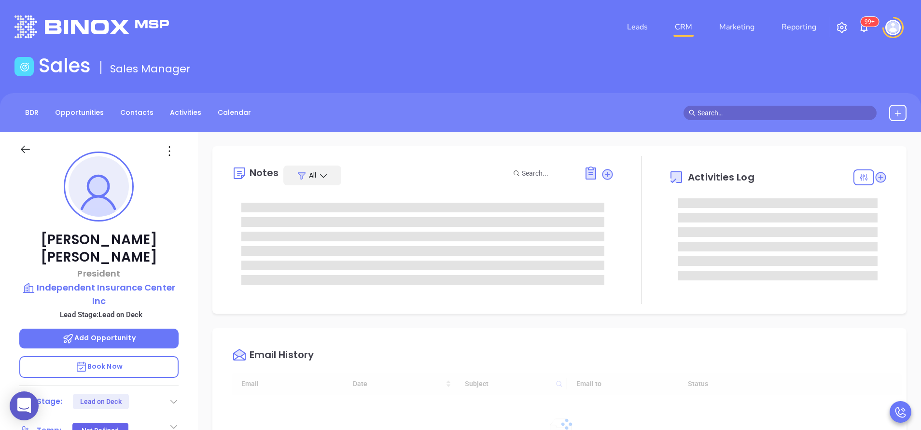
scroll to position [197, 0]
type input "[PERSON_NAME]"
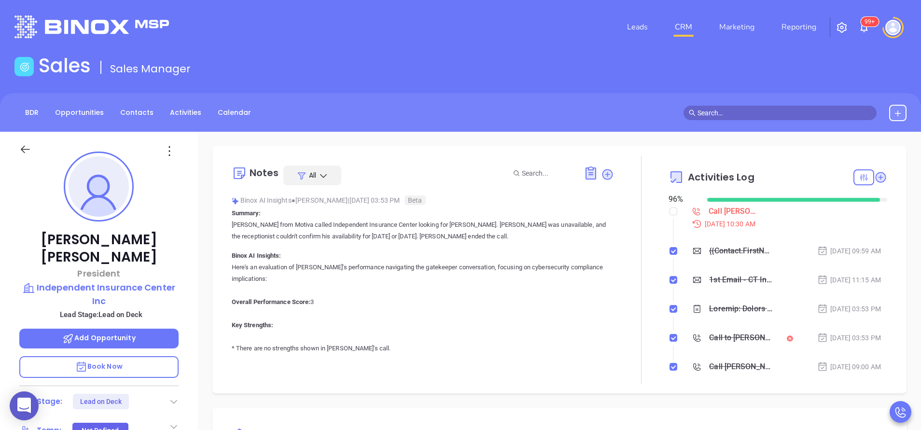
click at [671, 212] on li "Call Kevin to follow up Sep 2, 2025 | 10:30 AM" at bounding box center [779, 226] width 216 height 37
click at [670, 212] on input "checkbox" at bounding box center [674, 212] width 8 height 8
checkbox input "true"
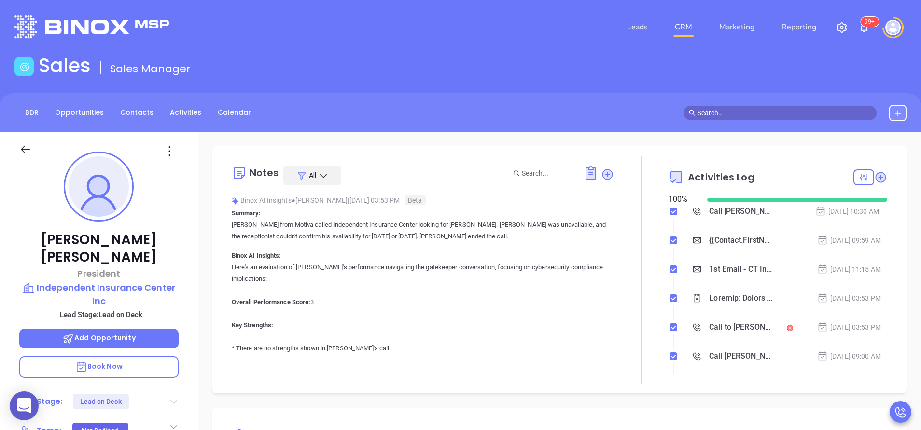
click at [173, 400] on icon at bounding box center [173, 402] width 7 height 4
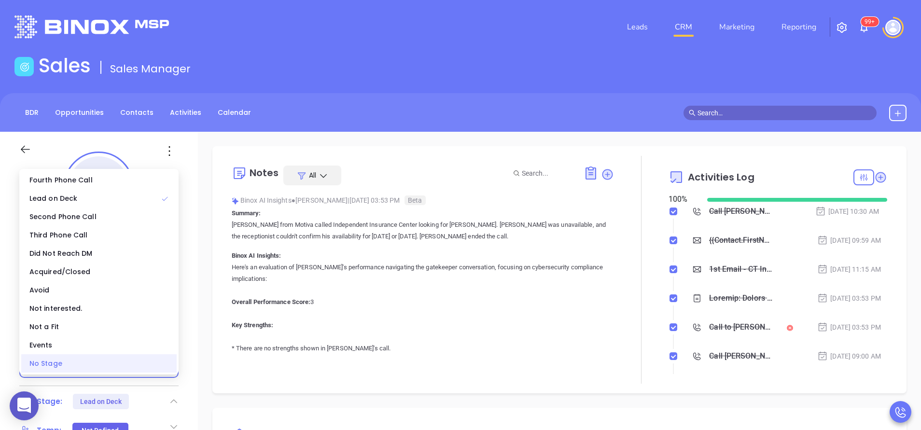
click at [131, 363] on div "No Stage" at bounding box center [98, 363] width 155 height 18
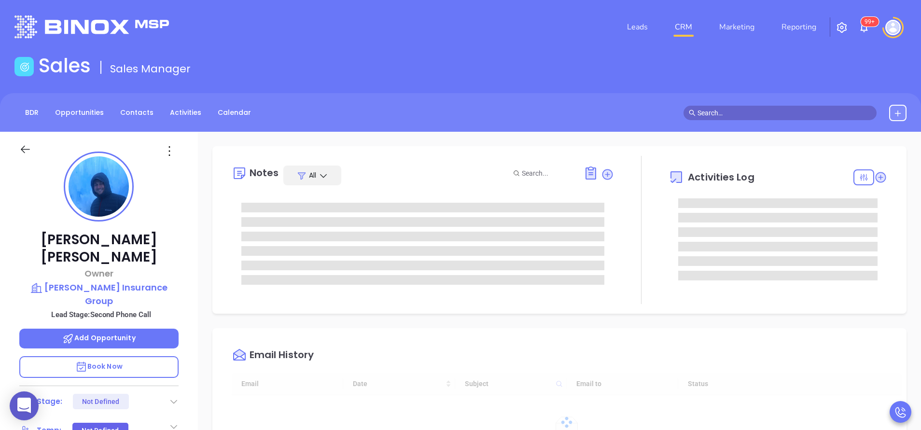
type input "[DATE]"
type input "[PERSON_NAME]"
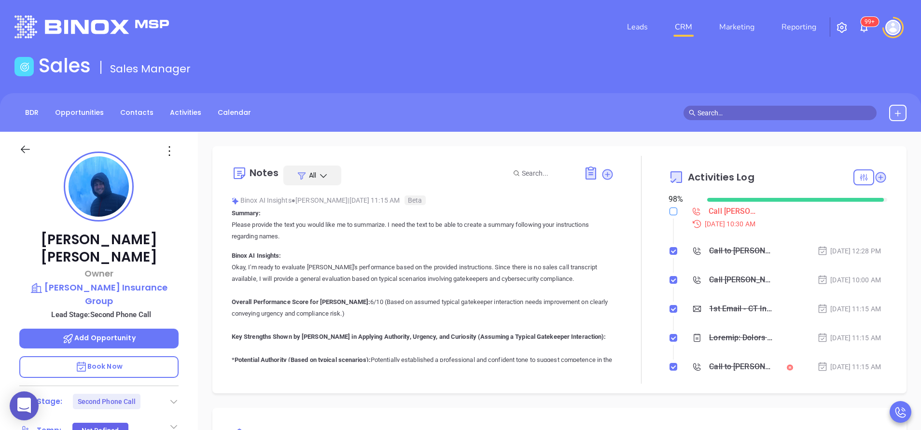
click at [670, 207] on label at bounding box center [674, 211] width 8 height 11
click at [670, 208] on input "checkbox" at bounding box center [674, 212] width 8 height 8
checkbox input "true"
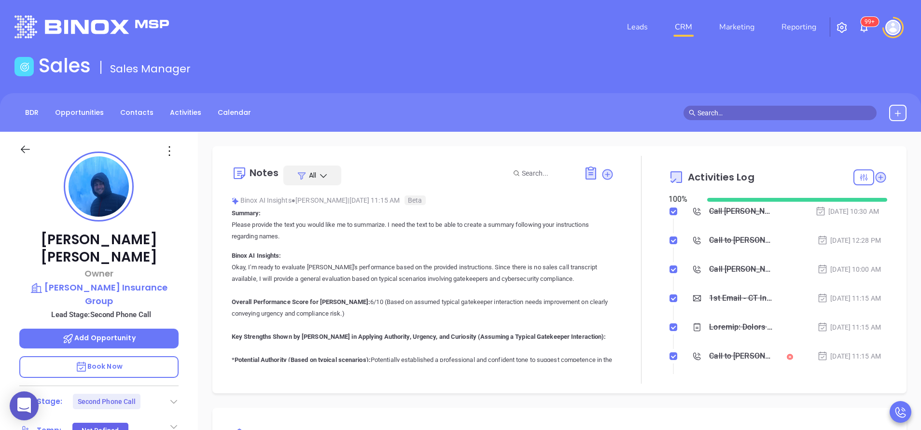
click at [169, 397] on icon at bounding box center [174, 402] width 10 height 10
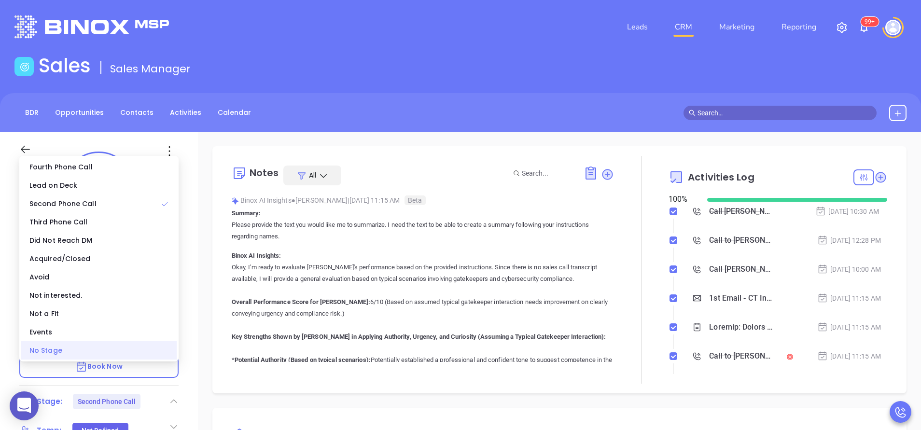
click at [145, 352] on div "No Stage" at bounding box center [98, 350] width 155 height 18
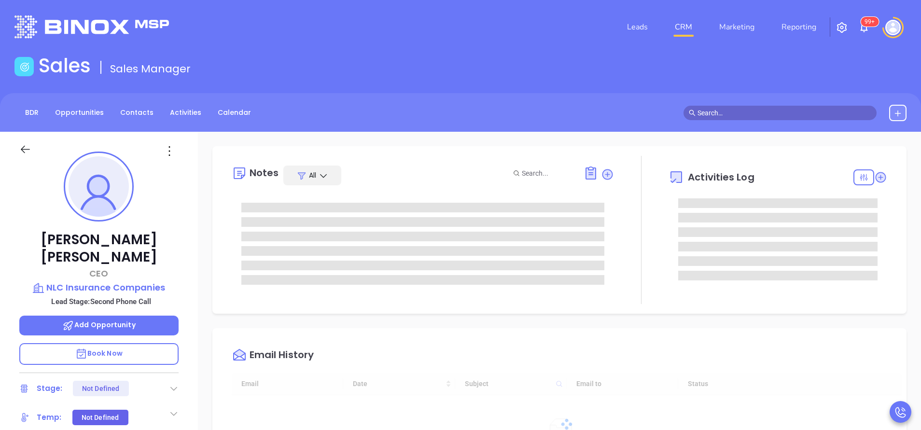
type input "[DATE]"
type input "[PERSON_NAME]"
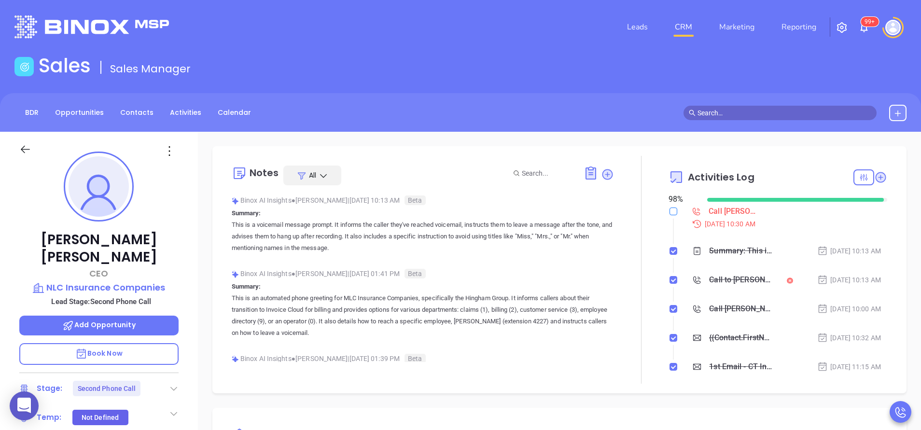
click at [670, 213] on input "checkbox" at bounding box center [674, 212] width 8 height 8
checkbox input "true"
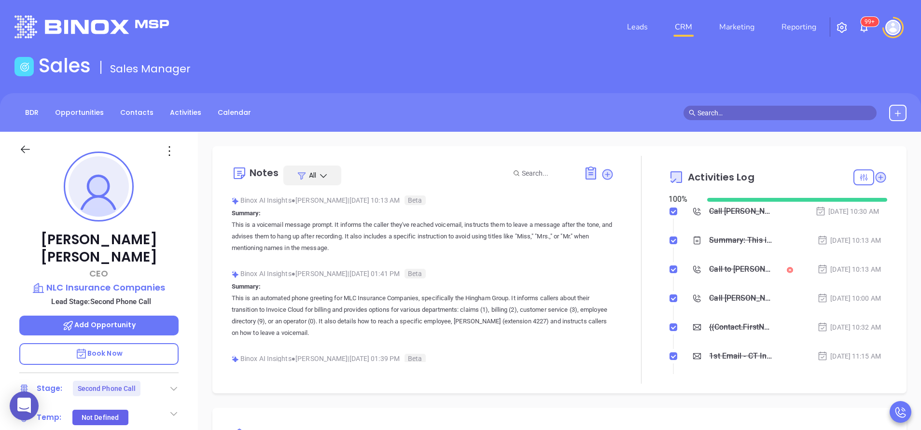
click at [172, 384] on icon at bounding box center [174, 389] width 10 height 10
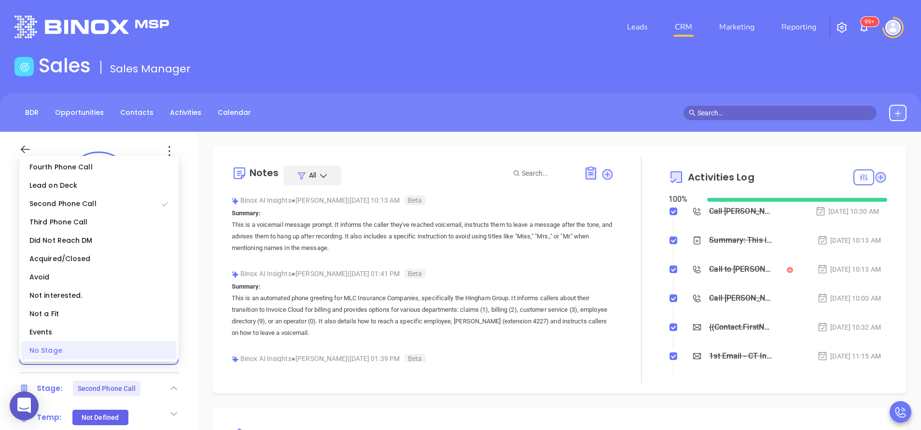
click at [155, 358] on div "No Stage" at bounding box center [98, 350] width 155 height 18
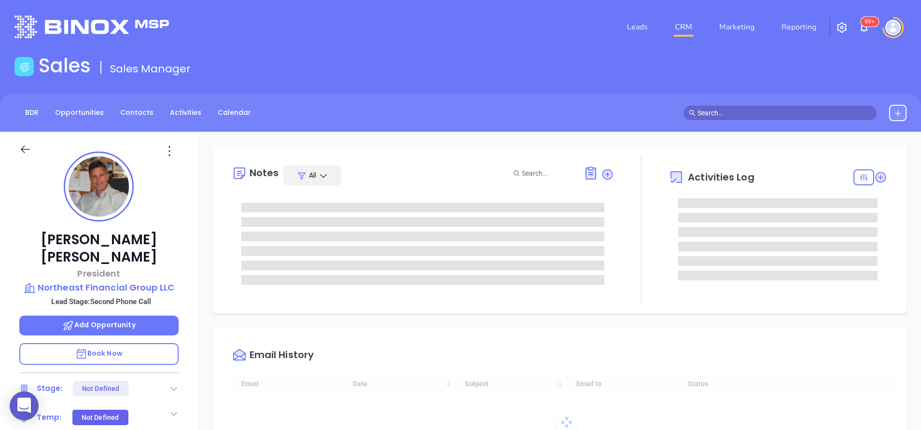
type input "10:00 am"
type input "[DATE]"
type input "[PERSON_NAME]"
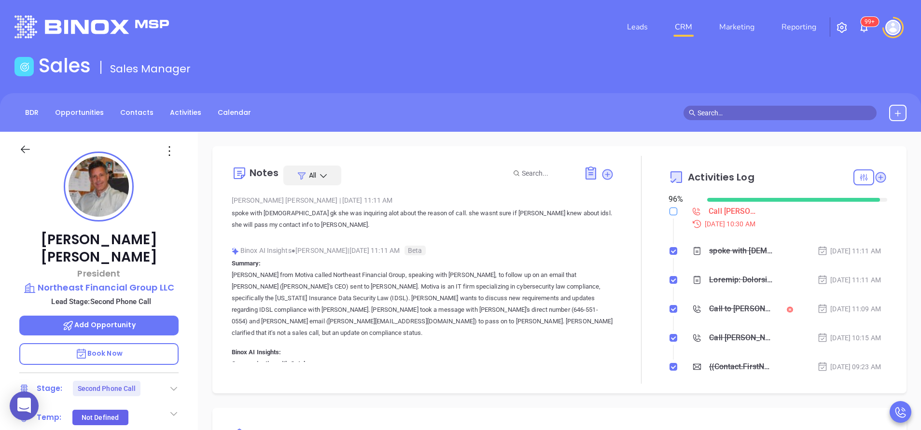
click at [670, 214] on input "checkbox" at bounding box center [674, 212] width 8 height 8
checkbox input "true"
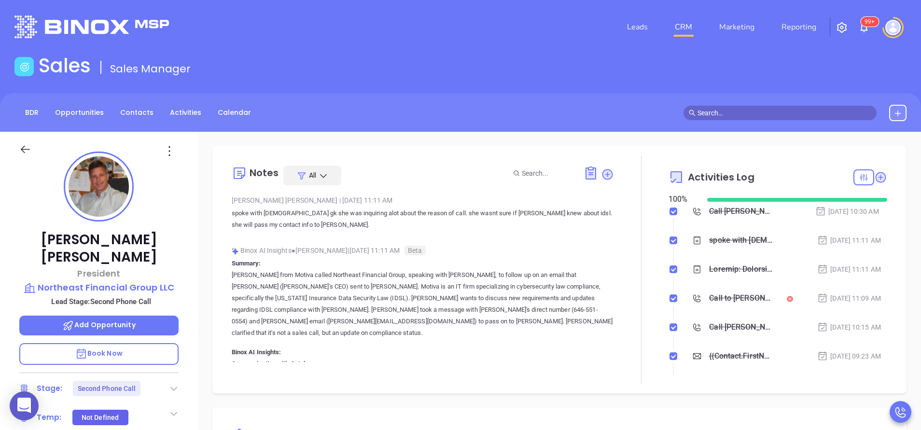
click at [174, 384] on icon at bounding box center [174, 389] width 10 height 10
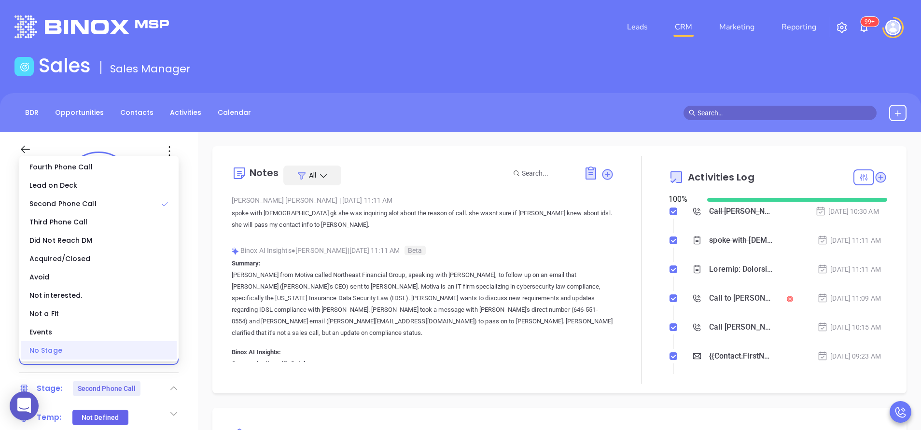
click at [148, 359] on div "No Stage" at bounding box center [98, 350] width 155 height 18
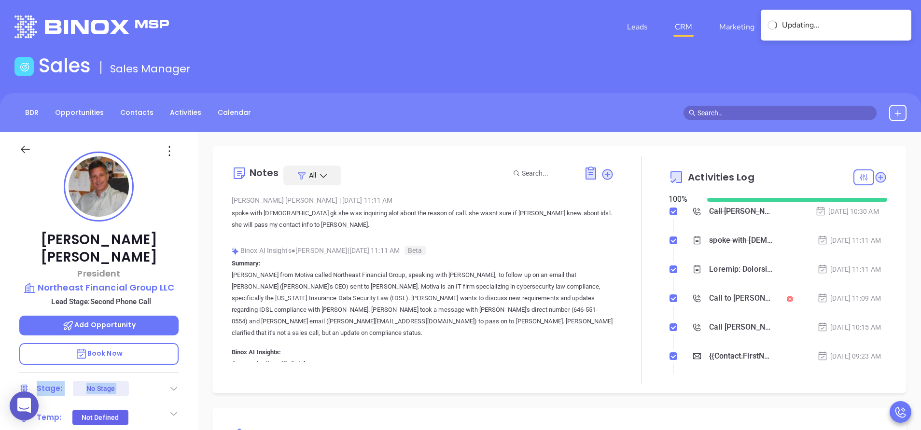
click at [148, 359] on div "Edward Rando President Northeast Financial Group LLC Lead Stage: Second Phone C…" at bounding box center [99, 401] width 198 height 538
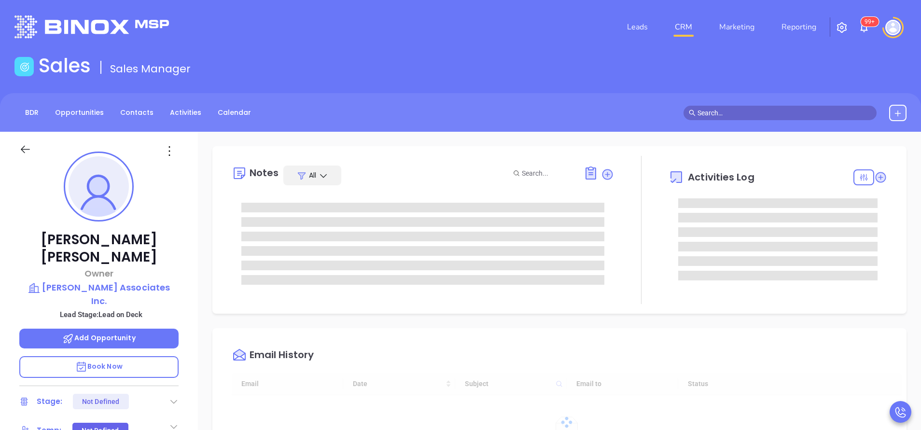
type input "10:00 am"
type input "[DATE]"
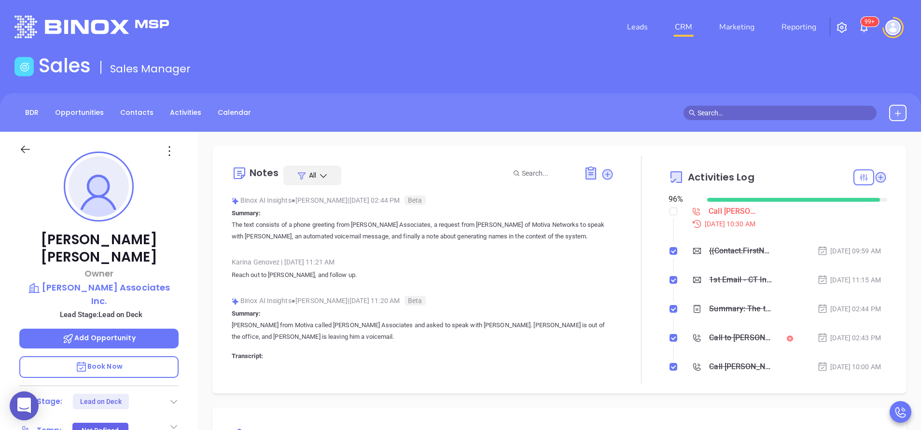
type input "[PERSON_NAME]"
click at [670, 211] on input "checkbox" at bounding box center [674, 212] width 8 height 8
checkbox input "true"
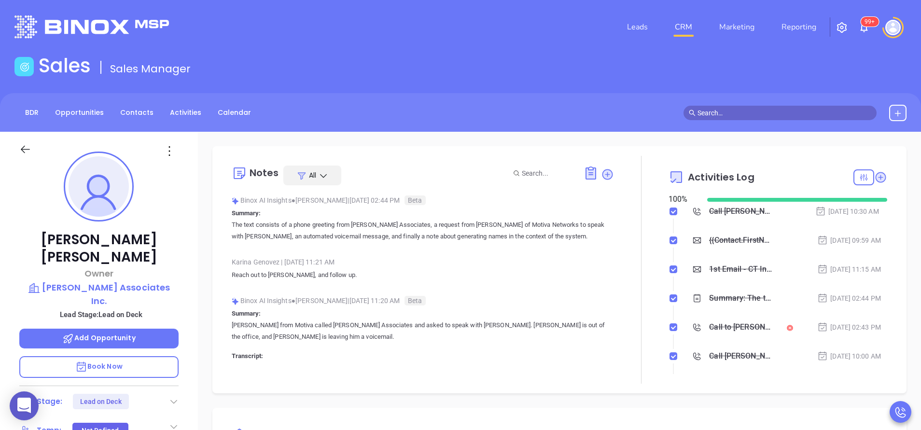
click at [173, 397] on icon at bounding box center [174, 402] width 10 height 10
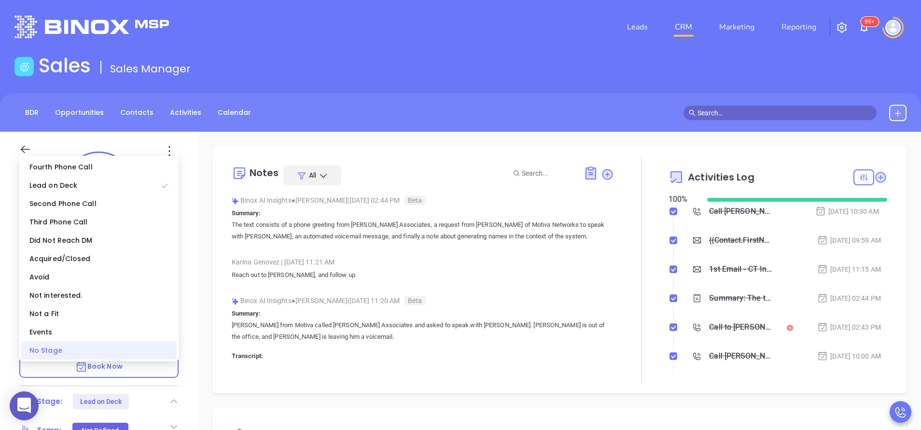
click at [142, 350] on div "No Stage" at bounding box center [98, 350] width 155 height 18
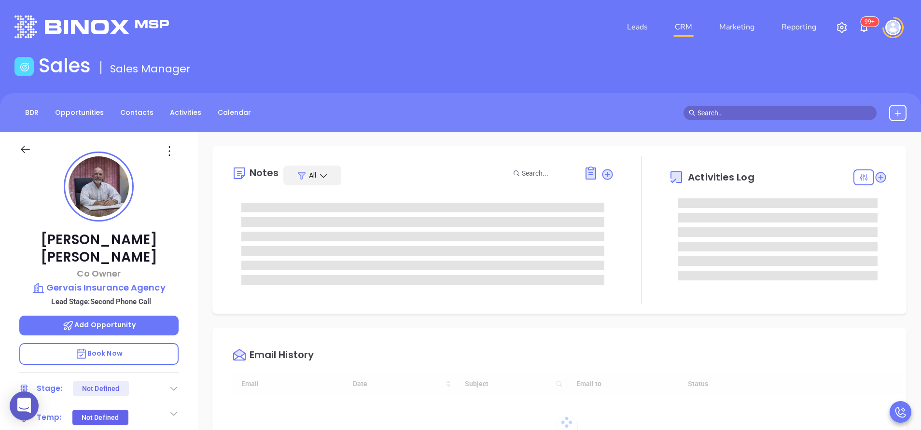
type input "10:00 am"
type input "[DATE]"
type input "[PERSON_NAME]"
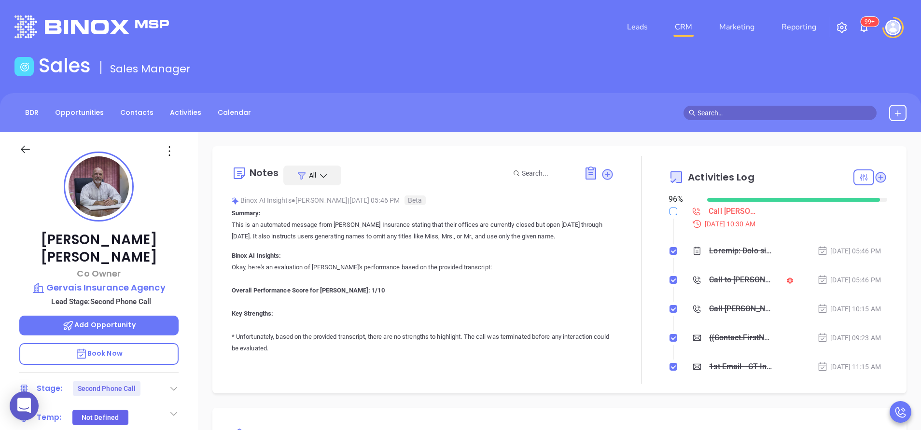
click at [670, 211] on input "checkbox" at bounding box center [674, 212] width 8 height 8
checkbox input "true"
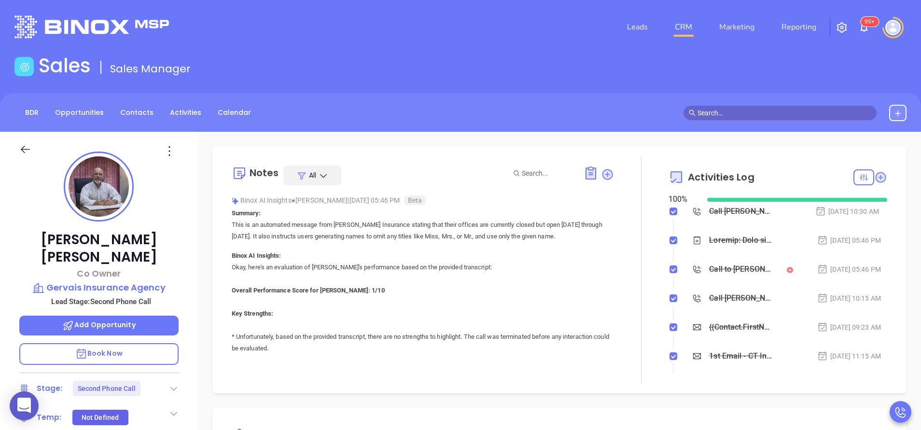
click at [176, 384] on icon at bounding box center [174, 389] width 10 height 10
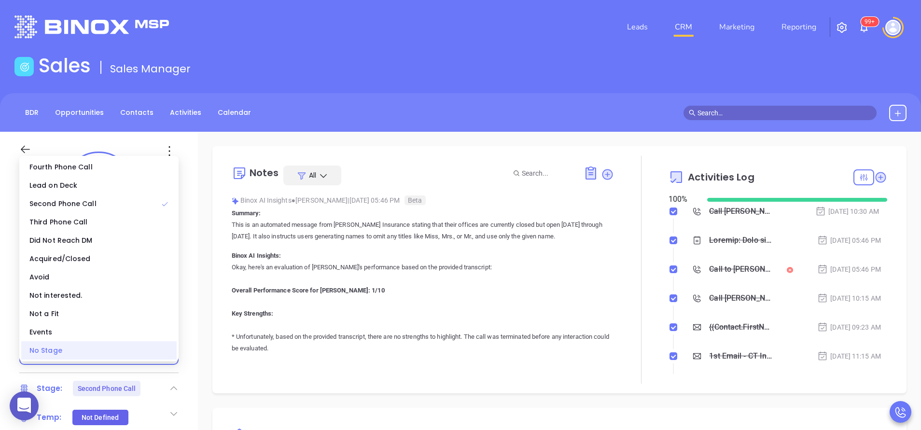
click at [148, 352] on div "No Stage" at bounding box center [98, 350] width 155 height 18
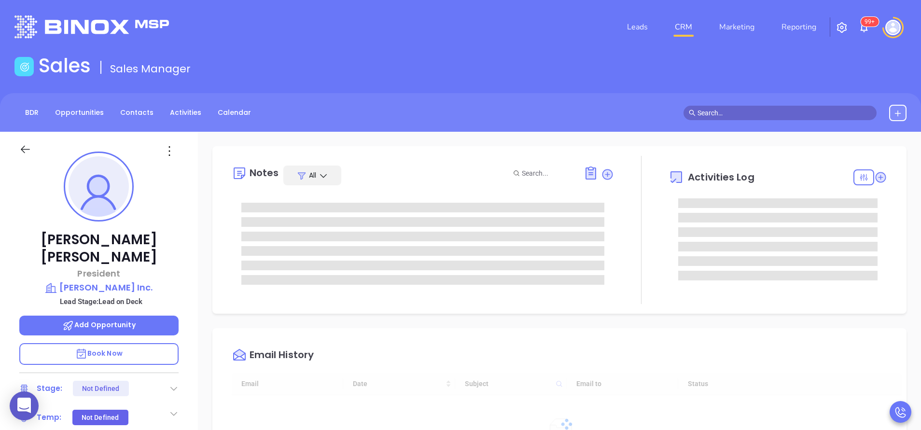
type input "[DATE]"
type input "[PERSON_NAME]"
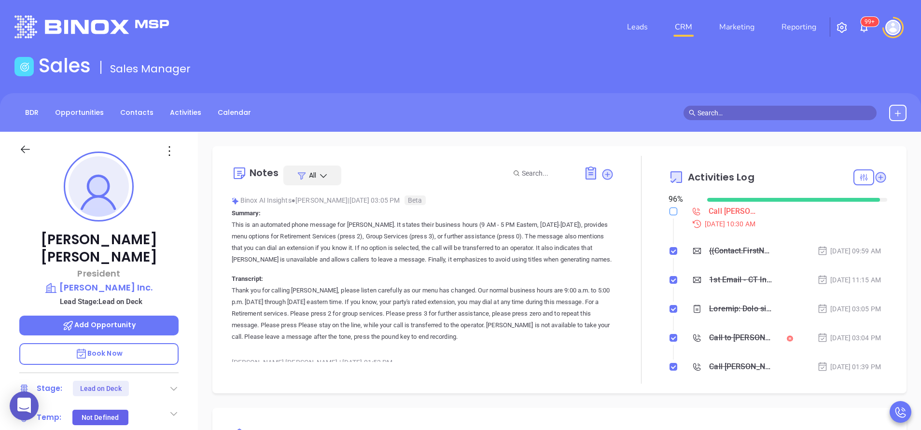
click at [670, 214] on input "checkbox" at bounding box center [674, 212] width 8 height 8
checkbox input "true"
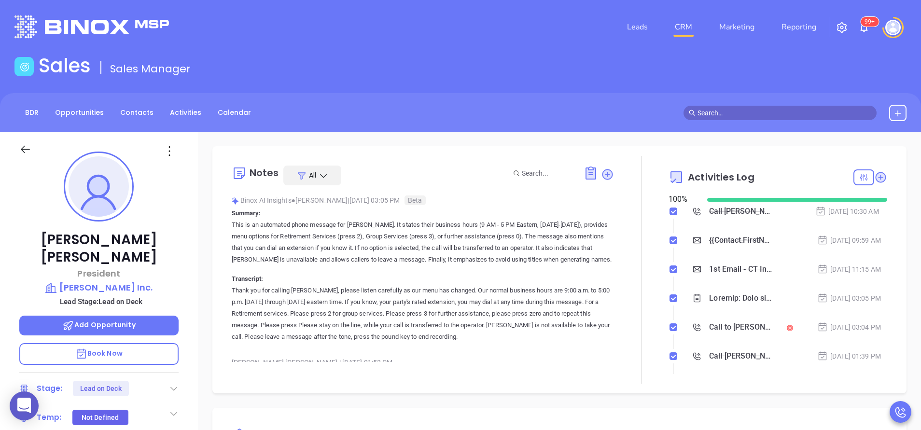
click at [171, 384] on icon at bounding box center [174, 389] width 10 height 10
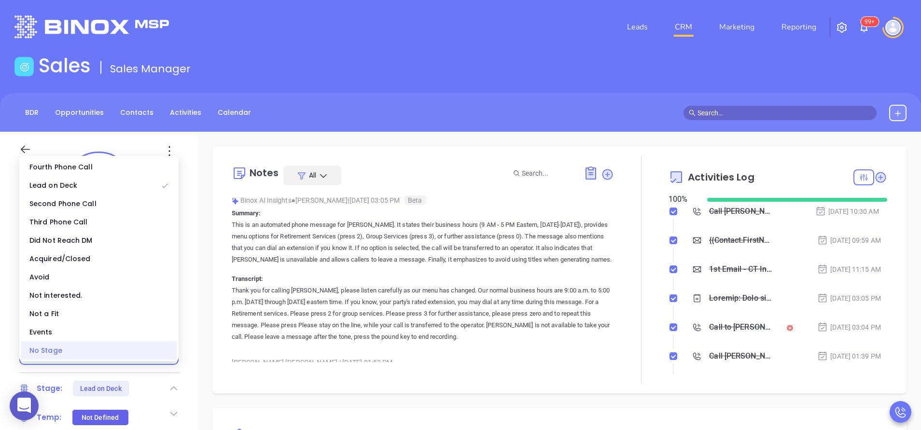
click at [151, 357] on div "No Stage" at bounding box center [98, 350] width 155 height 18
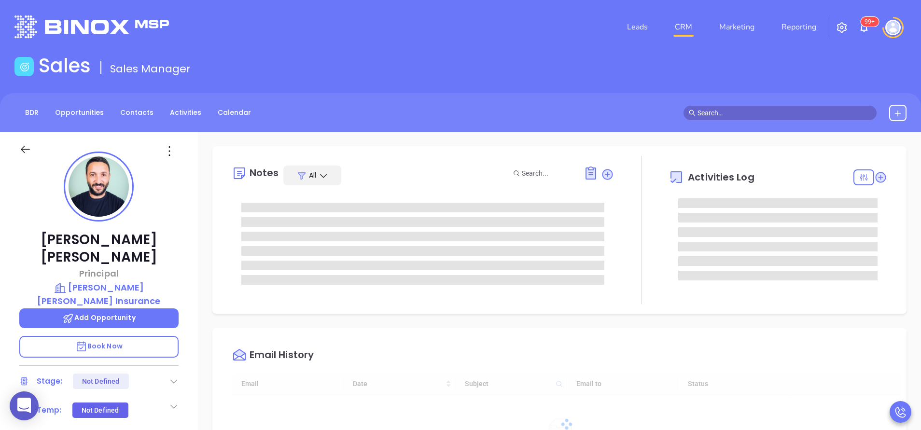
type input "[DATE]"
type input "[PERSON_NAME]"
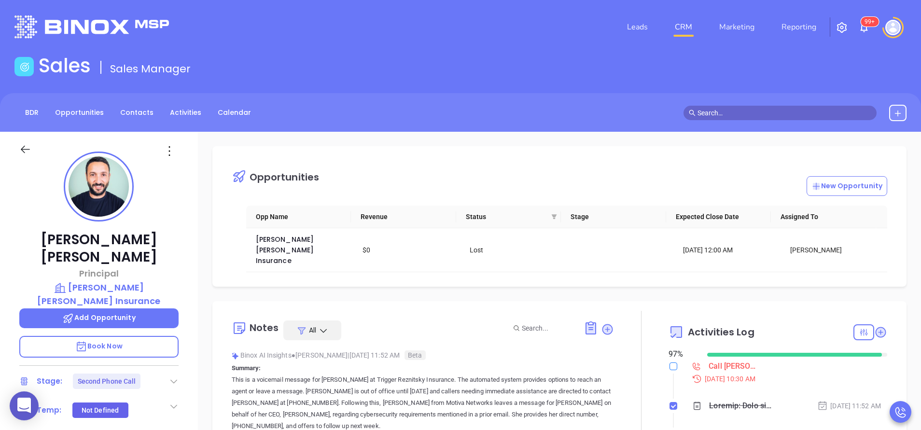
click at [670, 363] on input "checkbox" at bounding box center [674, 367] width 8 height 8
checkbox input "true"
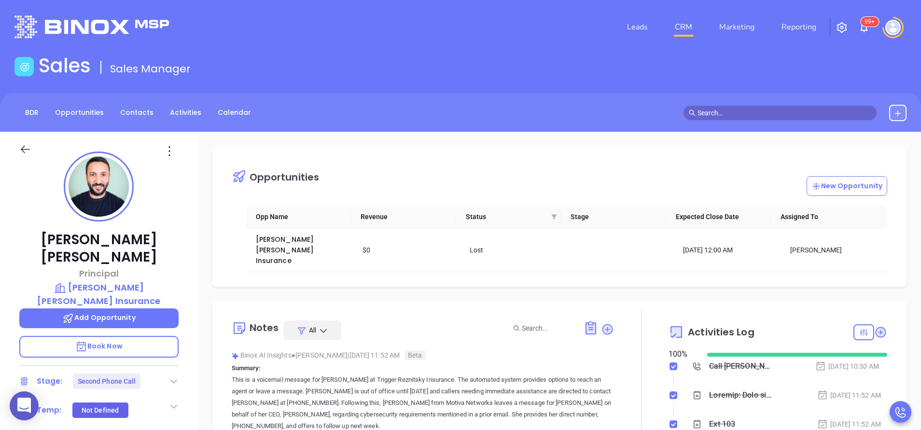
click at [172, 377] on icon at bounding box center [174, 382] width 10 height 10
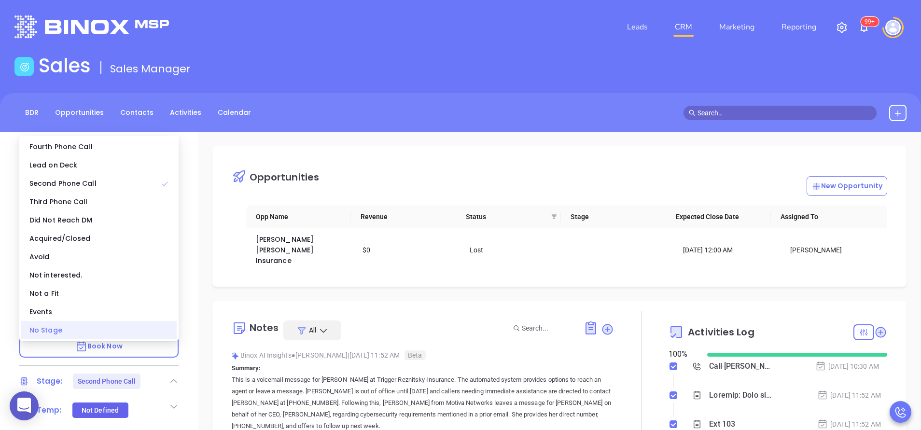
click at [141, 332] on div "No Stage" at bounding box center [98, 330] width 155 height 18
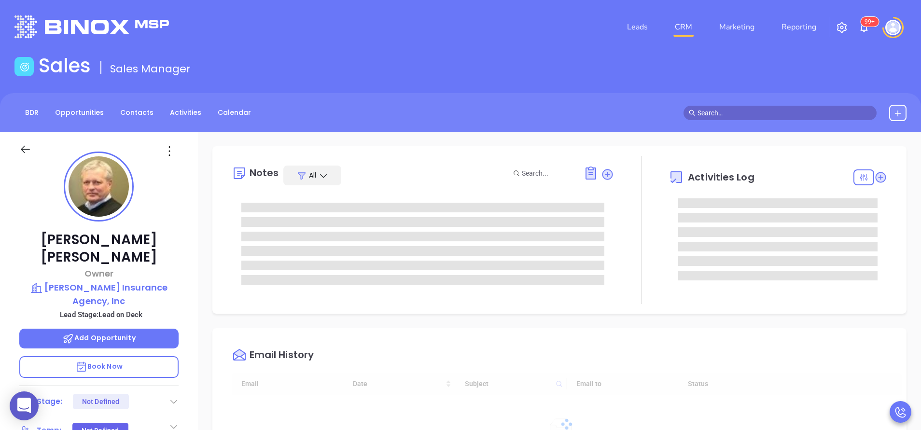
type input "[DATE]"
type input "[PERSON_NAME]"
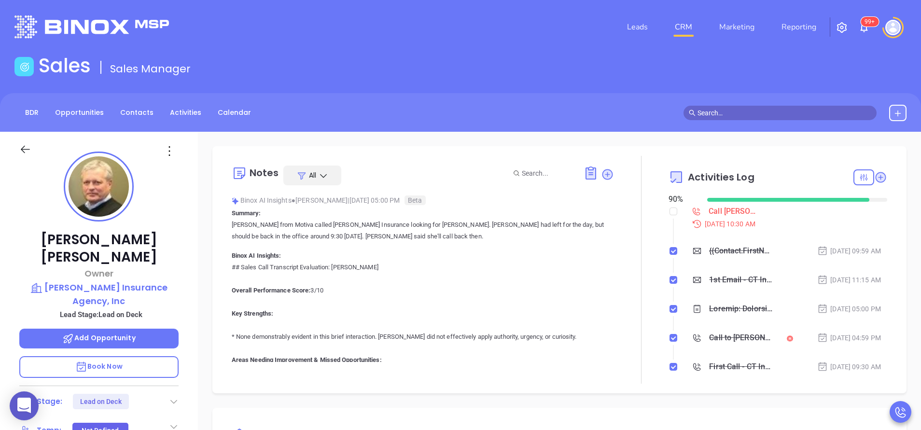
click at [671, 213] on li "Call Donald to follow up Sep 2, 2025 | 10:30 AM" at bounding box center [779, 226] width 216 height 37
click at [670, 212] on input "checkbox" at bounding box center [674, 212] width 8 height 8
checkbox input "true"
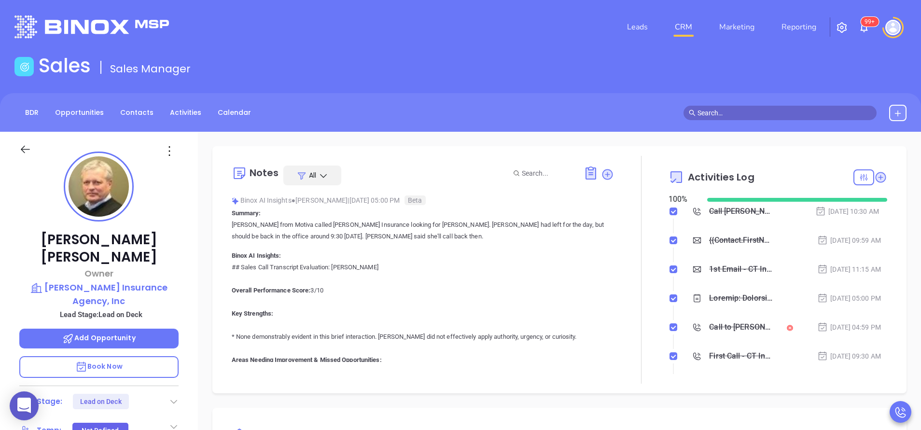
click at [177, 397] on icon at bounding box center [174, 402] width 10 height 10
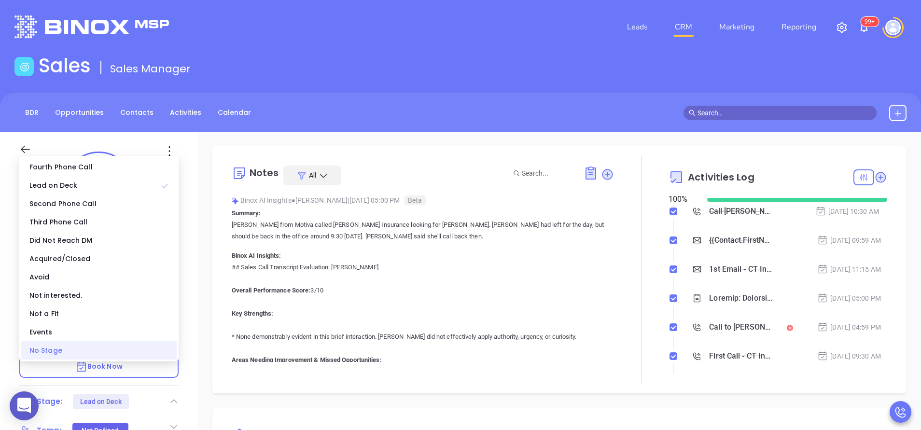
click at [142, 347] on div "No Stage" at bounding box center [98, 350] width 155 height 18
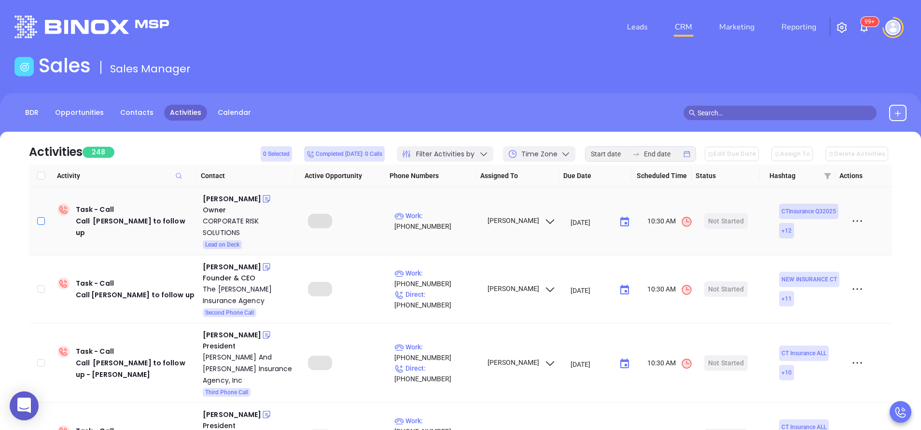
click at [39, 220] on input "checkbox" at bounding box center [41, 221] width 8 height 8
checkbox input "true"
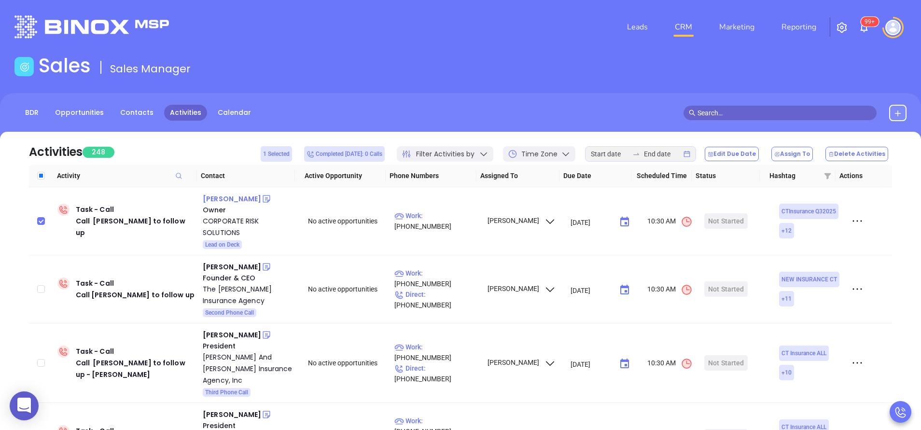
click at [226, 199] on div "Michael Ferreri" at bounding box center [232, 199] width 58 height 12
click at [236, 263] on div "Thomas J. Nye" at bounding box center [232, 267] width 58 height 12
click at [234, 333] on div "Joseph Corrozzo" at bounding box center [232, 335] width 58 height 12
click at [803, 29] on link "Reporting" at bounding box center [799, 26] width 42 height 19
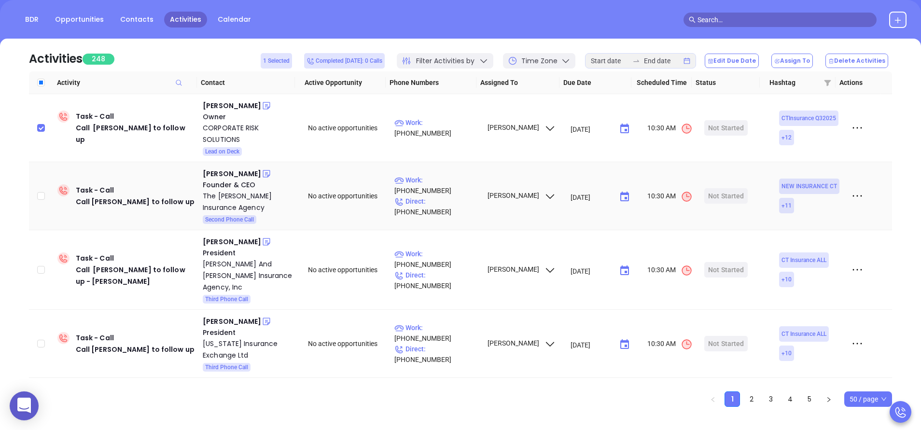
scroll to position [104, 0]
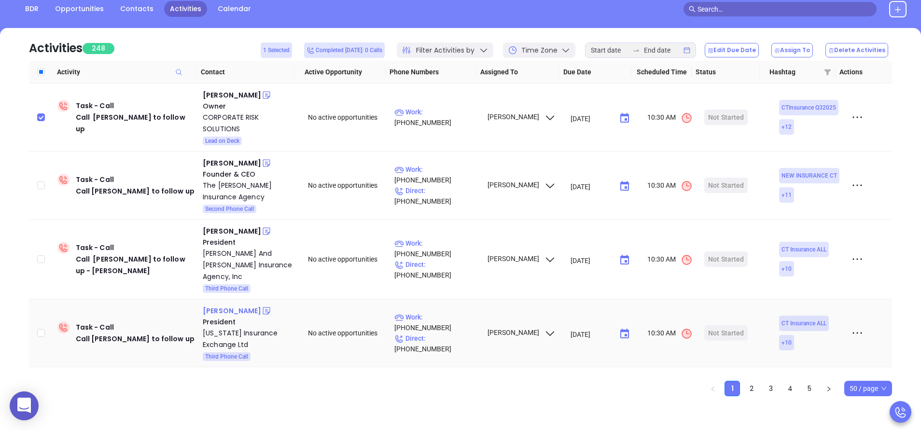
click at [227, 305] on div "Ron Tregoning" at bounding box center [232, 311] width 58 height 12
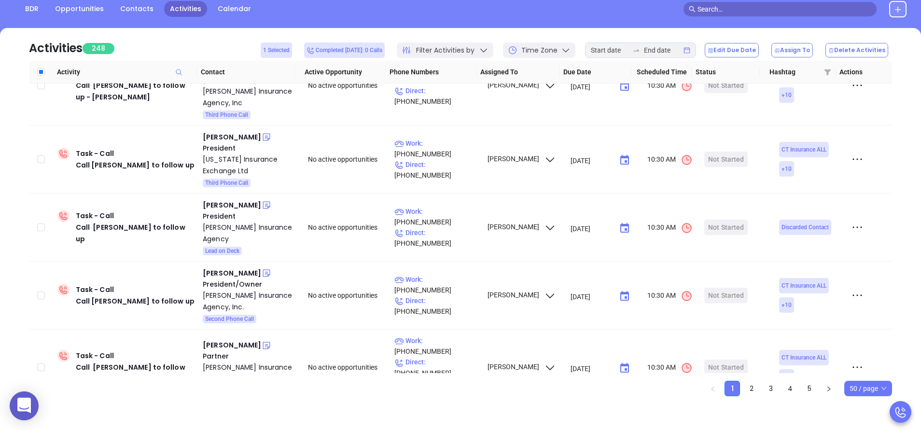
scroll to position [180, 0]
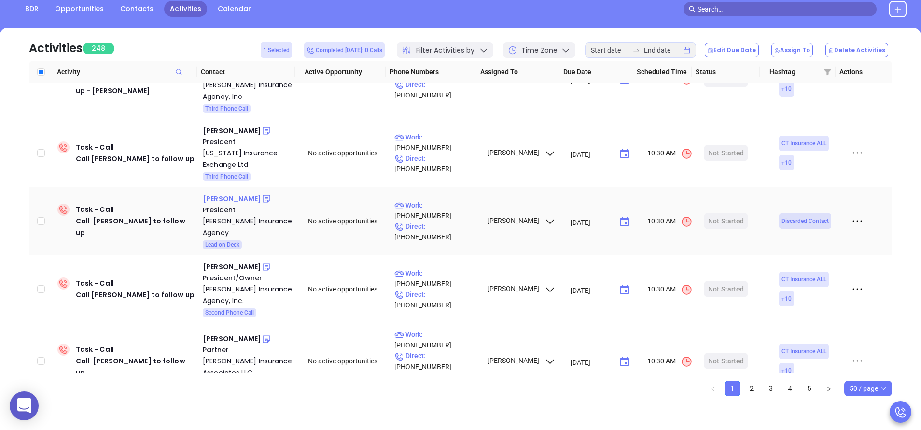
click at [225, 193] on div "Tim Wilson" at bounding box center [232, 199] width 58 height 12
click at [238, 261] on div "Edward Waitte" at bounding box center [232, 267] width 58 height 12
click at [233, 333] on div "Kenneth Eilers" at bounding box center [232, 339] width 58 height 12
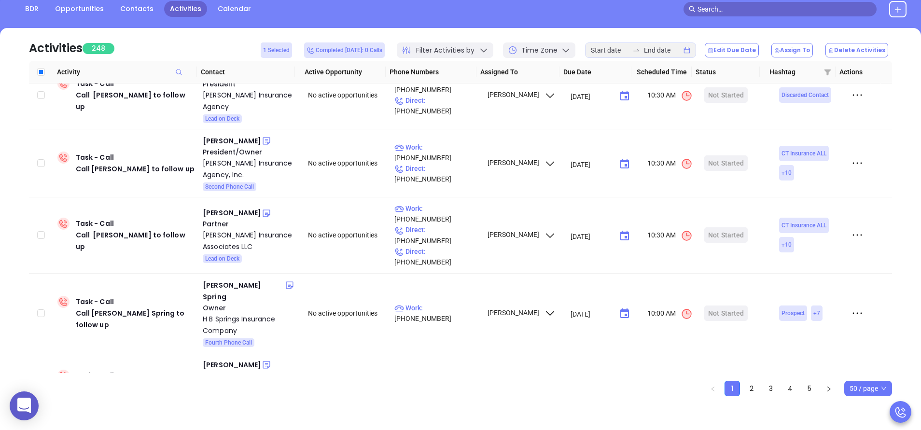
scroll to position [366, 0]
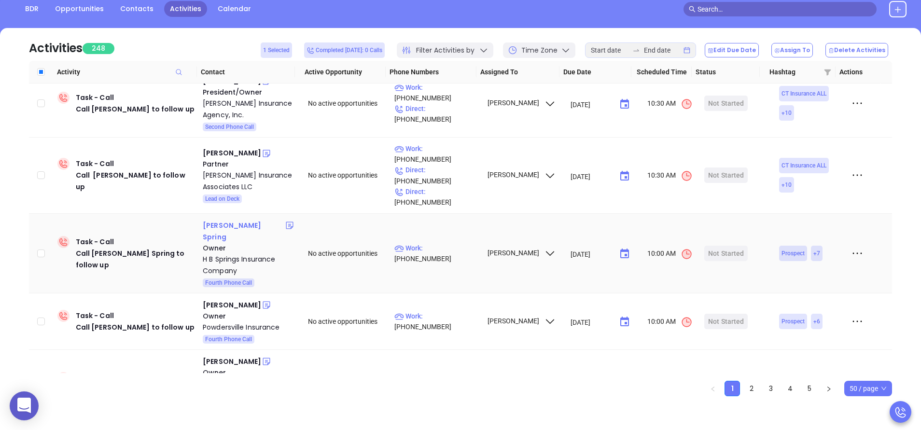
click at [225, 220] on div "Albert Spring" at bounding box center [244, 231] width 82 height 23
click at [226, 299] on div "Stan Knight" at bounding box center [232, 305] width 58 height 12
click at [229, 356] on div "Brent Herring" at bounding box center [232, 362] width 58 height 12
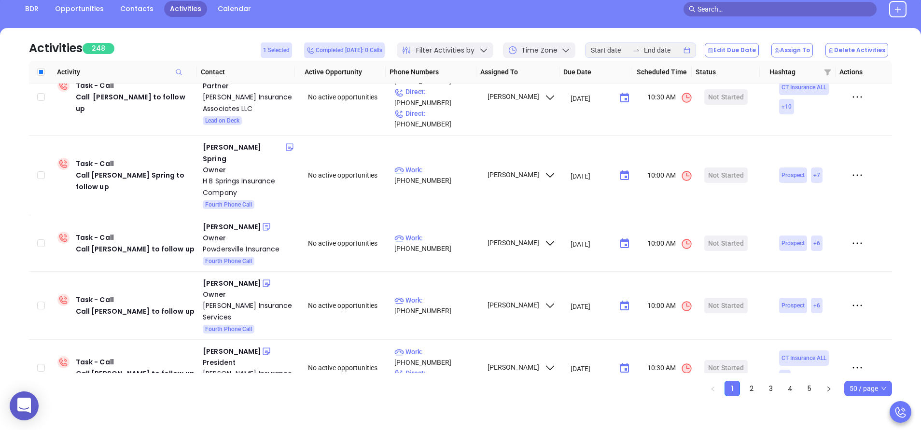
scroll to position [474, 0]
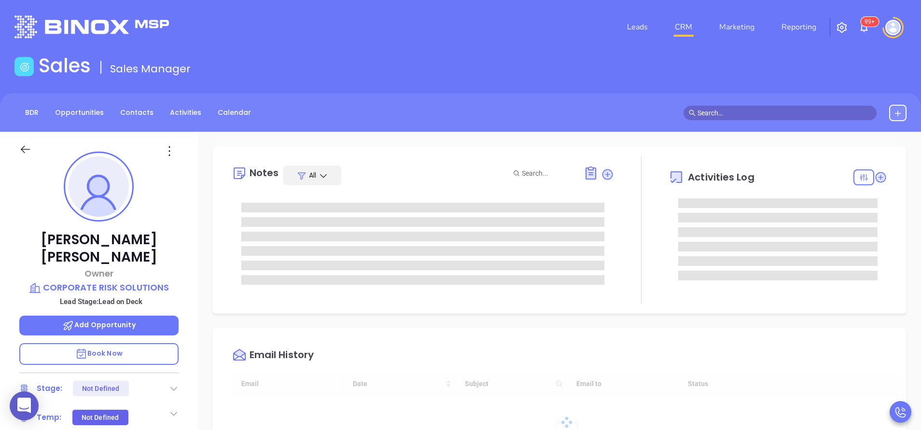
type input "10:00 am"
type input "[DATE]"
type input "[PERSON_NAME]"
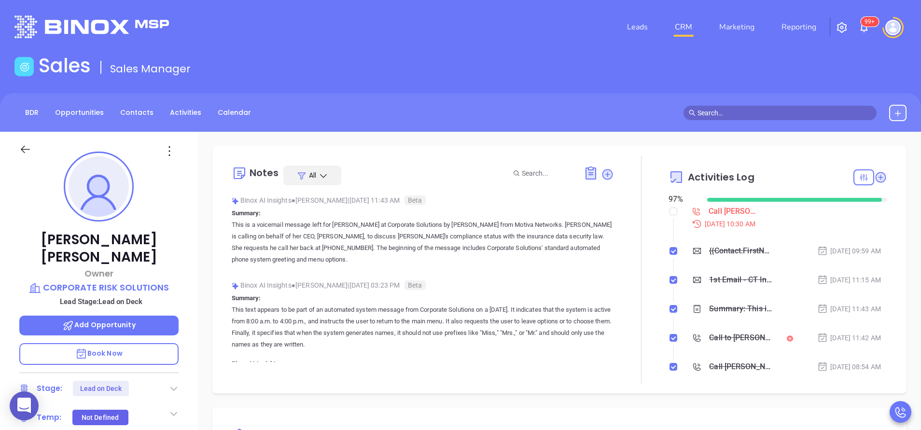
click at [670, 217] on div at bounding box center [674, 211] width 8 height 14
click at [670, 214] on input "checkbox" at bounding box center [674, 212] width 8 height 8
checkbox input "true"
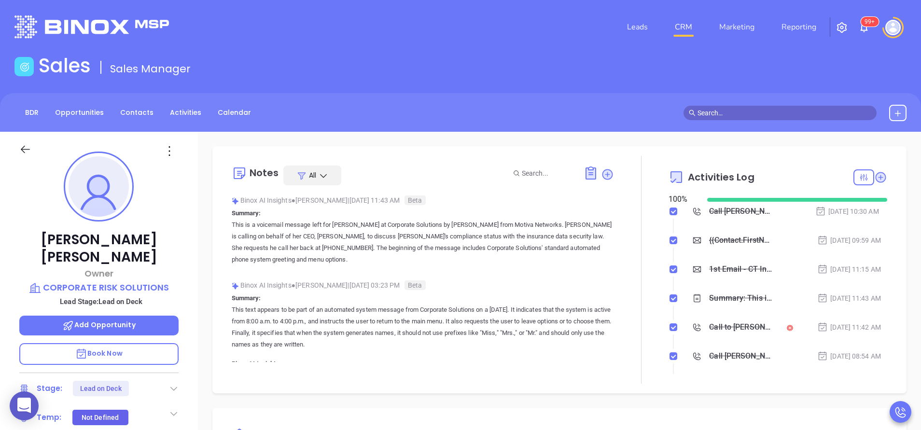
click at [175, 384] on icon at bounding box center [174, 389] width 10 height 10
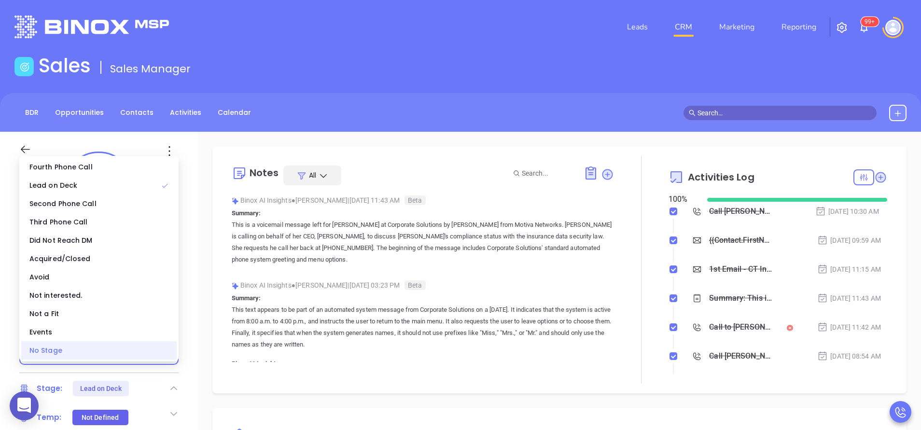
click at [141, 357] on div "No Stage" at bounding box center [98, 350] width 155 height 18
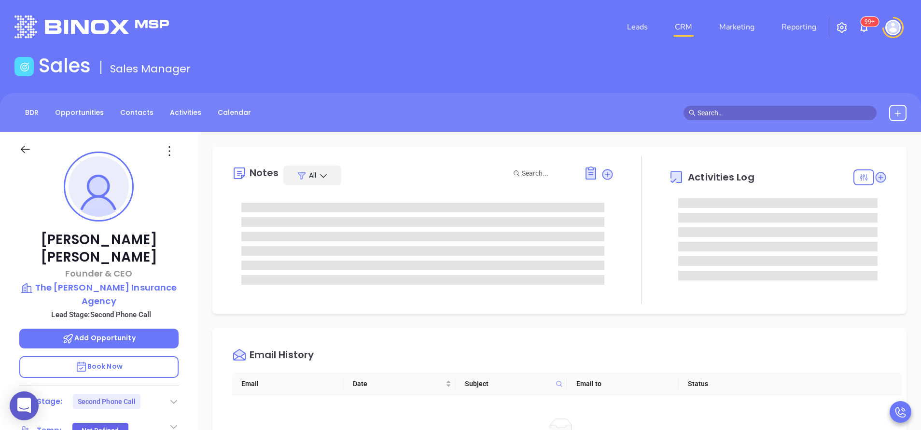
scroll to position [197, 0]
type input "[PERSON_NAME]"
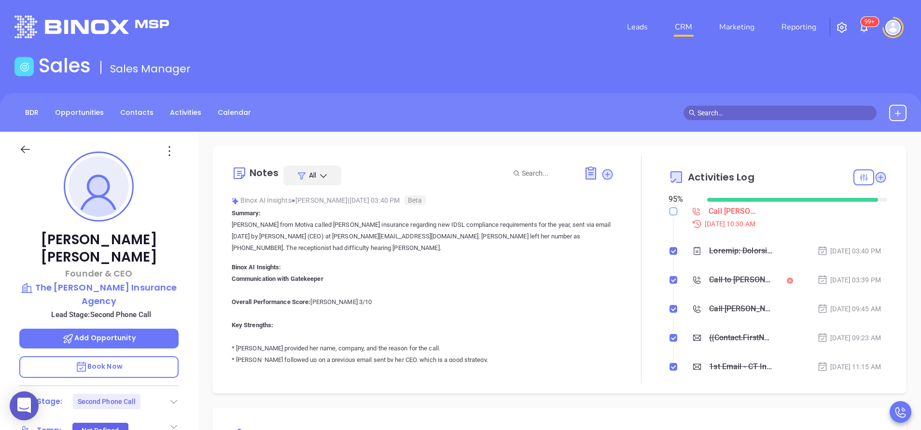
click at [670, 210] on input "checkbox" at bounding box center [674, 212] width 8 height 8
checkbox input "true"
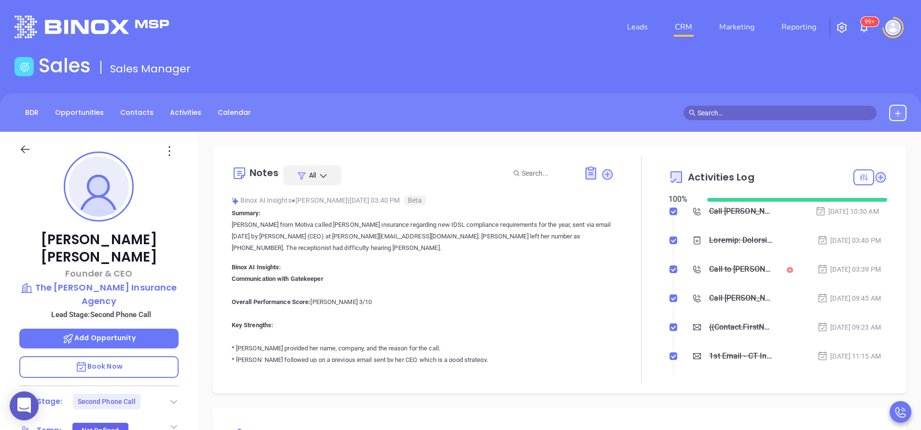
click at [171, 397] on icon at bounding box center [174, 402] width 10 height 10
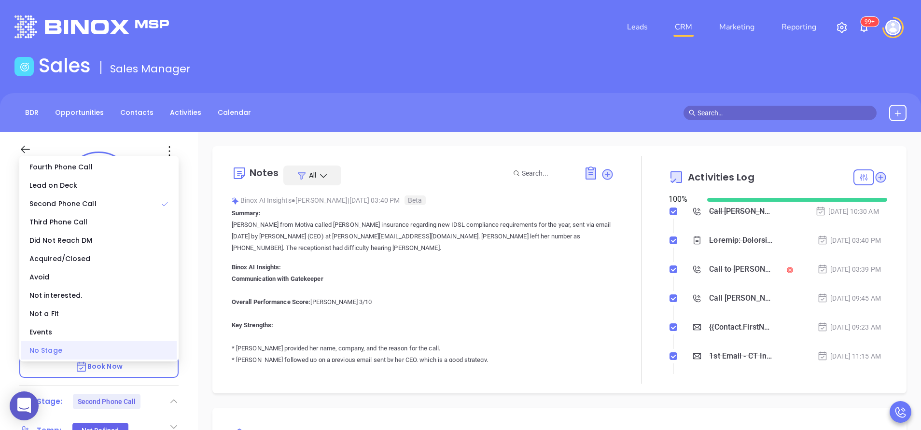
click at [155, 355] on div "No Stage" at bounding box center [98, 350] width 155 height 18
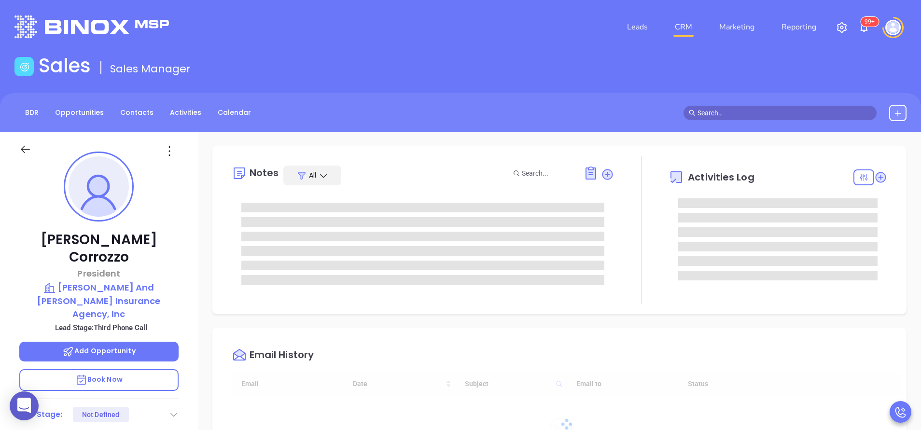
type input "[DATE]"
type input "[PERSON_NAME]"
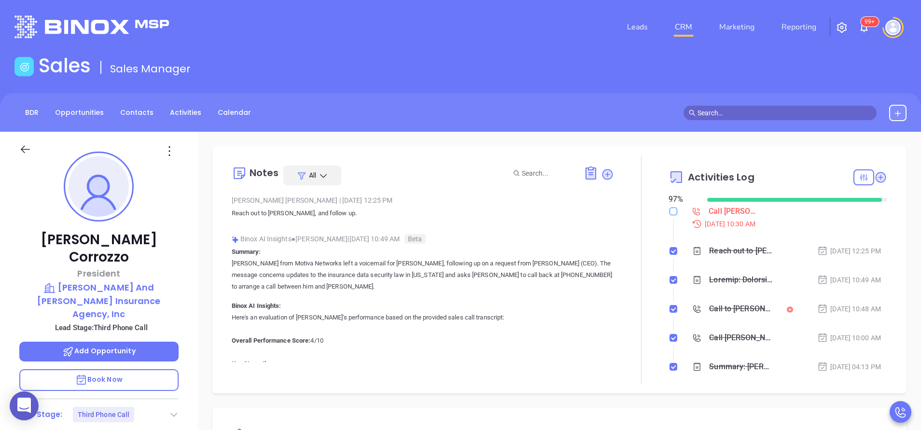
click at [670, 212] on input "checkbox" at bounding box center [674, 212] width 8 height 8
checkbox input "true"
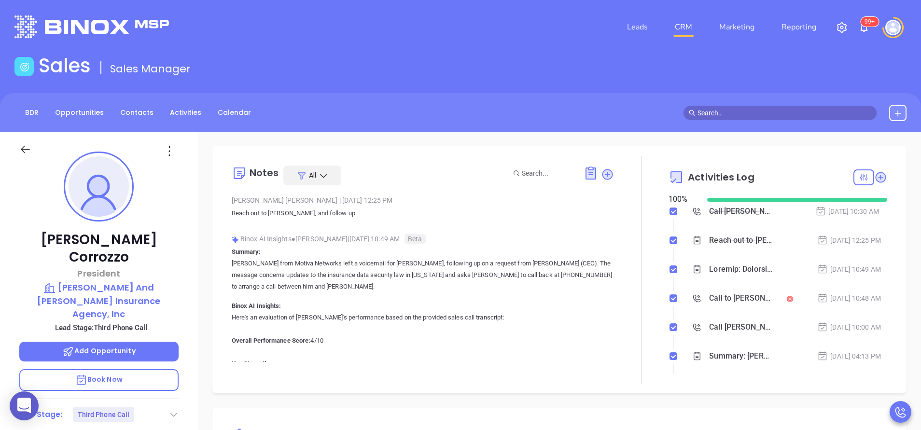
click at [177, 410] on icon at bounding box center [174, 415] width 10 height 10
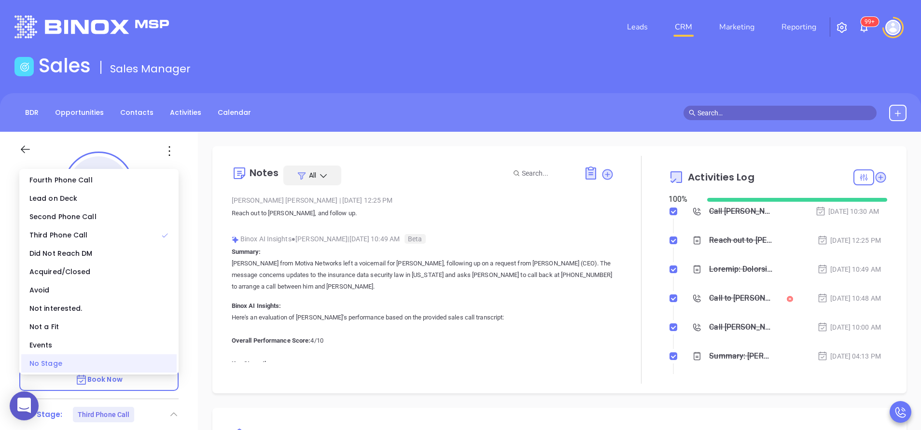
click at [155, 369] on div "No Stage" at bounding box center [98, 363] width 155 height 18
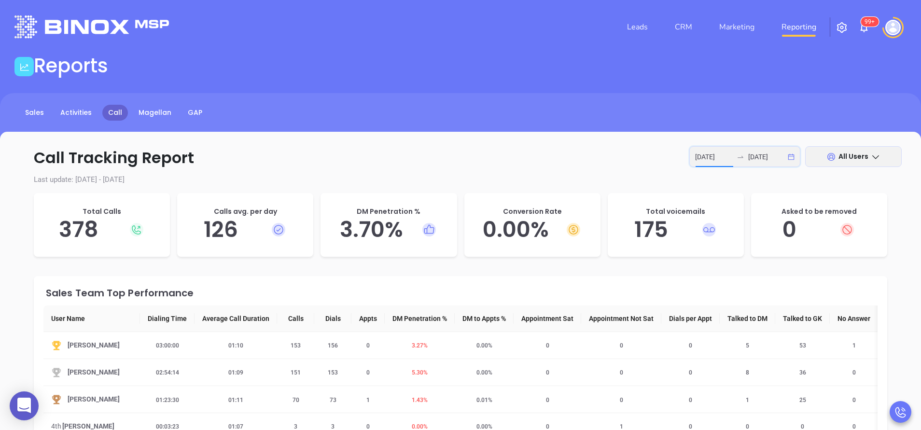
click at [720, 154] on input "[DATE]" at bounding box center [714, 157] width 38 height 11
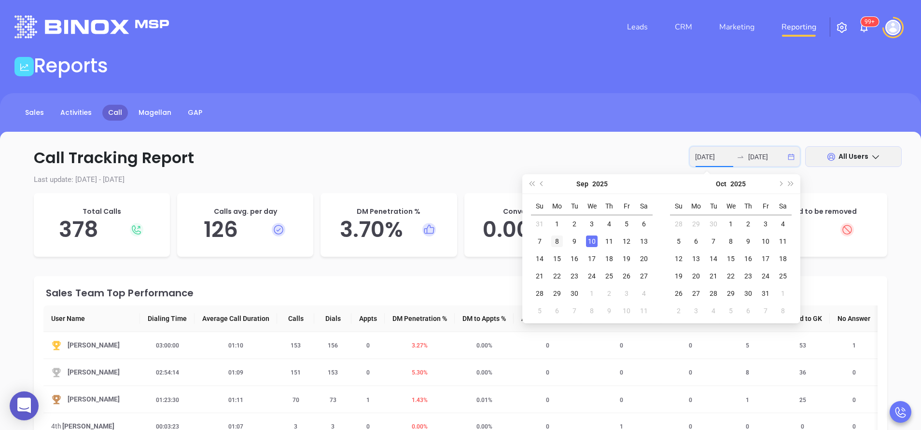
type input "[DATE]"
click at [556, 241] on div "8" at bounding box center [557, 242] width 12 height 12
type input "[DATE]"
click at [576, 241] on div "9" at bounding box center [575, 242] width 12 height 12
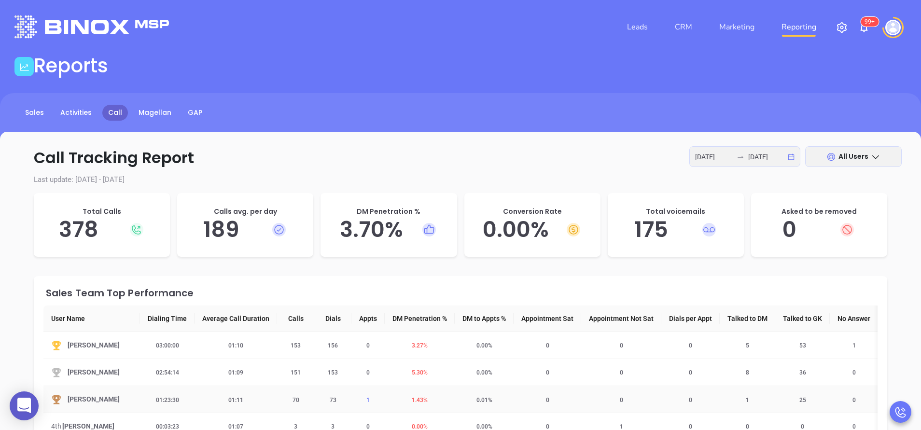
click at [366, 399] on span "1" at bounding box center [368, 400] width 15 height 7
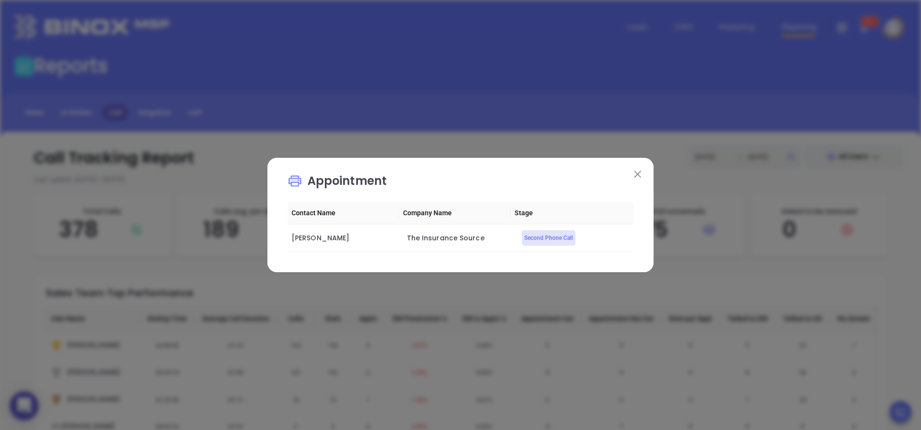
click at [644, 170] on button at bounding box center [638, 174] width 13 height 13
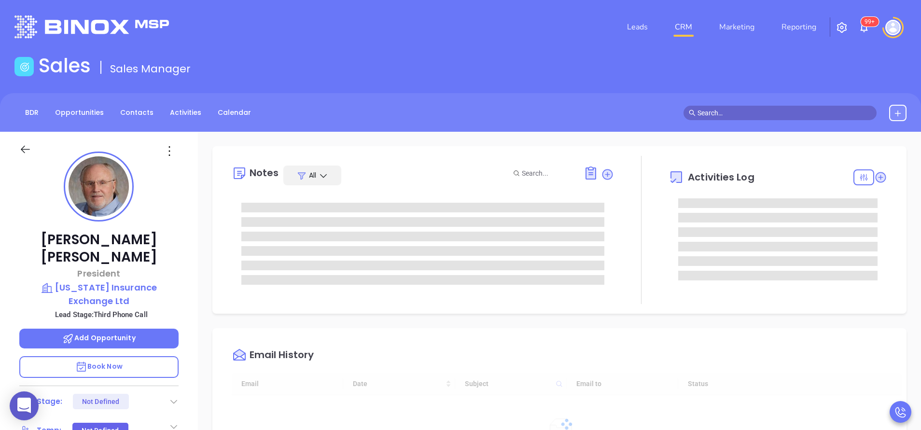
type input "[DATE]"
type input "[PERSON_NAME]"
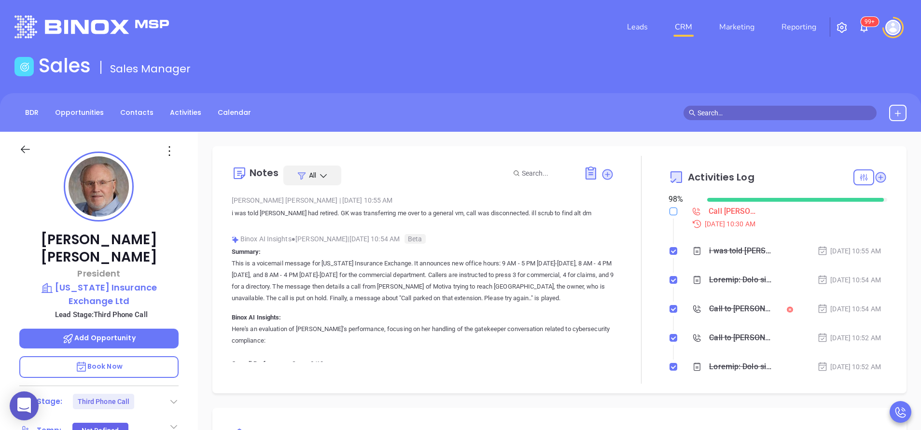
click at [670, 211] on input "checkbox" at bounding box center [674, 212] width 8 height 8
checkbox input "true"
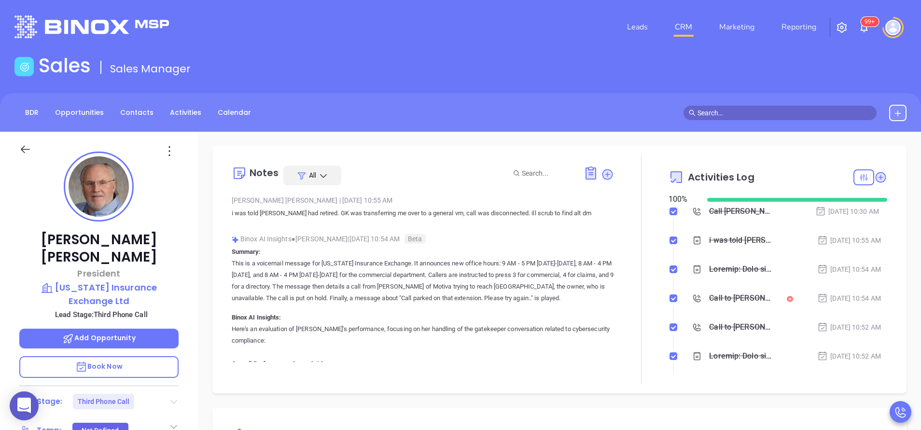
click at [176, 400] on icon at bounding box center [173, 402] width 7 height 4
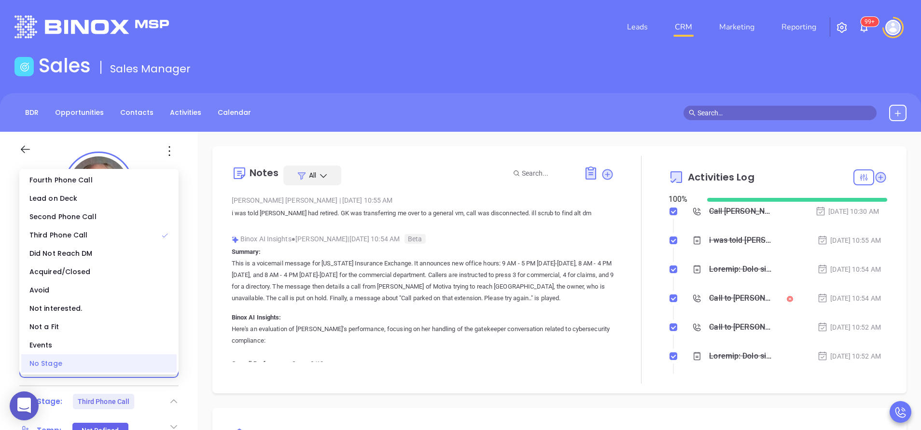
click at [144, 368] on div "No Stage" at bounding box center [98, 363] width 155 height 18
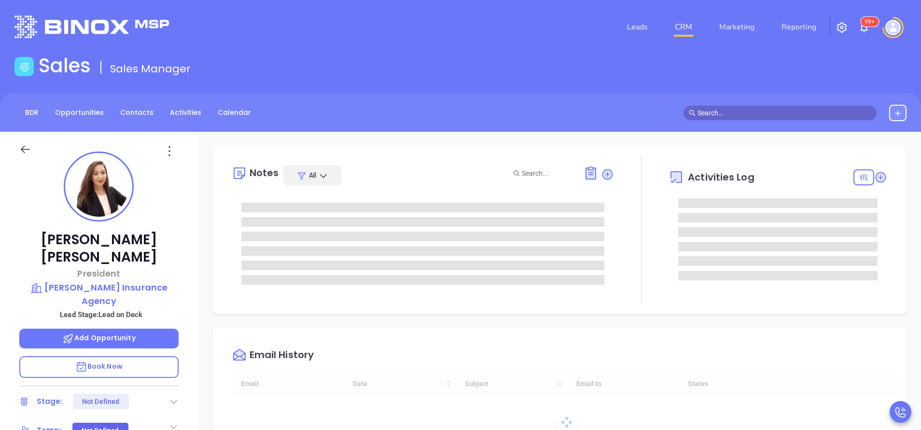
type input "10:00 am"
type input "[DATE]"
type input "[PERSON_NAME]"
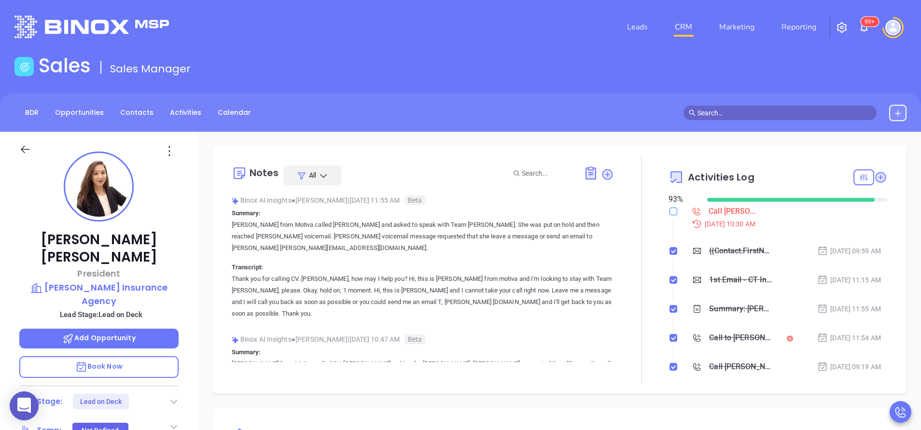
click at [670, 210] on input "checkbox" at bounding box center [674, 212] width 8 height 8
checkbox input "true"
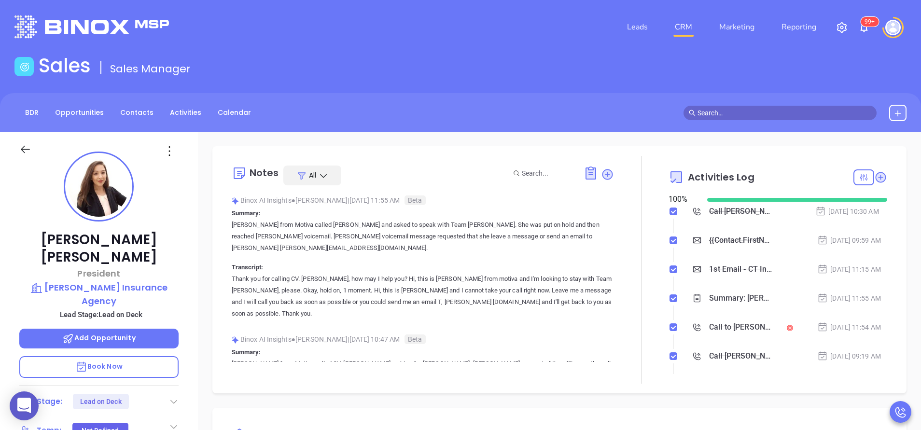
click at [173, 397] on icon at bounding box center [174, 402] width 10 height 10
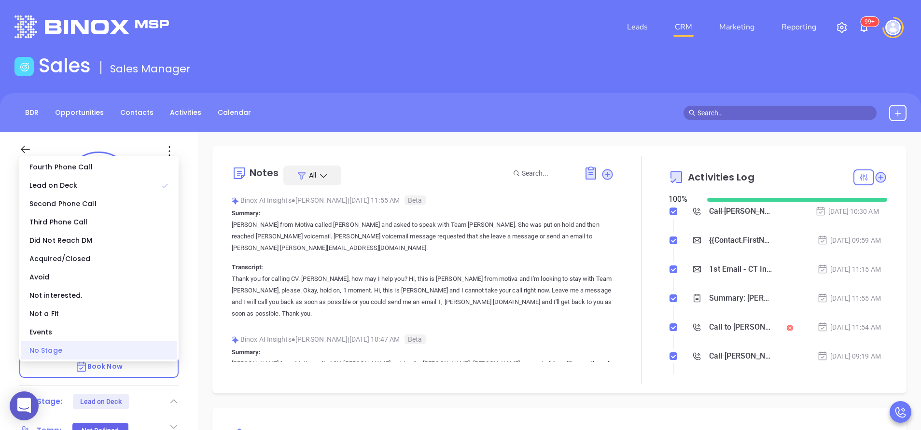
click at [153, 359] on div "No Stage" at bounding box center [98, 350] width 155 height 18
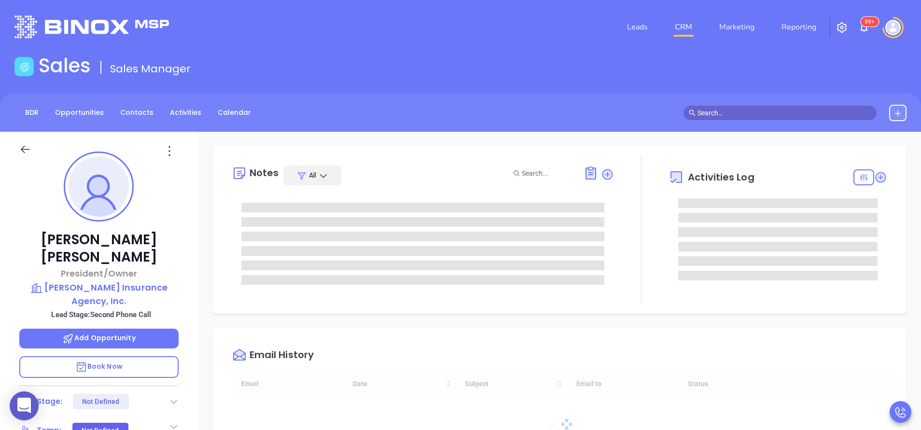
type input "[DATE]"
type input "[PERSON_NAME]"
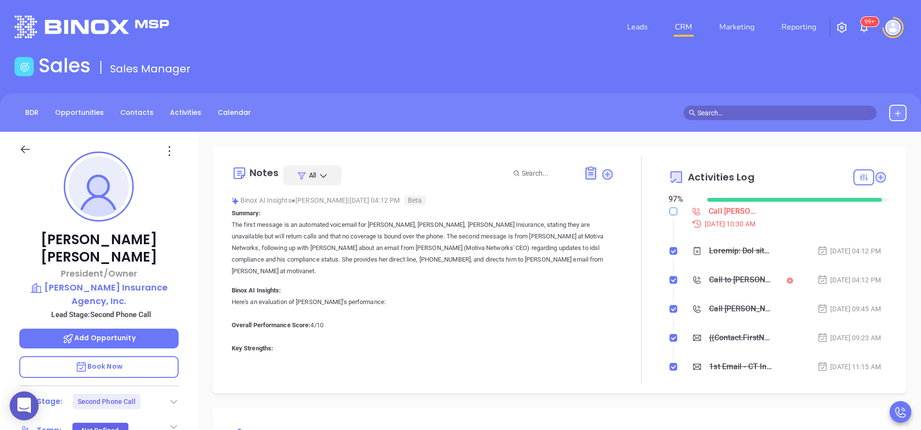
click at [670, 214] on input "checkbox" at bounding box center [674, 212] width 8 height 8
checkbox input "true"
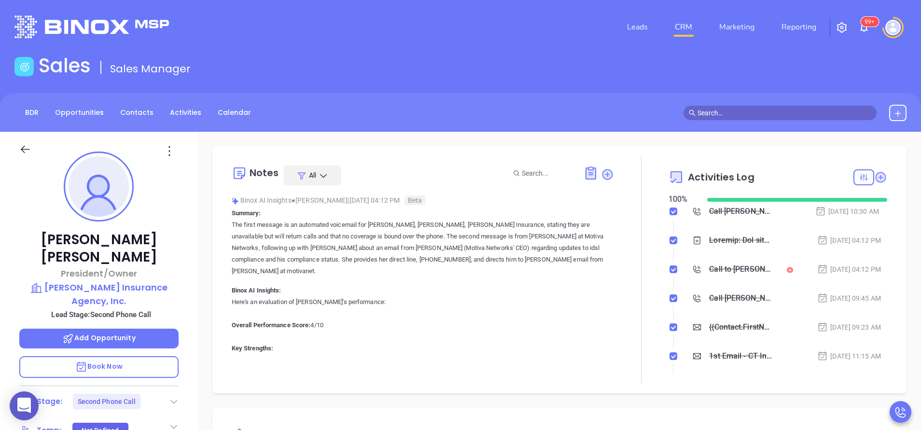
click at [173, 397] on icon at bounding box center [174, 402] width 10 height 10
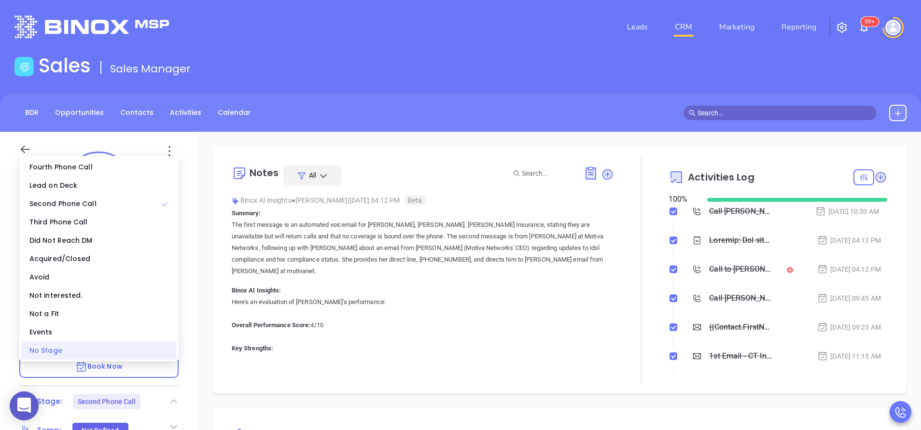
click at [147, 351] on div "No Stage" at bounding box center [98, 350] width 155 height 18
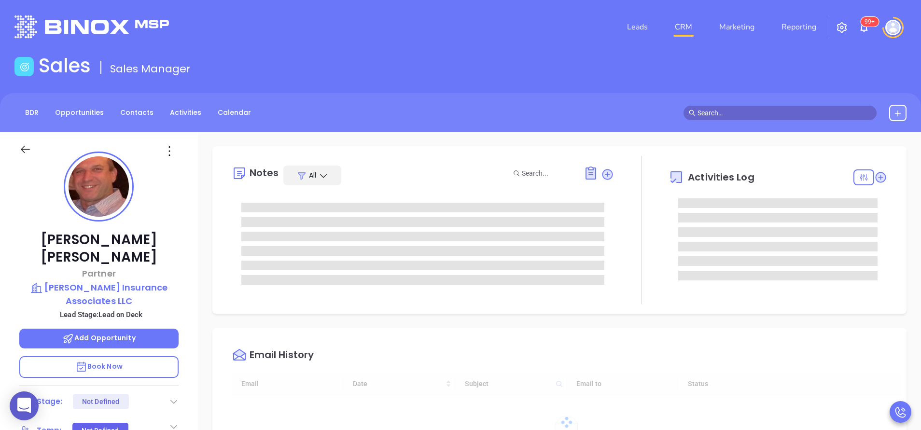
type input "[DATE]"
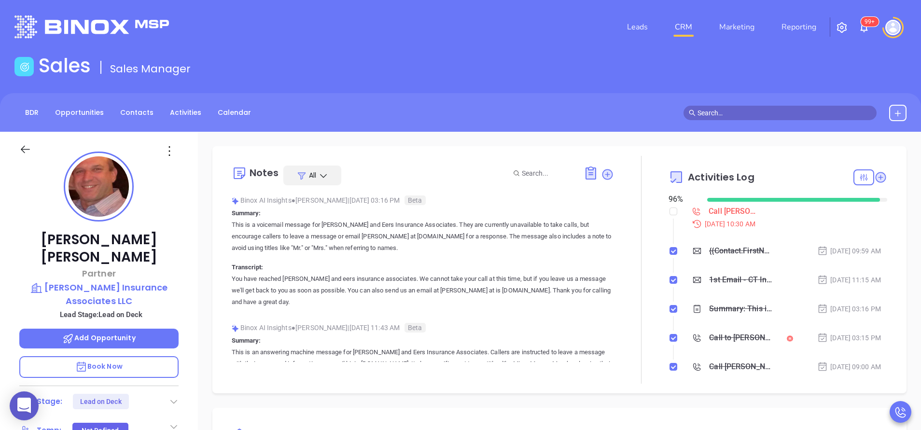
type input "[PERSON_NAME]"
click at [670, 209] on input "checkbox" at bounding box center [674, 212] width 8 height 8
checkbox input "true"
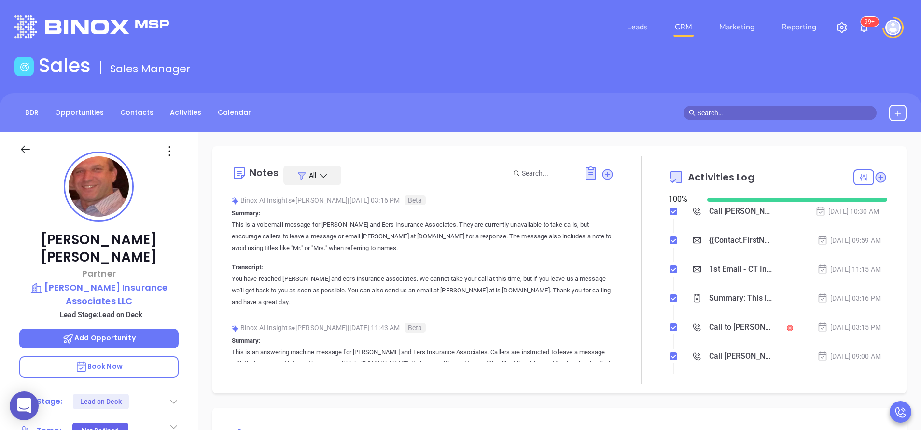
click at [175, 397] on icon at bounding box center [174, 402] width 10 height 10
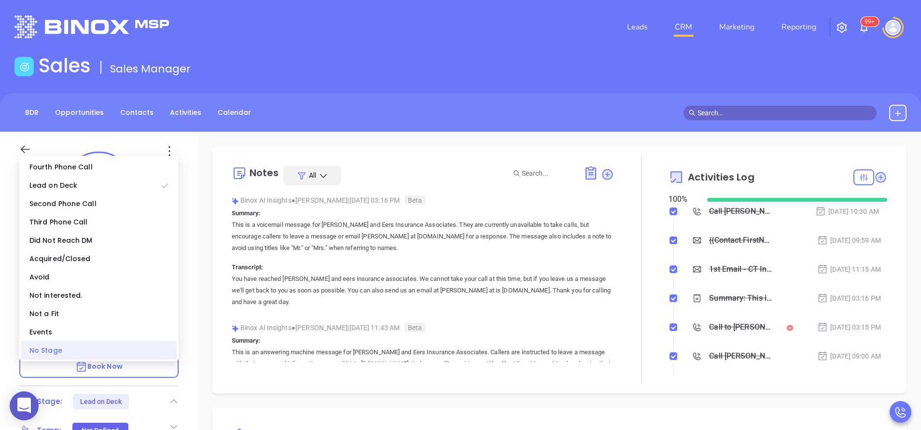
click at [153, 349] on div "No Stage" at bounding box center [98, 350] width 155 height 18
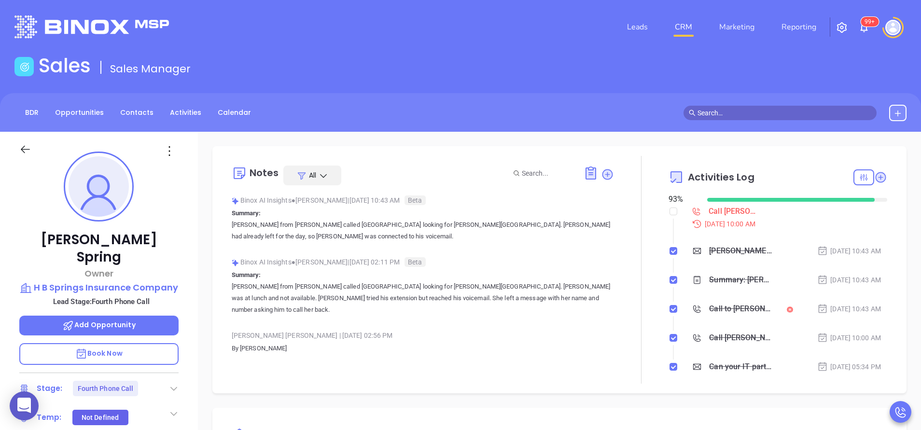
scroll to position [197, 0]
click at [670, 210] on input "checkbox" at bounding box center [674, 212] width 8 height 8
checkbox input "true"
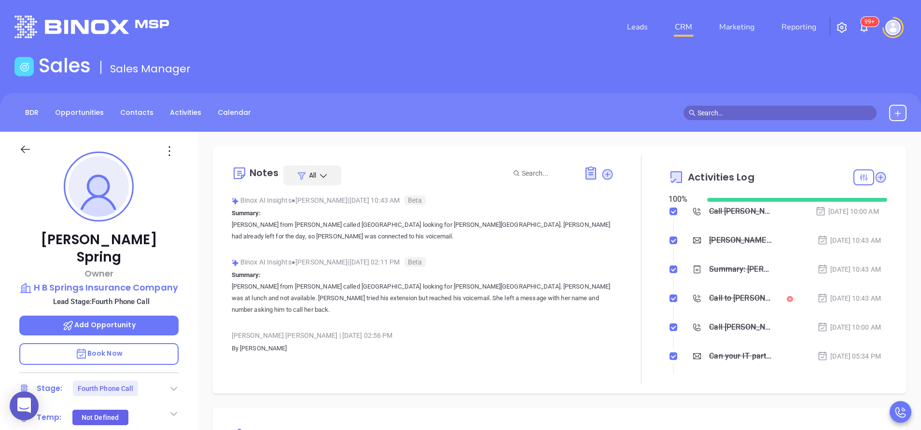
click at [173, 384] on icon at bounding box center [174, 389] width 10 height 10
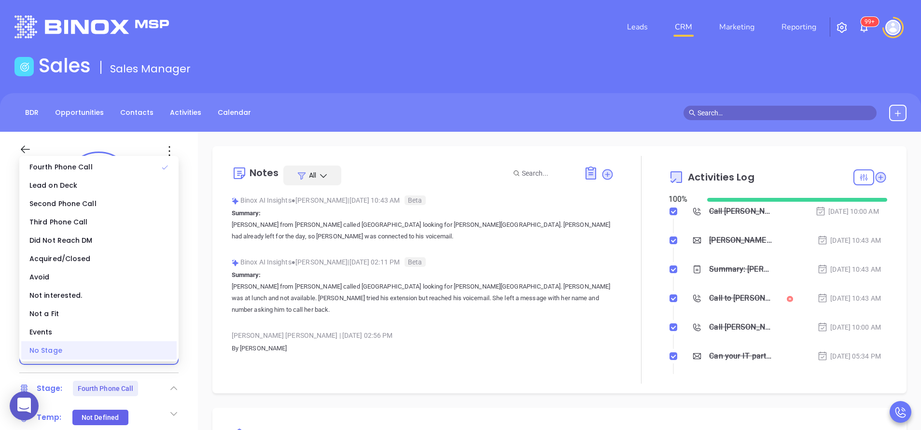
click at [155, 352] on div "No Stage" at bounding box center [98, 350] width 155 height 18
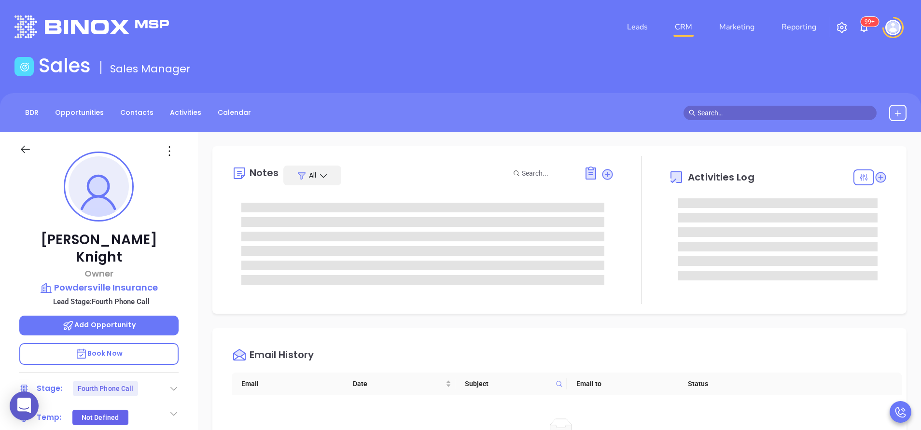
scroll to position [197, 0]
type input "[PERSON_NAME]"
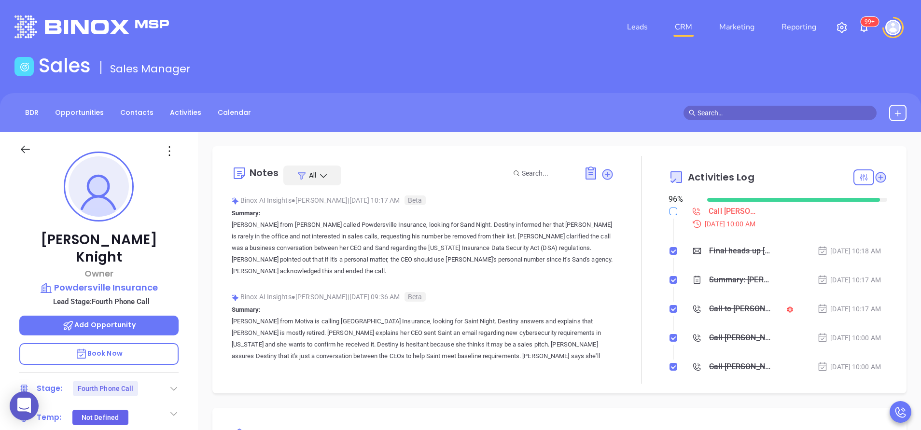
click at [670, 211] on input "checkbox" at bounding box center [674, 212] width 8 height 8
checkbox input "true"
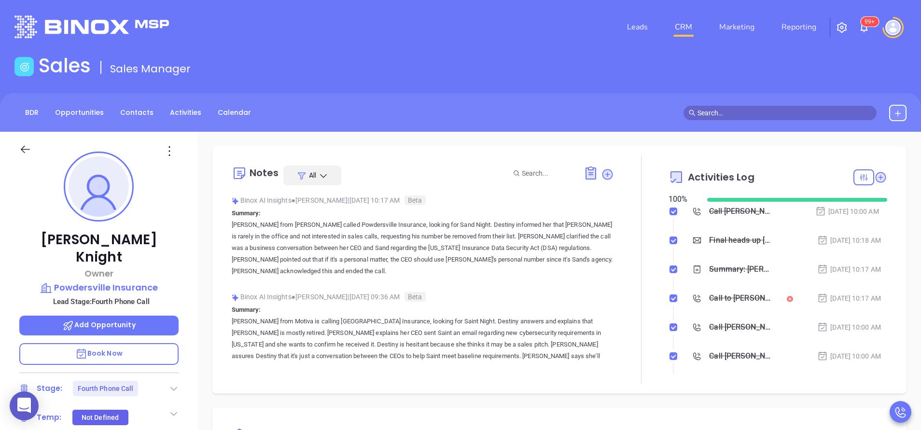
click at [177, 384] on icon at bounding box center [174, 389] width 10 height 10
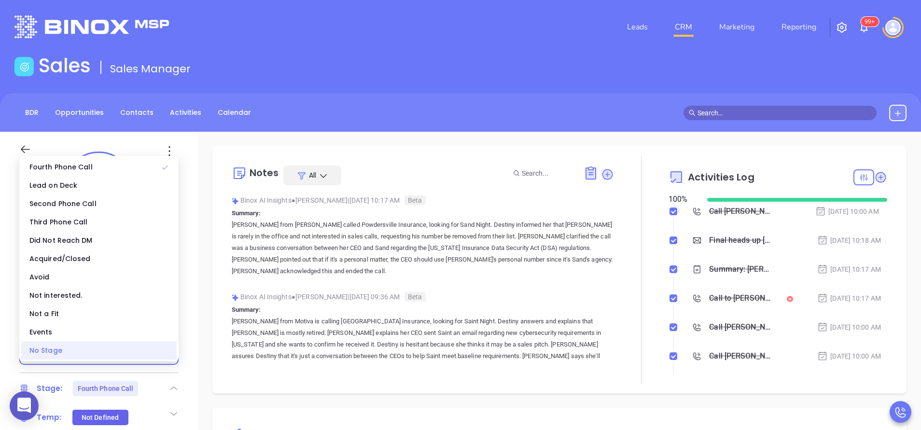
click at [152, 357] on div "No Stage" at bounding box center [98, 350] width 155 height 18
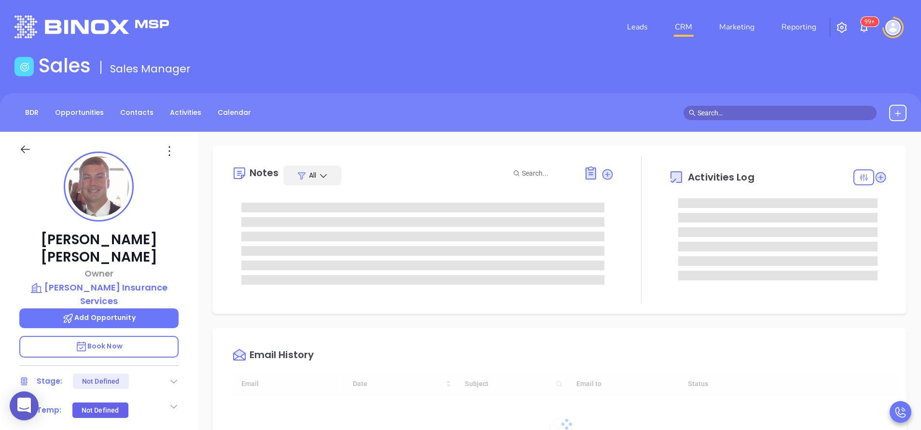
type input "[DATE]"
type input "[PERSON_NAME]"
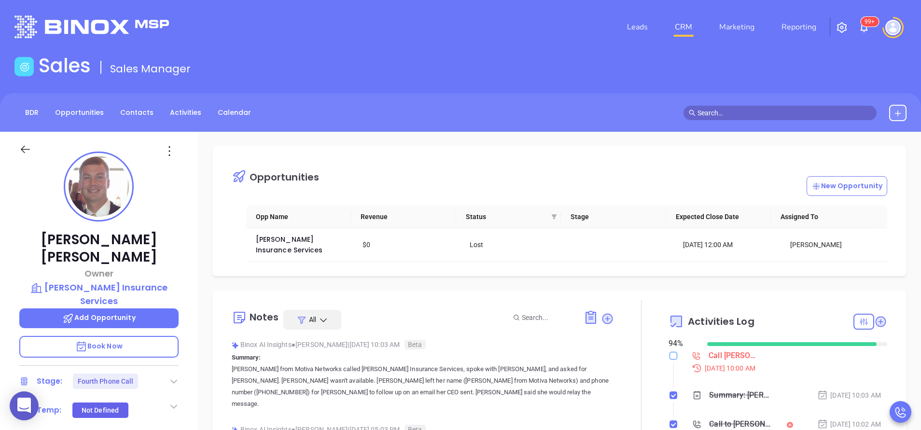
click at [670, 353] on input "checkbox" at bounding box center [674, 356] width 8 height 8
checkbox input "true"
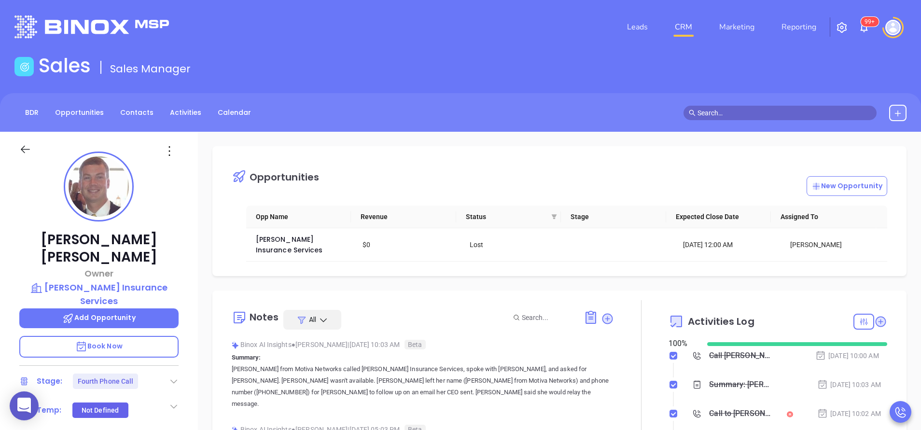
click at [169, 377] on icon at bounding box center [174, 382] width 10 height 10
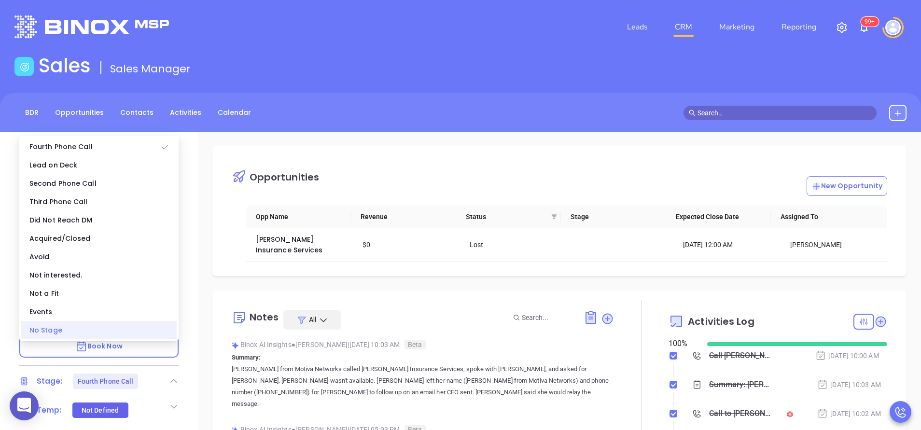
click at [153, 332] on div "No Stage" at bounding box center [98, 330] width 155 height 18
